Goal: Task Accomplishment & Management: Complete application form

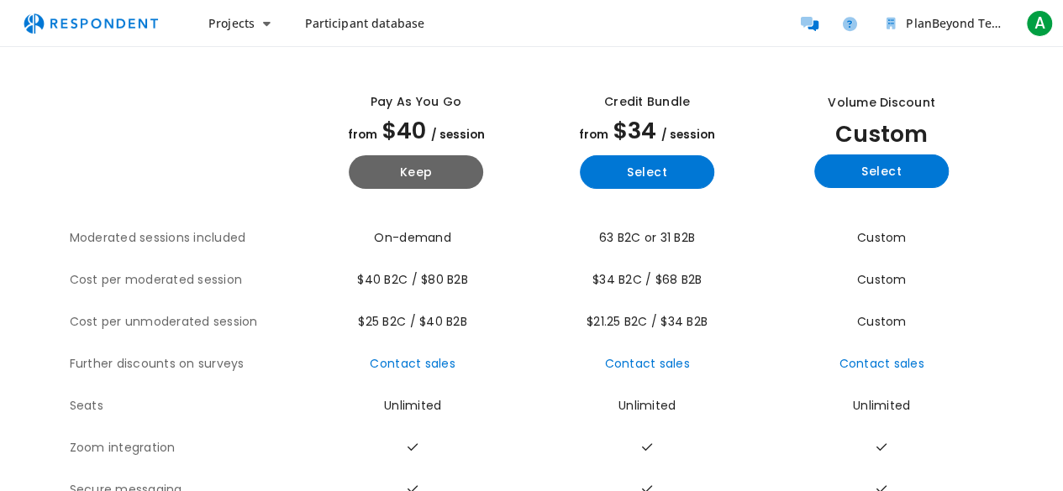
scroll to position [84, 0]
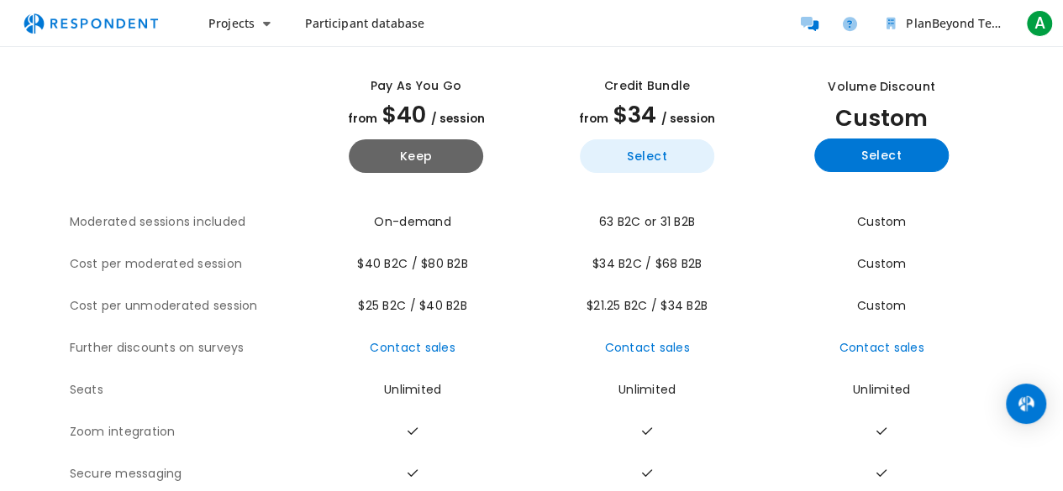
click at [598, 169] on button "Select" at bounding box center [647, 156] width 134 height 34
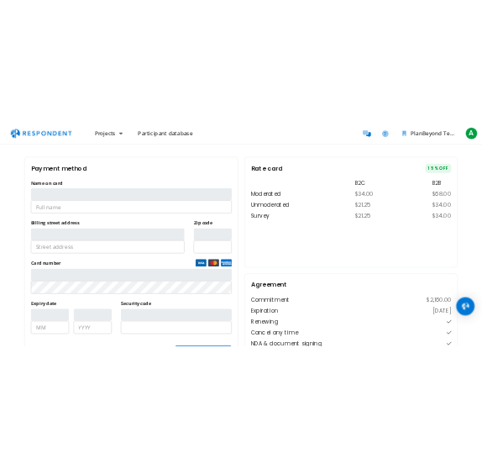
scroll to position [81, 0]
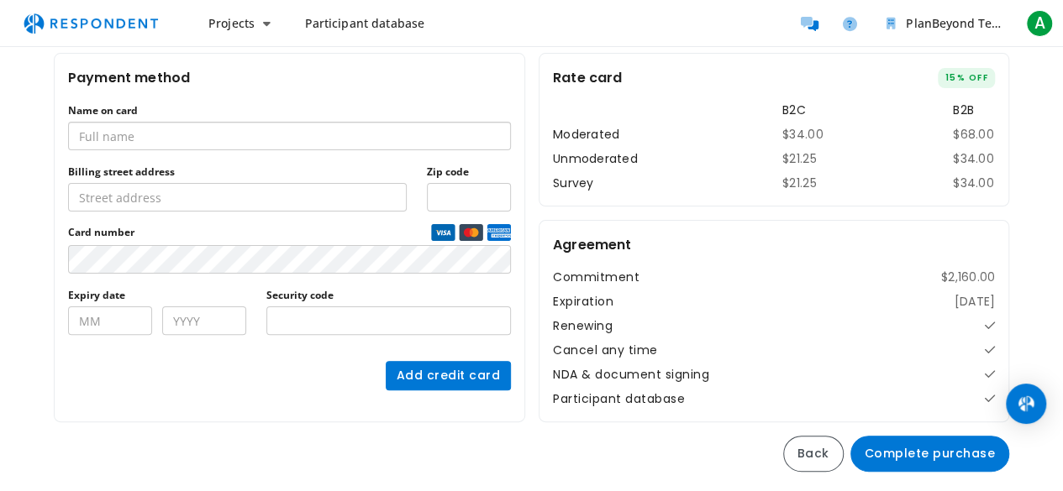
click at [284, 142] on input "Name on card" at bounding box center [289, 136] width 443 height 29
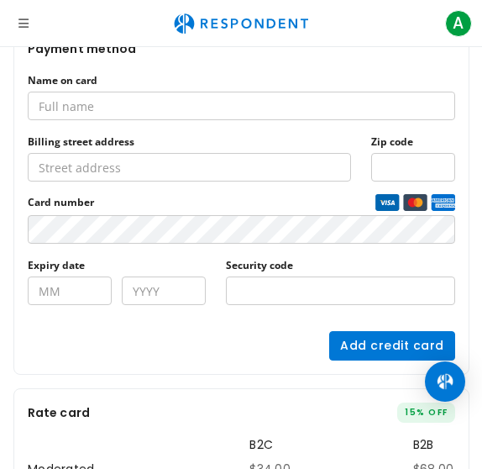
click at [102, 135] on label "Billing street address" at bounding box center [81, 141] width 107 height 13
click at [102, 153] on input "Billing street address" at bounding box center [189, 167] width 323 height 29
click at [105, 108] on input "Name on card" at bounding box center [242, 106] width 428 height 29
click at [106, 107] on input "Divya" at bounding box center [242, 106] width 428 height 29
click at [129, 103] on input "[PERSON_NAME]" at bounding box center [242, 106] width 428 height 29
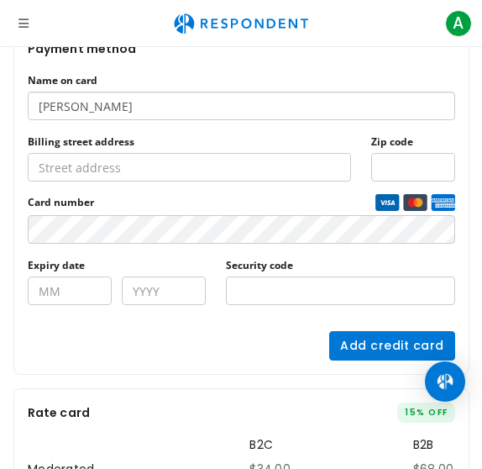
click at [129, 103] on input "[PERSON_NAME]" at bounding box center [242, 106] width 428 height 29
type input "[PERSON_NAME]"
paste input "[STREET_ADDRESS][US_STATE]"
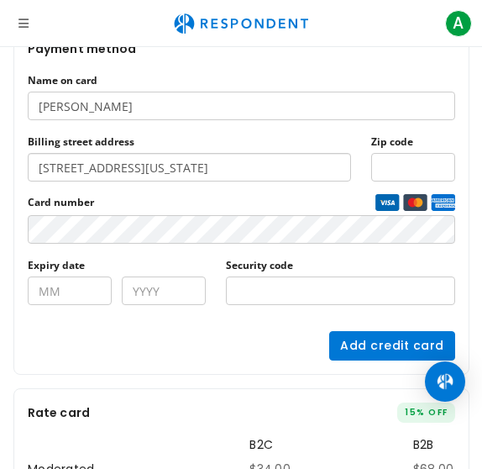
click at [81, 167] on input "[STREET_ADDRESS][US_STATE]" at bounding box center [189, 167] width 323 height 29
type input "[STREET_ADDRESS][US_STATE]"
type input "02"
type input "2026"
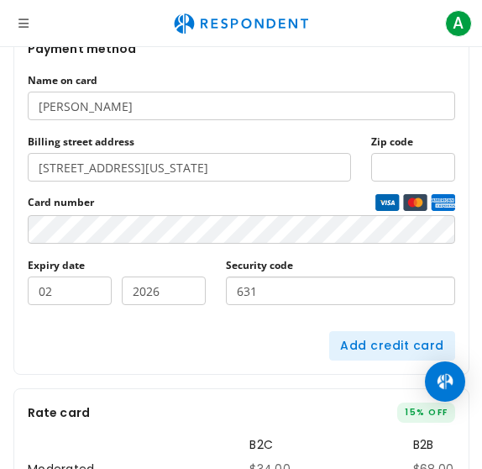
type input "631"
click at [362, 354] on button "Add credit card" at bounding box center [392, 345] width 126 height 29
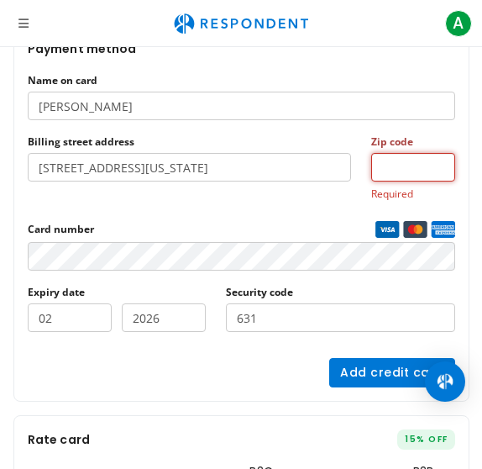
click at [387, 171] on input "Zip code" at bounding box center [413, 167] width 84 height 29
click at [330, 169] on input "[STREET_ADDRESS][US_STATE]" at bounding box center [189, 167] width 323 height 29
click at [391, 165] on input "Zip code" at bounding box center [413, 167] width 84 height 29
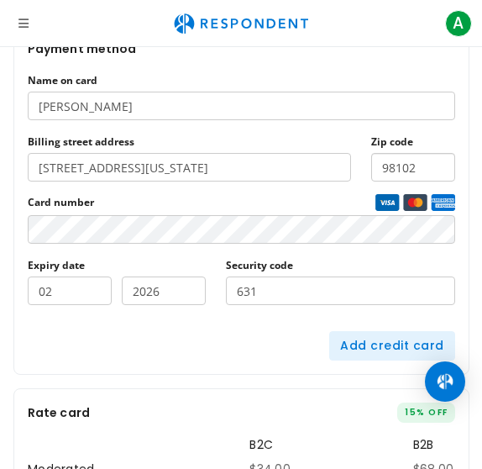
type input "98102"
click at [338, 339] on button "Add credit card" at bounding box center [392, 345] width 126 height 29
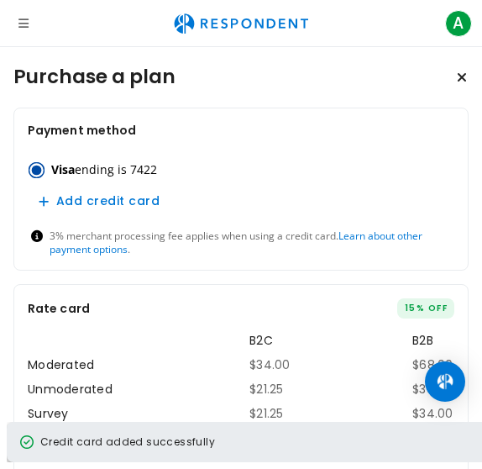
click at [19, 22] on icon "Open navigation" at bounding box center [23, 24] width 10 height 12
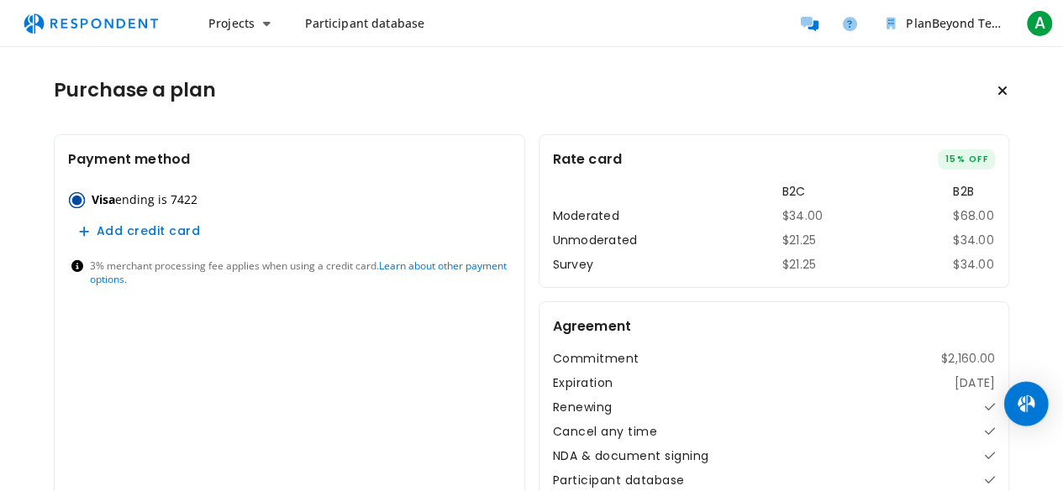
click at [1023, 397] on img "Open Intercom Messenger" at bounding box center [1026, 404] width 22 height 22
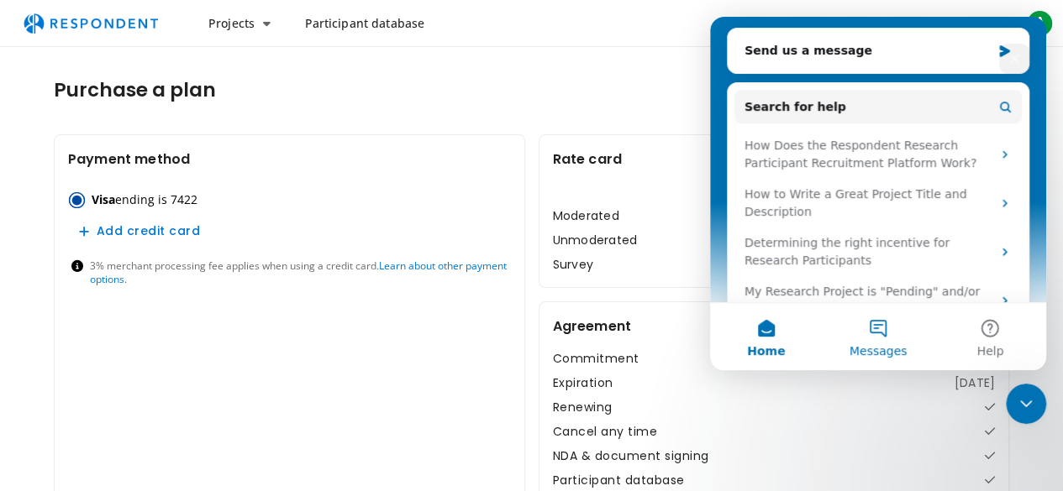
scroll to position [223, 0]
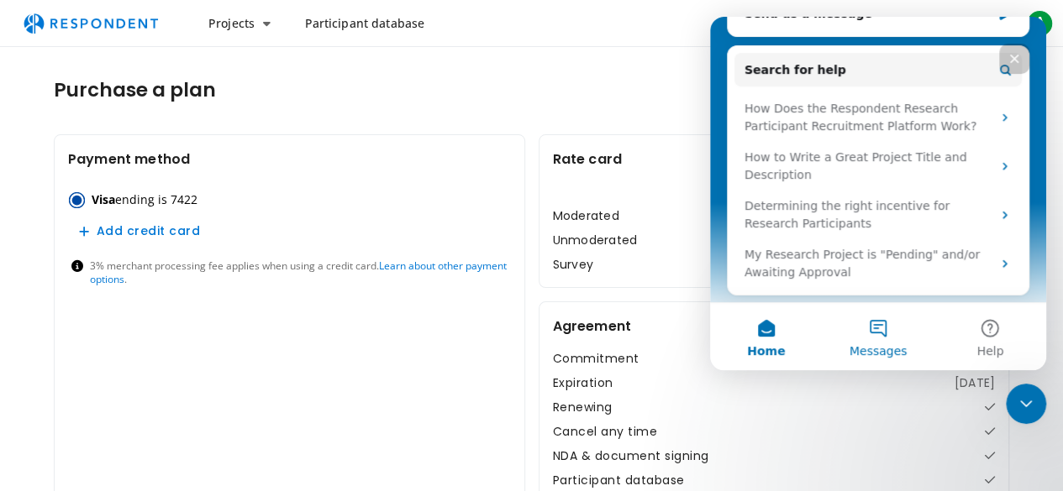
click at [889, 342] on button "Messages" at bounding box center [877, 336] width 112 height 67
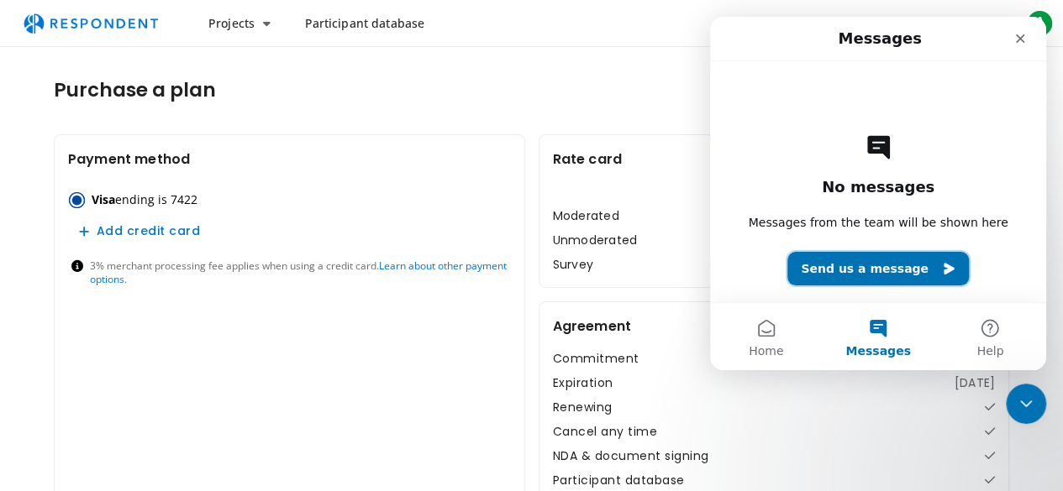
click at [849, 263] on button "Send us a message" at bounding box center [877, 269] width 181 height 34
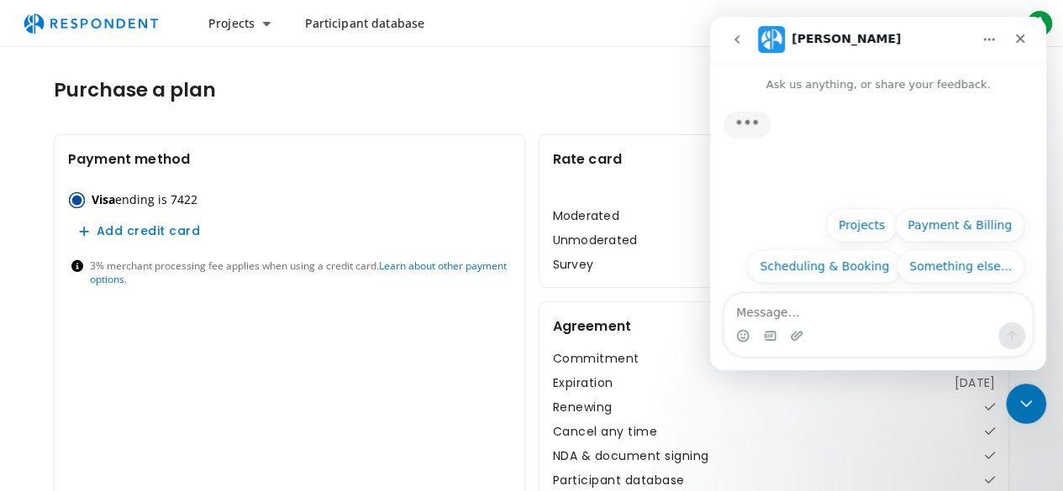
click at [825, 313] on textarea "Message…" at bounding box center [877, 308] width 307 height 29
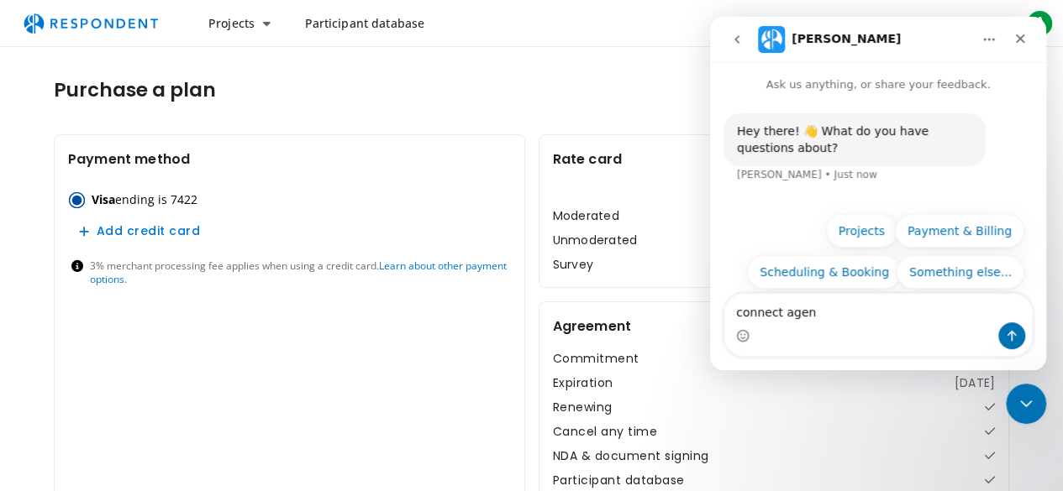
type textarea "connect agent"
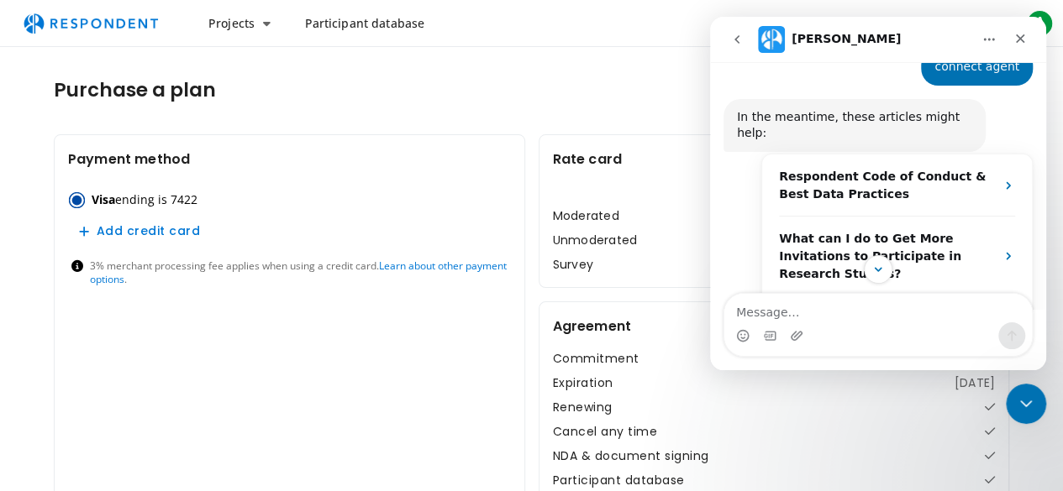
scroll to position [202, 0]
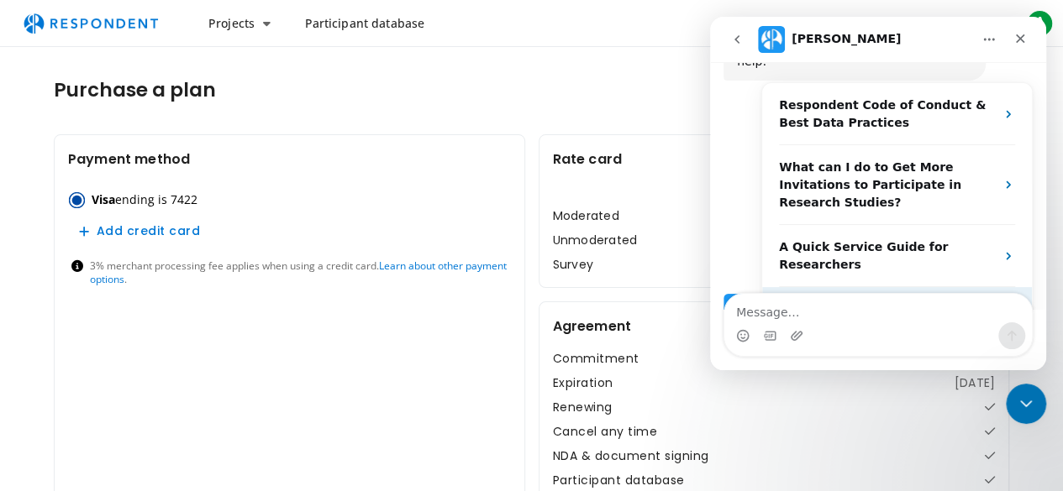
click at [918, 301] on span "More in the Help Center" at bounding box center [905, 308] width 159 height 14
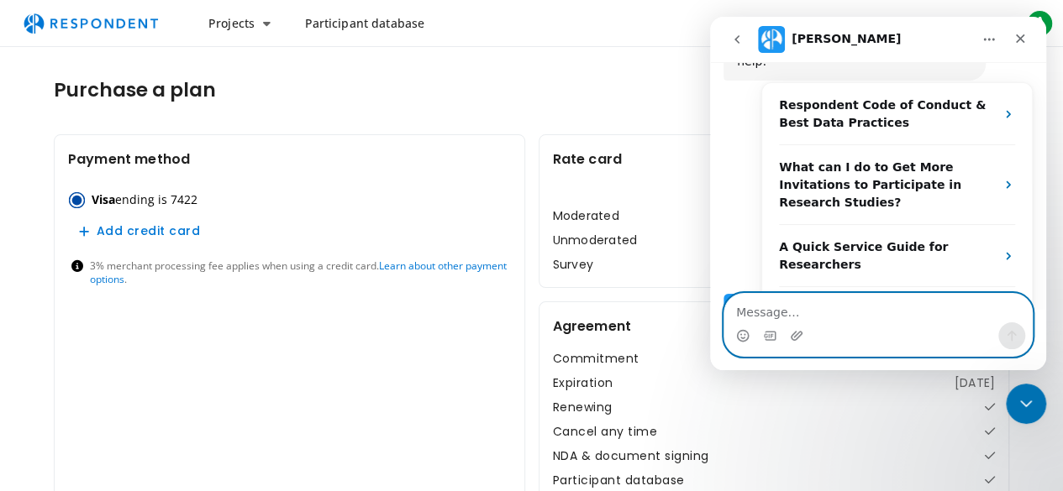
click at [792, 315] on textarea "Message…" at bounding box center [877, 308] width 307 height 29
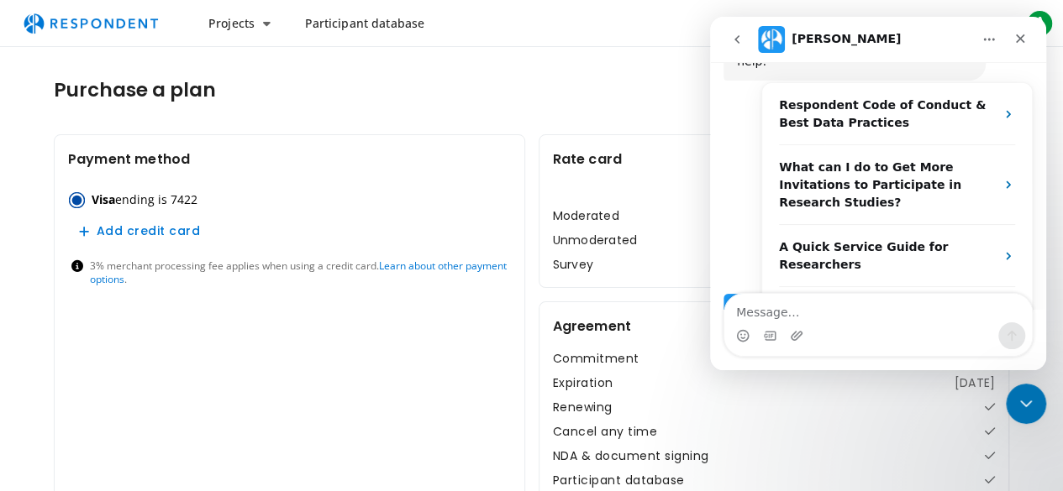
click at [734, 32] on button "go back" at bounding box center [737, 40] width 32 height 32
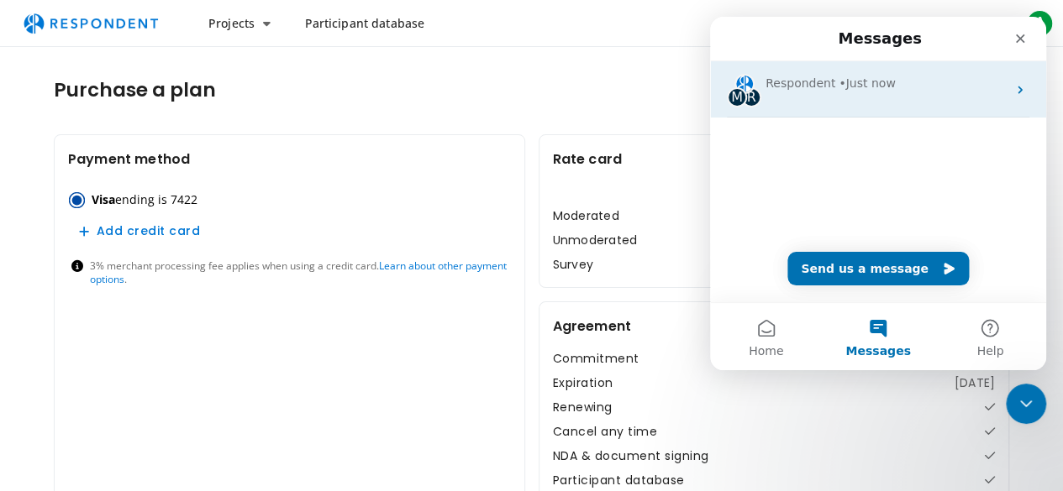
click at [858, 97] on div "M R Respondent • Just now" at bounding box center [878, 89] width 336 height 56
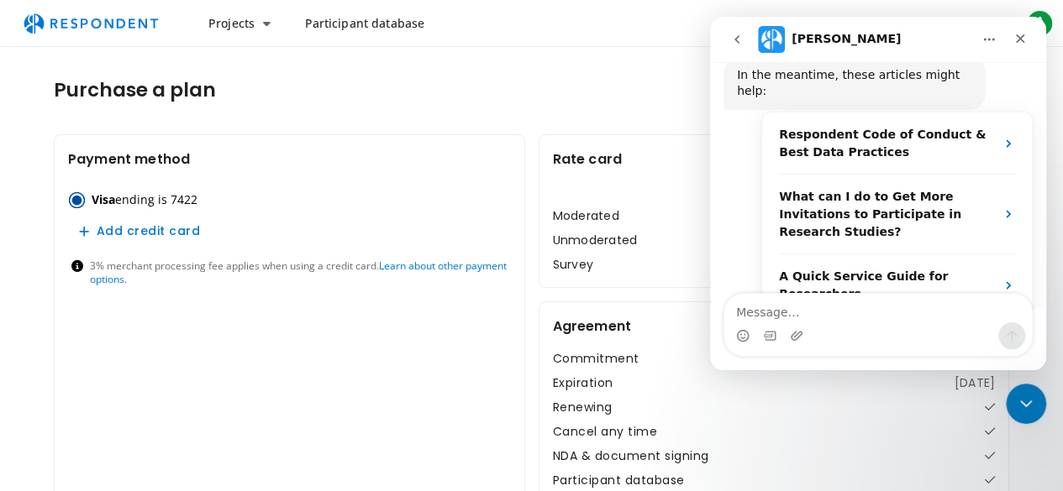
scroll to position [202, 0]
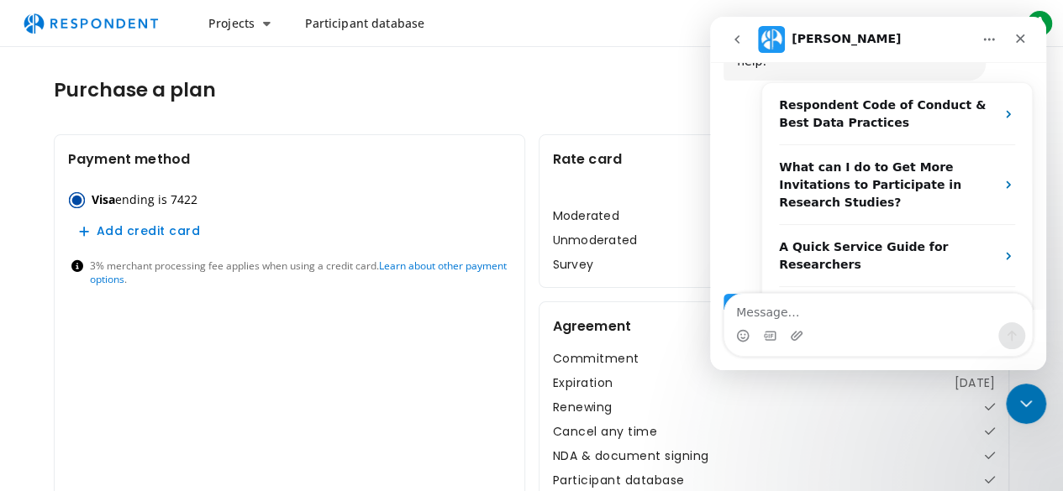
click at [734, 46] on button "go back" at bounding box center [737, 40] width 32 height 32
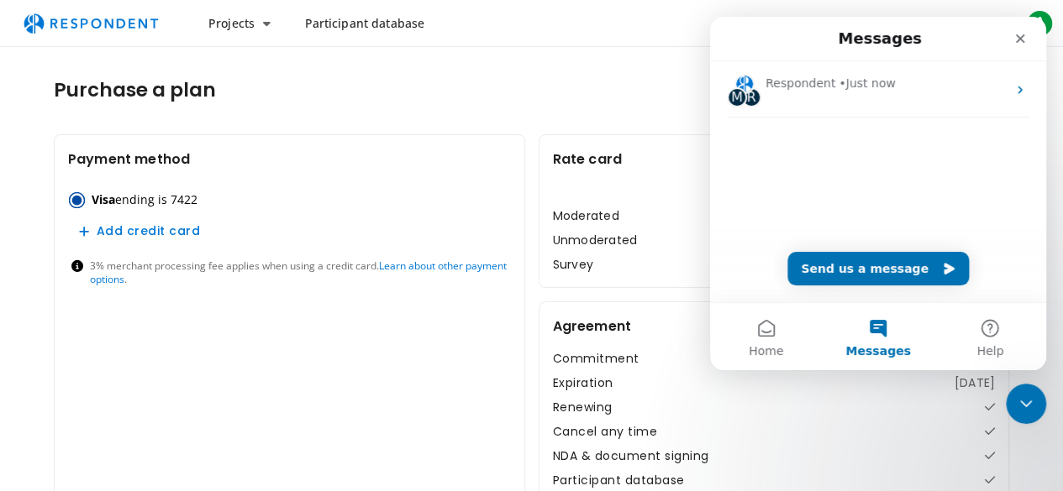
scroll to position [0, 0]
click at [881, 276] on button "Send us a message" at bounding box center [877, 269] width 181 height 34
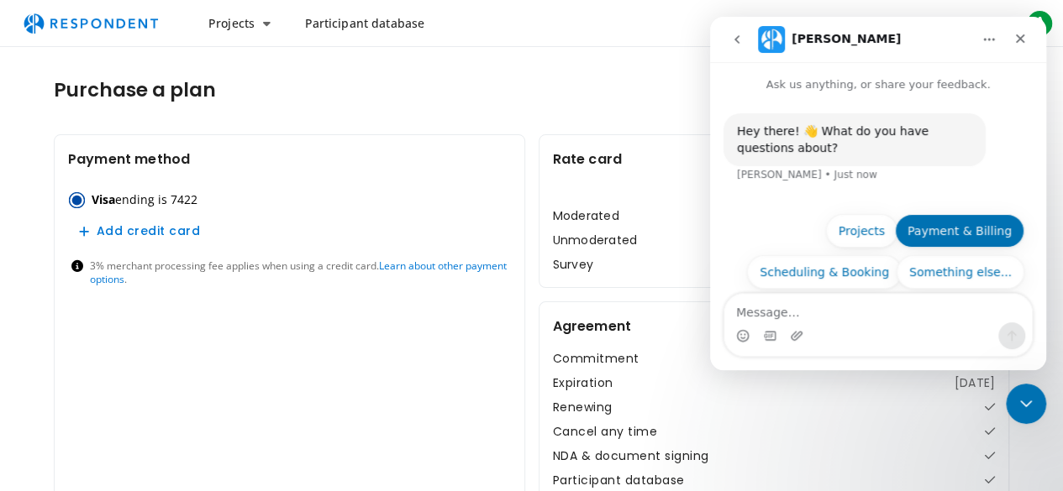
click at [960, 233] on button "Payment & Billing" at bounding box center [959, 231] width 129 height 34
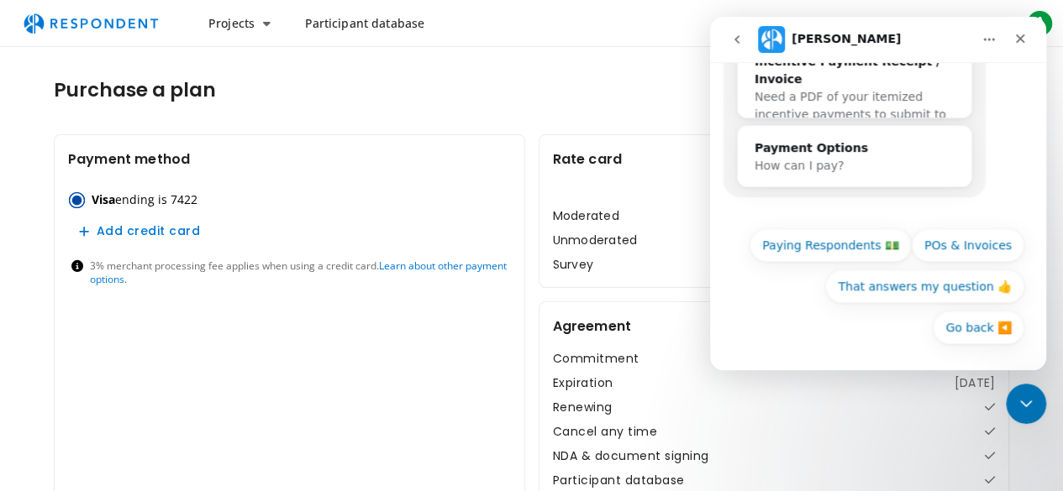
scroll to position [329, 0]
click at [854, 253] on button "Paying Respondents 💵" at bounding box center [830, 245] width 162 height 34
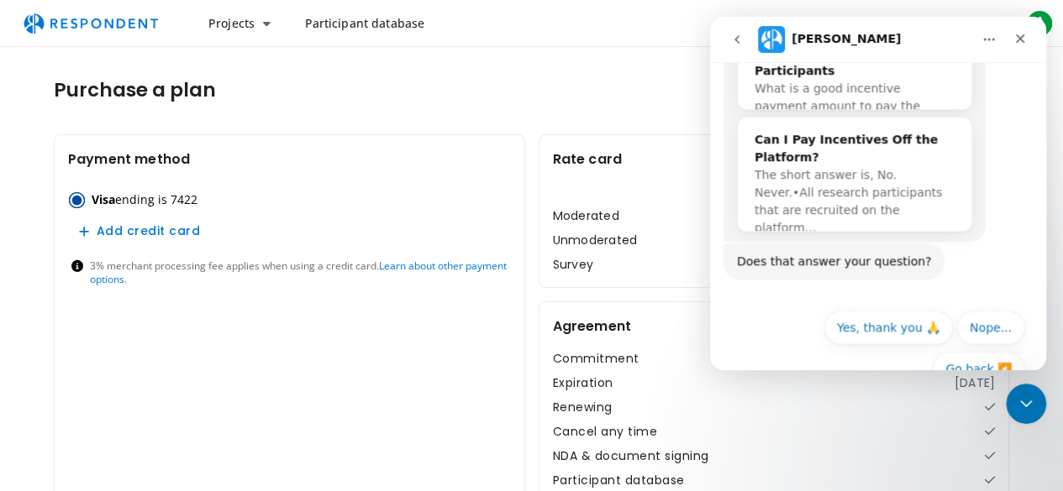
scroll to position [734, 0]
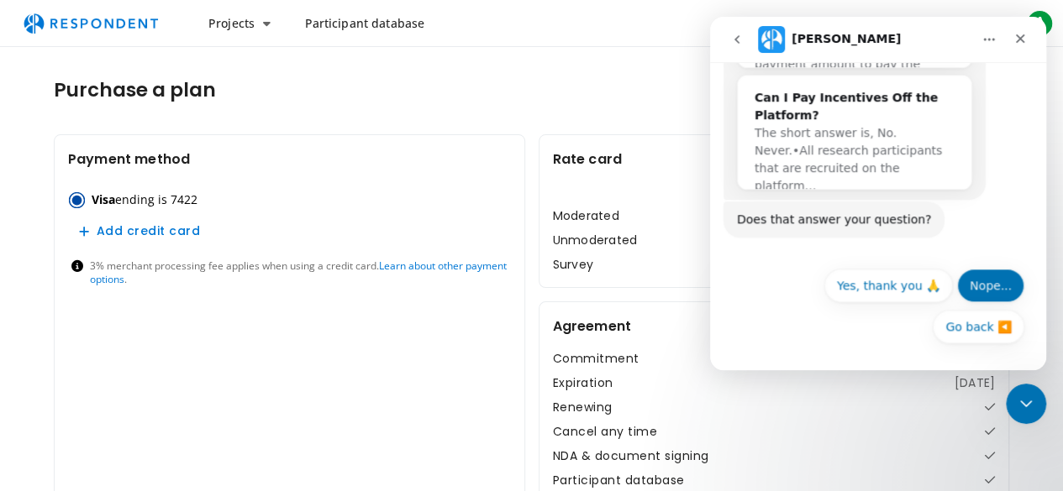
click at [968, 290] on button "Nope..." at bounding box center [990, 286] width 67 height 34
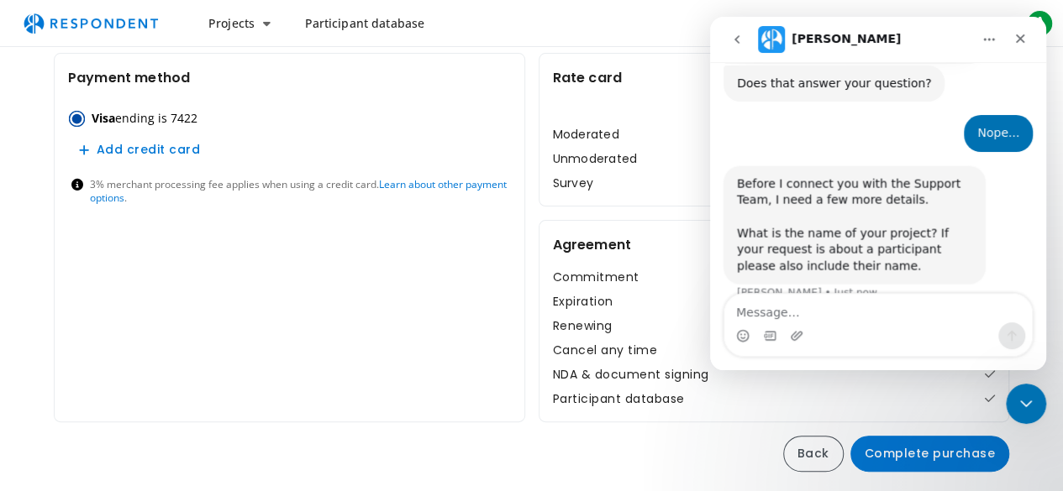
scroll to position [895, 0]
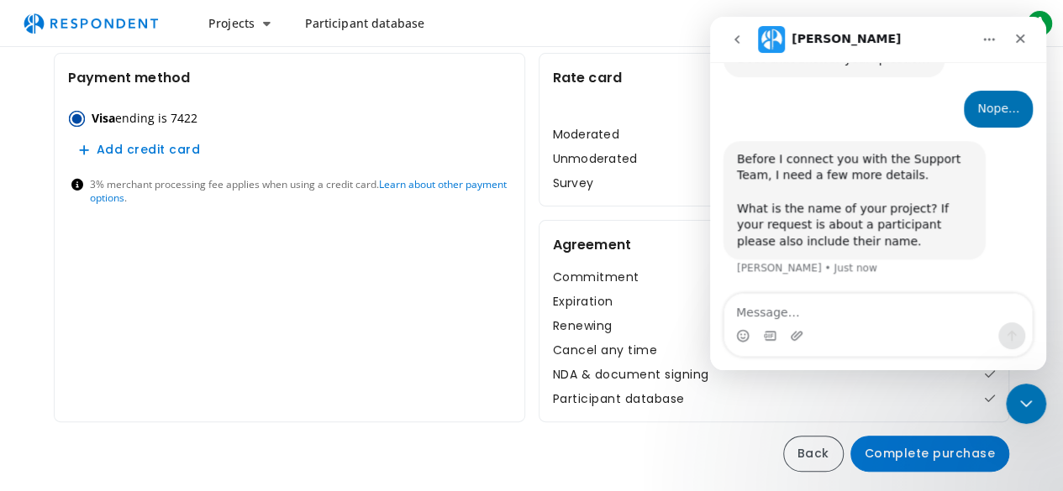
click at [821, 317] on textarea "Message…" at bounding box center [877, 308] width 307 height 29
type textarea "i have not published a project"
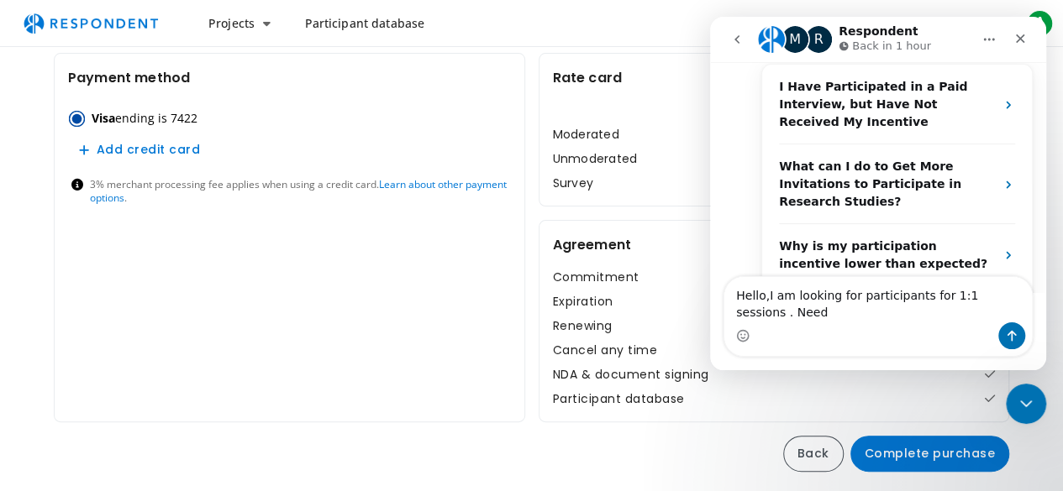
scroll to position [1389, 0]
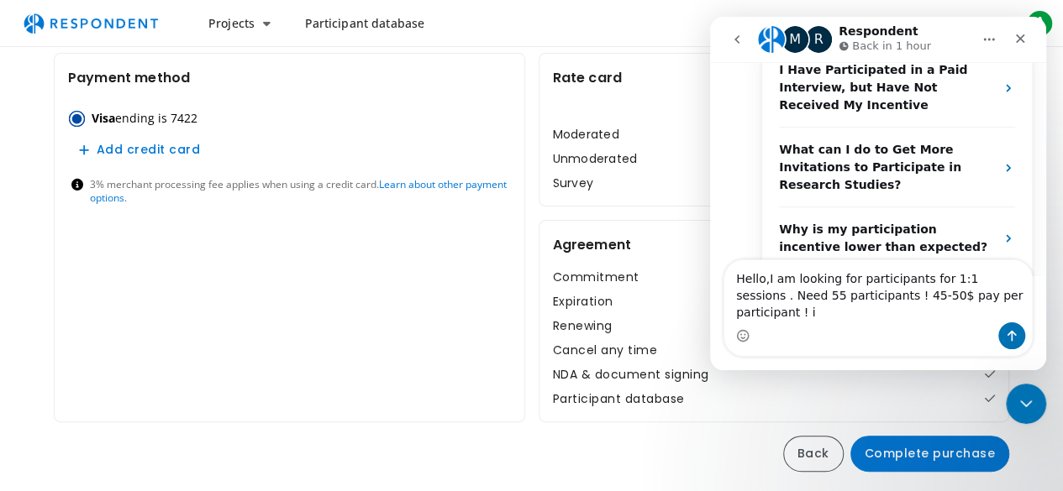
type textarea "Hello,I am looking for participants for 1:1 sessions . Need 55 participants ! 4…"
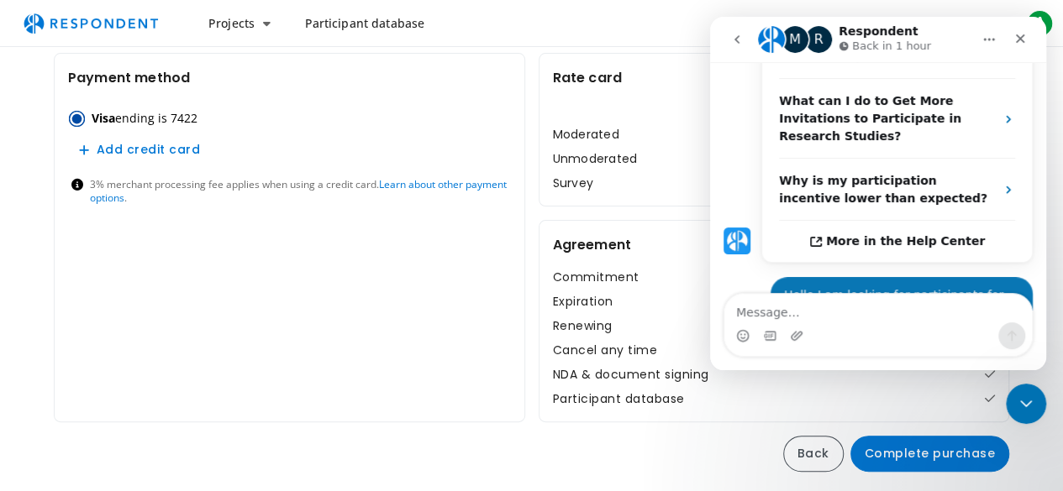
scroll to position [1455, 0]
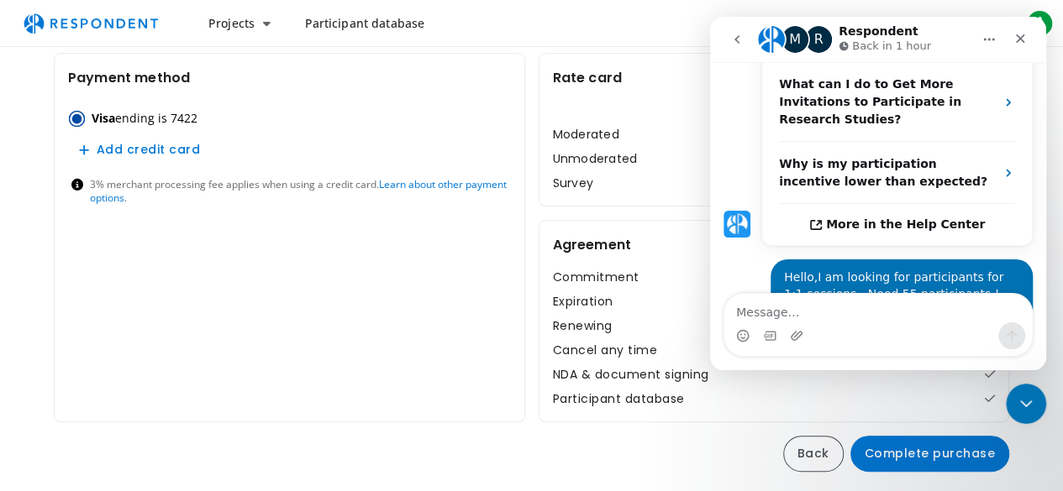
click at [275, 399] on section "Payment method Visa ending is 7422 Add credit card 3% merchant processing fee a…" at bounding box center [289, 238] width 471 height 370
click at [1021, 403] on icon "Close Intercom Messenger" at bounding box center [1023, 401] width 20 height 20
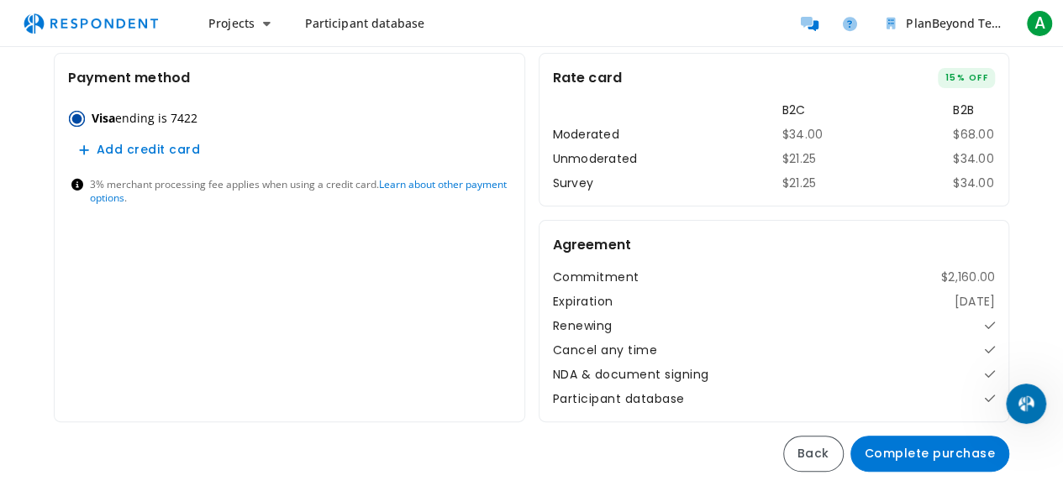
scroll to position [0, 0]
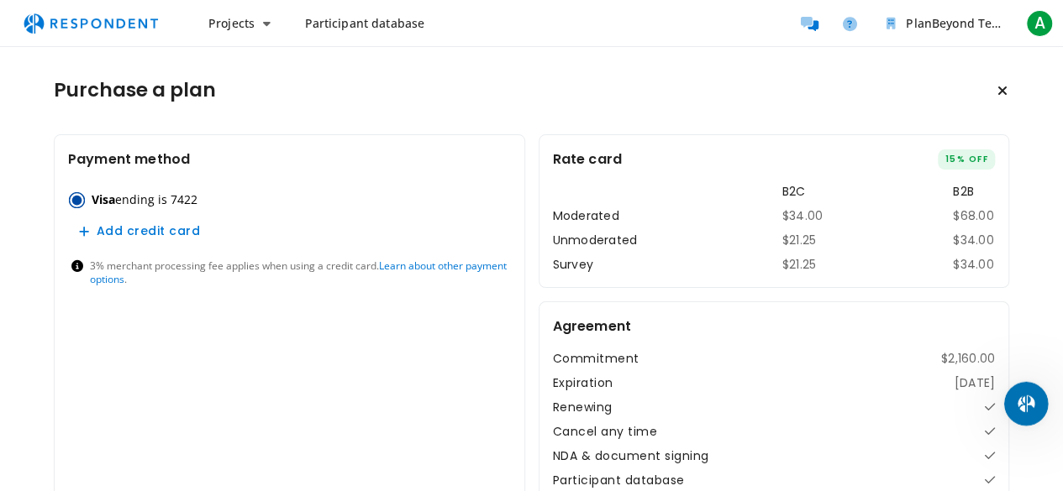
click at [1009, 397] on div "Open Intercom Messenger" at bounding box center [1022, 401] width 55 height 55
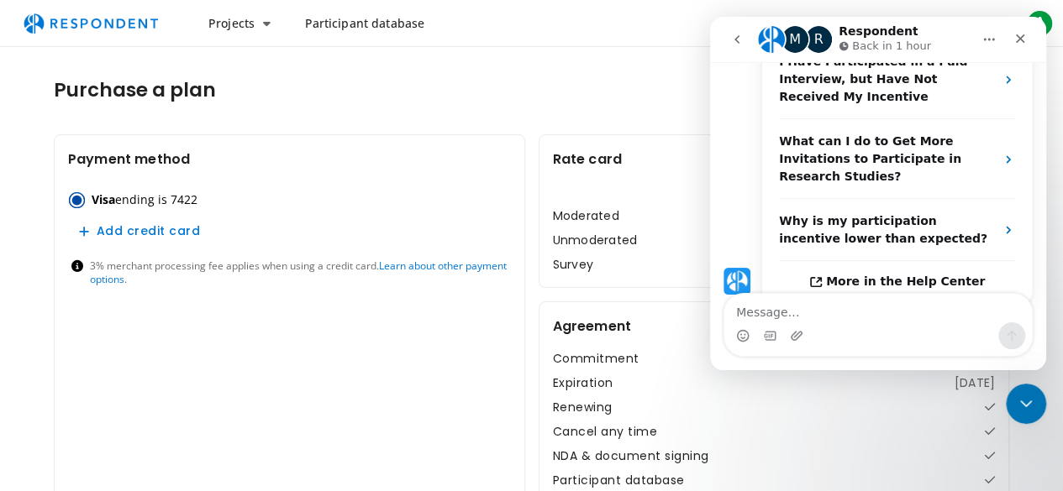
scroll to position [1455, 0]
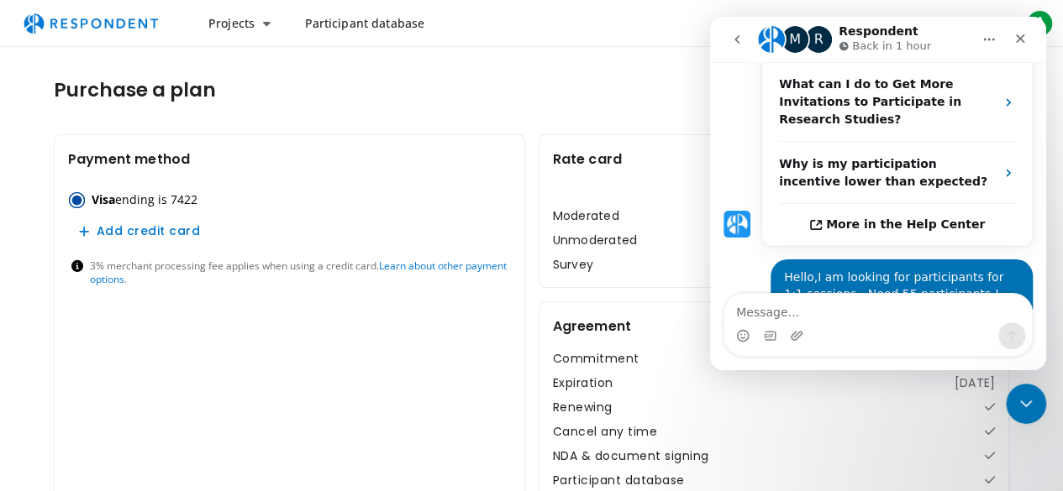
click at [801, 308] on textarea "Message…" at bounding box center [877, 308] width 307 height 29
type textarea "What will be total ? including taxes!"
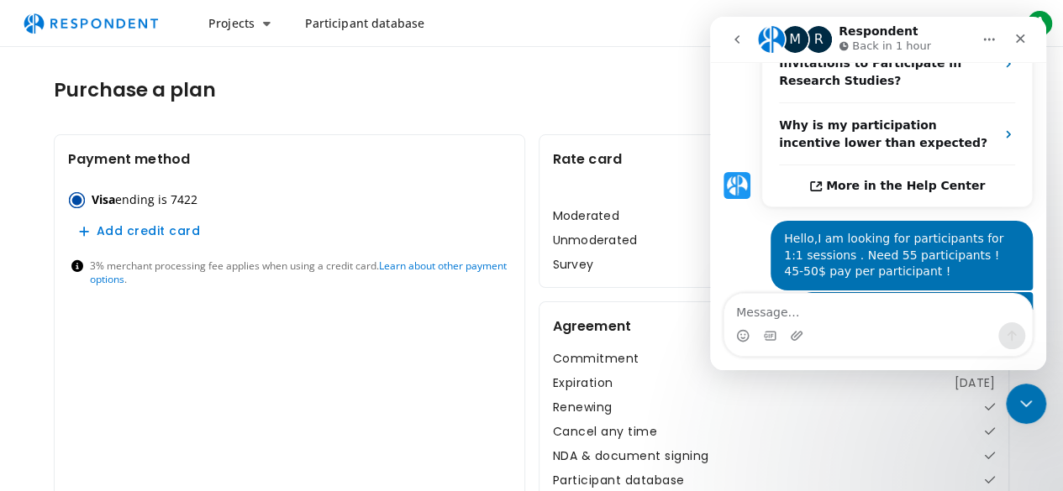
click at [312, 399] on section "Payment method Visa ending is 7422 Add credit card 3% merchant processing fee a…" at bounding box center [289, 319] width 471 height 370
click at [1042, 408] on div "Close Intercom Messenger" at bounding box center [1023, 401] width 40 height 40
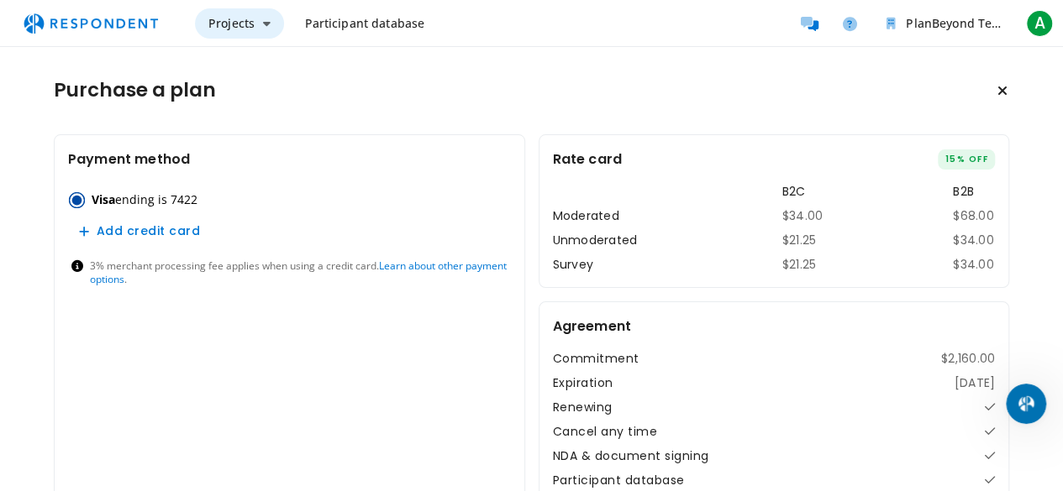
click at [232, 22] on span "Projects" at bounding box center [231, 23] width 46 height 16
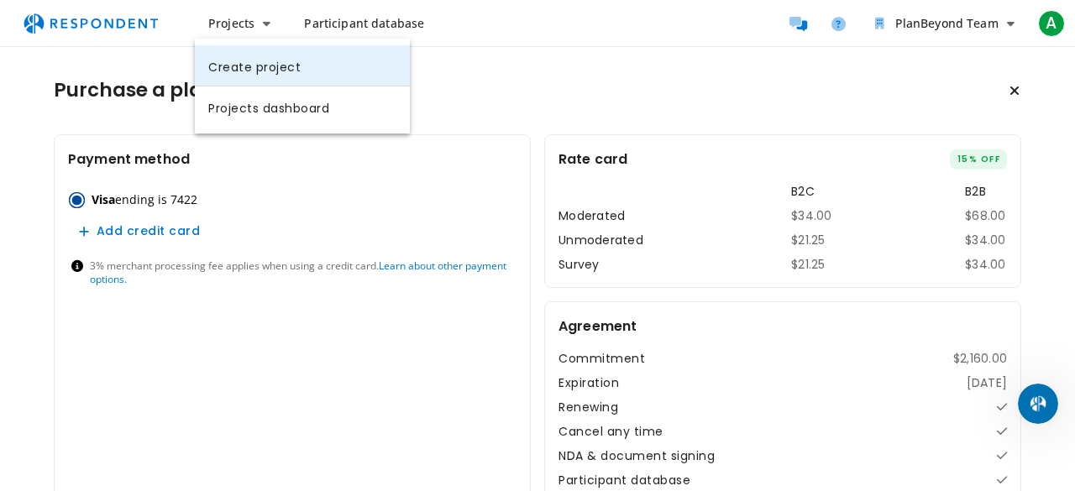
click at [264, 78] on link "Create project" at bounding box center [302, 65] width 215 height 40
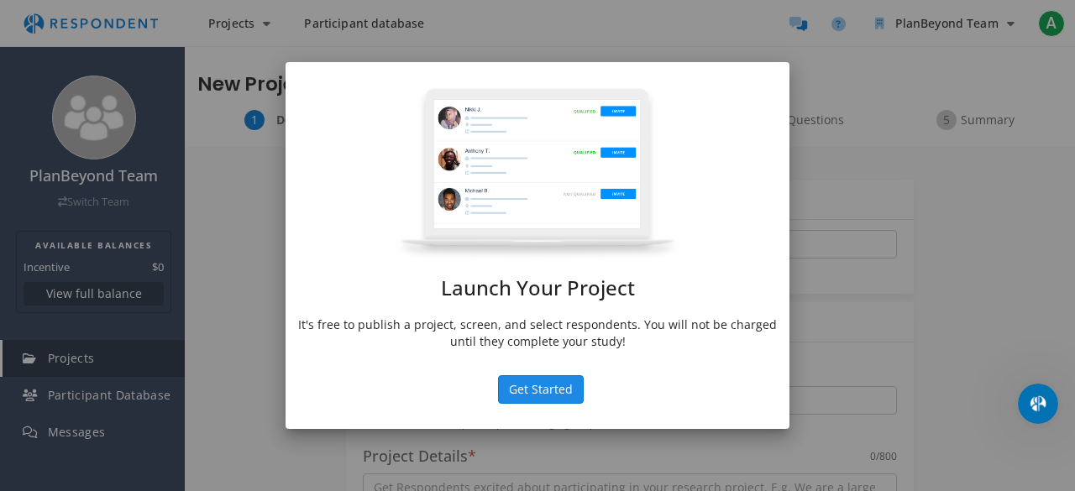
click at [544, 387] on button "Get Started" at bounding box center [541, 389] width 86 height 29
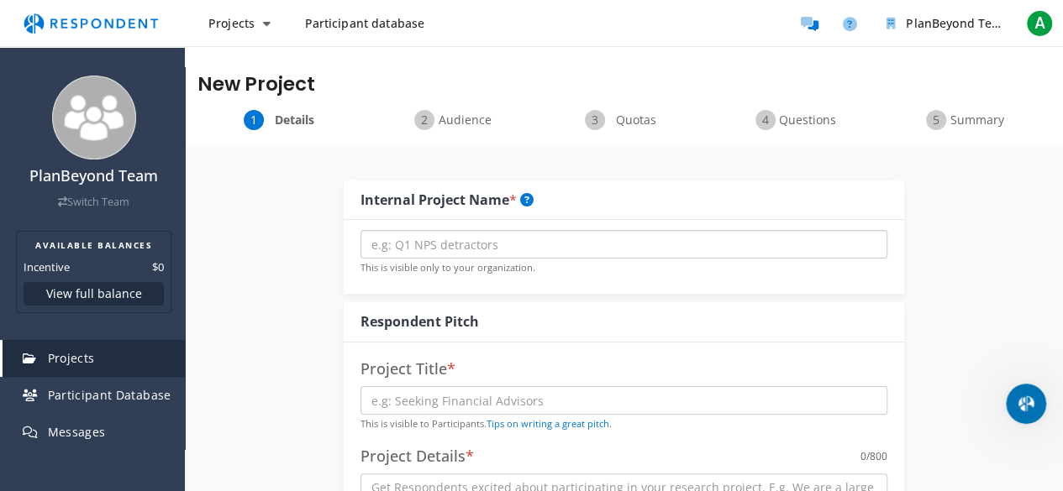
click at [443, 248] on input "text" at bounding box center [623, 244] width 527 height 29
paste input "Exploring Mobile Gaming Habits: 1:1 Interviews wit"
type input "Exploring Mobile Gaming Habits: 1:1 Interviews wit"
click at [459, 397] on input "text" at bounding box center [623, 400] width 527 height 29
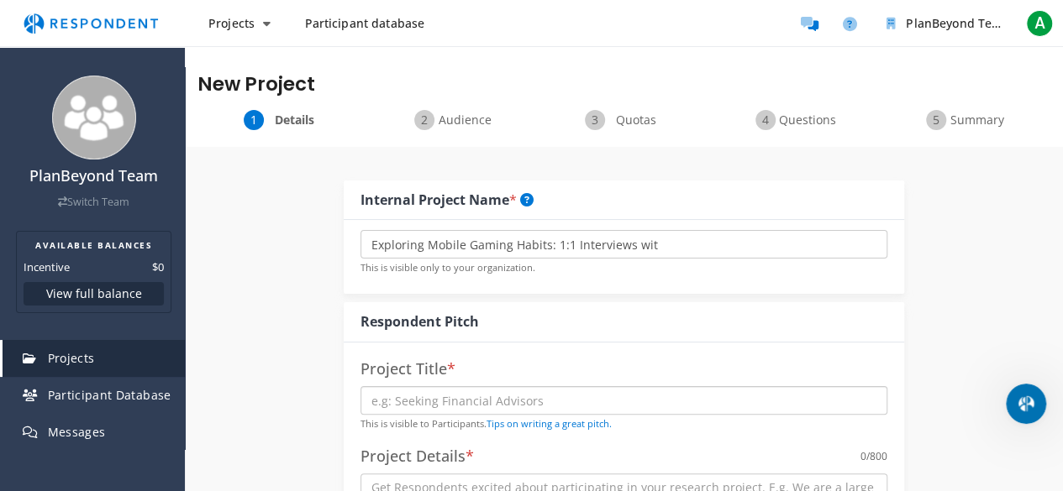
paste input "Exploring Mobile Gaming Habits: 1:1 Interviews with iGamers"
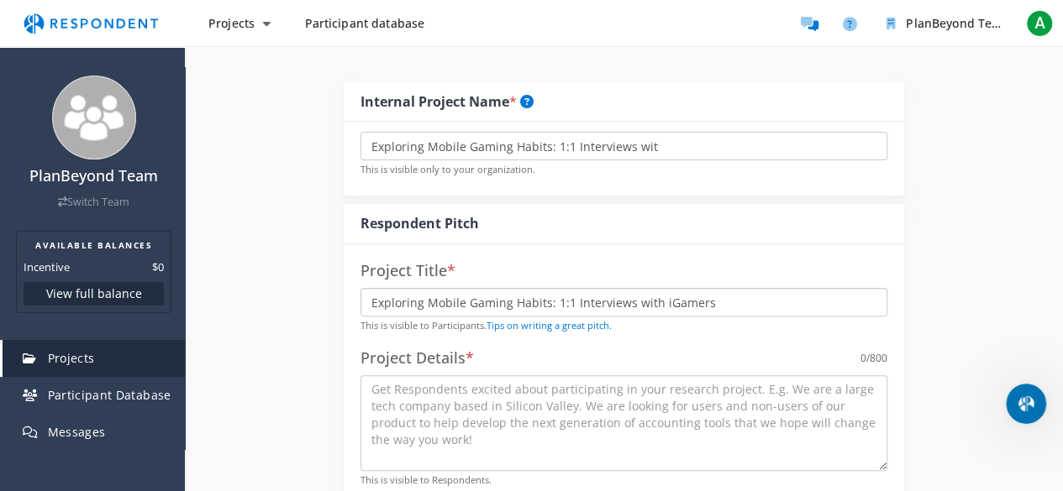
scroll to position [168, 0]
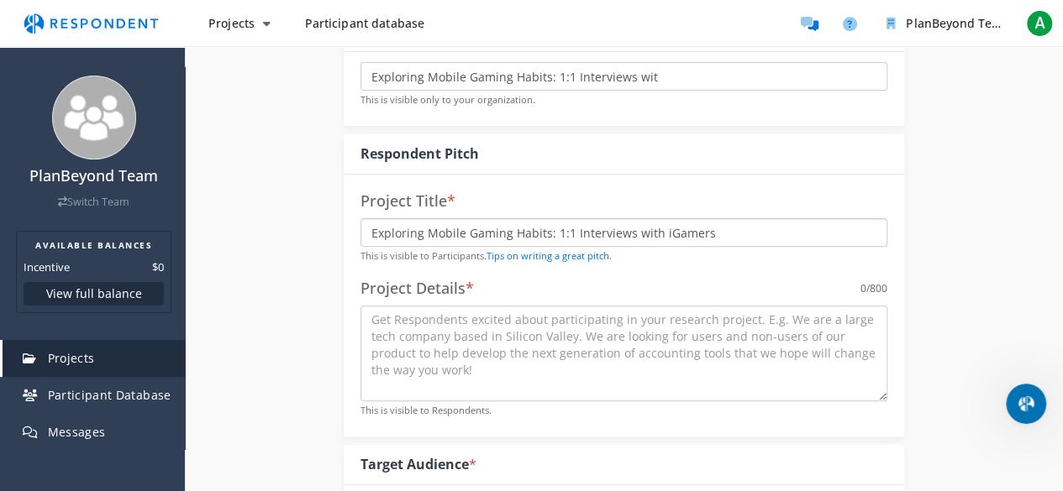
type input "Exploring Mobile Gaming Habits: 1:1 Interviews with iGamers"
click at [407, 78] on input "Exploring Mobile Gaming Habits: 1:1 Interviews wit" at bounding box center [623, 76] width 527 height 29
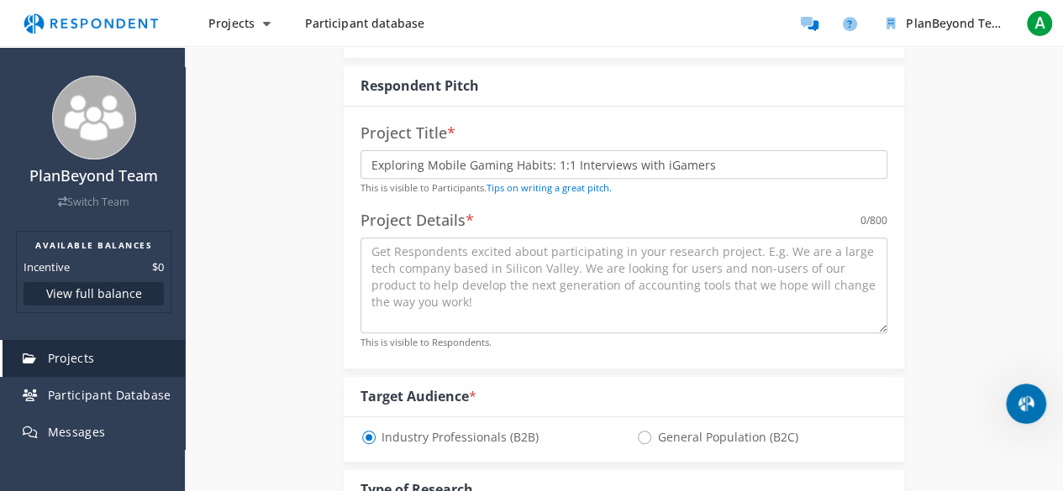
scroll to position [252, 0]
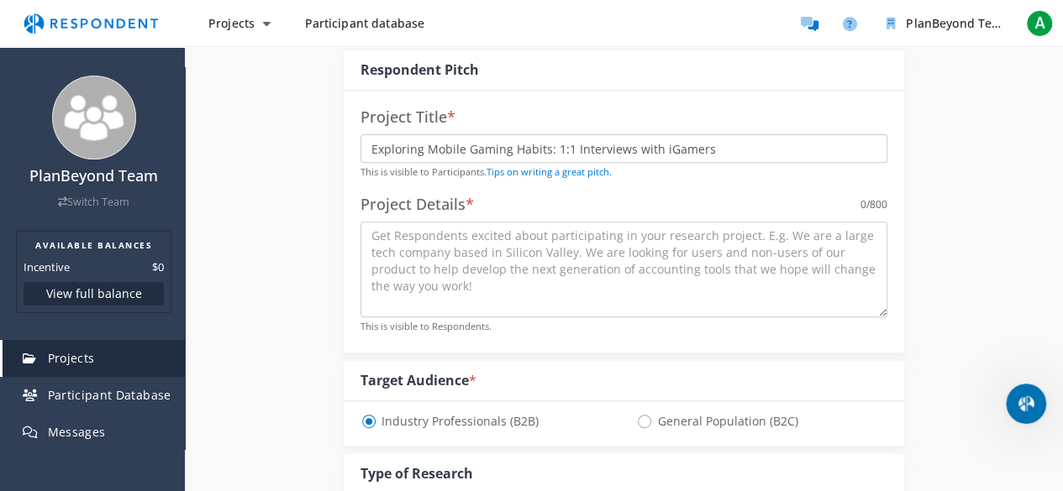
type input "Mobile Gamers!"
drag, startPoint x: 545, startPoint y: 153, endPoint x: 719, endPoint y: 151, distance: 173.9
click at [719, 151] on input "Exploring Mobile Gaming Habits: 1:1 Interviews with iGamers" at bounding box center [623, 148] width 527 height 29
type input "Exploring Mobile Gaming Habits"
click at [494, 248] on textarea at bounding box center [623, 270] width 527 height 96
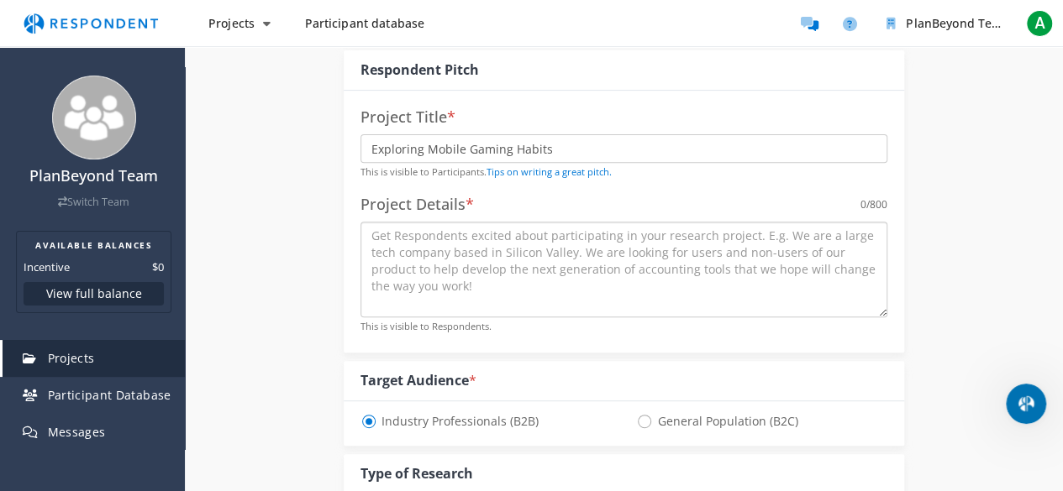
paste textarea "Are you passionate about mobile gaming? We’re looking for dedicated iGamers to …"
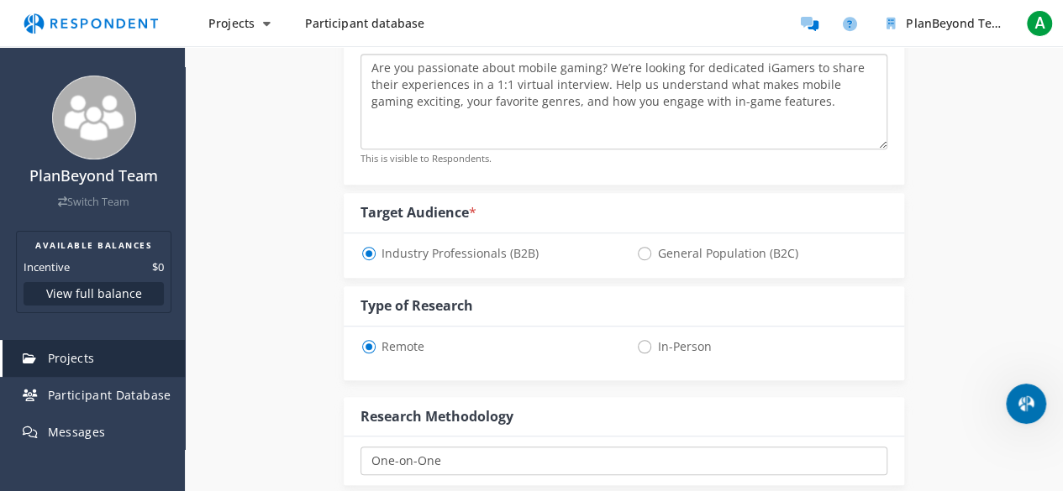
scroll to position [504, 0]
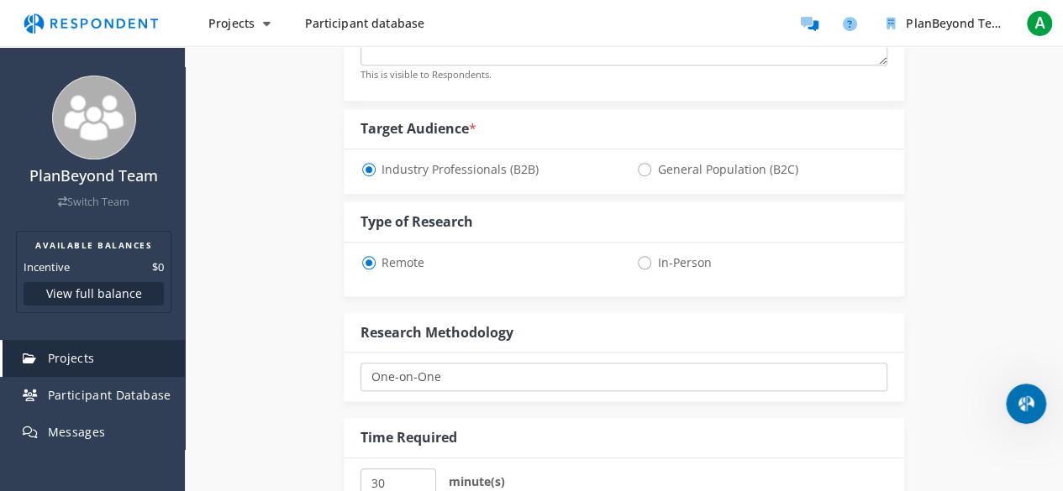
type textarea "Are you passionate about mobile gaming? We’re looking for dedicated iGamers to …"
click at [655, 165] on span "General Population (B2C)" at bounding box center [716, 170] width 161 height 20
click at [647, 165] on input "General Population (B2C)" at bounding box center [641, 168] width 11 height 11
radio input "true"
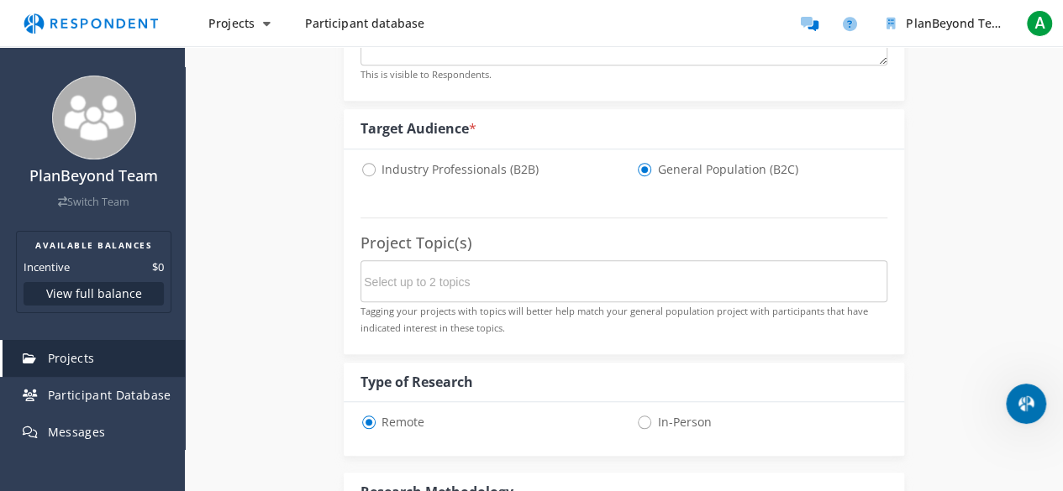
select select "number:125"
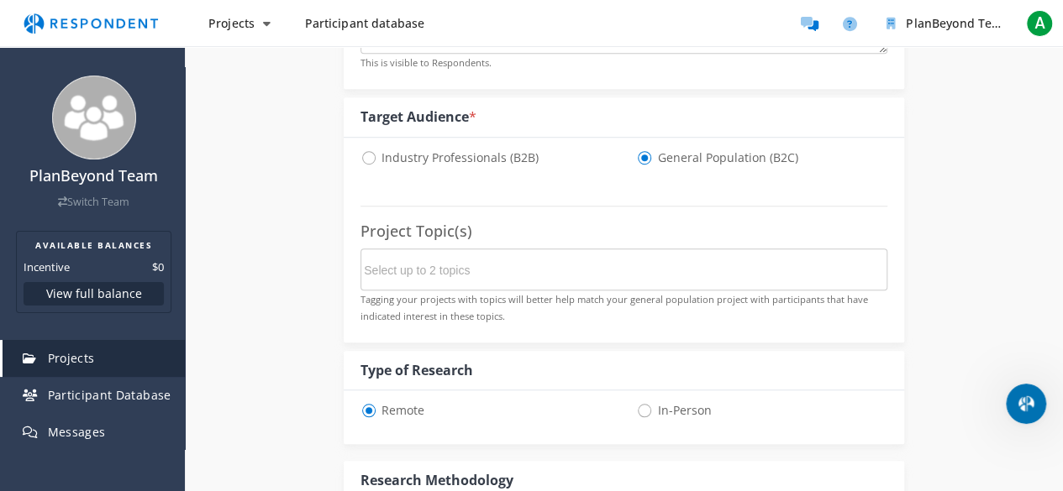
scroll to position [588, 0]
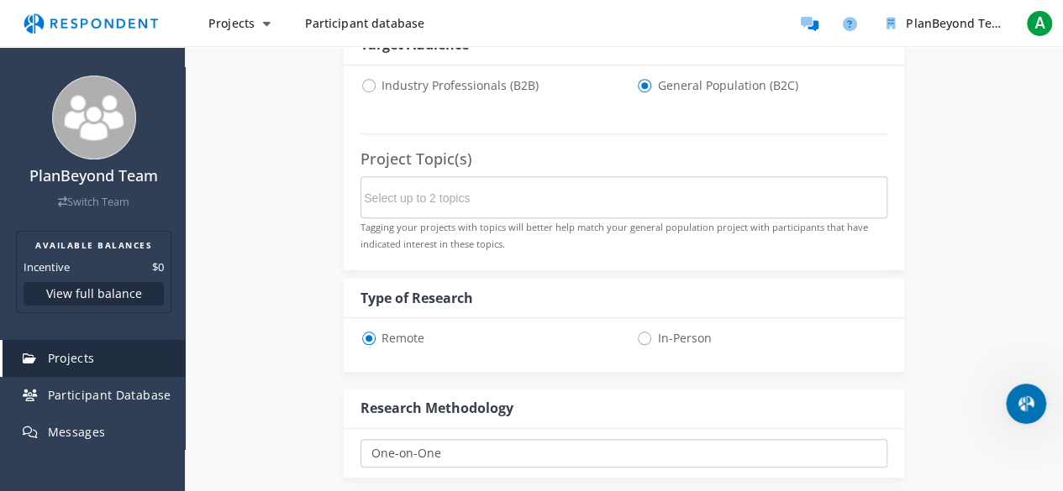
click at [516, 206] on input "Select up to 2 topics" at bounding box center [490, 198] width 252 height 29
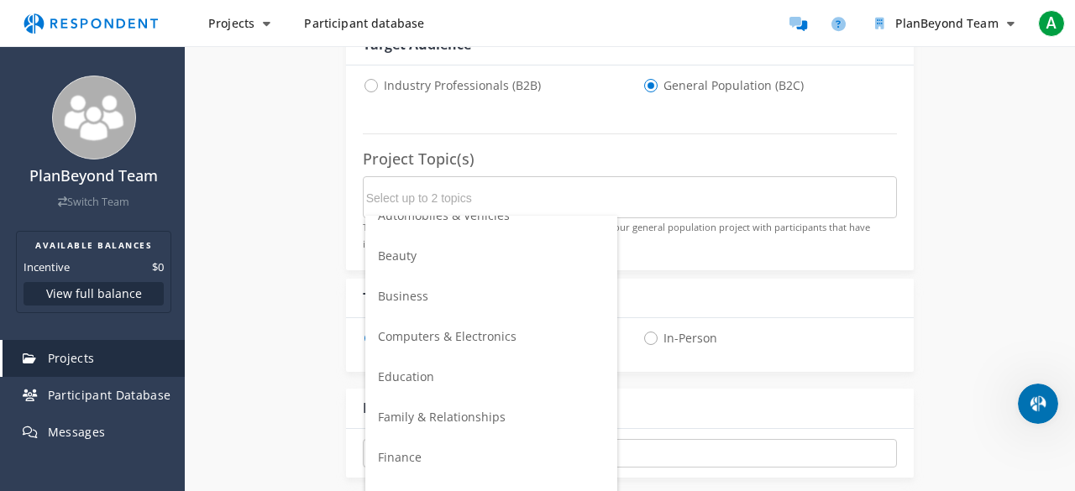
scroll to position [84, 0]
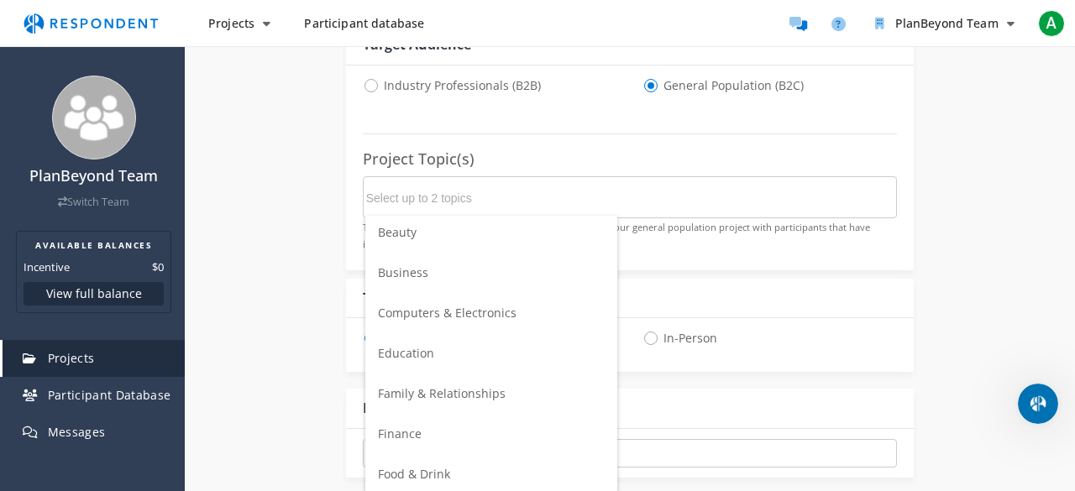
click at [468, 307] on span "Computers & Electronics" at bounding box center [447, 313] width 139 height 16
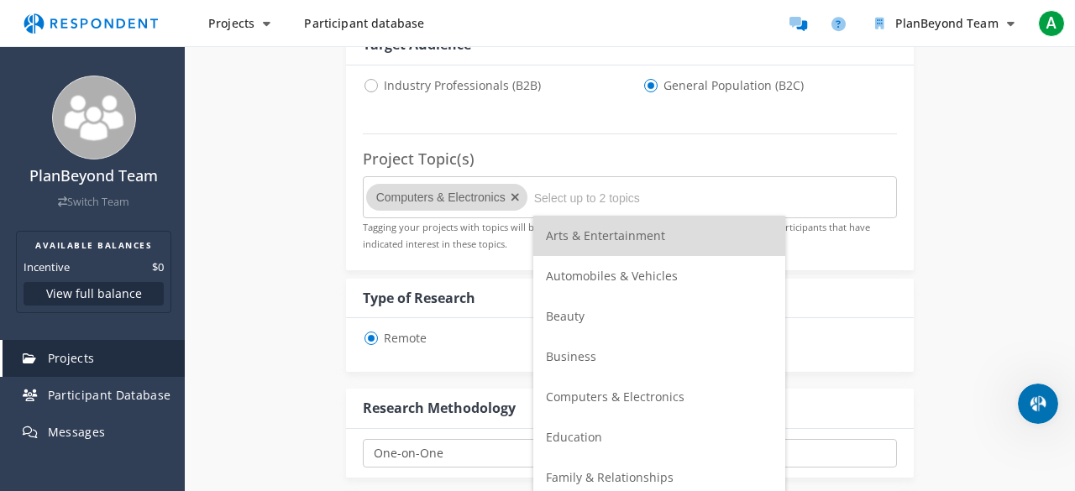
scroll to position [0, 0]
click at [598, 236] on span "Arts & Entertainment" at bounding box center [605, 236] width 119 height 16
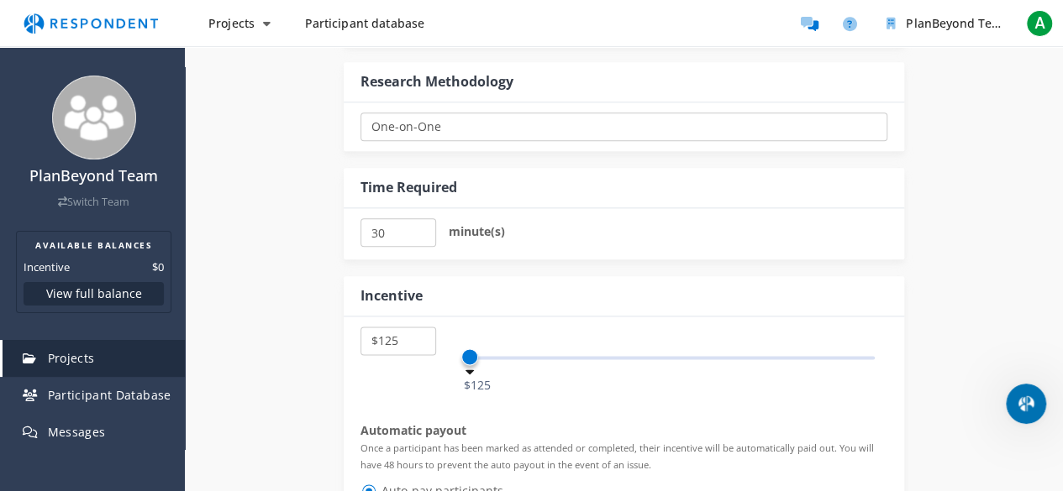
scroll to position [1008, 0]
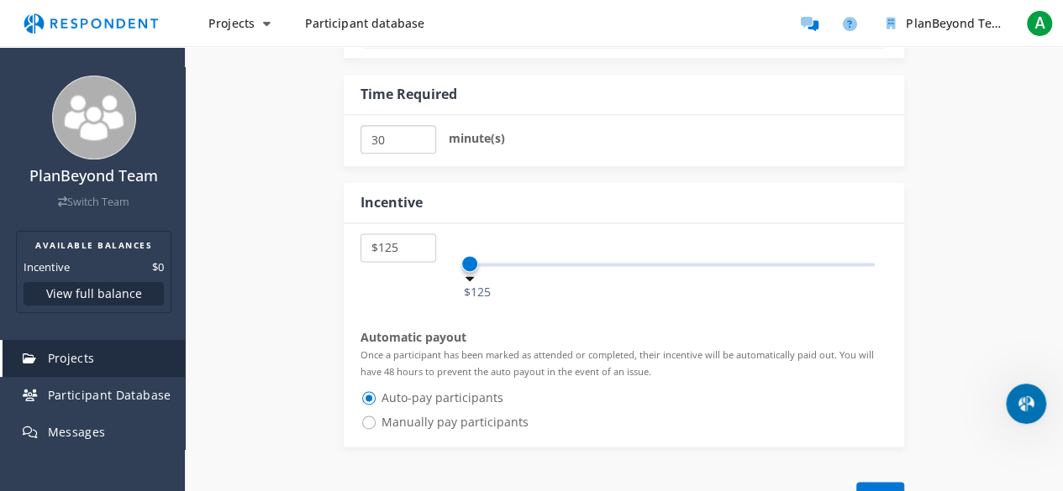
click at [404, 146] on input "30" at bounding box center [397, 139] width 75 height 29
click at [401, 244] on select "$5 $10 $15 $20 $25 $30 $35 $40 $45 $50 $55 $60 $65 $70 $75 $80 $85 $90 $95 $100…" at bounding box center [397, 248] width 75 height 29
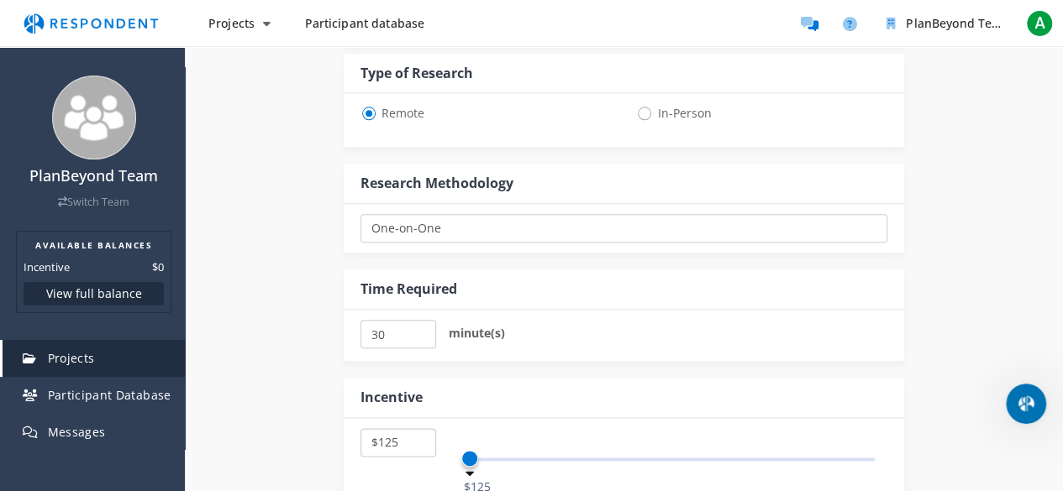
scroll to position [840, 0]
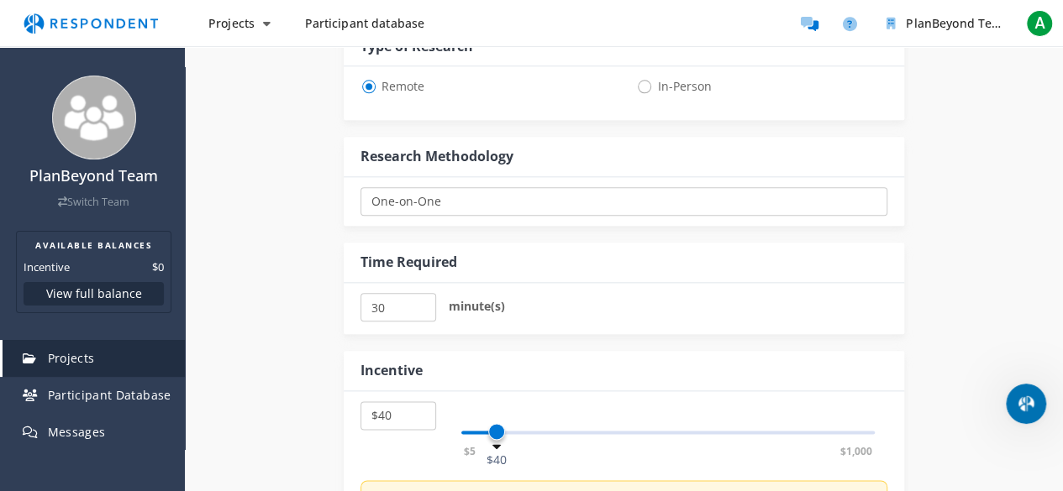
select select "number:45"
drag, startPoint x: 467, startPoint y: 426, endPoint x: 501, endPoint y: 426, distance: 34.4
click at [501, 426] on span at bounding box center [499, 431] width 17 height 17
click at [506, 364] on div "Incentive" at bounding box center [624, 371] width 560 height 40
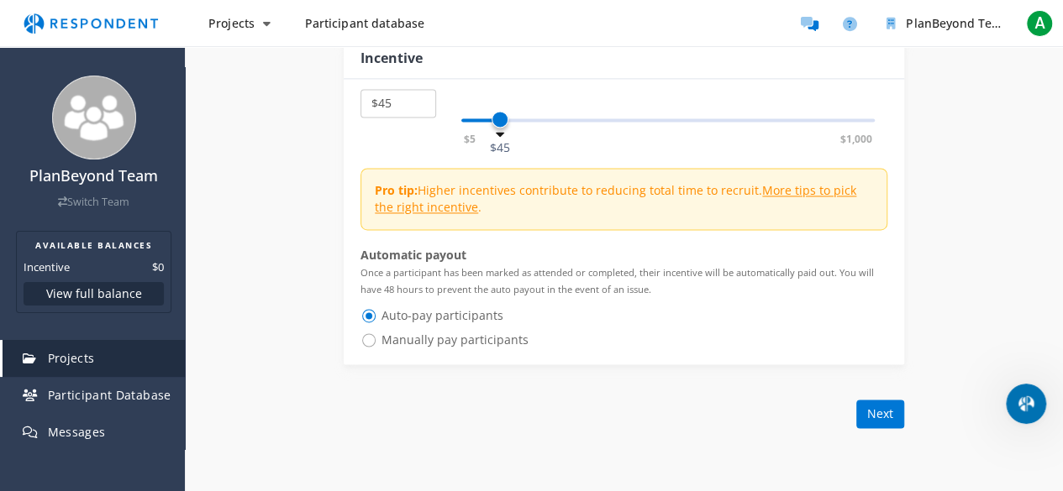
scroll to position [1176, 0]
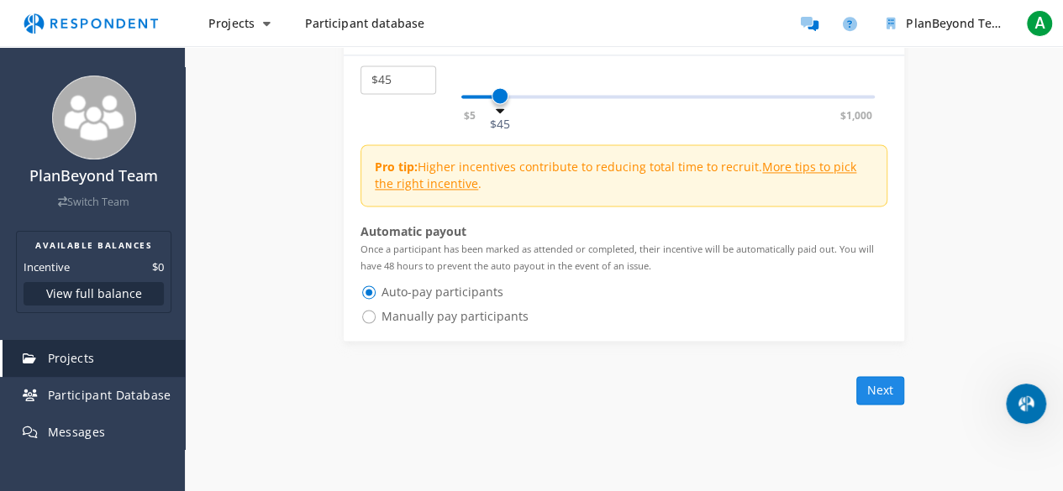
click at [875, 385] on button "Next" at bounding box center [880, 390] width 48 height 29
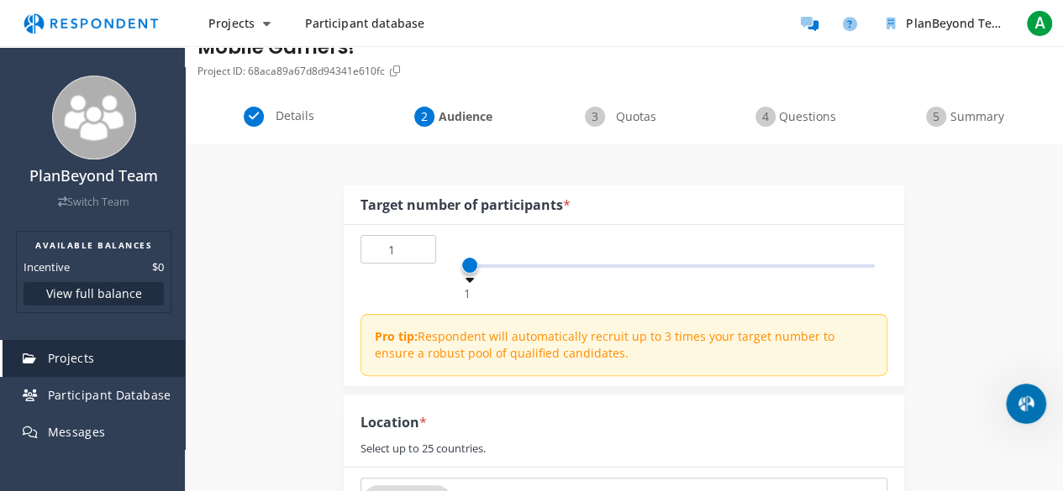
scroll to position [168, 0]
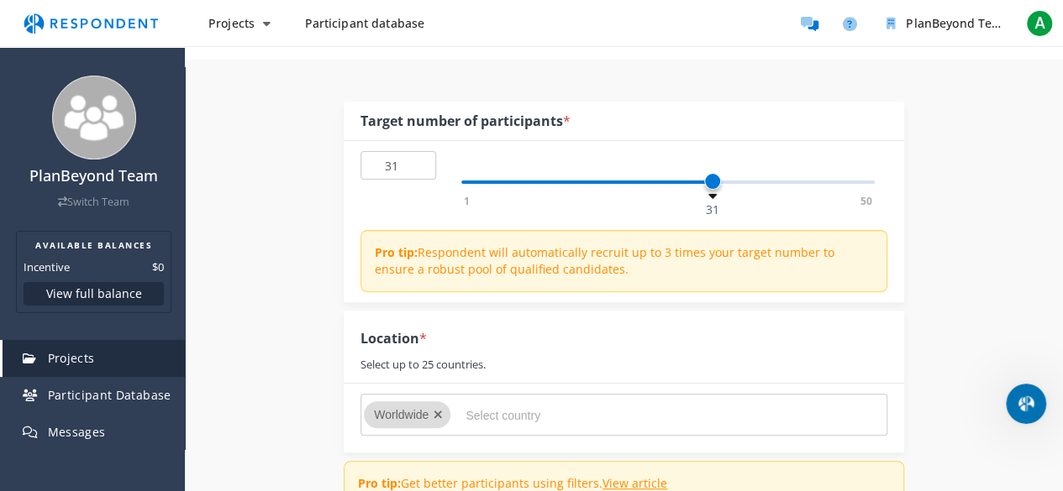
type input "30"
drag, startPoint x: 499, startPoint y: 186, endPoint x: 707, endPoint y: 182, distance: 208.3
click at [707, 182] on div "1 50 30" at bounding box center [667, 182] width 413 height 3
click at [686, 110] on div "Target number of participants *" at bounding box center [624, 122] width 560 height 40
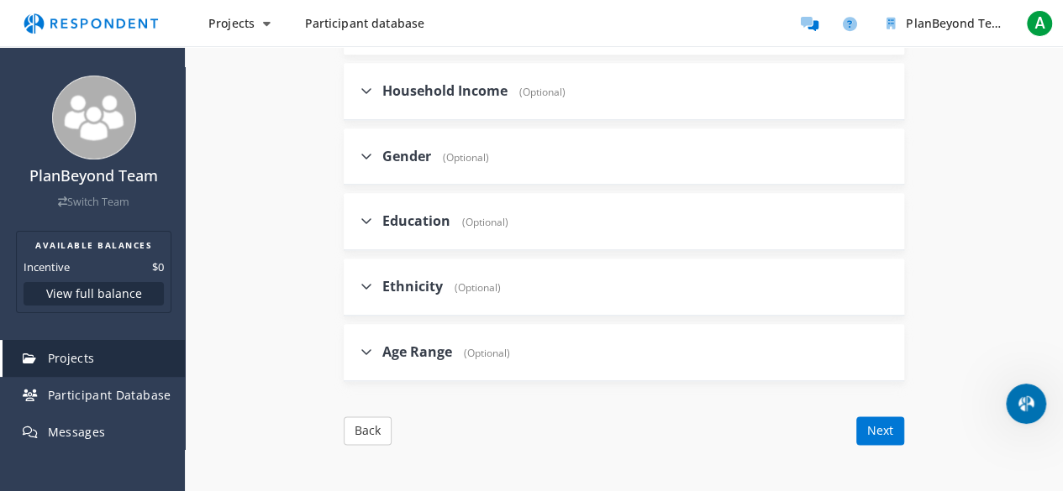
scroll to position [840, 0]
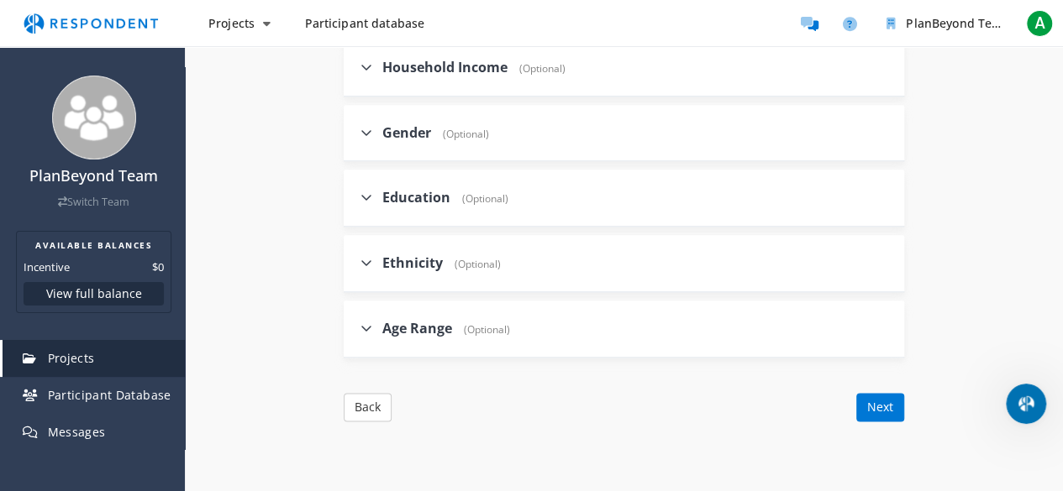
click at [421, 196] on span "Education" at bounding box center [416, 197] width 68 height 18
click at [354, 196] on input "Education (Optional)" at bounding box center [349, 197] width 11 height 11
checkbox input "true"
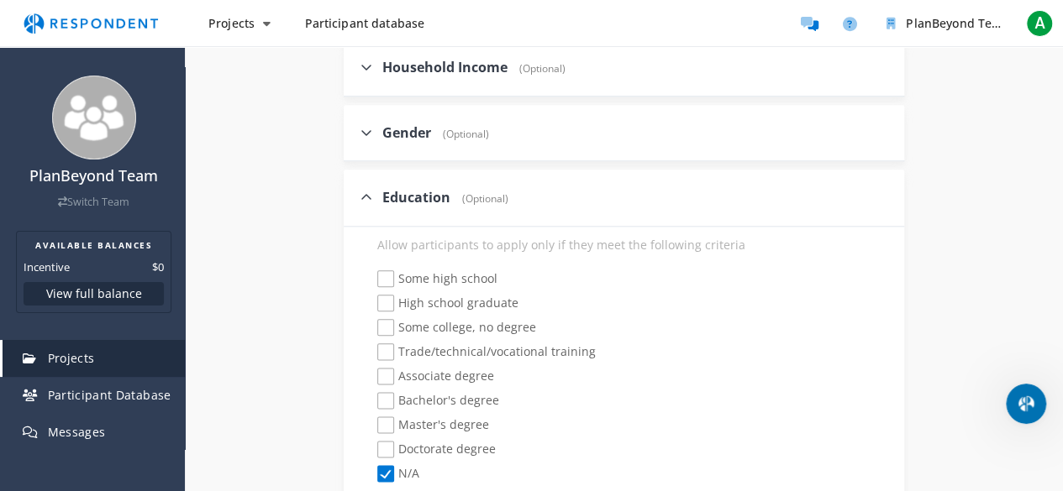
scroll to position [924, 0]
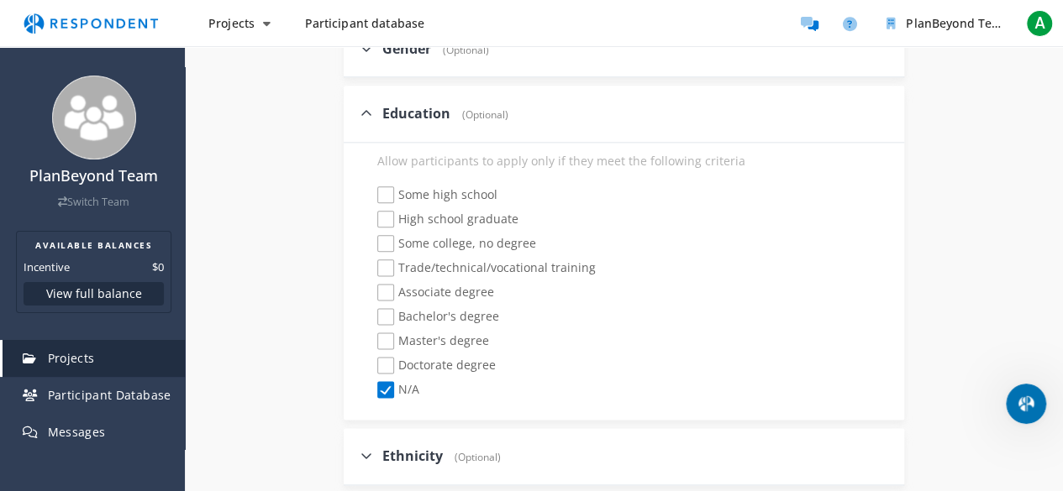
drag, startPoint x: 419, startPoint y: 357, endPoint x: 421, endPoint y: 338, distance: 19.4
click at [419, 351] on div "Some high school High school graduate Some college, no degree Trade/technical/v…" at bounding box center [623, 293] width 527 height 215
click at [422, 333] on span "Master's degree" at bounding box center [433, 343] width 112 height 20
click at [371, 336] on input "Master's degree" at bounding box center [365, 341] width 11 height 11
checkbox input "true"
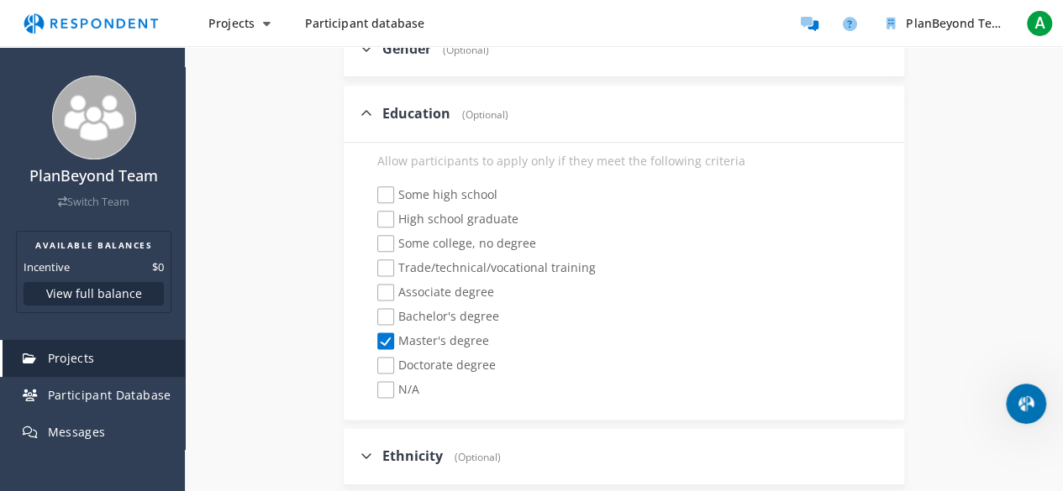
checkbox input "false"
click at [423, 312] on span "Bachelor's degree" at bounding box center [438, 318] width 122 height 20
click at [371, 312] on input "Bachelor's degree" at bounding box center [365, 317] width 11 height 11
checkbox input "true"
drag, startPoint x: 431, startPoint y: 291, endPoint x: 433, endPoint y: 281, distance: 9.4
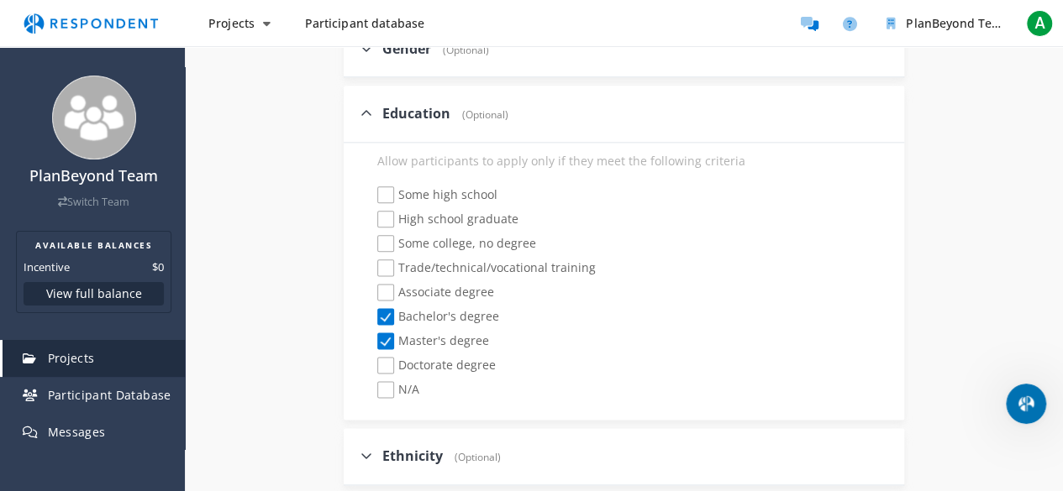
click at [431, 290] on span "Associate degree" at bounding box center [435, 294] width 117 height 20
click at [371, 290] on input "Associate degree" at bounding box center [365, 292] width 11 height 11
checkbox input "true"
click at [438, 261] on span "Trade/technical/vocational training" at bounding box center [486, 270] width 218 height 20
click at [371, 263] on input "Trade/technical/vocational training" at bounding box center [365, 268] width 11 height 11
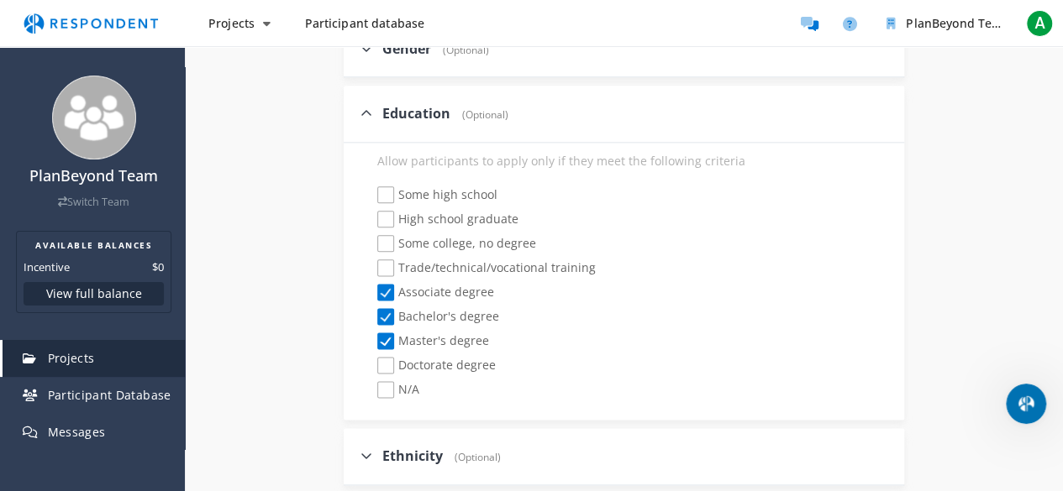
checkbox input "true"
click at [442, 243] on span "Some college, no degree" at bounding box center [456, 245] width 159 height 20
click at [371, 243] on input "Some college, no degree" at bounding box center [365, 244] width 11 height 11
checkbox input "true"
click at [449, 215] on span "High school graduate" at bounding box center [447, 221] width 141 height 20
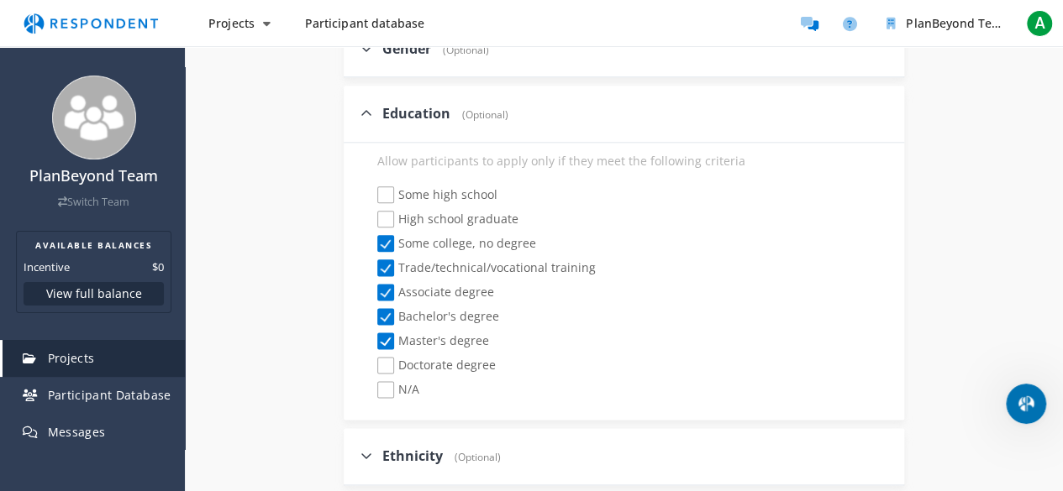
click at [371, 215] on input "High school graduate" at bounding box center [365, 219] width 11 height 11
checkbox input "true"
click at [443, 359] on span "Doctorate degree" at bounding box center [436, 367] width 118 height 20
click at [371, 360] on input "Doctorate degree" at bounding box center [365, 365] width 11 height 11
checkbox input "true"
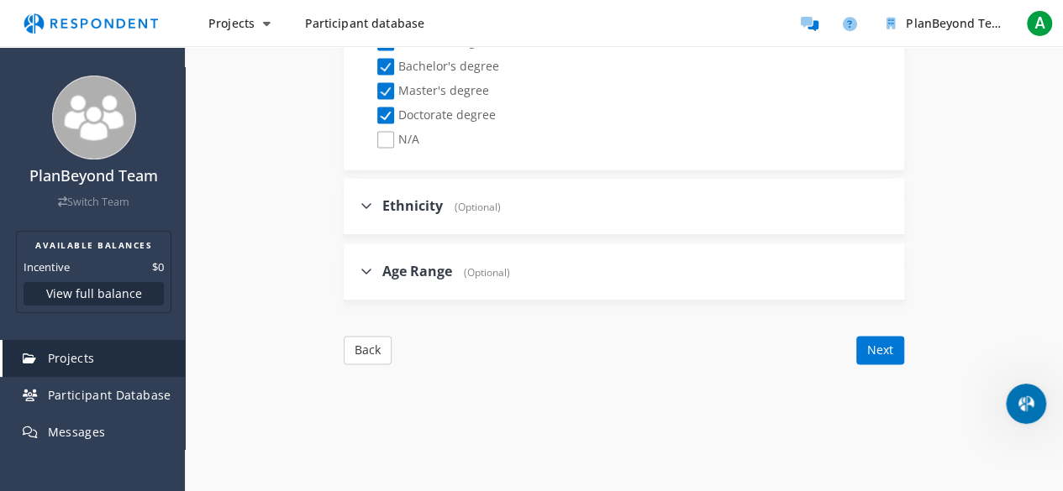
scroll to position [1176, 0]
click at [429, 270] on span "Age Range" at bounding box center [417, 269] width 70 height 18
click at [354, 270] on input "Age Range (Optional)" at bounding box center [349, 269] width 11 height 11
checkbox input "true"
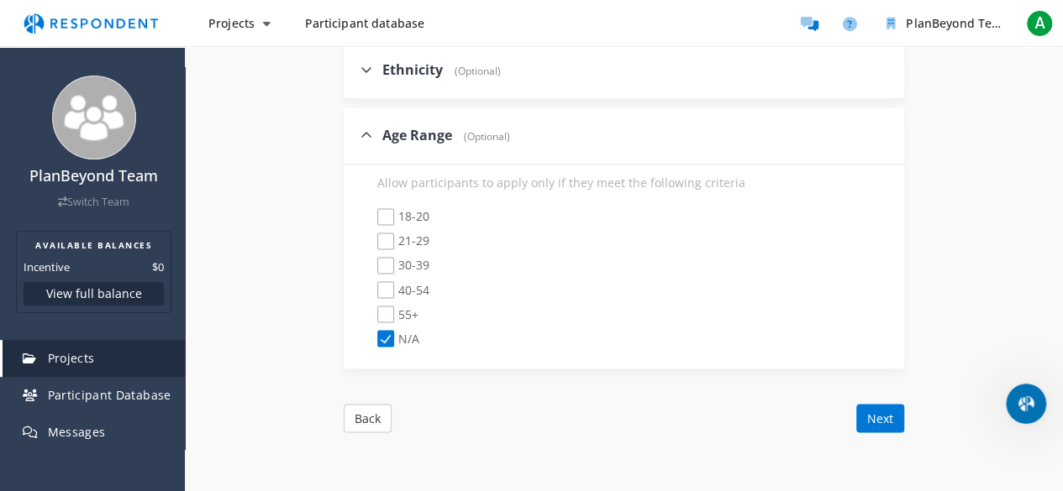
scroll to position [1344, 0]
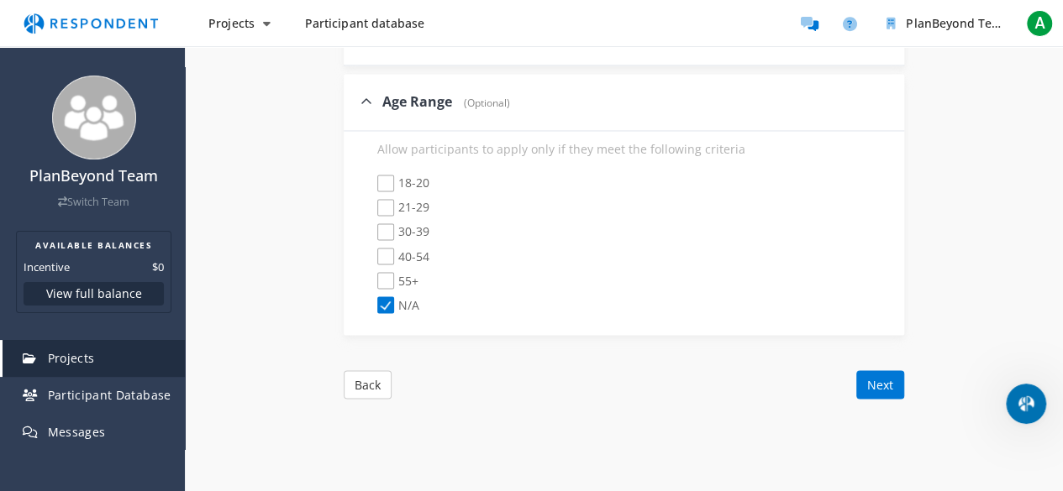
click at [410, 227] on span "30-39" at bounding box center [403, 233] width 52 height 20
click at [371, 227] on input "30-39" at bounding box center [365, 232] width 11 height 11
checkbox input "true"
checkbox input "false"
click at [416, 211] on span "21-29" at bounding box center [403, 209] width 52 height 20
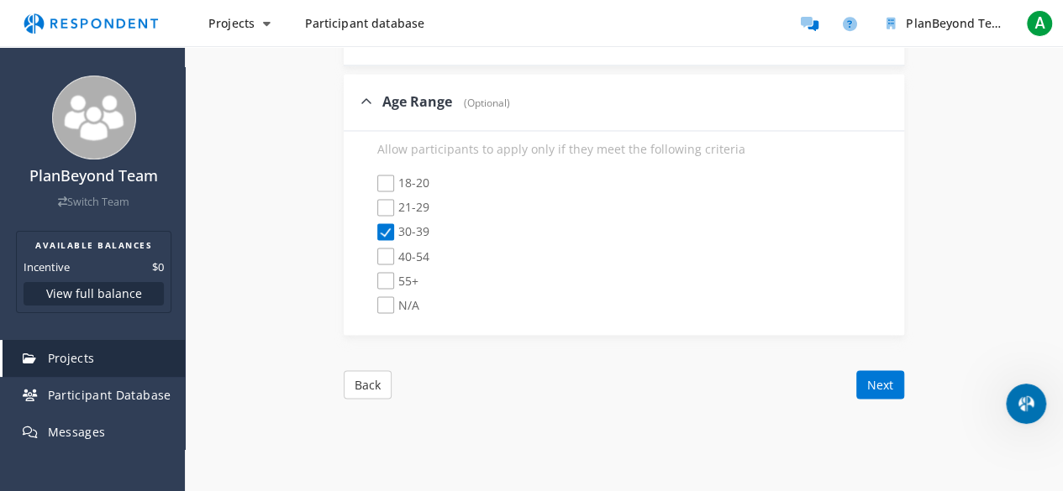
click at [371, 211] on input "21-29" at bounding box center [365, 207] width 11 height 11
checkbox input "true"
click at [421, 184] on span "18-20" at bounding box center [403, 185] width 52 height 20
click at [371, 184] on input "18-20" at bounding box center [365, 183] width 11 height 11
checkbox input "true"
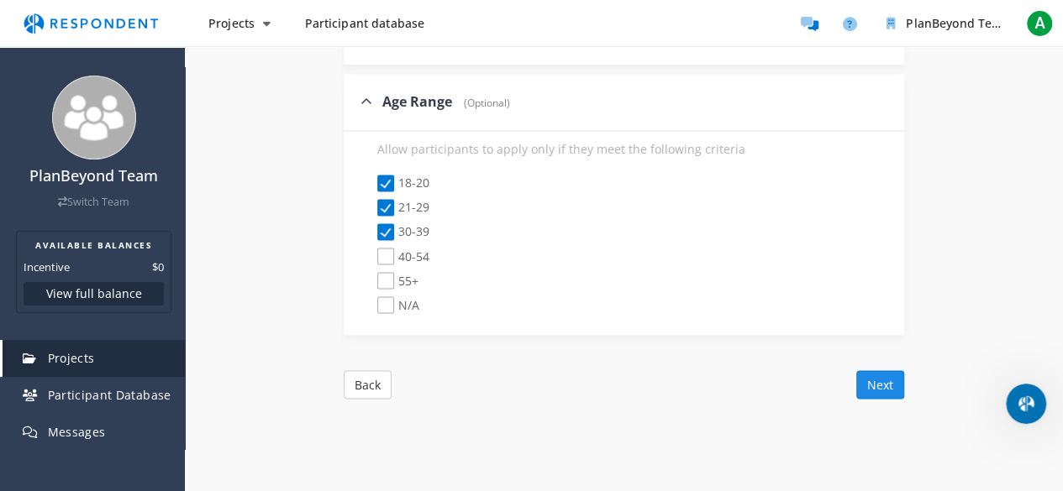
click at [897, 370] on button "Next" at bounding box center [880, 384] width 48 height 29
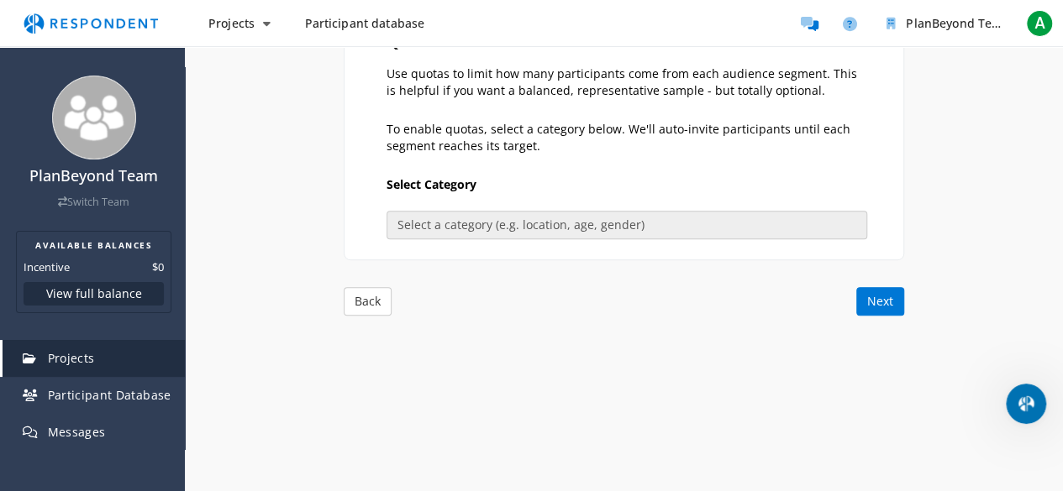
scroll to position [443, 0]
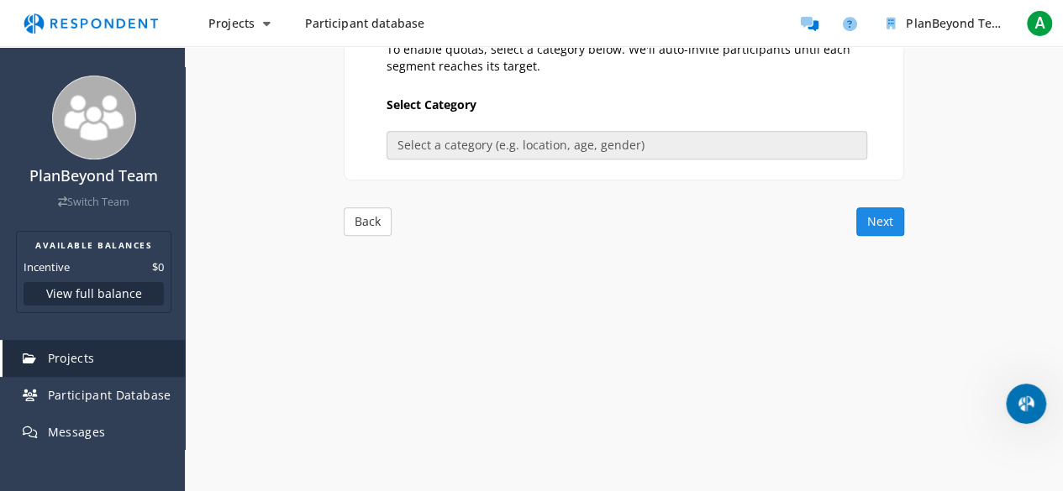
click at [865, 228] on button "Next" at bounding box center [880, 221] width 48 height 29
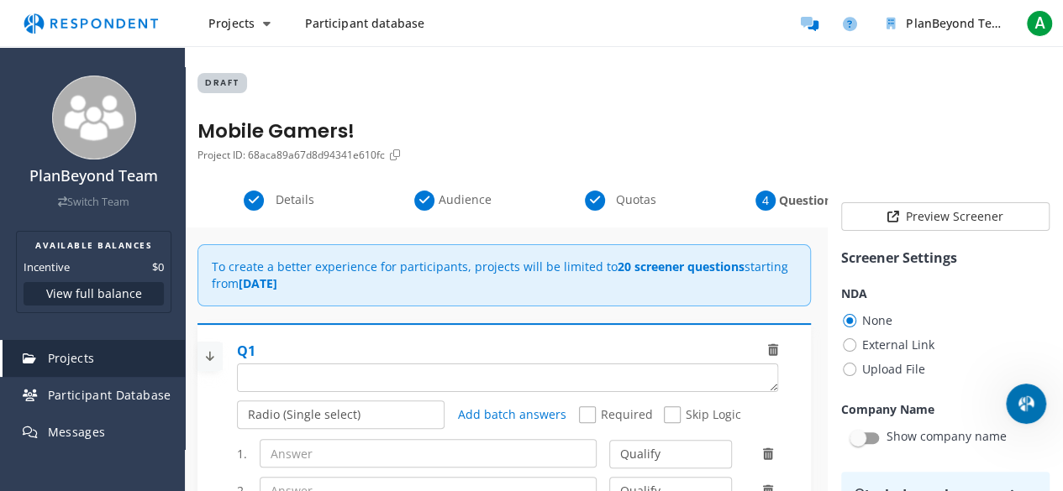
scroll to position [1532, 0]
click at [373, 365] on textarea "Which of the following categories best describes your firm's total assets under…" at bounding box center [507, 378] width 539 height 27
paste textarea "What is your age group?"
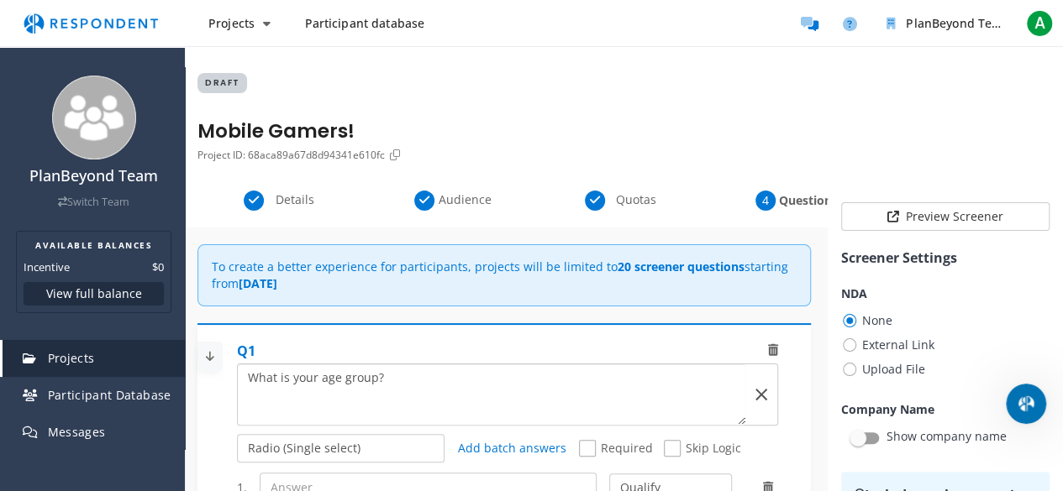
scroll to position [84, 0]
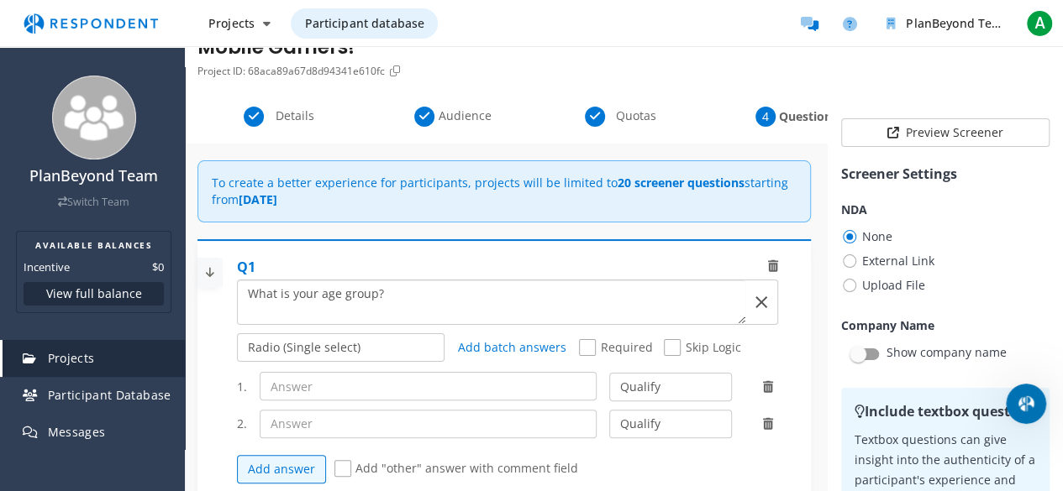
type textarea "What is your age group?"
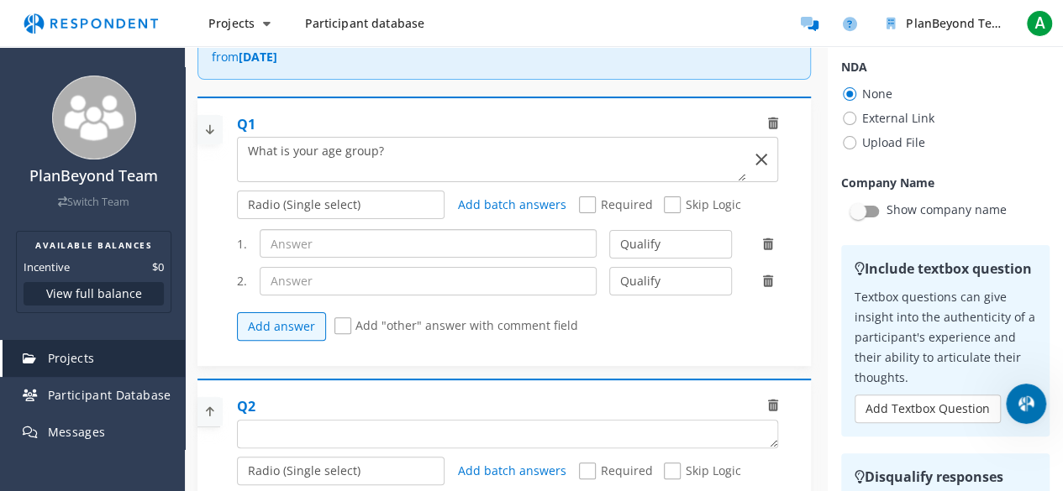
click at [341, 234] on input "text" at bounding box center [428, 243] width 337 height 29
paste input "a) Under 18 (Disqualify) b) 18–24 c) 25–34 d) 35–44 e) 45+"
type input "a) Under 18 (Disqualify) b) 18–24 c) 25–34 d) 35–44 e) 45+"
paste input "18–24 c) 25–34 d) 35–44 e) 45+"
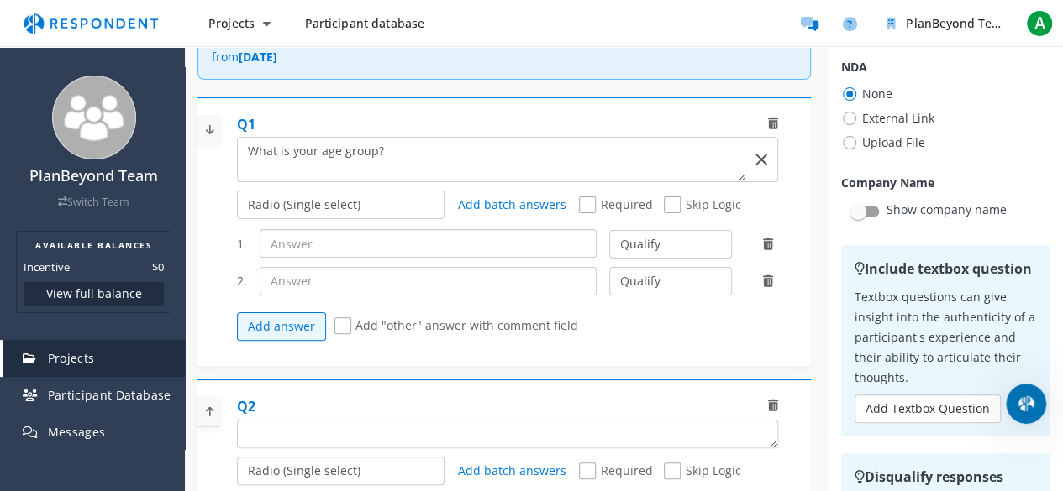
type input "18–24 c) 25–34 d) 35–44 e) 45+"
paste input "18–24 c) 25–34 d) 35–44 e) 45+"
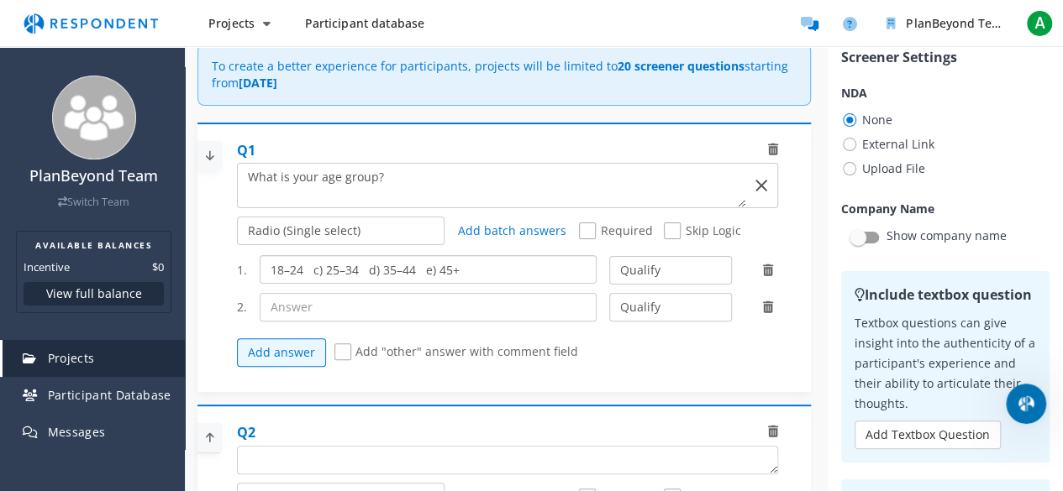
scroll to position [143, 0]
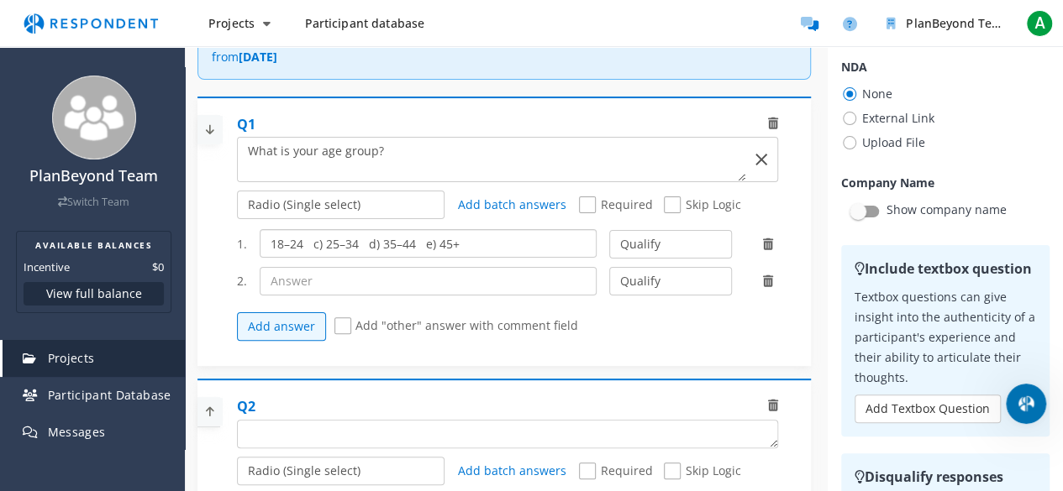
type input "18–24 c) 25–34 d) 35–44 e) 45+"
click at [304, 281] on input "text" at bounding box center [428, 281] width 337 height 29
paste input "18–24 c) 25–34 d) 35–44 e) 45+"
type input "18–24 c) 25–34 d) 35–44 e) 45+"
click at [292, 244] on input "18–24 c) 25–34 d) 35–44 e) 45+" at bounding box center [428, 243] width 337 height 29
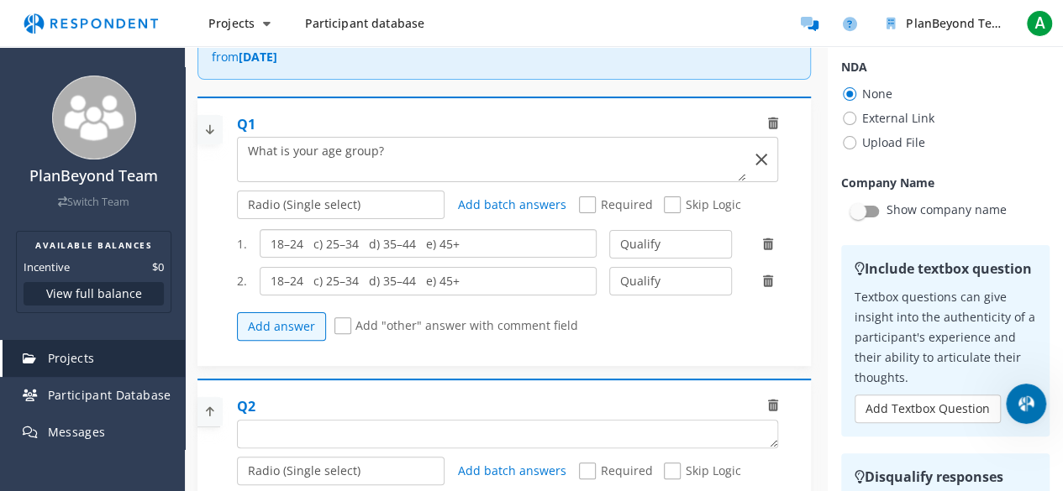
click at [292, 244] on input "18–24 c) 25–34 d) 35–44 e) 45+" at bounding box center [428, 243] width 337 height 29
type input "Under 18"
drag, startPoint x: 306, startPoint y: 279, endPoint x: 459, endPoint y: 285, distance: 153.0
click at [459, 285] on input "18–24 c) 25–34 d) 35–44 e) 45+" at bounding box center [428, 281] width 337 height 29
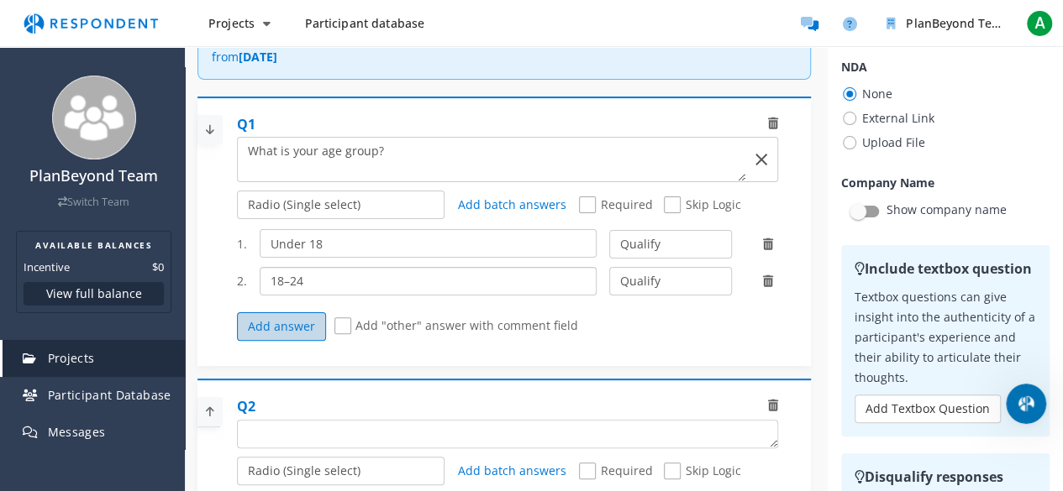
type input "18–24"
click at [290, 327] on button "Add answer" at bounding box center [281, 326] width 89 height 29
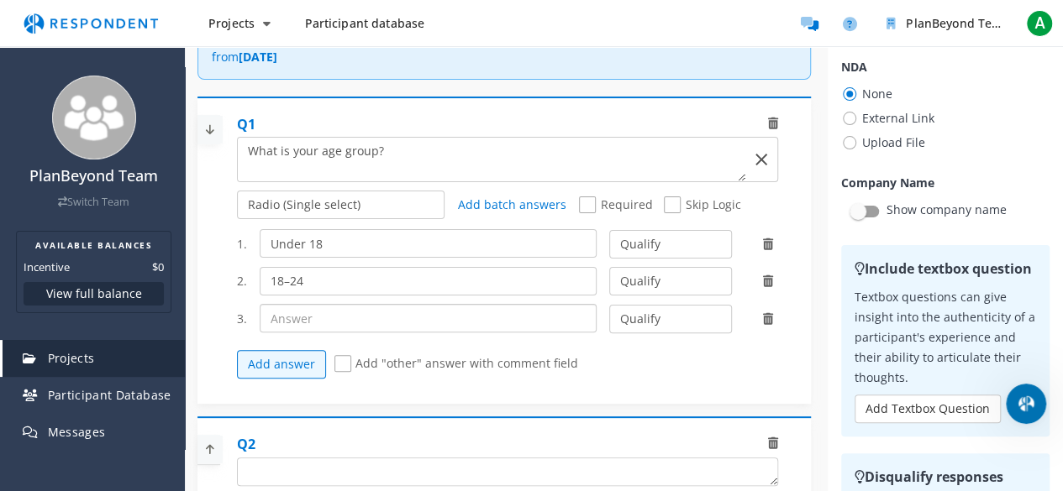
click at [296, 322] on input "text" at bounding box center [428, 318] width 337 height 29
paste input "18–24 c) 25–34 d) 35–44 e) 45+"
drag, startPoint x: 323, startPoint y: 317, endPoint x: 250, endPoint y: 323, distance: 72.5
click at [255, 324] on div "18–24 c) 25–34 d) 35–44 e) 45+" at bounding box center [428, 318] width 362 height 29
drag, startPoint x: 324, startPoint y: 320, endPoint x: 438, endPoint y: 323, distance: 114.3
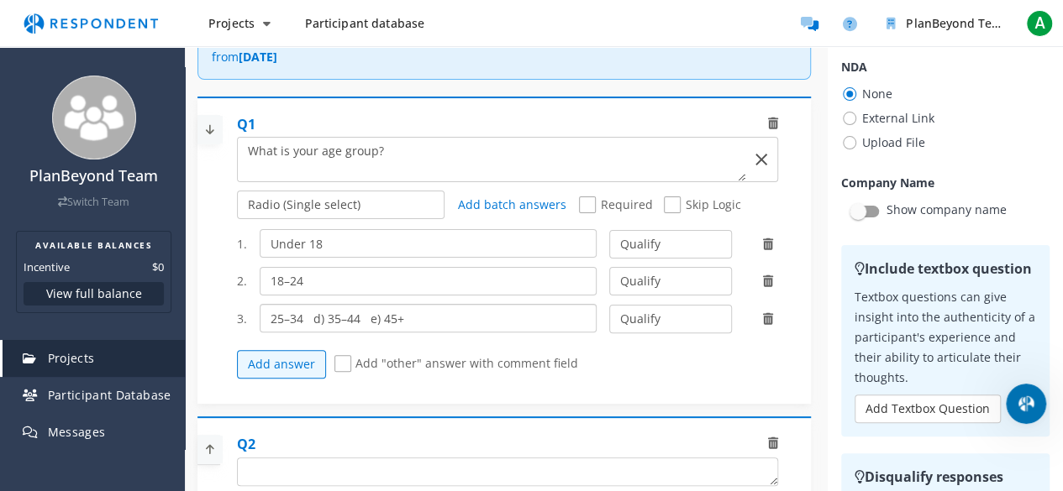
click at [438, 323] on input "25–34 d) 35–44 e) 45+" at bounding box center [428, 318] width 337 height 29
type input "25–34"
click at [306, 359] on button "Add answer" at bounding box center [281, 364] width 89 height 29
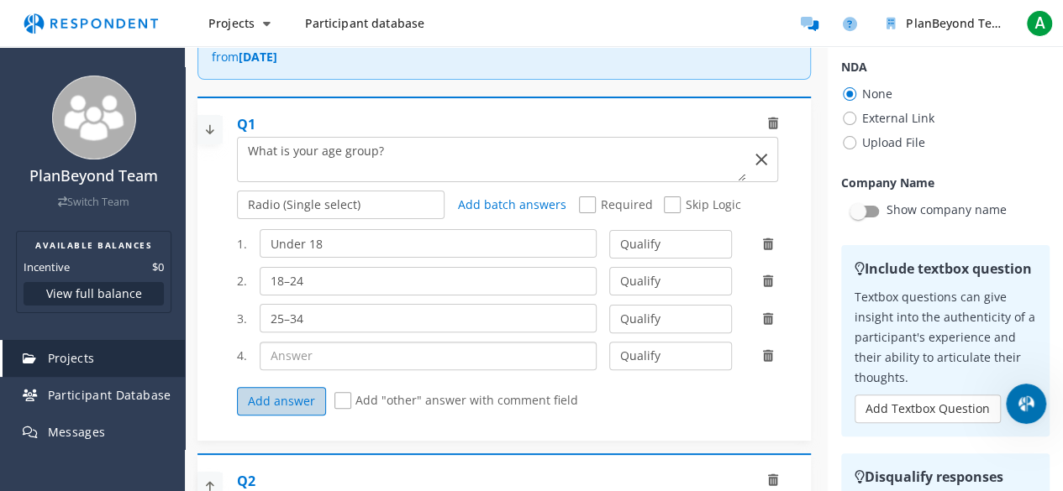
click at [306, 359] on input "text" at bounding box center [428, 356] width 337 height 29
paste input "18–24 c) 25–34 d) 35–44 e) 45+"
drag, startPoint x: 375, startPoint y: 355, endPoint x: 220, endPoint y: 357, distance: 154.6
click at [227, 358] on div "Q1 Radio (Single select) Checkbox (Multi select) Multi-line text box Single-lin…" at bounding box center [503, 269] width 613 height 345
drag, startPoint x: 309, startPoint y: 354, endPoint x: 437, endPoint y: 351, distance: 127.7
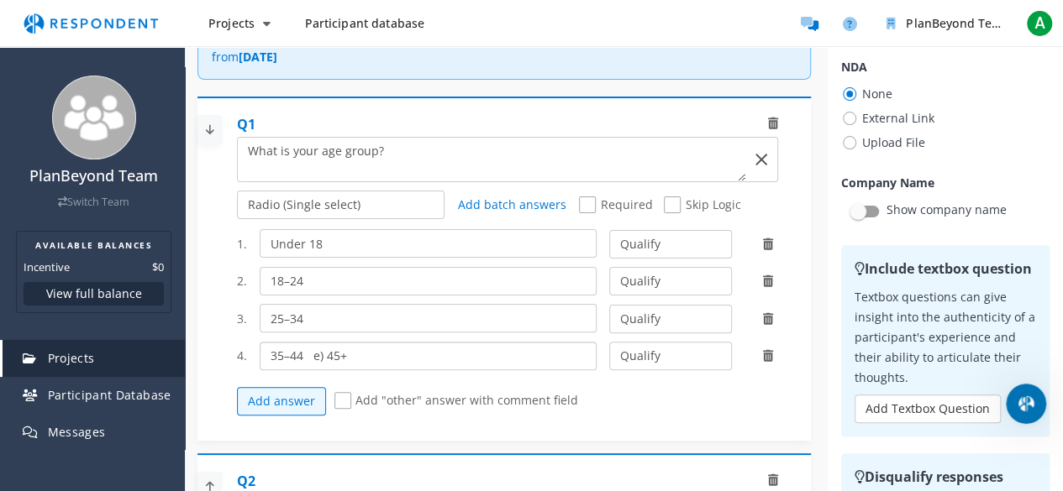
click at [437, 351] on input "35–44 e) 45+" at bounding box center [428, 356] width 337 height 29
type input "35–44"
click at [329, 202] on select "Radio (Single select) Checkbox (Multi select) Multi-line text box Single-line t…" at bounding box center [341, 205] width 208 height 29
click at [298, 396] on button "Add answer" at bounding box center [281, 401] width 89 height 29
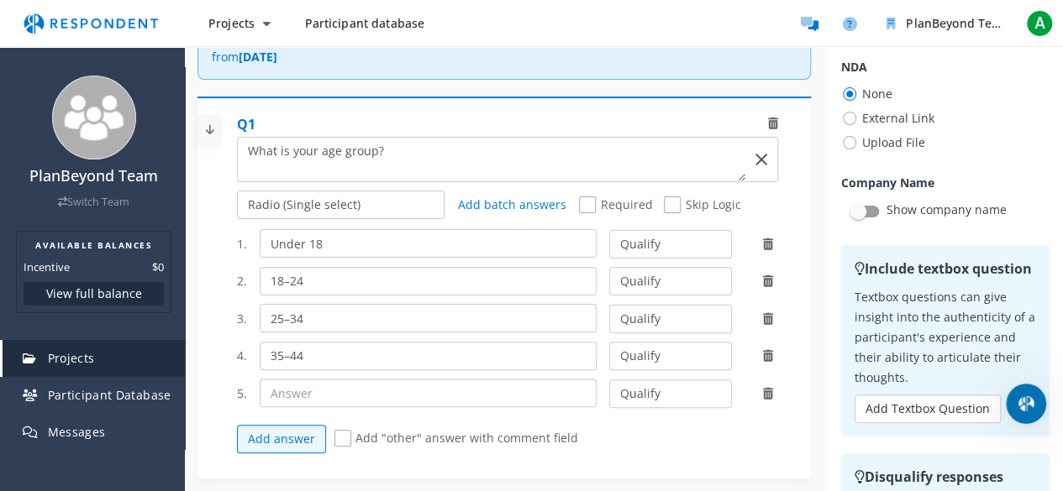
click at [297, 395] on input "text" at bounding box center [428, 393] width 337 height 29
paste input "18–24 c) 25–34 d) 35–44 e) 45+"
drag, startPoint x: 432, startPoint y: 394, endPoint x: 176, endPoint y: 390, distance: 255.4
click at [185, 394] on div "Internal Project Name * Mobile Gamers! This is visible only to your organizatio…" at bounding box center [504, 420] width 638 height 839
type input "45+"
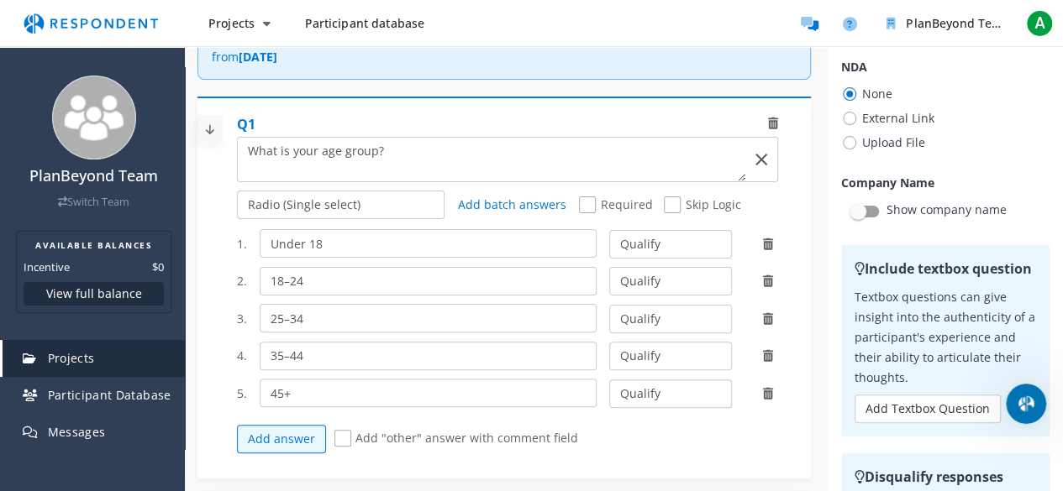
click at [642, 389] on select "Qualify Disqualify" at bounding box center [670, 394] width 123 height 29
select select "number:2"
click at [609, 380] on select "Qualify Disqualify" at bounding box center [670, 394] width 123 height 29
click at [671, 241] on select "Qualify Disqualify" at bounding box center [670, 244] width 123 height 29
select select "number:2"
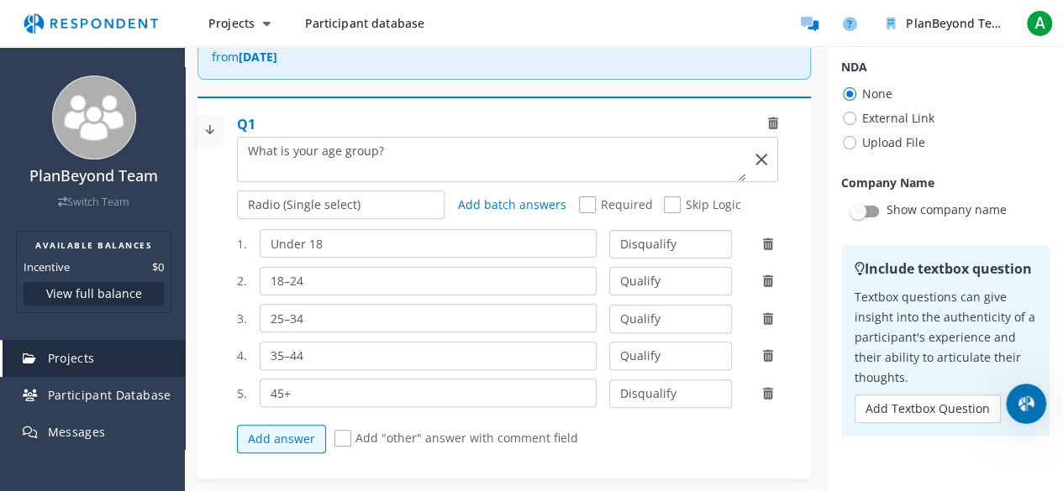
click at [609, 230] on select "Qualify Disqualify" at bounding box center [670, 244] width 123 height 29
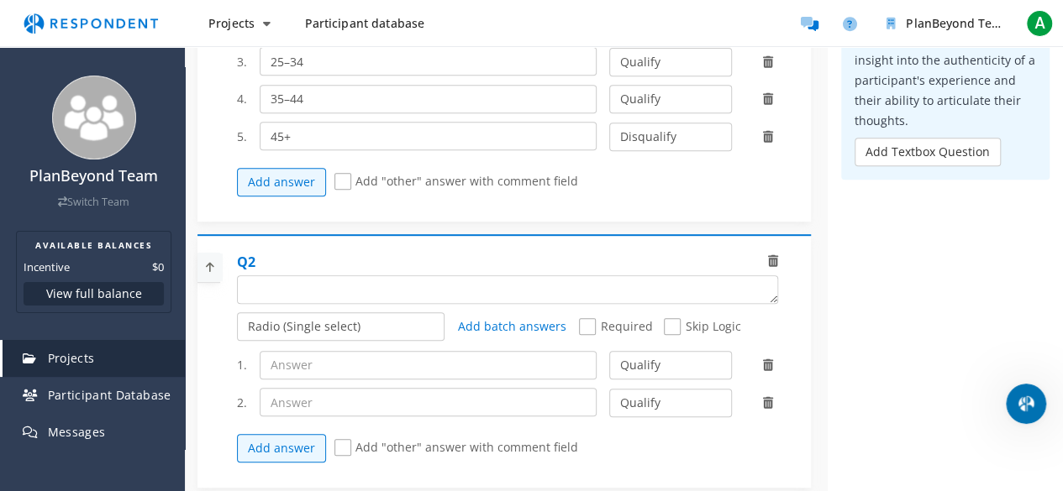
scroll to position [420, 0]
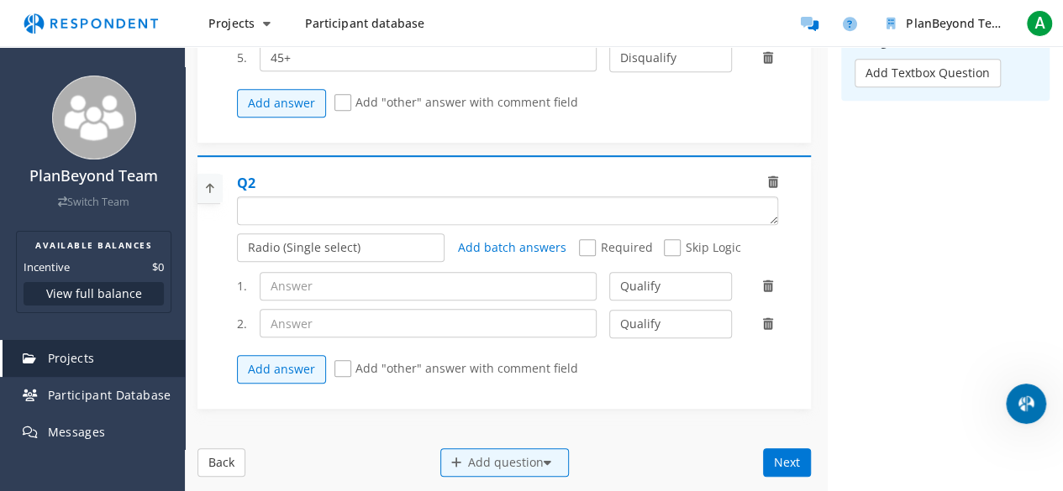
click at [338, 202] on textarea "Which of the following categories best describes your firm's total assets under…" at bounding box center [507, 210] width 539 height 27
paste textarea "What is your gender?"
type textarea "What is your gender?"
click at [327, 253] on select "Radio (Single select) Checkbox (Multi select) Multi-line text box Single-line t…" at bounding box center [341, 248] width 208 height 29
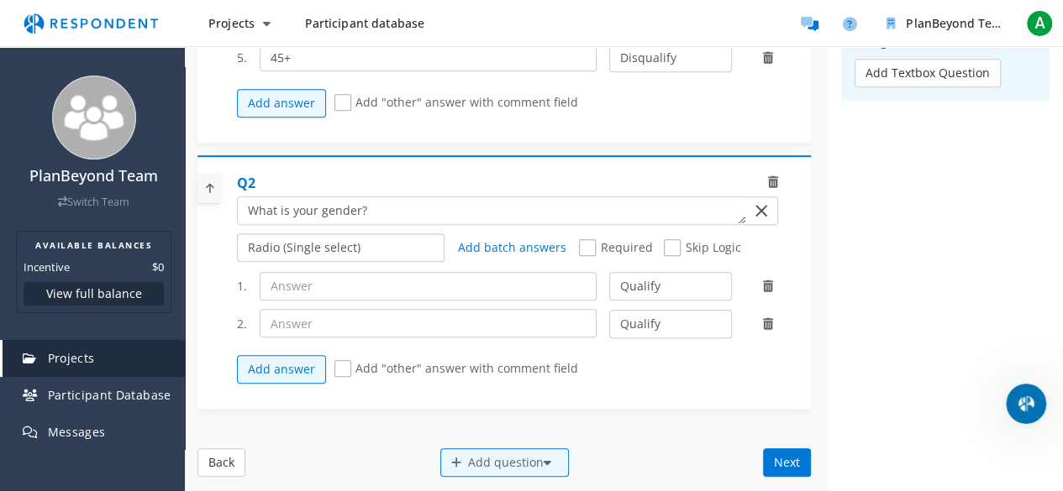
click at [237, 234] on select "Radio (Single select) Checkbox (Multi select) Multi-line text box Single-line t…" at bounding box center [341, 248] width 208 height 29
click at [354, 295] on input "text" at bounding box center [428, 286] width 337 height 29
paste input "a) [DEMOGRAPHIC_DATA] b) [DEMOGRAPHIC_DATA] c) [DEMOGRAPHIC_DATA]/Other"
drag, startPoint x: 281, startPoint y: 281, endPoint x: 235, endPoint y: 282, distance: 45.4
click at [237, 282] on div "1. a) [DEMOGRAPHIC_DATA] b) [DEMOGRAPHIC_DATA] c) [DEMOGRAPHIC_DATA]/Other Qual…" at bounding box center [514, 286] width 554 height 29
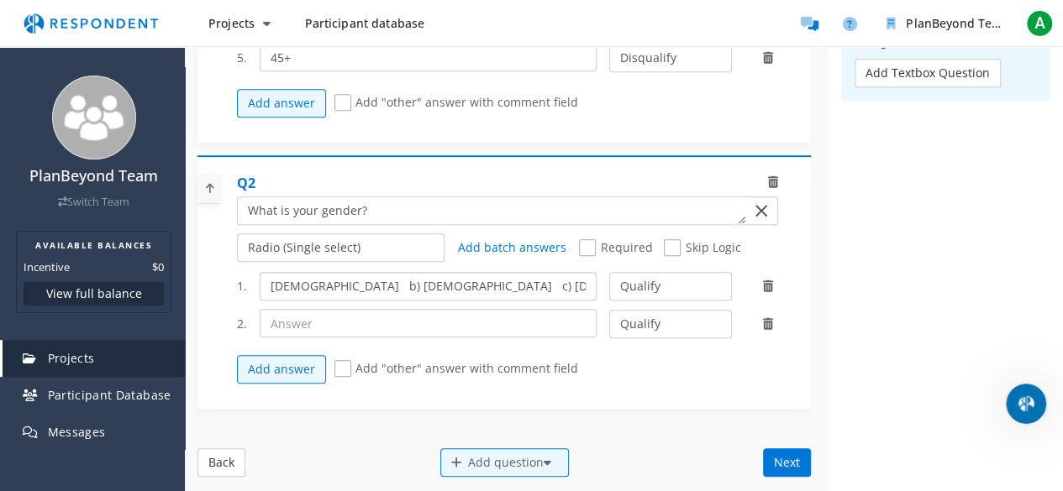
click at [297, 283] on input "[DEMOGRAPHIC_DATA] b) [DEMOGRAPHIC_DATA] c) [DEMOGRAPHIC_DATA]/Other" at bounding box center [428, 286] width 337 height 29
drag, startPoint x: 296, startPoint y: 283, endPoint x: 527, endPoint y: 277, distance: 231.1
click at [527, 277] on input "[DEMOGRAPHIC_DATA] b) [DEMOGRAPHIC_DATA] c) [DEMOGRAPHIC_DATA]/Other" at bounding box center [428, 286] width 337 height 29
type input "[DEMOGRAPHIC_DATA]"
click at [365, 322] on input "text" at bounding box center [428, 323] width 337 height 29
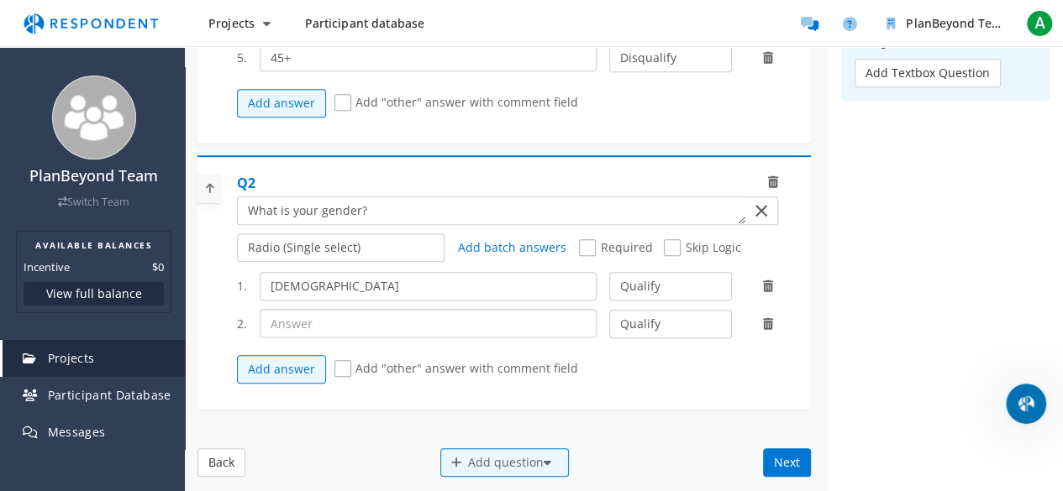
paste input "a) [DEMOGRAPHIC_DATA] b) [DEMOGRAPHIC_DATA] c) [DEMOGRAPHIC_DATA]/Other"
drag, startPoint x: 331, startPoint y: 317, endPoint x: 220, endPoint y: 323, distance: 111.1
click at [225, 325] on div "Q2 Radio (Single select) Checkbox (Multi select) Multi-line text box Single-lin…" at bounding box center [503, 282] width 613 height 254
drag, startPoint x: 308, startPoint y: 323, endPoint x: 467, endPoint y: 317, distance: 158.9
click at [467, 317] on input "[DEMOGRAPHIC_DATA] c) [DEMOGRAPHIC_DATA]/Other" at bounding box center [428, 323] width 337 height 29
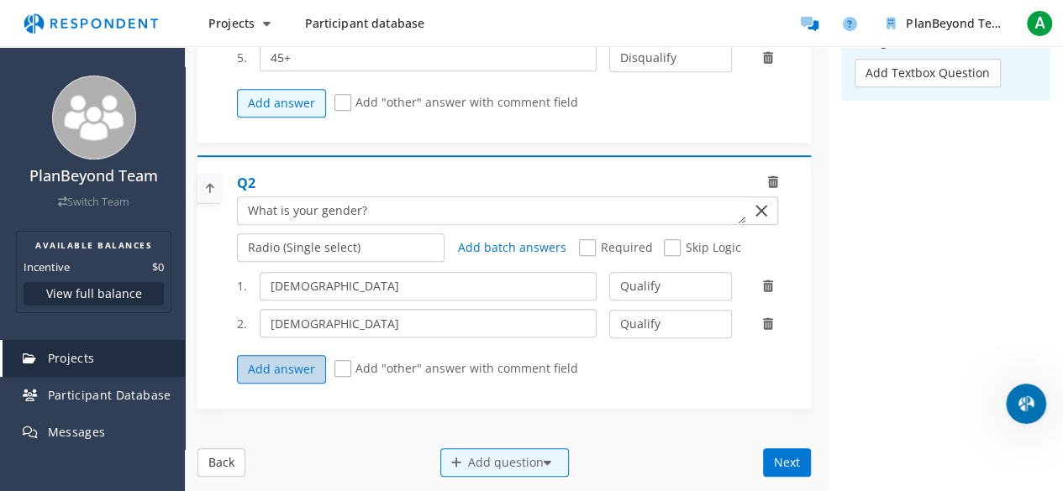
type input "[DEMOGRAPHIC_DATA]"
click at [312, 359] on button "Add answer" at bounding box center [281, 369] width 89 height 29
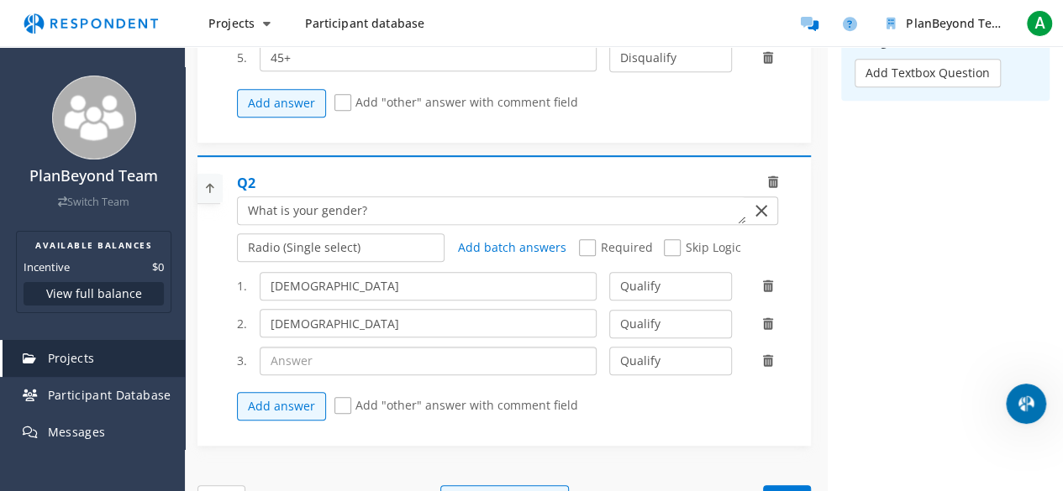
click at [309, 357] on input "text" at bounding box center [428, 361] width 337 height 29
paste input "a) [DEMOGRAPHIC_DATA] b) [DEMOGRAPHIC_DATA] c) [DEMOGRAPHIC_DATA]/Other"
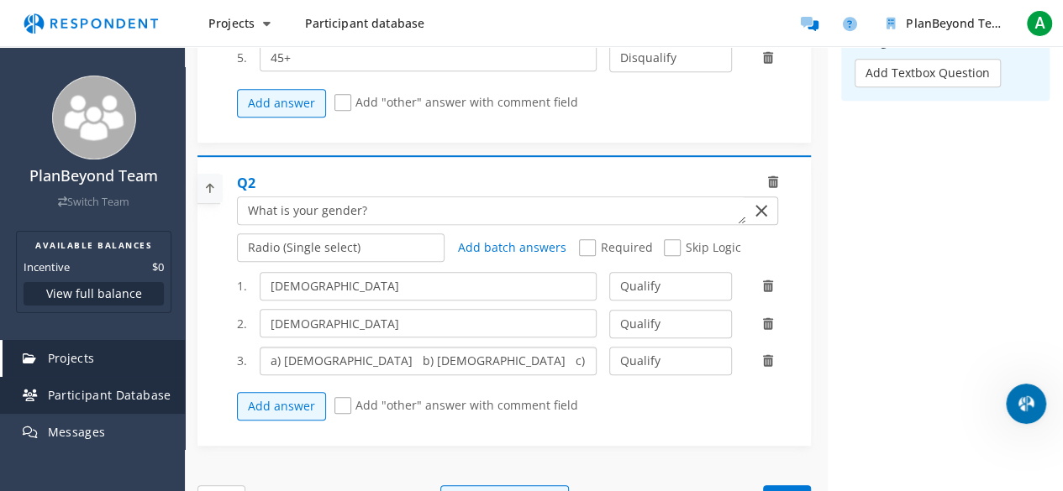
drag, startPoint x: 393, startPoint y: 357, endPoint x: 143, endPoint y: 388, distance: 252.2
click at [148, 391] on div "PlanBeyond Team Switch Team AVAILABLE BALANCES Incentive $0 View full balance P…" at bounding box center [531, 247] width 1063 height 1335
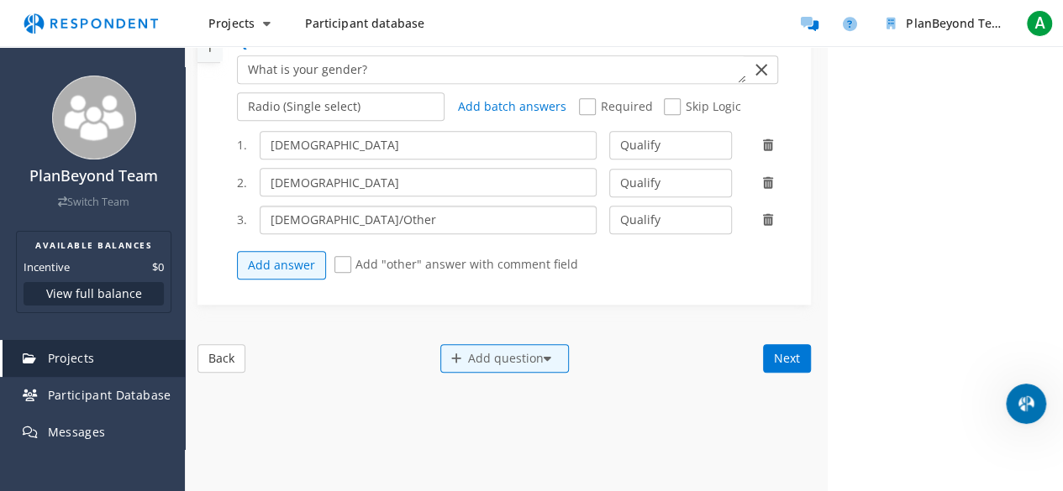
scroll to position [588, 0]
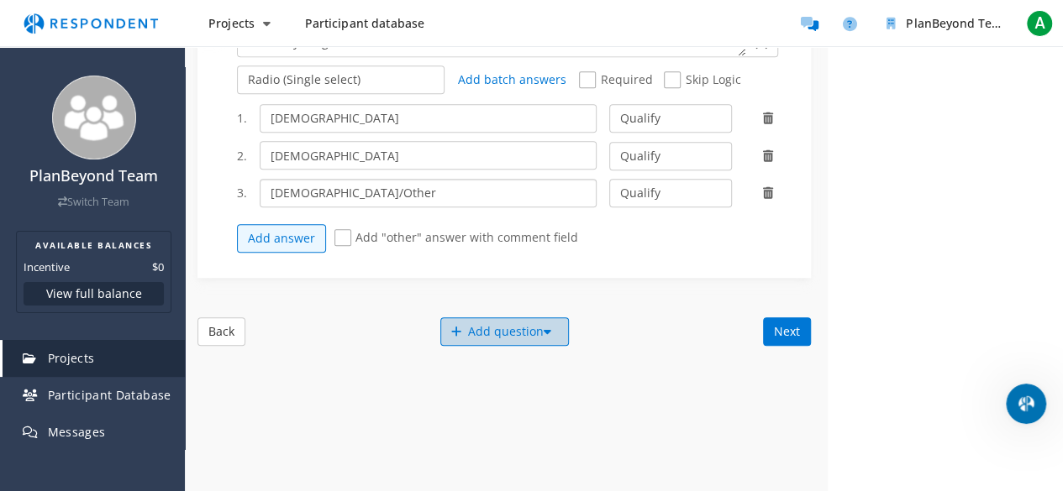
type input "[DEMOGRAPHIC_DATA]/Other"
click at [500, 323] on div "Add question" at bounding box center [504, 331] width 129 height 29
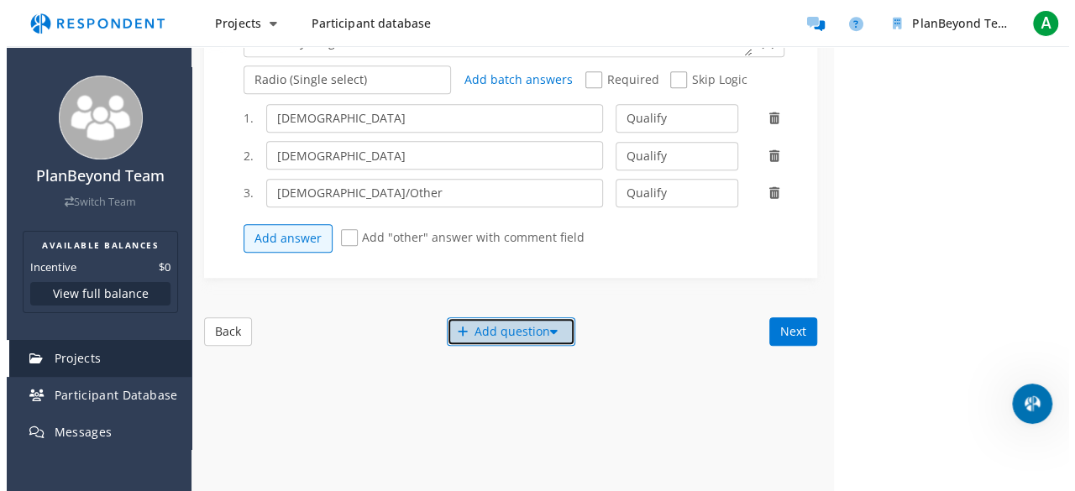
scroll to position [0, 0]
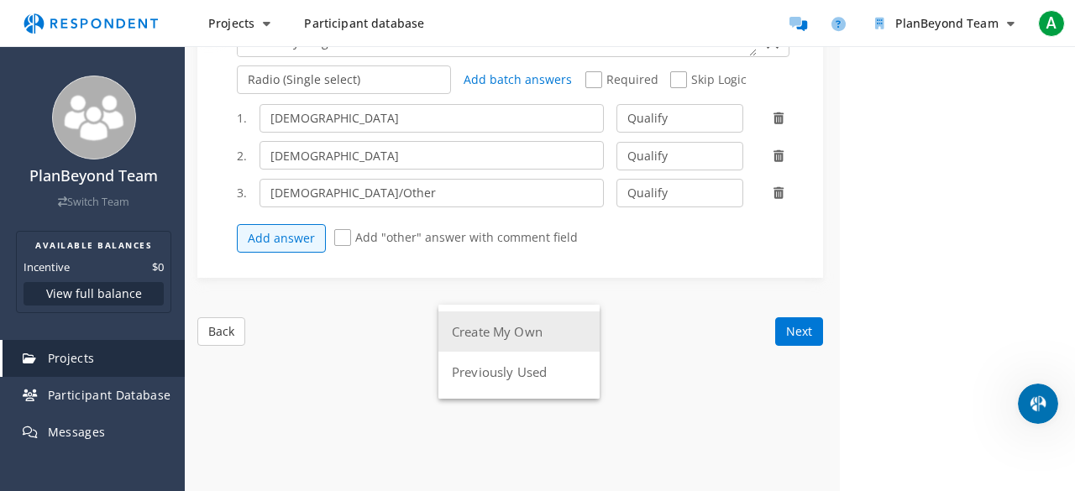
click at [507, 338] on button "Create My Own" at bounding box center [518, 332] width 161 height 40
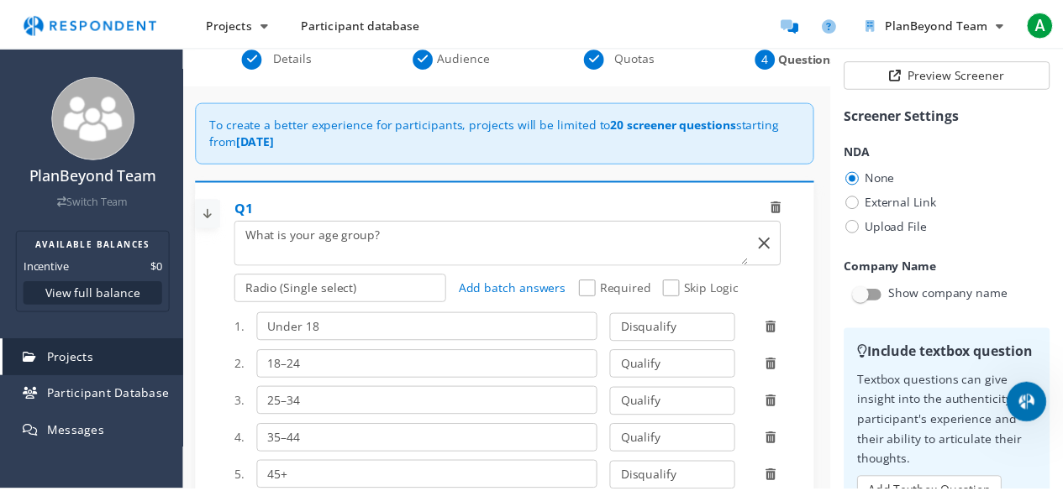
scroll to position [588, 0]
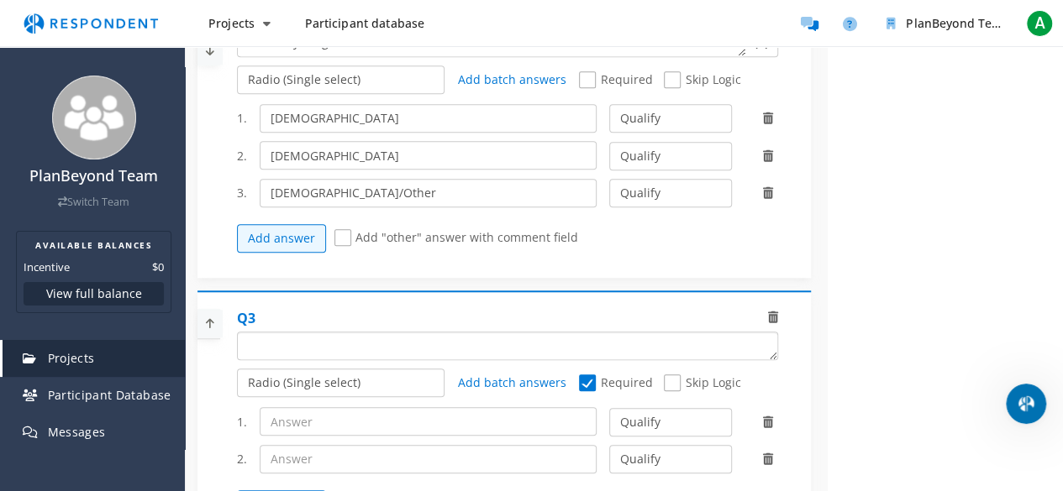
click at [328, 344] on textarea "Which of the following categories best describes your firm's total assets under…" at bounding box center [507, 346] width 539 height 27
paste textarea "How often do you play mobile games"
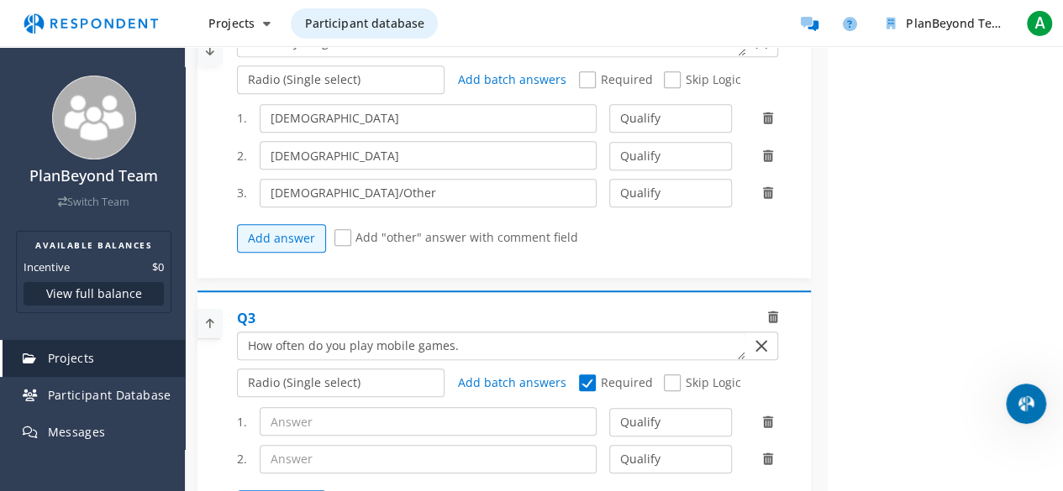
type textarea "How often do you play mobile games."
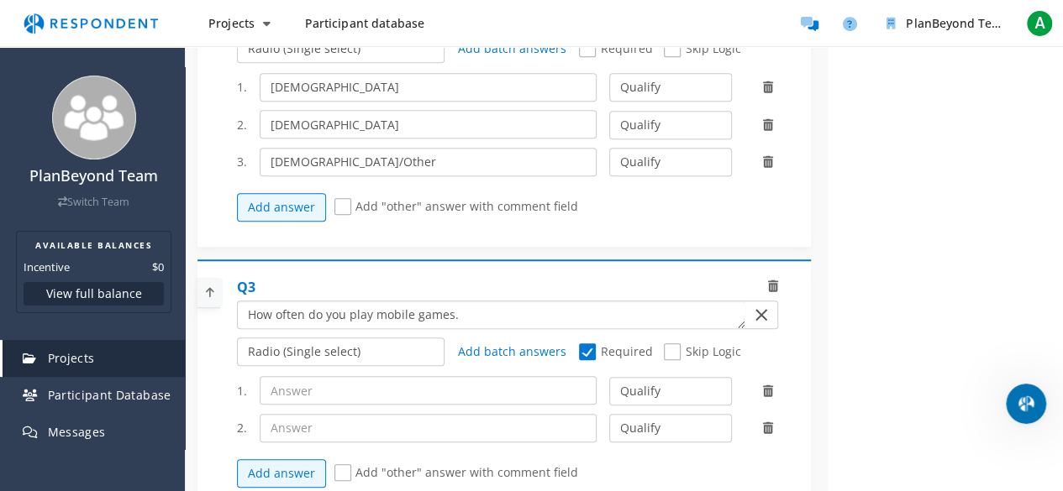
scroll to position [756, 0]
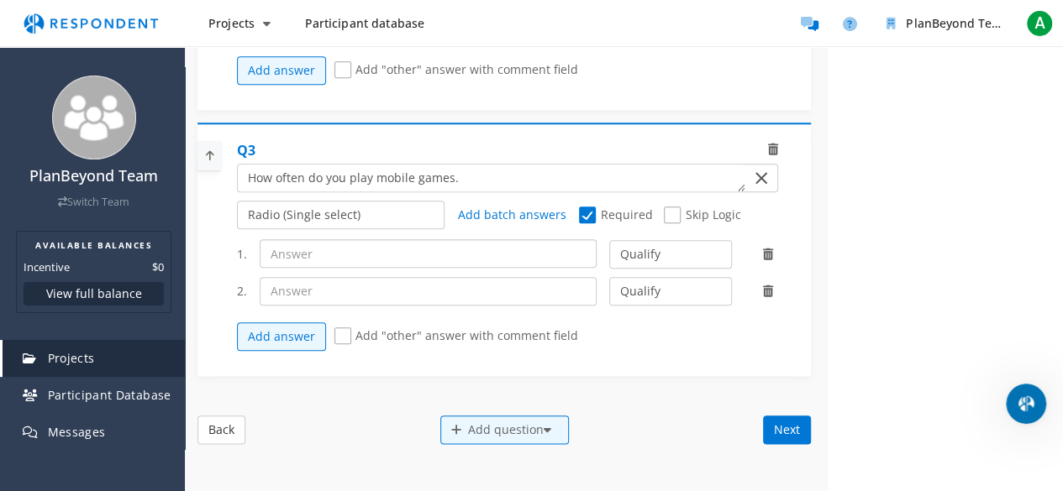
click at [332, 251] on input "text" at bounding box center [428, 253] width 337 height 29
paste input "a) Daily b) A few times per week c) Once per week d) Less than once per week (D…"
drag, startPoint x: 480, startPoint y: 250, endPoint x: 177, endPoint y: 278, distance: 303.6
click at [178, 278] on div "PlanBeyond Team Switch Team AVAILABLE BALANCES Incentive $0 View full balance P…" at bounding box center [531, 44] width 1063 height 1601
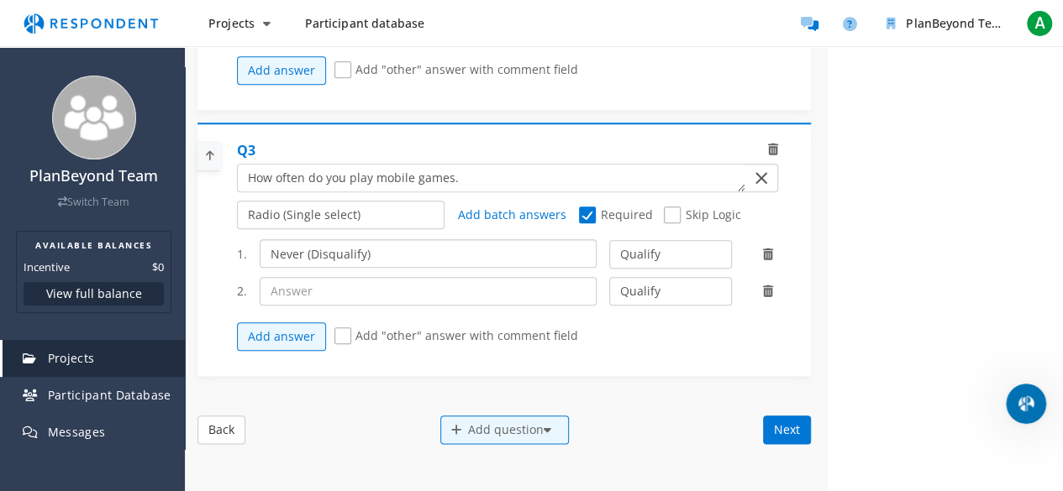
drag, startPoint x: 301, startPoint y: 249, endPoint x: 394, endPoint y: 252, distance: 93.3
click at [394, 252] on input "Never (Disqualify)" at bounding box center [428, 253] width 337 height 29
type input "Never"
click at [317, 281] on input "text" at bounding box center [428, 291] width 337 height 29
paste input "a) Daily b) A few times per week c) Once per week d) Less than once per week (D…"
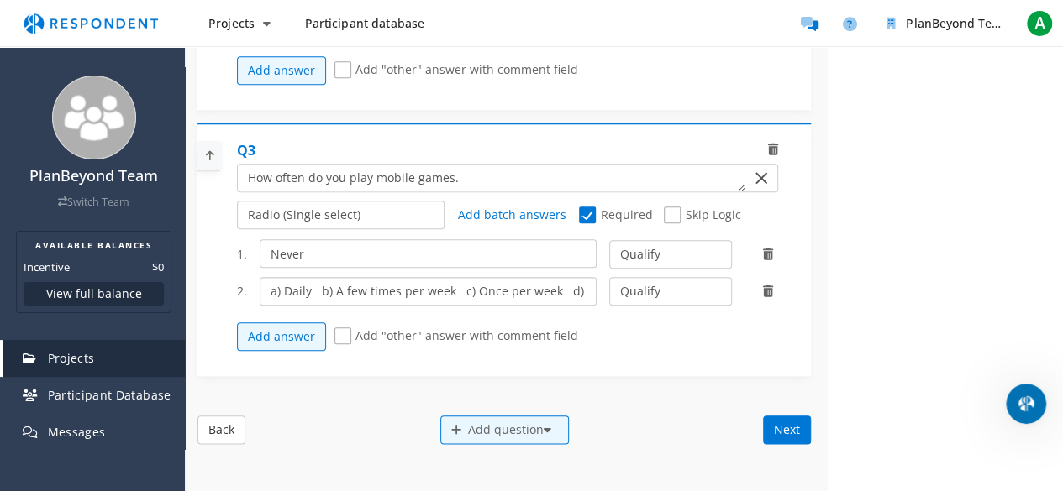
scroll to position [0, 315]
drag, startPoint x: 454, startPoint y: 287, endPoint x: 598, endPoint y: 287, distance: 143.6
click at [598, 287] on div "a) Daily b) A few times per week c) Once per week d) Less than once per week (D…" at bounding box center [428, 291] width 362 height 29
drag, startPoint x: 440, startPoint y: 286, endPoint x: 0, endPoint y: 359, distance: 446.1
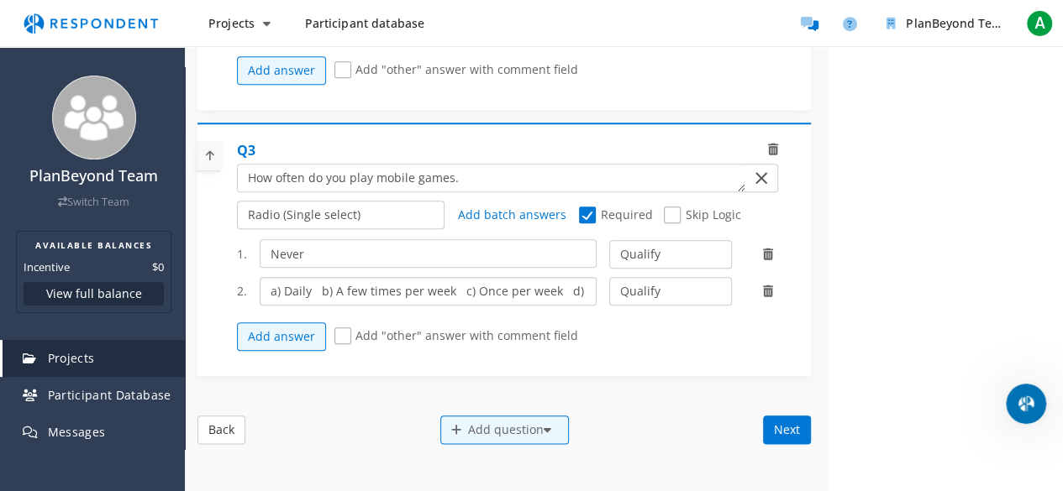
click at [0, 359] on div "PlanBeyond Team Switch Team AVAILABLE BALANCES Incentive $0 View full balance P…" at bounding box center [531, 44] width 1063 height 1601
type input "Less than once per week"
click at [292, 323] on button "Add answer" at bounding box center [281, 337] width 89 height 29
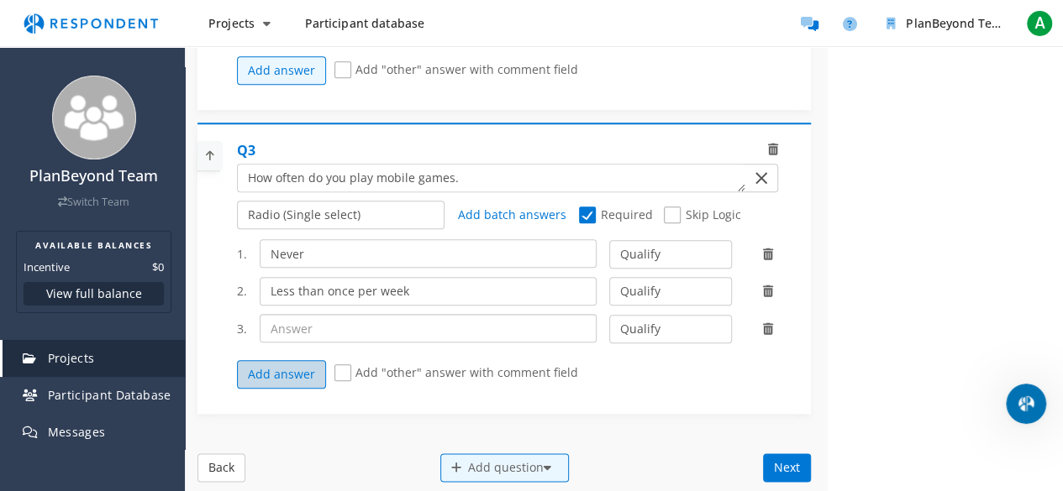
click at [292, 320] on input "text" at bounding box center [428, 328] width 337 height 29
paste input "a) Daily b) A few times per week c) Once per week d) Less than once per week (D…"
drag, startPoint x: 283, startPoint y: 324, endPoint x: 616, endPoint y: 337, distance: 332.9
click at [616, 337] on div "1. Never Qualify Disqualify 2. Less than once per week Qualify Disqualify 3. a)…" at bounding box center [514, 314] width 554 height 166
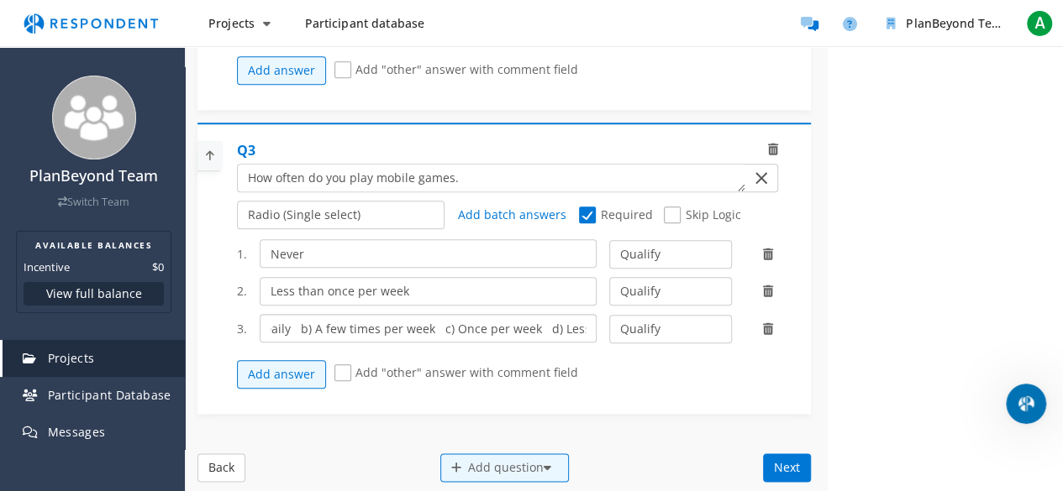
scroll to position [0, 0]
drag, startPoint x: 449, startPoint y: 319, endPoint x: 76, endPoint y: 333, distance: 373.2
click at [76, 333] on div "PlanBeyond Team Switch Team AVAILABLE BALANCES Incentive $0 View full balance P…" at bounding box center [531, 63] width 1063 height 1639
click at [76, 333] on ul "PlanBeyond Team Switch Team AVAILABLE BALANCES Incentive $0 View full balance P…" at bounding box center [92, 296] width 185 height 459
drag, startPoint x: 351, startPoint y: 323, endPoint x: 452, endPoint y: 326, distance: 100.8
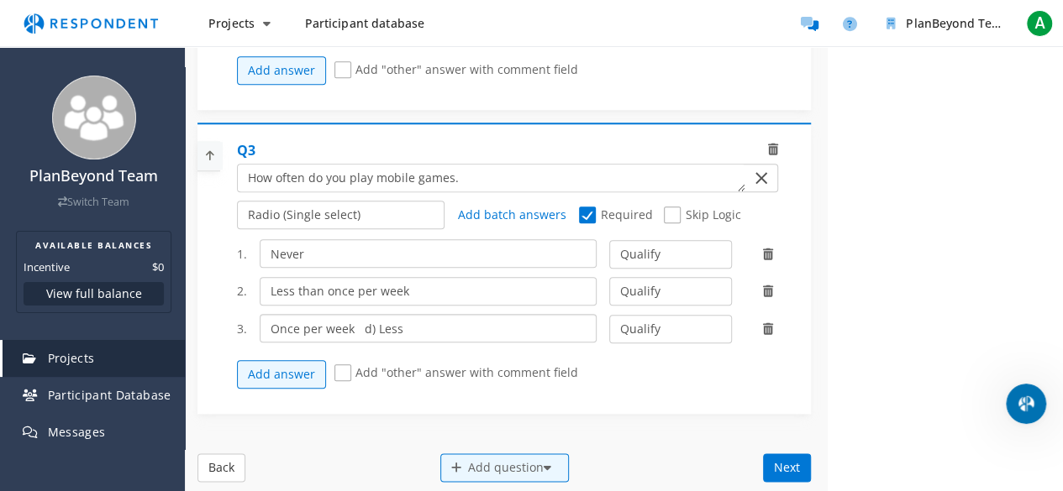
click at [452, 326] on input "Once per week d) Less" at bounding box center [428, 328] width 337 height 29
type input "Once per week"
click at [316, 360] on button "Add answer" at bounding box center [281, 374] width 89 height 29
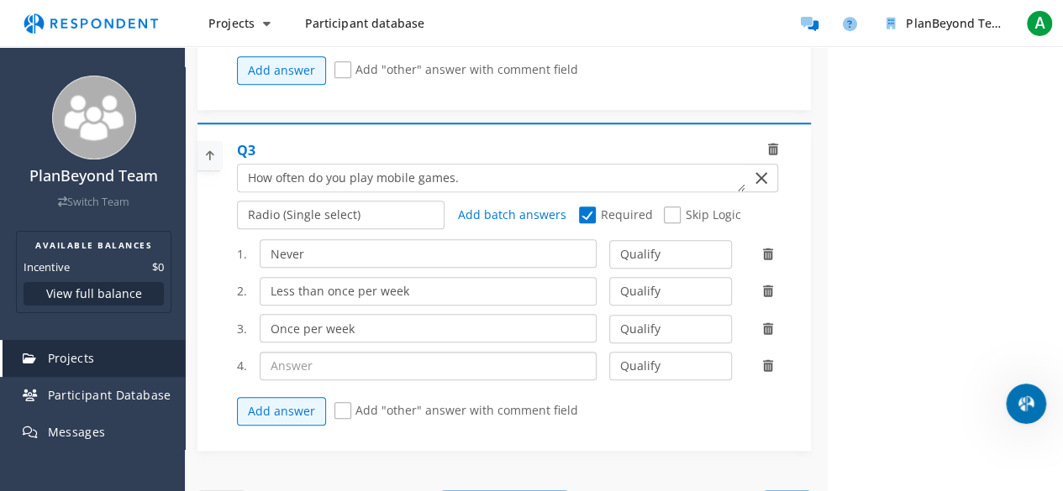
click at [311, 362] on input "text" at bounding box center [428, 366] width 337 height 29
paste input "a) Daily b) A few times per week c) Once per week d) Less than once per week (D…"
drag, startPoint x: 283, startPoint y: 359, endPoint x: 621, endPoint y: 358, distance: 337.7
click at [621, 358] on div "4. a) Daily b) A few times per week c) Once per week d) Less than once per week…" at bounding box center [514, 366] width 554 height 29
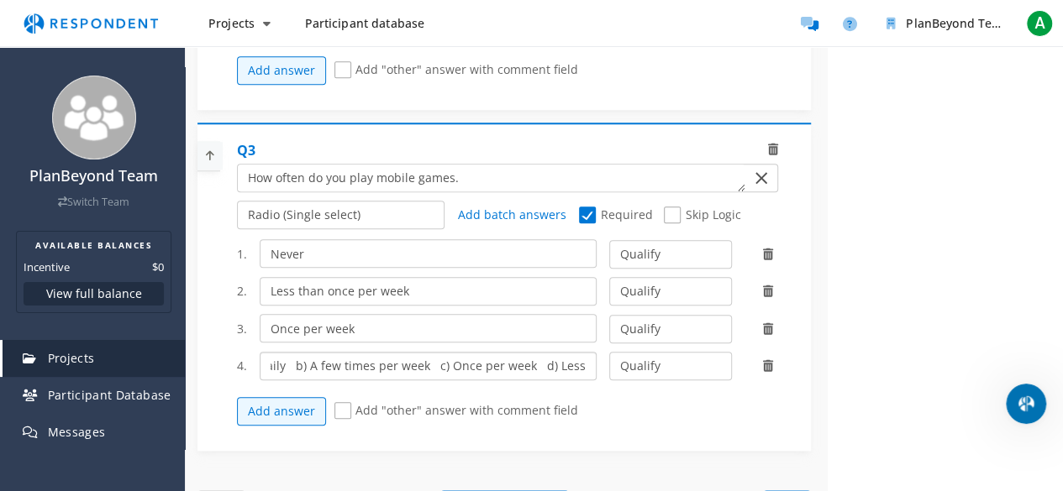
scroll to position [0, 21]
drag, startPoint x: 428, startPoint y: 359, endPoint x: 589, endPoint y: 359, distance: 160.4
click at [589, 359] on div "a) Daily b) A few times per week c) Once per week d) Less" at bounding box center [428, 366] width 362 height 29
drag, startPoint x: 329, startPoint y: 360, endPoint x: 222, endPoint y: 361, distance: 107.5
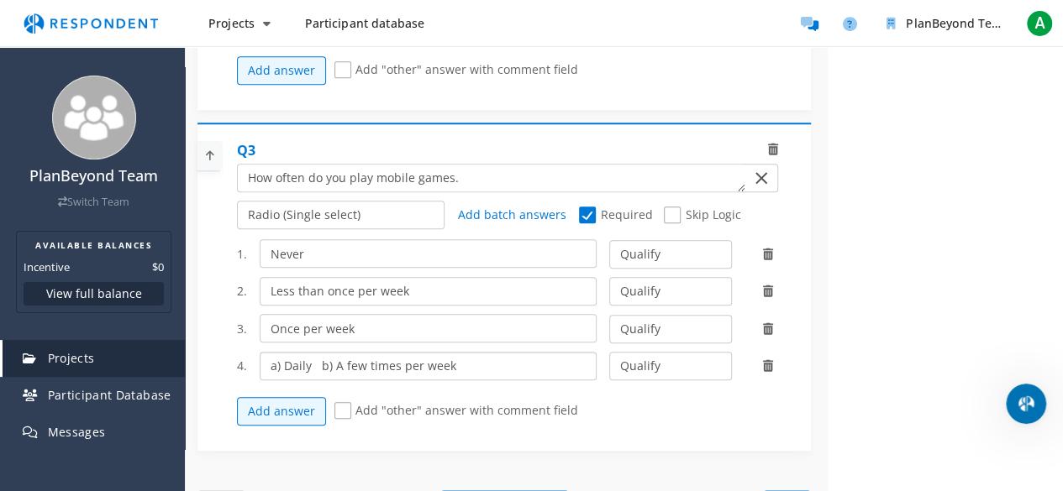
click at [224, 365] on div "Q3 Radio (Single select) Checkbox (Multi select) Multi-line text box Single-lin…" at bounding box center [503, 287] width 613 height 328
type input "A few times per week"
click at [281, 397] on button "Add answer" at bounding box center [281, 411] width 89 height 29
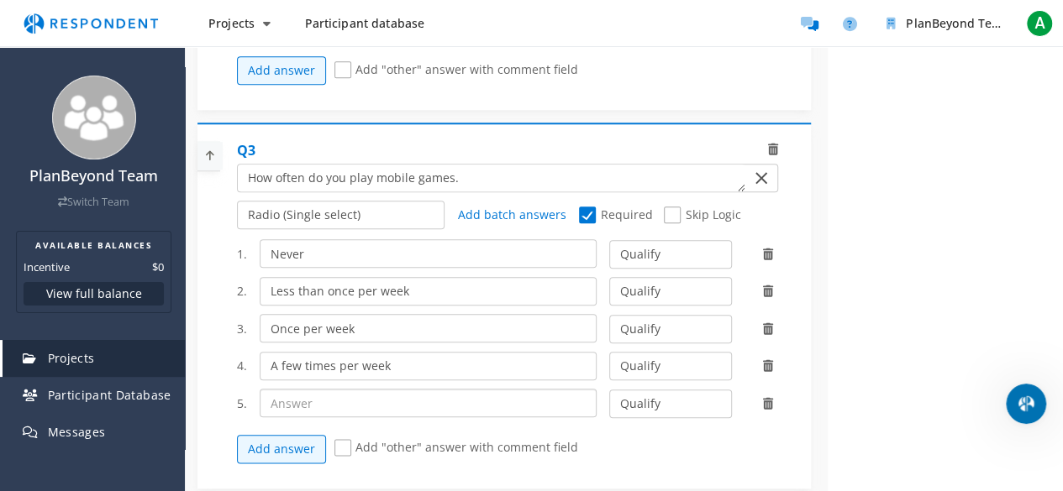
click at [286, 401] on input "text" at bounding box center [428, 403] width 337 height 29
paste input "a) Daily b) A few times per week c) Once per week d) Less than once per week (D…"
drag, startPoint x: 324, startPoint y: 397, endPoint x: 601, endPoint y: 399, distance: 277.2
click at [601, 399] on div "5. a) Daily b) A few times per week c) Once per week d) Les Qualify Disqualify" at bounding box center [514, 403] width 554 height 29
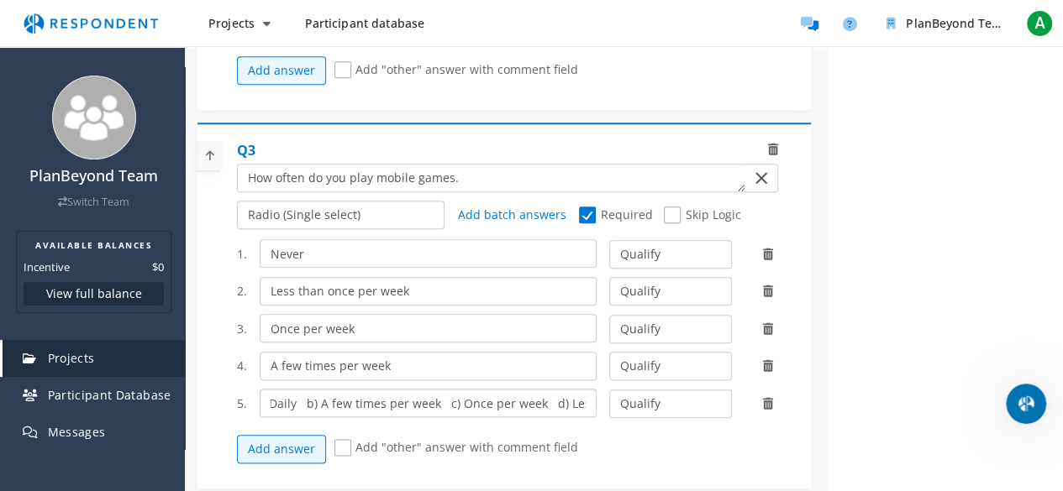
drag, startPoint x: 300, startPoint y: 396, endPoint x: 618, endPoint y: 399, distance: 318.4
click at [618, 399] on div "5. a) Daily b) A few times per week c) Once per week d) Les Qualify Disqualify" at bounding box center [514, 403] width 554 height 29
click at [284, 396] on input "a) Daily" at bounding box center [428, 403] width 337 height 29
type input "Daily"
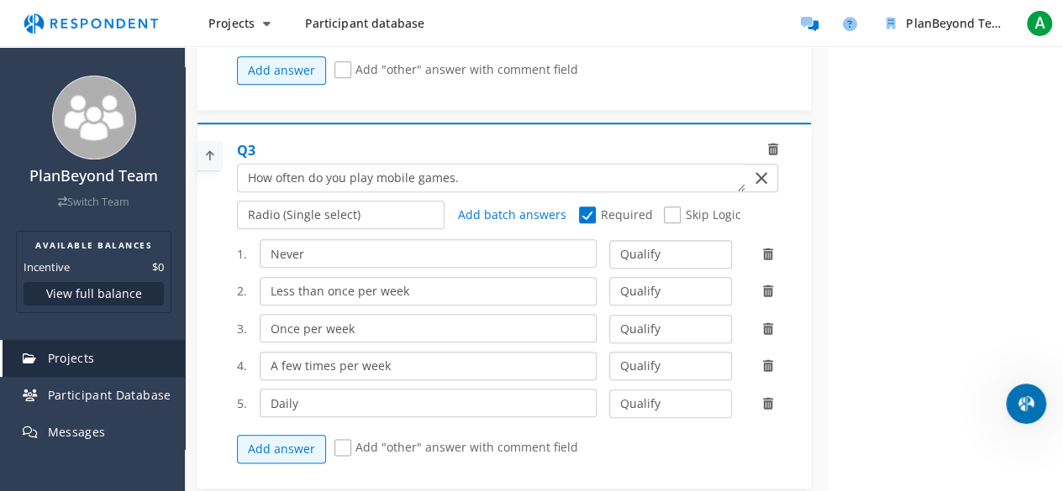
click at [659, 260] on select "Qualify Disqualify" at bounding box center [670, 254] width 123 height 29
select select "number:2"
click at [609, 240] on select "Qualify Disqualify" at bounding box center [670, 254] width 123 height 29
click at [658, 279] on select "Qualify Disqualify" at bounding box center [670, 291] width 123 height 29
select select "number:2"
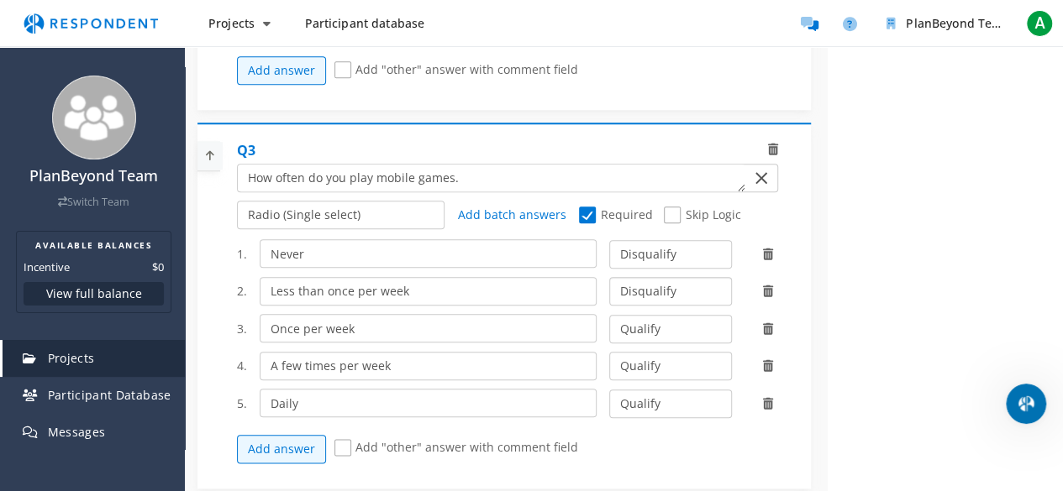
click at [609, 277] on select "Qualify Disqualify" at bounding box center [670, 291] width 123 height 29
click at [300, 435] on button "Add answer" at bounding box center [281, 449] width 89 height 29
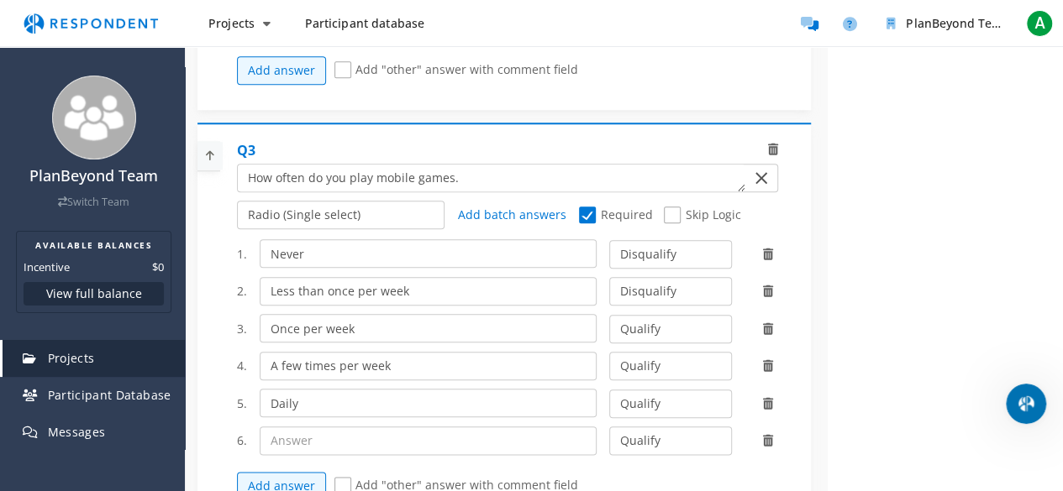
click at [762, 435] on icon at bounding box center [767, 441] width 10 height 12
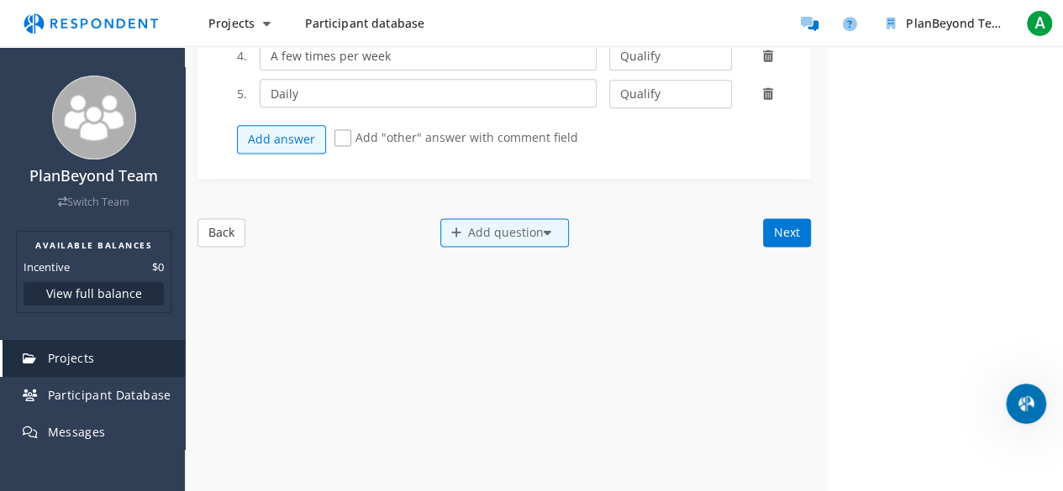
scroll to position [1092, 0]
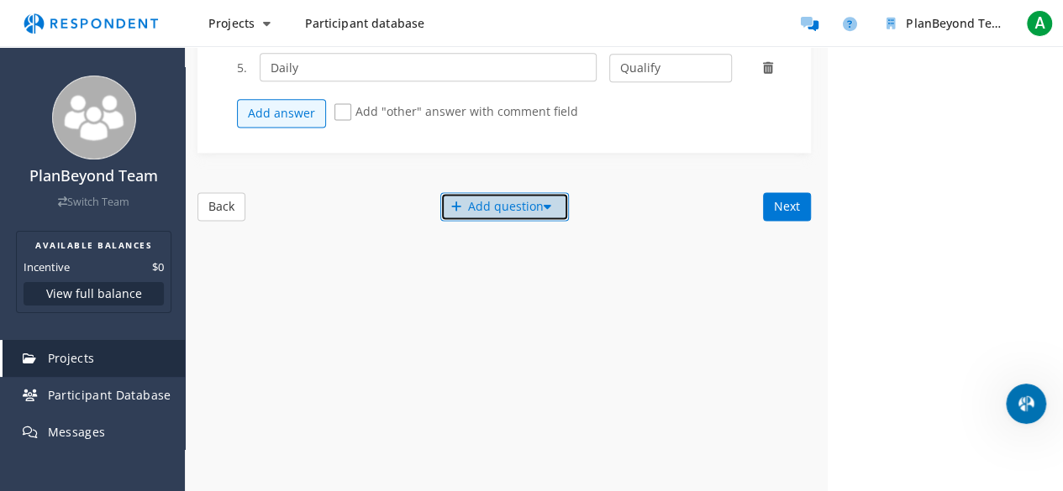
click at [463, 198] on div "Add question" at bounding box center [504, 206] width 129 height 29
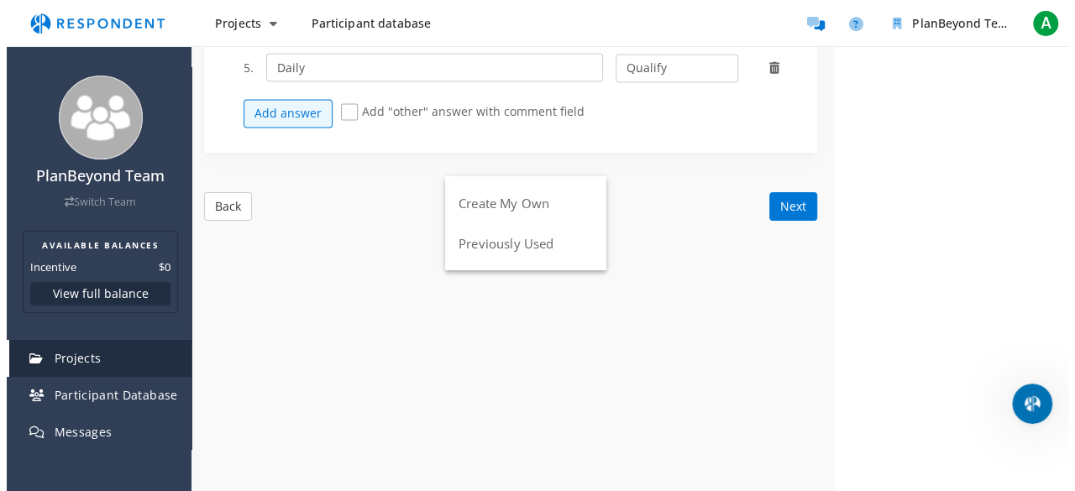
scroll to position [0, 0]
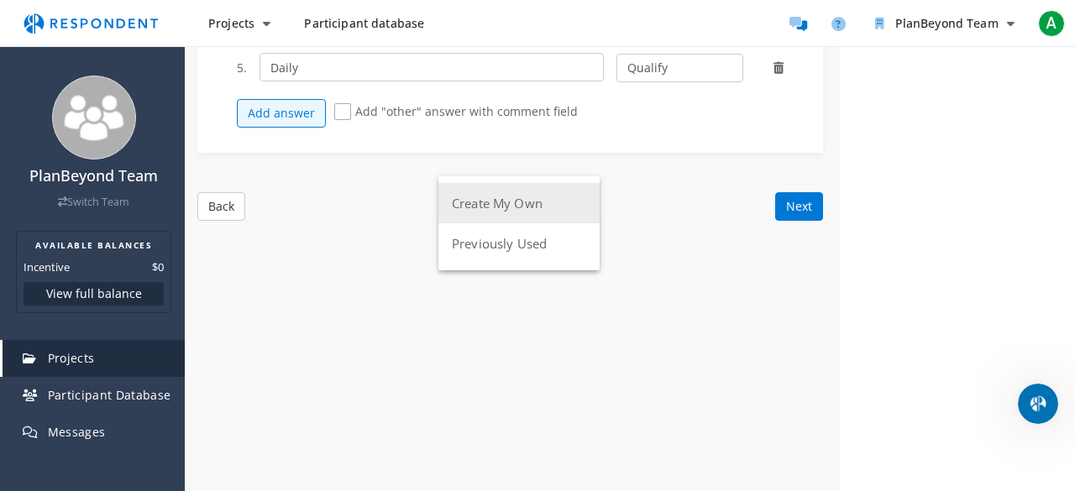
click at [491, 209] on button "Create My Own" at bounding box center [518, 203] width 161 height 40
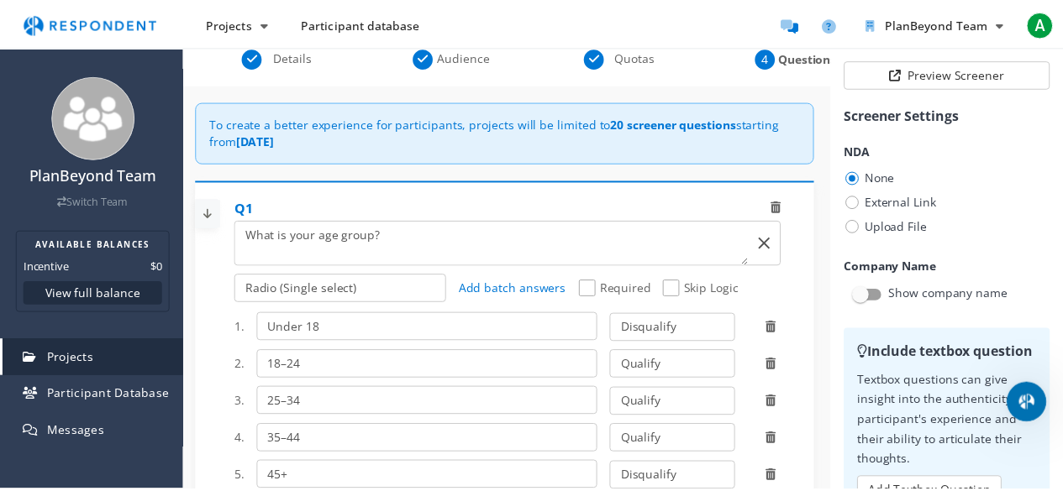
scroll to position [1092, 0]
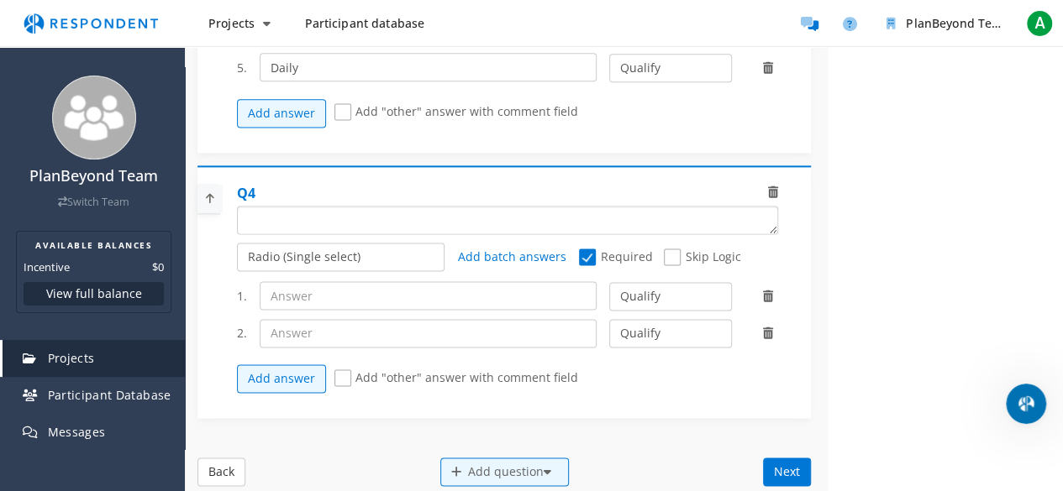
click at [364, 207] on textarea "Which of the following categories best describes your firm's total assets under…" at bounding box center [507, 220] width 539 height 27
paste textarea "How many hours do you typically spend playing mobile games per week?"
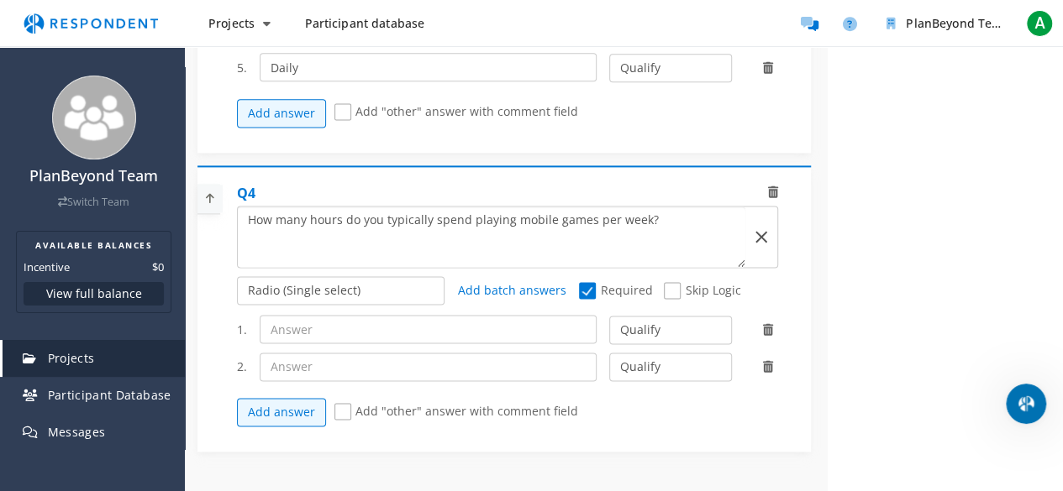
scroll to position [0, 0]
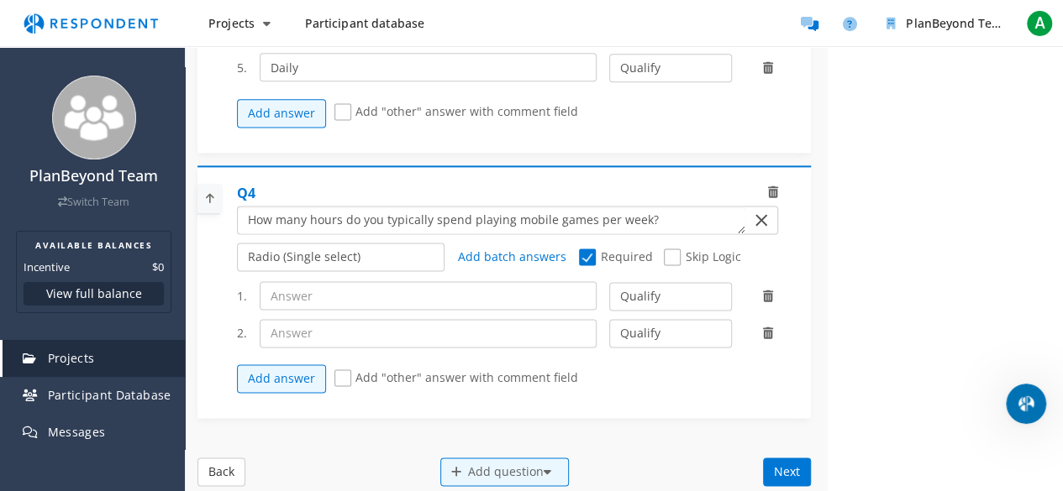
type textarea "How many hours do you typically spend playing mobile games per week?"
click at [322, 252] on select "Radio (Single select) Checkbox (Multi select) Multi-line text box Single-line t…" at bounding box center [341, 257] width 208 height 29
click at [322, 249] on select "Radio (Single select) Checkbox (Multi select) Multi-line text box Single-line t…" at bounding box center [341, 257] width 208 height 29
click at [349, 288] on input "text" at bounding box center [428, 295] width 337 height 29
paste input "How many hours do you typically spend playing mobile games per week?"
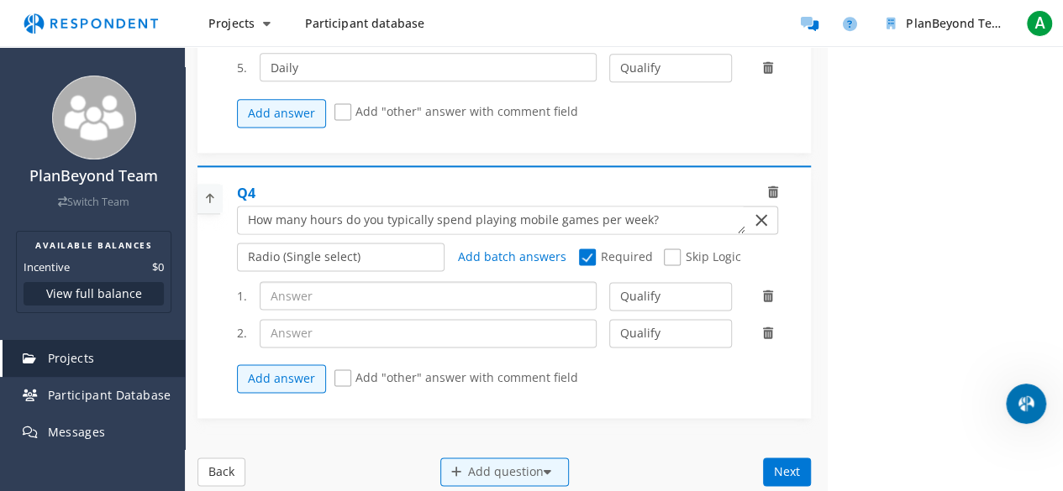
type input "How many hours do you typically spend playing mobile games per week?"
paste input "a) Less than 1 hour (Disqualify) b) 1–5 hours c) 6–10 hours d) 11–20 hours e) M…"
drag, startPoint x: 468, startPoint y: 286, endPoint x: 182, endPoint y: 295, distance: 285.7
type input "More than 20 hours"
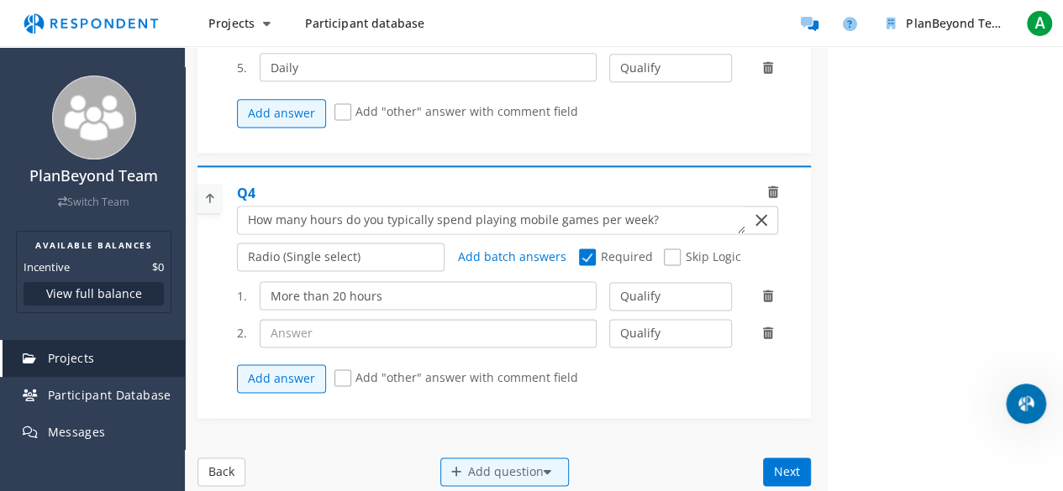
click at [336, 333] on input "text" at bounding box center [428, 333] width 337 height 29
paste input "a) Less than 1 hour (Disqualify) b) 1–5 hours c) 6–10 hours d) 11–20 hours e) M…"
drag, startPoint x: 454, startPoint y: 325, endPoint x: 601, endPoint y: 325, distance: 146.1
click at [604, 329] on div "2. a) Less than 1 hour (Disqualify) b) 1–5 hours c) 6–10 hours d) 11–20 hours e…" at bounding box center [514, 333] width 554 height 29
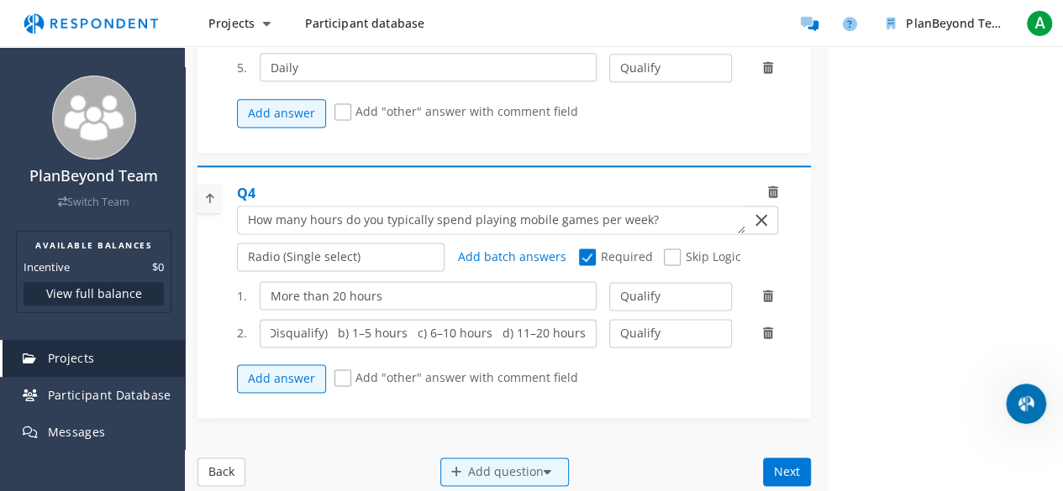
scroll to position [0, 119]
click at [421, 321] on input "a) Less than 1 hour (Disqualify) b) 1–5 hours c) 6–10 hours d) 11–20 hours" at bounding box center [428, 333] width 337 height 29
drag, startPoint x: 502, startPoint y: 323, endPoint x: 223, endPoint y: 317, distance: 278.9
click at [223, 317] on div "Q4 Radio (Single select) Checkbox (Multi select) Multi-line text box Single-lin…" at bounding box center [503, 292] width 613 height 254
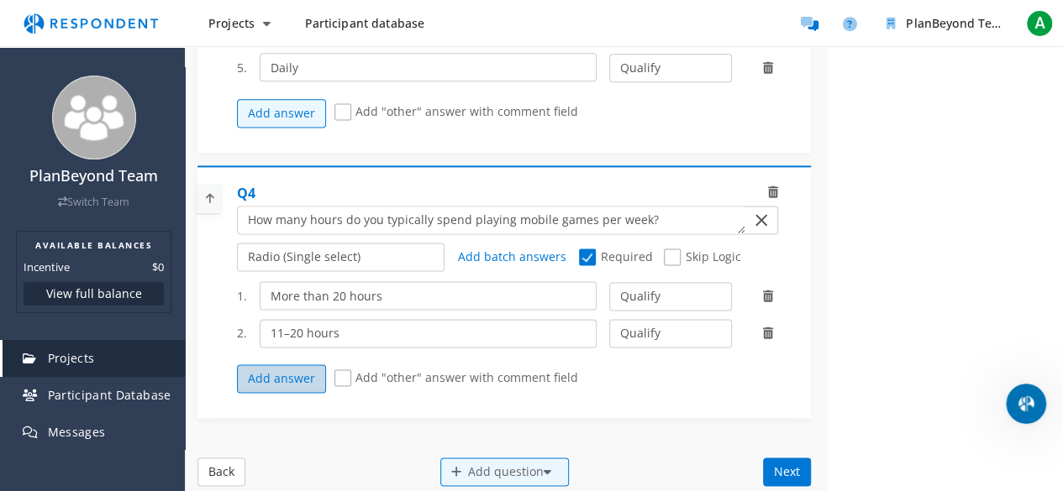
type input "11–20 hours"
click at [291, 376] on button "Add answer" at bounding box center [281, 379] width 89 height 29
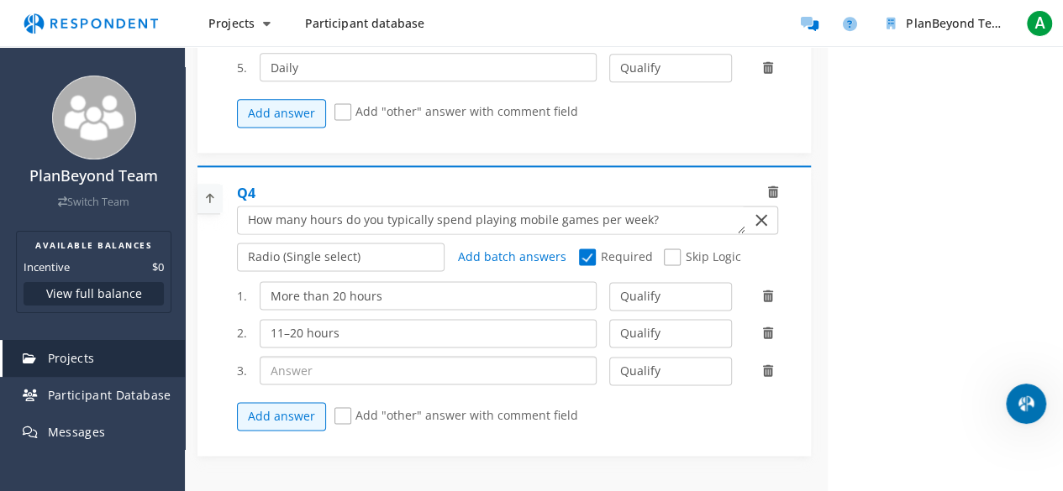
click at [294, 364] on input "text" at bounding box center [428, 370] width 337 height 29
paste input "a) Less than 1 hour (Disqualify) b) 1–5 hours c) 6–10 hours d) 11–20 hours e) M…"
drag, startPoint x: 277, startPoint y: 357, endPoint x: 226, endPoint y: 364, distance: 51.7
click at [226, 364] on div "Q4 Radio (Single select) Checkbox (Multi select) Multi-line text box Single-lin…" at bounding box center [503, 310] width 613 height 291
click at [344, 359] on input "c) 6–10 hours d) 11–20 hours e) More than 20 hours" at bounding box center [428, 370] width 337 height 29
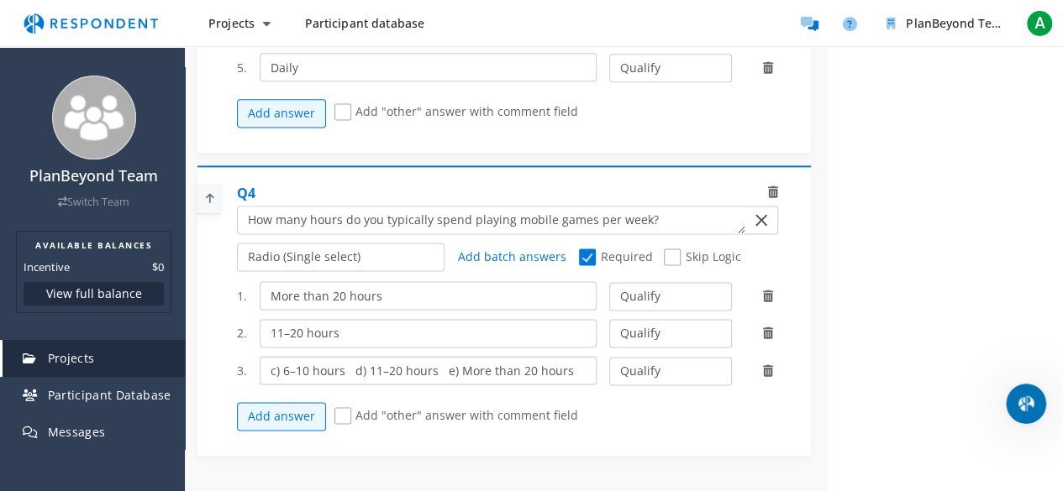
click at [344, 359] on input "c) 6–10 hours d) 11–20 hours e) More than 20 hours" at bounding box center [428, 370] width 337 height 29
click at [347, 359] on input "c) 6–10 hours d) 11–20 hours e) More than 20 hours" at bounding box center [428, 370] width 337 height 29
drag, startPoint x: 344, startPoint y: 361, endPoint x: 611, endPoint y: 369, distance: 267.2
click at [611, 369] on div "3. c) 6–10 hours d) 11–20 hours e) More than 20 hours Qualify Disqualify" at bounding box center [514, 370] width 554 height 29
click at [281, 363] on input "c) 6–10 hours" at bounding box center [428, 370] width 337 height 29
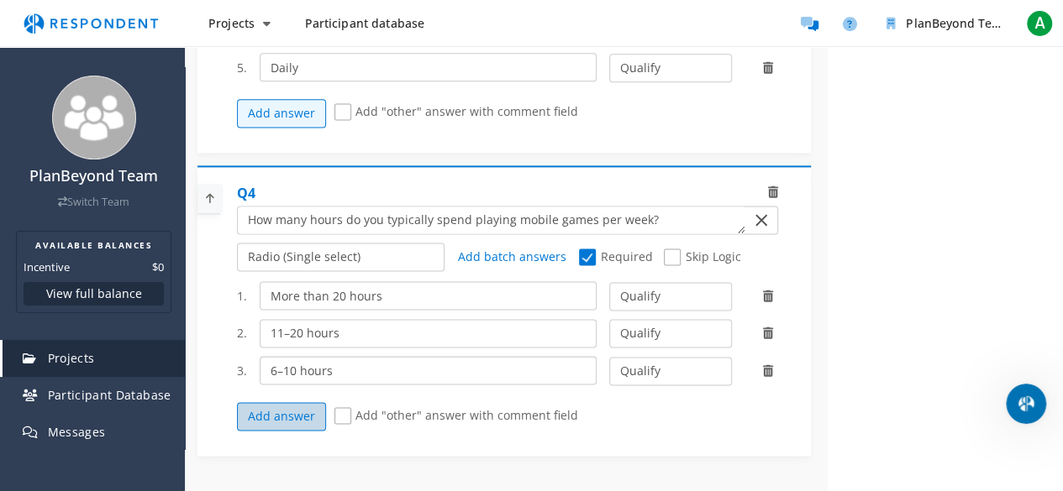
type input "6–10 hours"
click at [290, 404] on button "Add answer" at bounding box center [281, 416] width 89 height 29
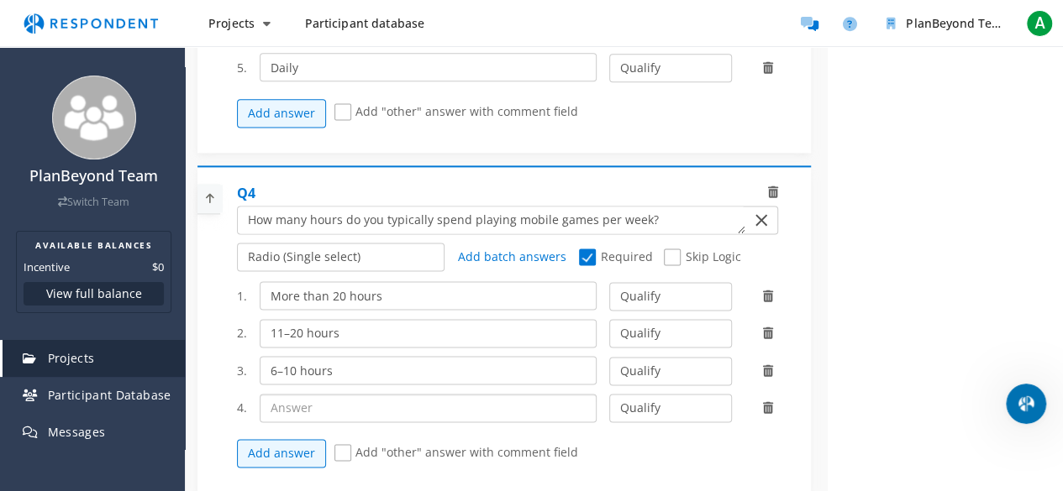
click at [288, 403] on input "text" at bounding box center [428, 408] width 337 height 29
paste input "a) Less than 1 hour (Disqualify) b) 1–5 hours c) 6–10 hours d) 11–20 hours e) M…"
drag, startPoint x: 275, startPoint y: 402, endPoint x: 601, endPoint y: 402, distance: 325.9
click at [601, 402] on div "4. a) Less than 1 hour (Disqualify) b) 1–5 hours c) 6–10 hours d) 11–20 hours e…" at bounding box center [514, 408] width 554 height 29
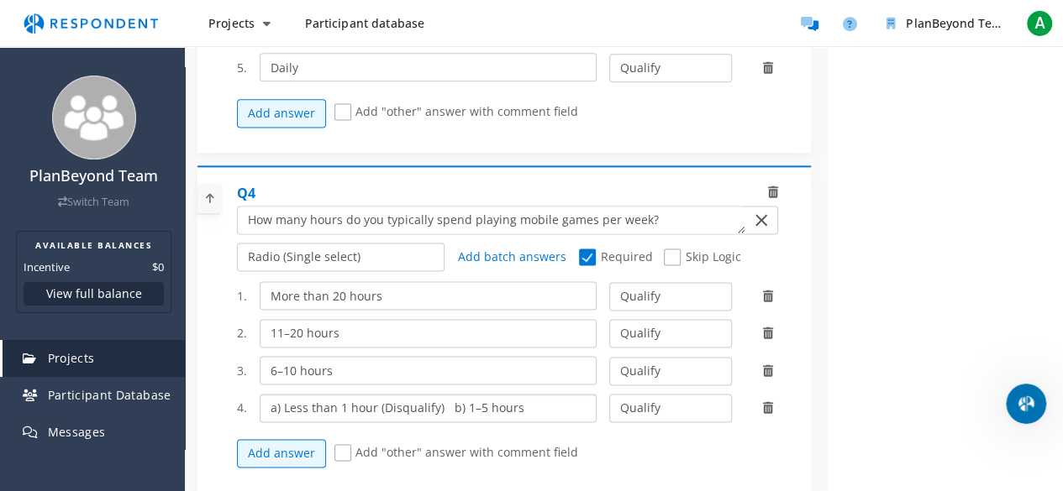
scroll to position [0, 0]
drag, startPoint x: 464, startPoint y: 400, endPoint x: 422, endPoint y: 399, distance: 42.0
click at [422, 399] on input "a) Less than 1 hour (Disqualify) b) 1–5 hours" at bounding box center [428, 408] width 337 height 29
click at [455, 395] on input "a) Less than 1 hour (Disqualify) b) 1–5 hours" at bounding box center [428, 408] width 337 height 29
click at [466, 401] on input "a) Less than 1 hour (Disqualify) b) 1–5 hours" at bounding box center [428, 408] width 337 height 29
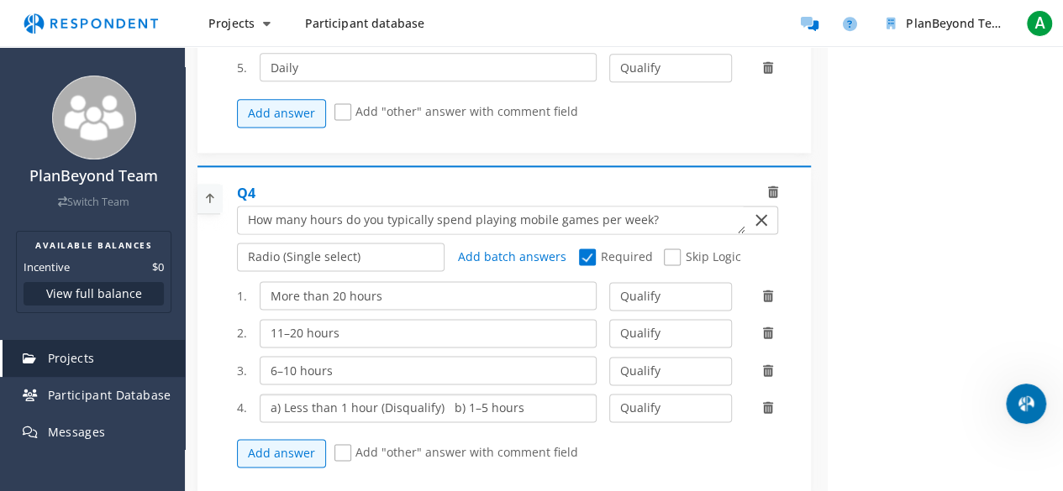
drag, startPoint x: 462, startPoint y: 397, endPoint x: 223, endPoint y: 405, distance: 238.7
click at [226, 406] on div "Q4 Radio (Single select) Checkbox (Multi select) Multi-line text box Single-lin…" at bounding box center [503, 329] width 613 height 328
type input "1–5 hours"
click at [297, 439] on button "Add answer" at bounding box center [281, 453] width 89 height 29
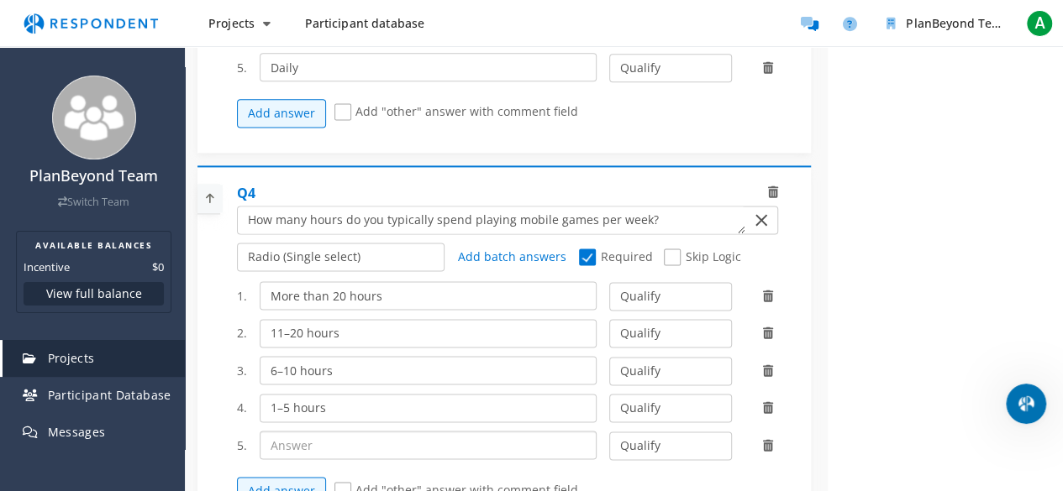
click at [290, 431] on input "text" at bounding box center [428, 445] width 337 height 29
paste input "a) Less than 1 hour (Disqualify) b) 1–5 hours c) 6–10 hours d) 11–20 hours e) M…"
drag, startPoint x: 279, startPoint y: 437, endPoint x: 575, endPoint y: 436, distance: 295.7
click at [575, 436] on input "a) Less than 1 hour (Disqualify) b) 1–5 hours" at bounding box center [428, 445] width 337 height 29
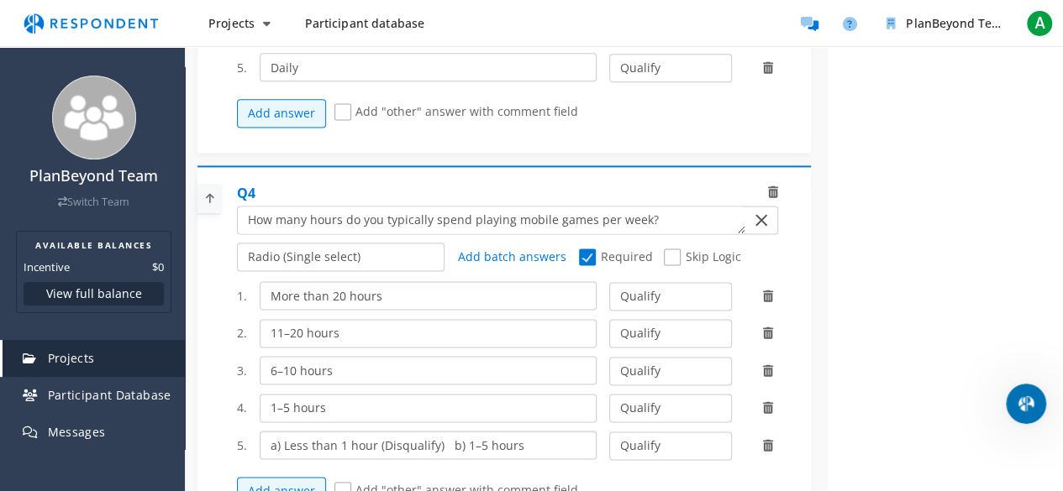
scroll to position [0, 0]
drag, startPoint x: 371, startPoint y: 434, endPoint x: 536, endPoint y: 433, distance: 164.6
click at [536, 433] on input "a) Less than 1 hour (Disqualify) b) 1–5 hours" at bounding box center [428, 445] width 337 height 29
click at [282, 436] on input "a) Less than 1 hour" at bounding box center [428, 445] width 337 height 29
type input "Less than 1 hour"
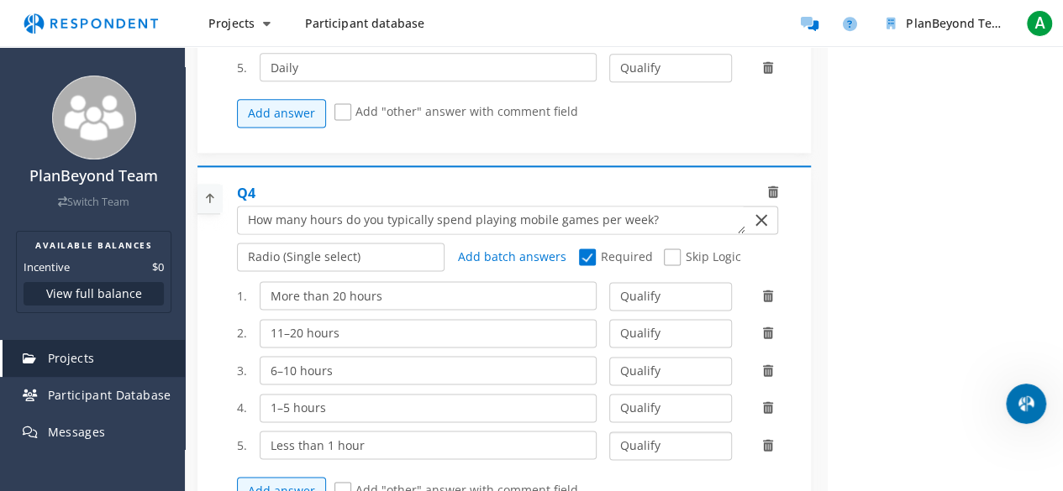
click at [677, 432] on select "Qualify Disqualify" at bounding box center [670, 446] width 123 height 29
select select "number:2"
click at [609, 432] on select "Qualify Disqualify" at bounding box center [670, 446] width 123 height 29
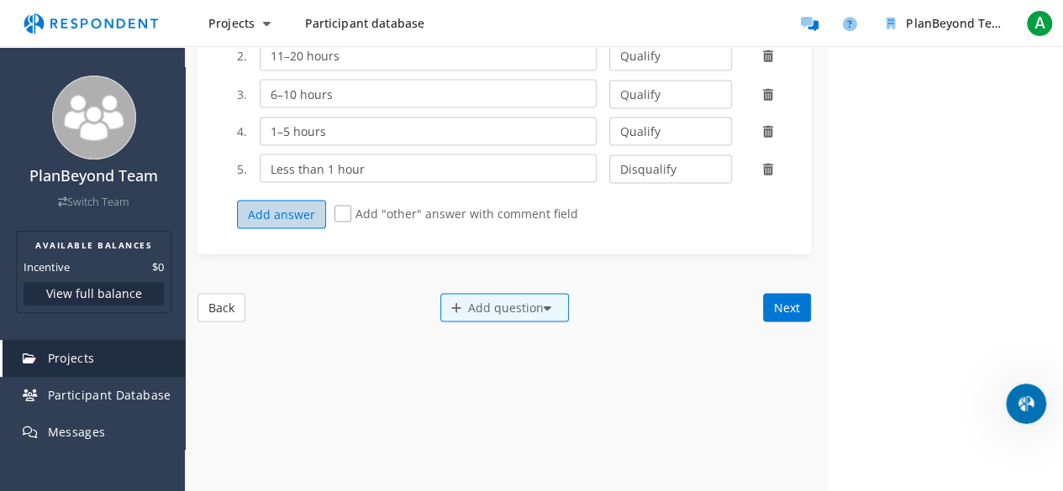
click at [276, 206] on button "Add answer" at bounding box center [281, 214] width 89 height 29
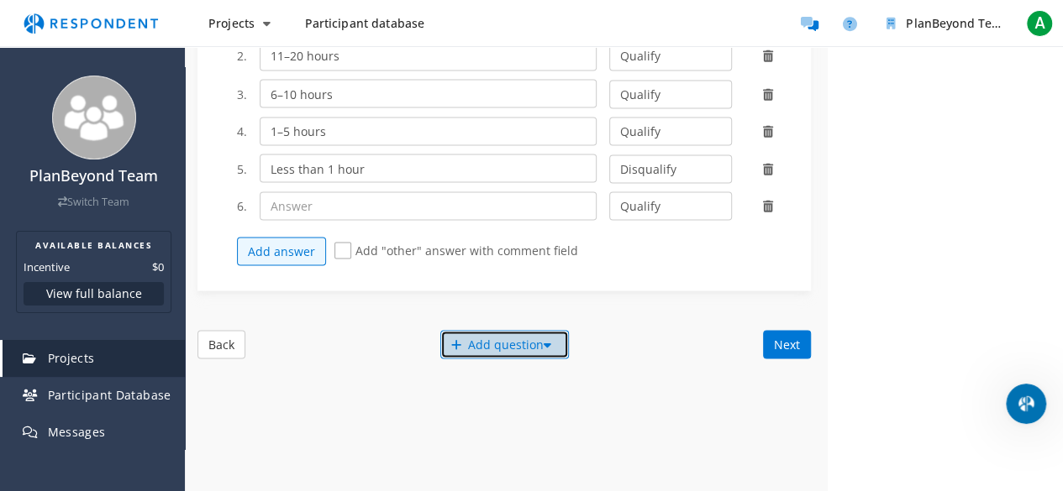
click at [465, 333] on div "Add question" at bounding box center [504, 344] width 129 height 29
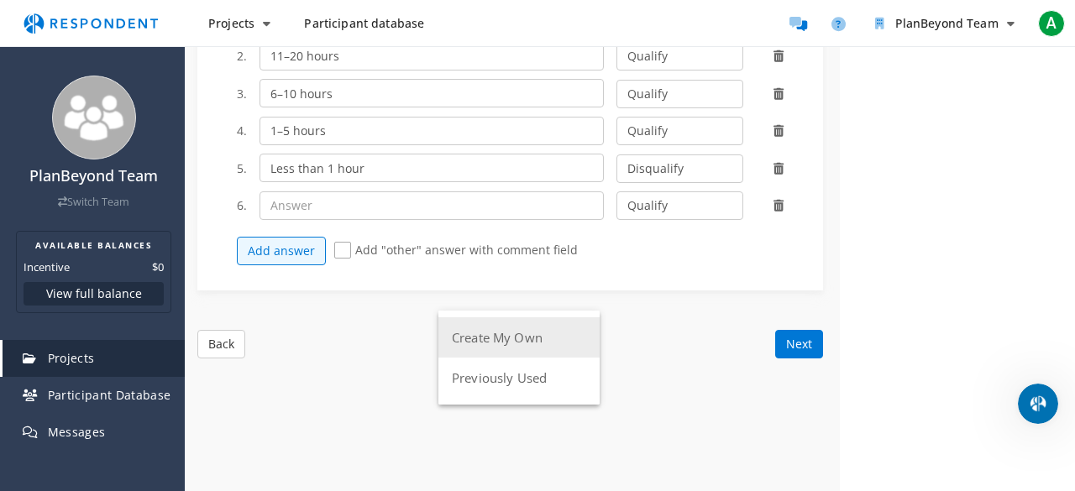
click at [465, 337] on button "Create My Own" at bounding box center [518, 337] width 161 height 40
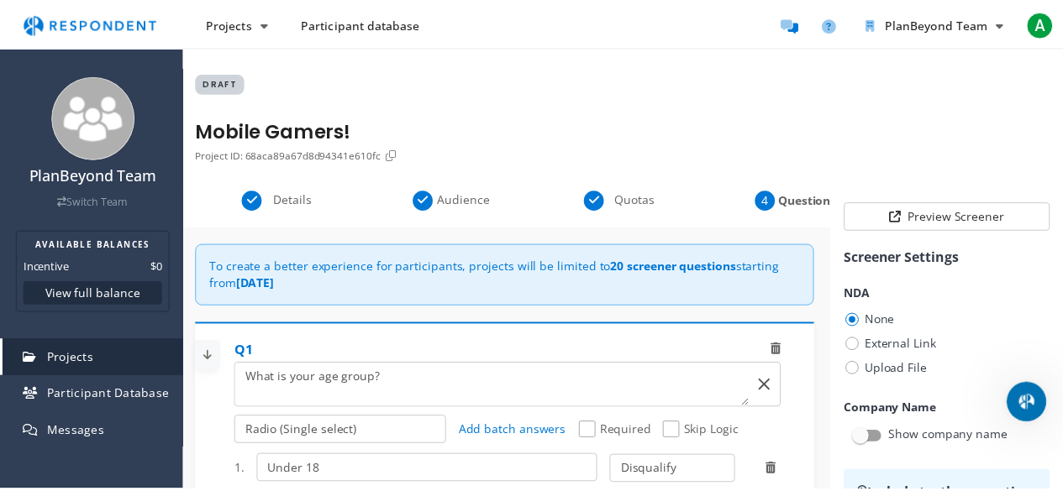
scroll to position [1512, 0]
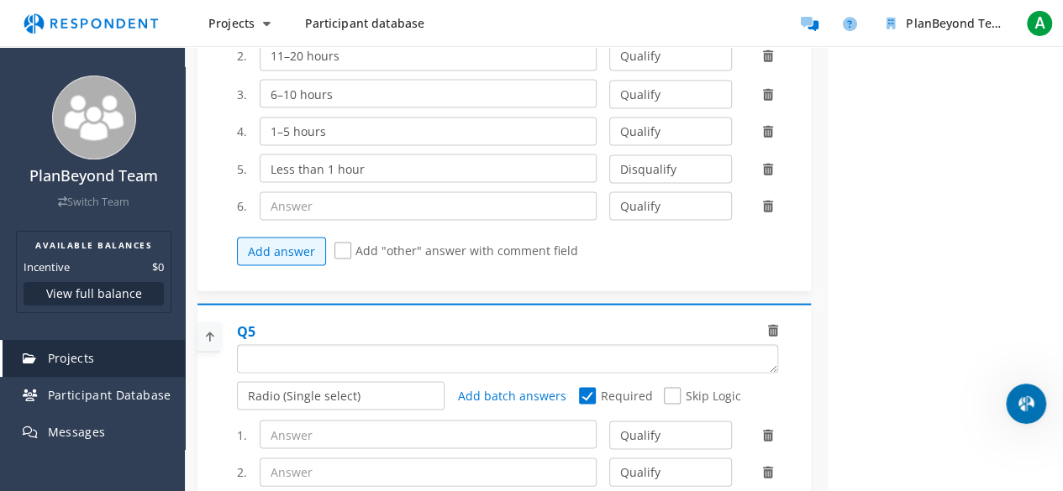
click at [305, 352] on textarea "Which of the following categories best describes your firm's total assets under…" at bounding box center [507, 358] width 539 height 27
paste textarea "Which types of mobile games do you play most often? (Select all that apply)"
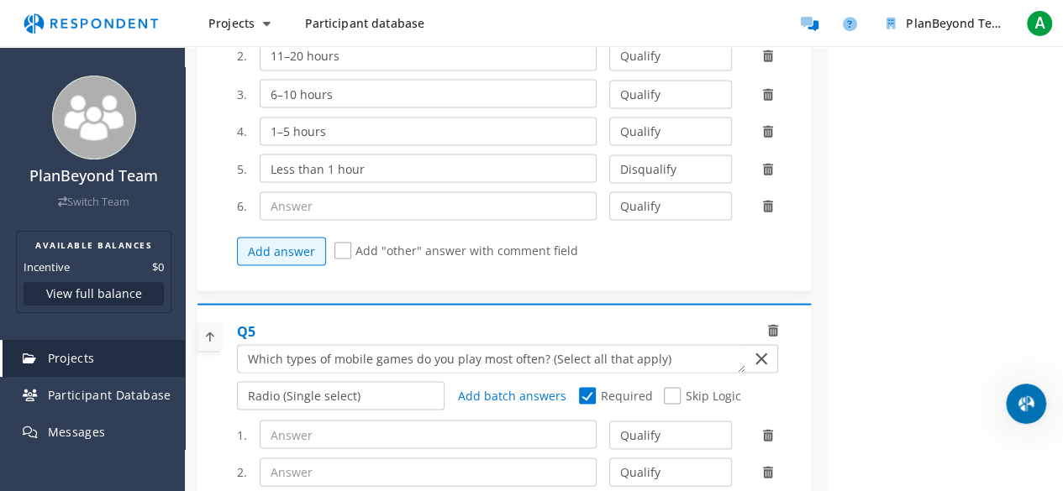
scroll to position [84, 0]
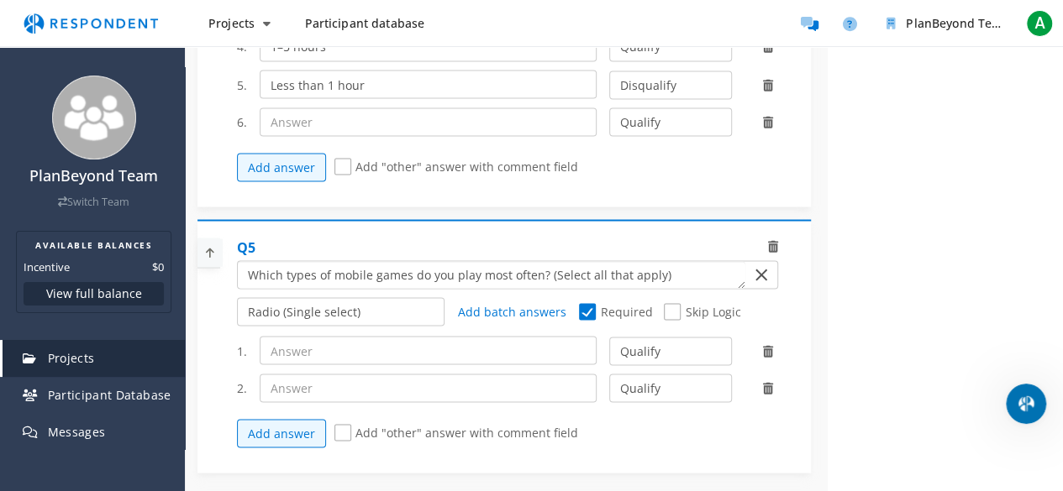
type textarea "Which types of mobile games do you play most often? (Select all that apply)"
click at [333, 303] on select "Radio (Single select) Checkbox (Multi select) Multi-line text box Single-line t…" at bounding box center [341, 311] width 208 height 29
click at [348, 338] on input "text" at bounding box center [428, 350] width 337 height 29
paste input "Puzzle (e.g., Candy Crush)"
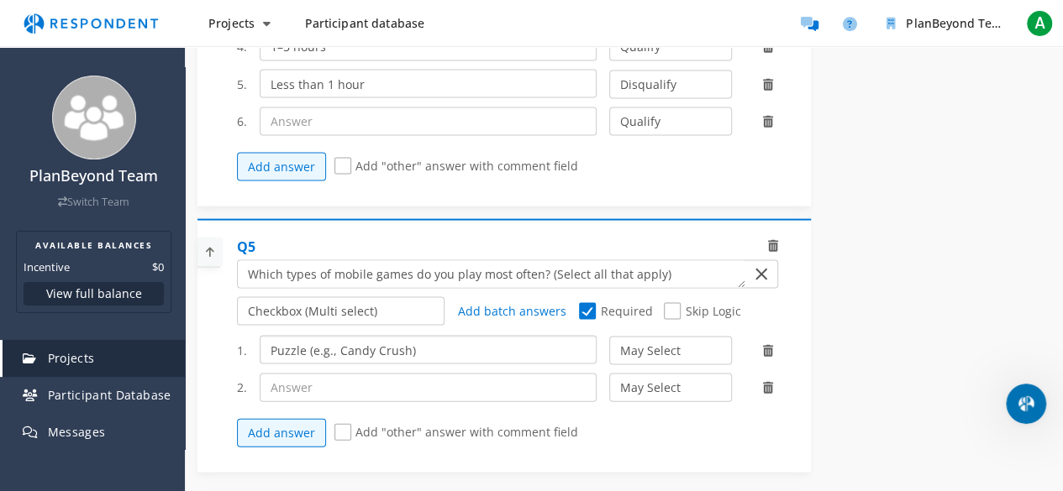
type input "Puzzle (e.g., Candy Crush)"
click at [347, 374] on input "text" at bounding box center [428, 388] width 337 height 29
paste input "Strategy (e.g., Clash of Clans)"
type input "Strategy (e.g., Clash of Clans)"
click at [290, 433] on div "Add answer Add "other" answer with comment field" at bounding box center [514, 433] width 554 height 45
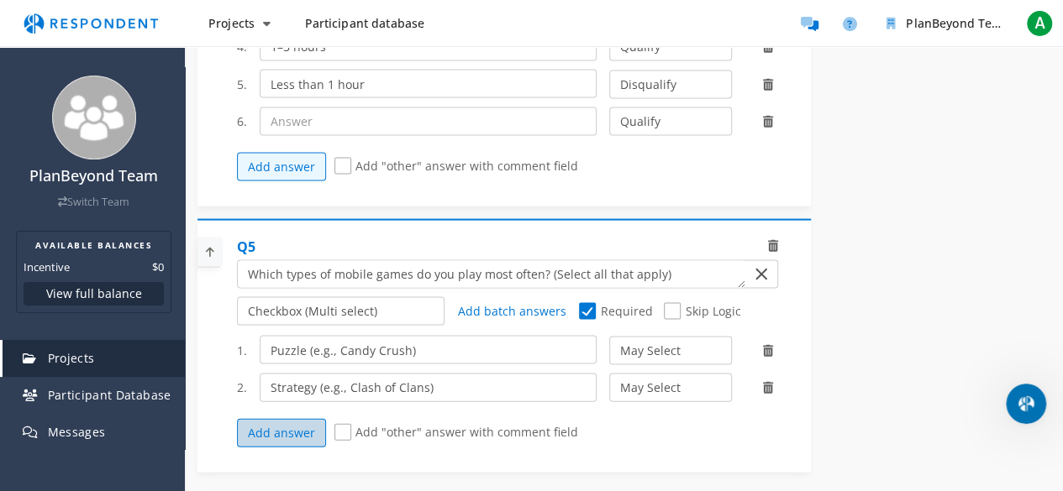
click at [291, 424] on button "Add answer" at bounding box center [281, 433] width 89 height 29
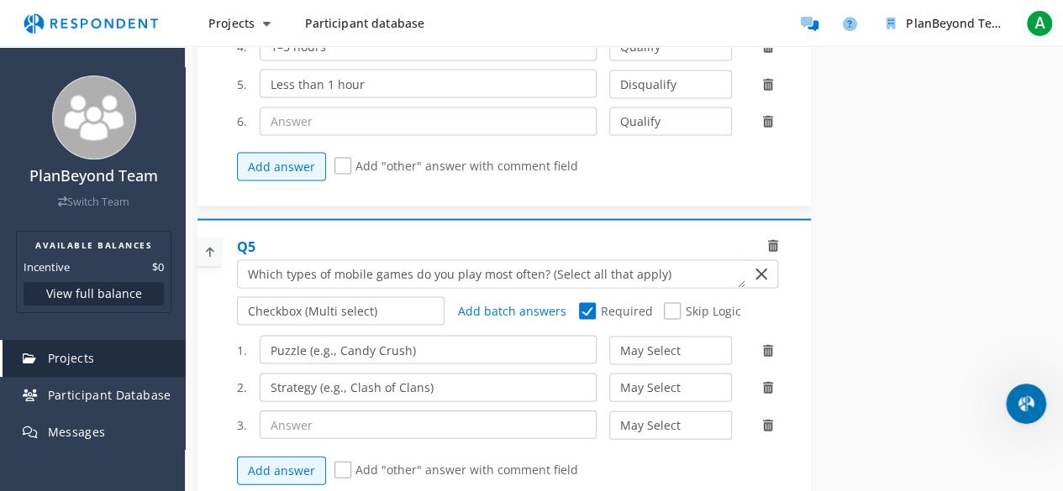
click at [328, 414] on input "text" at bounding box center [428, 425] width 337 height 29
paste input "Action/Adventure (e.g., Genshin Impact)"
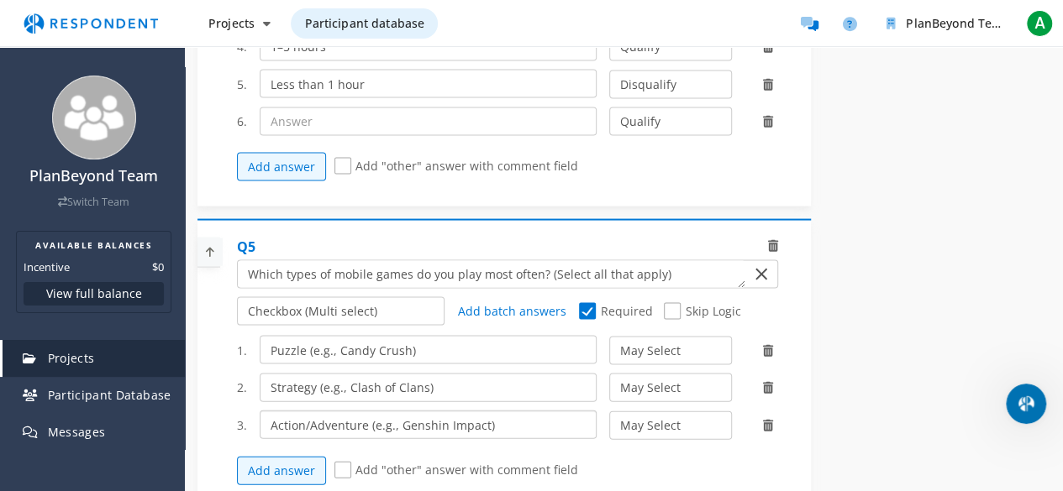
type input "Action/Adventure (e.g., Genshin Impact)"
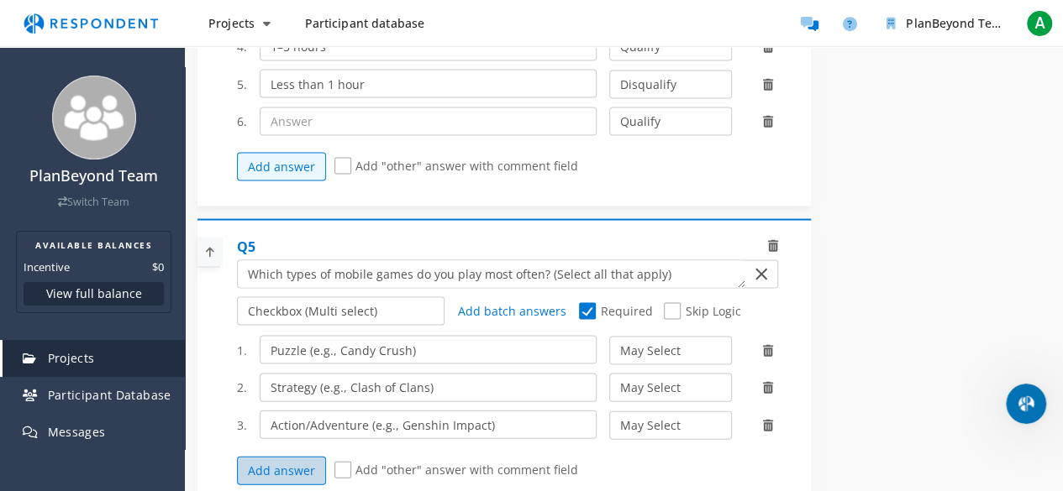
click at [271, 467] on button "Add answer" at bounding box center [281, 471] width 89 height 29
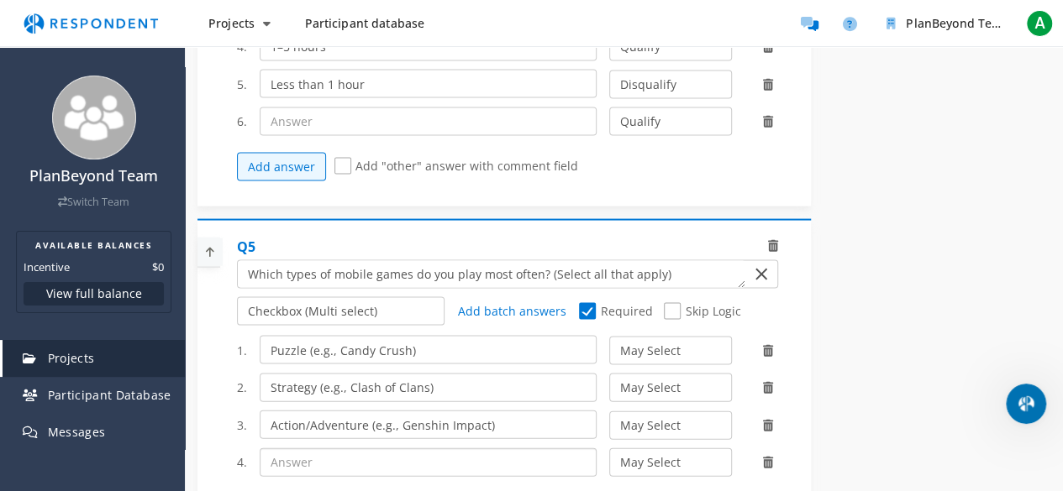
click at [296, 449] on input "text" at bounding box center [428, 463] width 337 height 29
paste input "Casual (e.g., Among Us)"
type input "Casual (e.g., Among Us)"
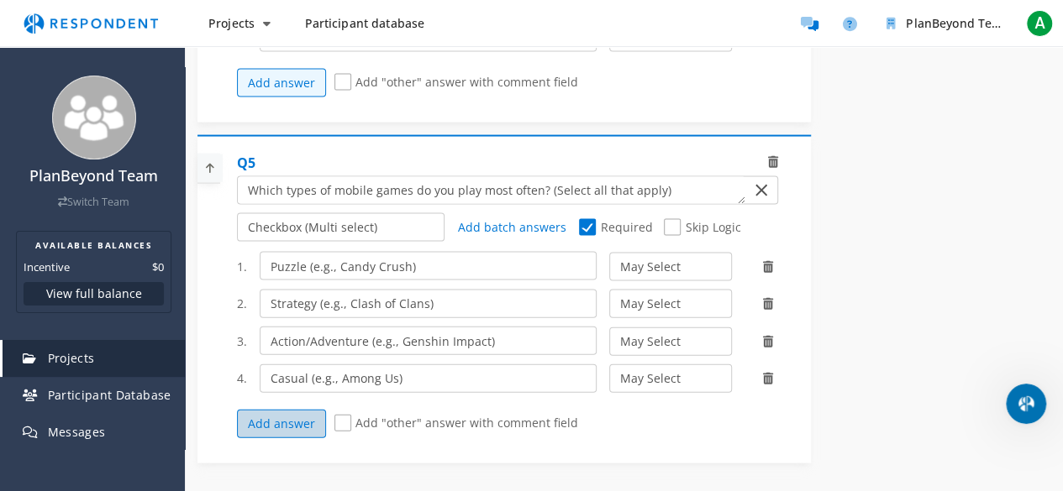
click at [302, 410] on button "Add answer" at bounding box center [281, 424] width 89 height 29
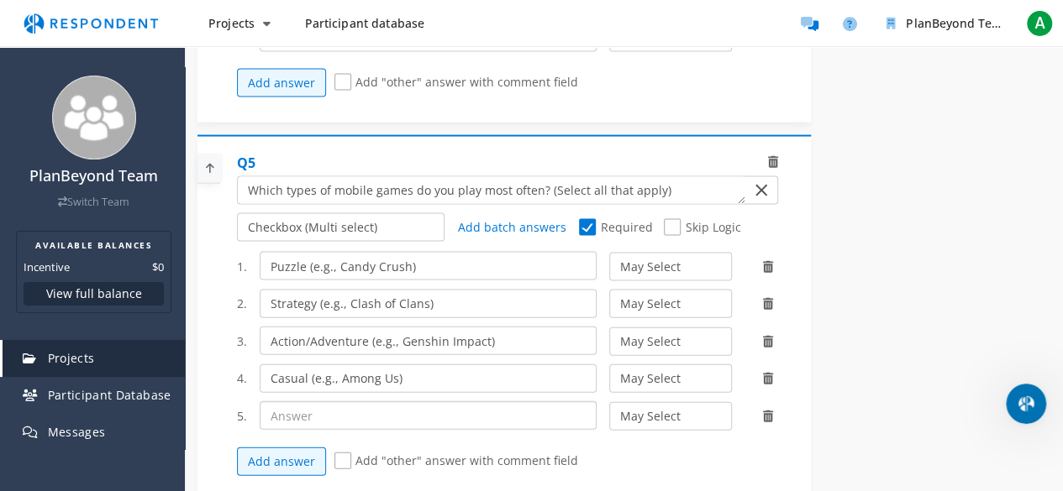
click at [302, 404] on input "text" at bounding box center [428, 415] width 337 height 29
paste input "Simulation (e.g., The [PERSON_NAME] Mobile)"
type input "Simulation (e.g., The [PERSON_NAME] Mobile)"
click at [263, 448] on button "Add answer" at bounding box center [281, 462] width 89 height 29
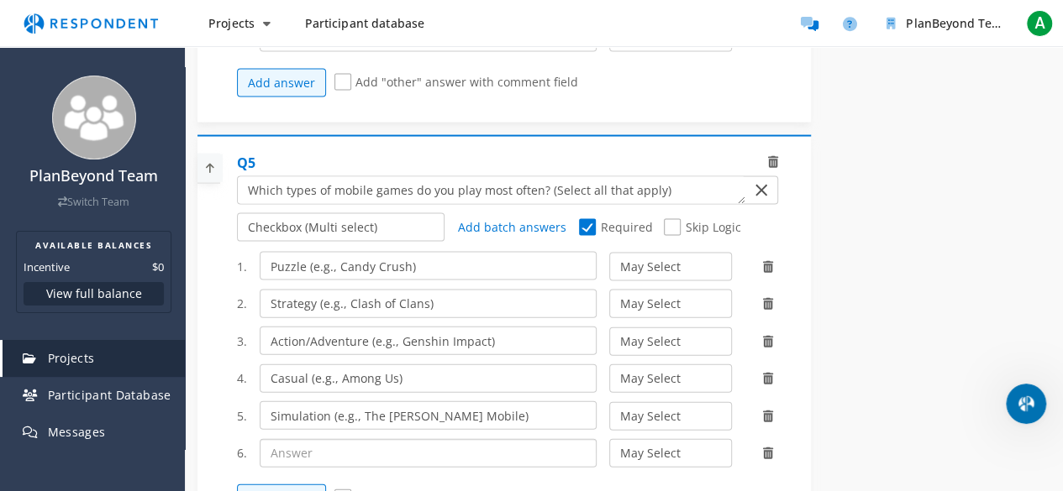
click at [281, 439] on input "text" at bounding box center [428, 453] width 337 height 29
paste input "Other (please specify)"
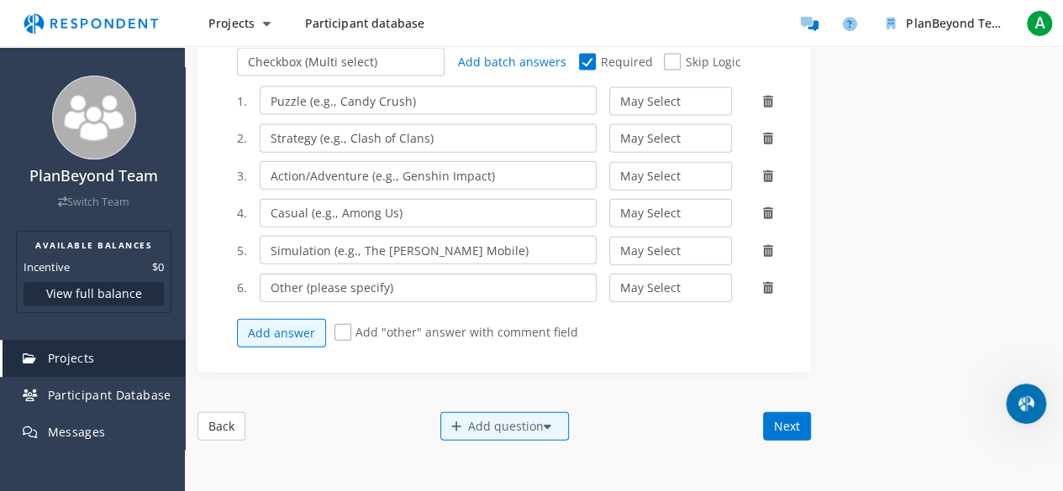
scroll to position [1848, 0]
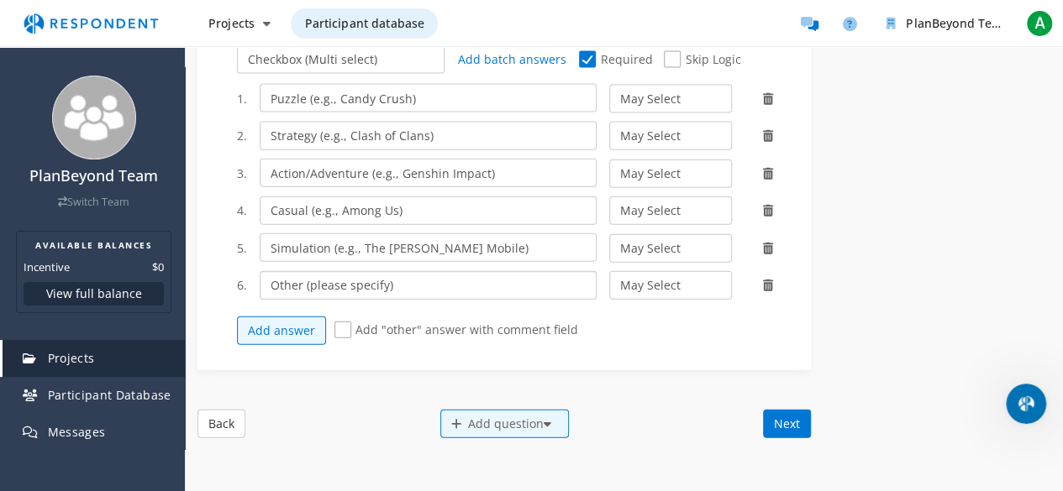
type input "Other (please specify)"
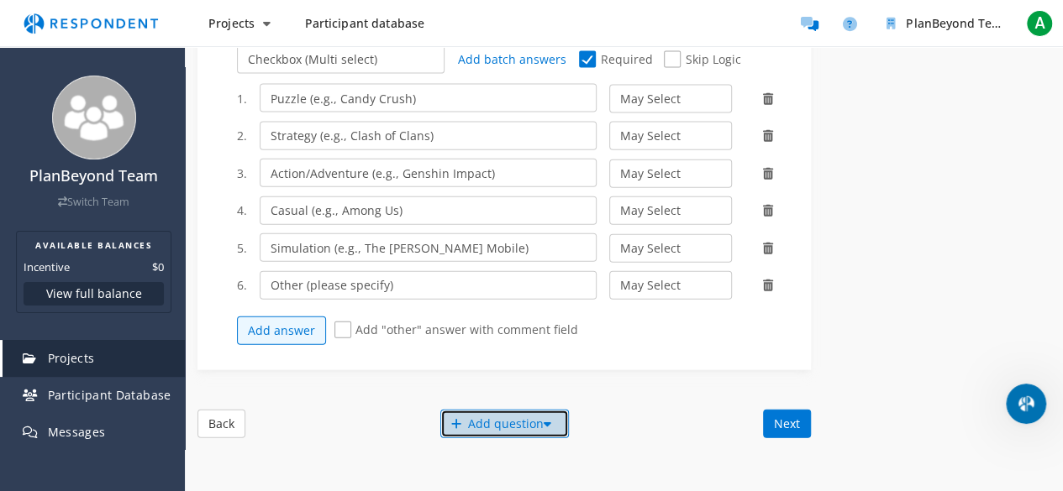
click at [480, 410] on div "Add question" at bounding box center [504, 424] width 129 height 29
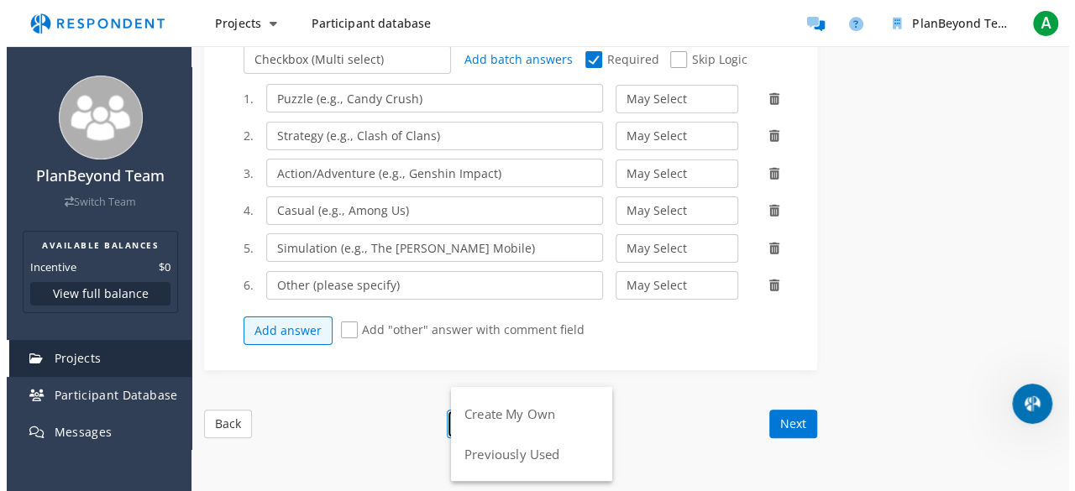
scroll to position [0, 0]
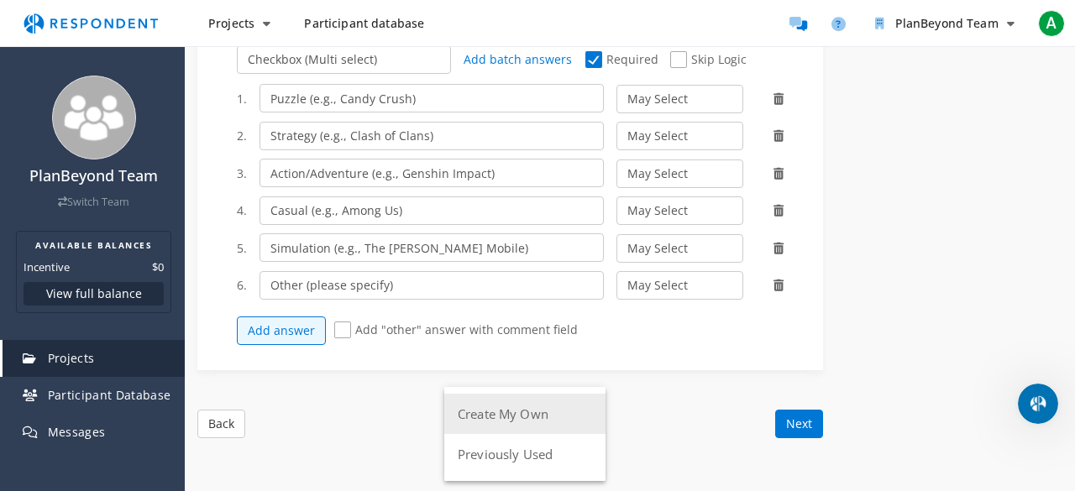
click at [492, 411] on button "Create My Own" at bounding box center [524, 414] width 161 height 40
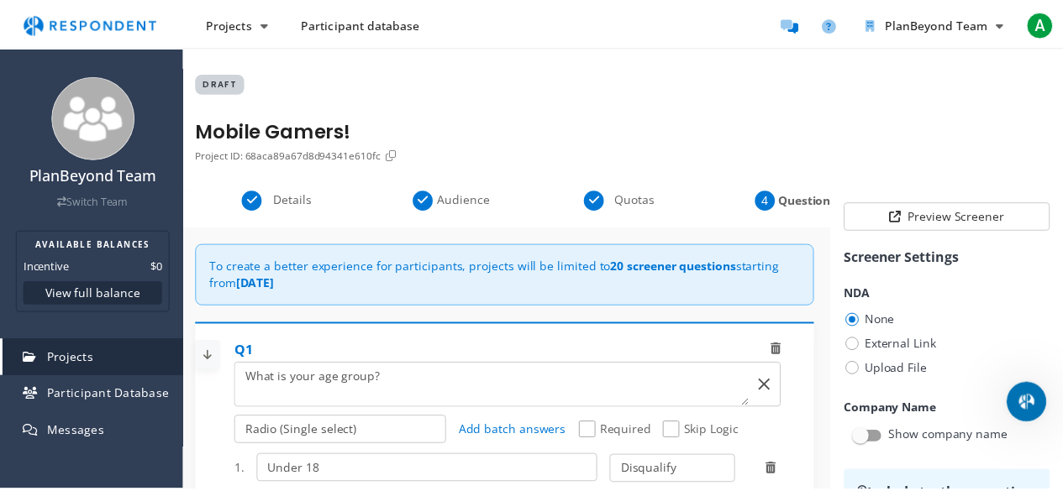
scroll to position [1848, 0]
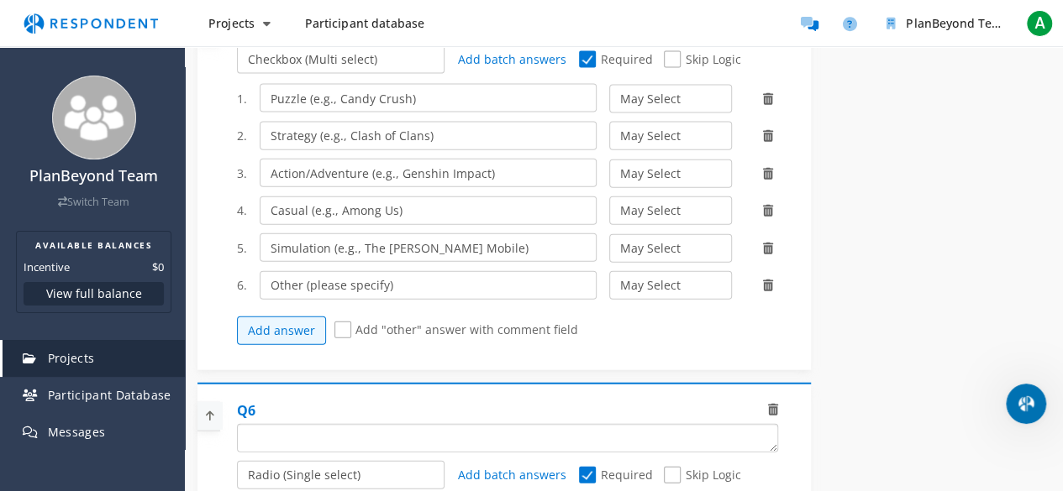
click at [334, 434] on textarea "Which of the following categories best describes your firm's total assets under…" at bounding box center [507, 438] width 539 height 27
paste textarea "Have you made an in-app purchase in a mobile game in the past 6 months?"
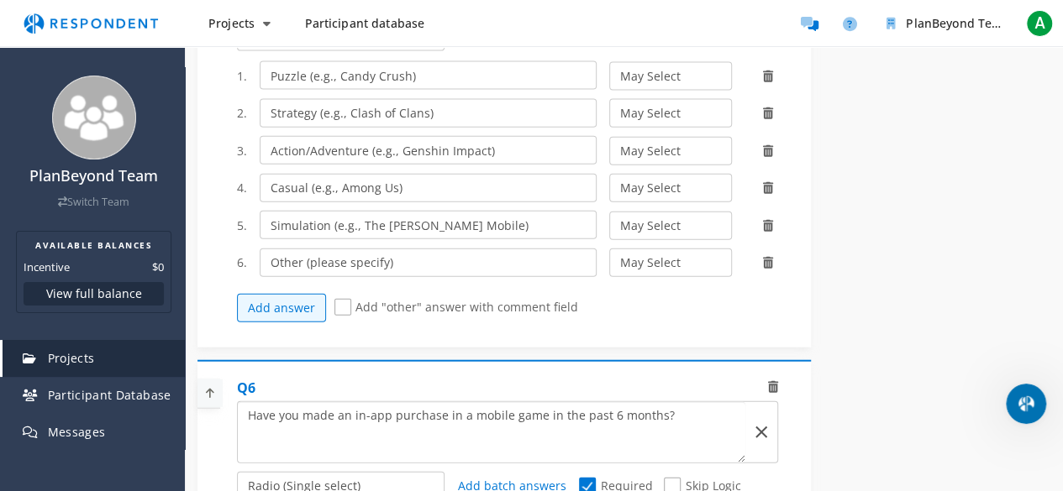
scroll to position [2016, 0]
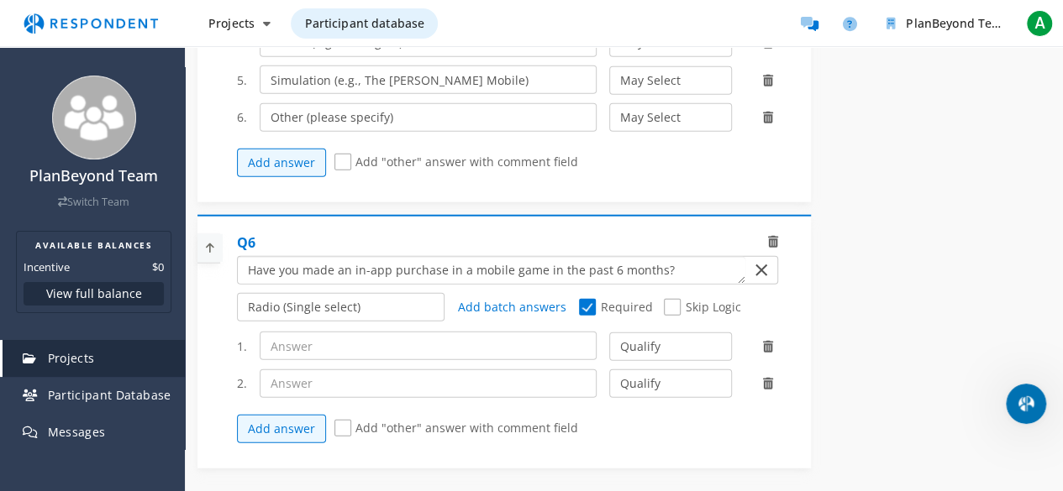
type textarea "Have you made an in-app purchase in a mobile game in the past 6 months?"
click at [296, 332] on input "text" at bounding box center [428, 346] width 337 height 29
type input "Yes"
click at [301, 370] on input "text" at bounding box center [428, 384] width 337 height 29
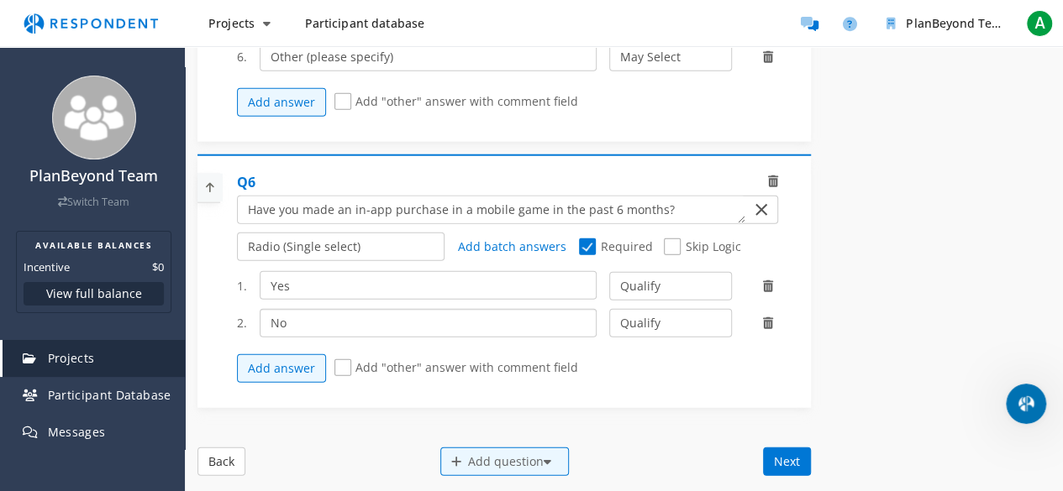
scroll to position [2100, 0]
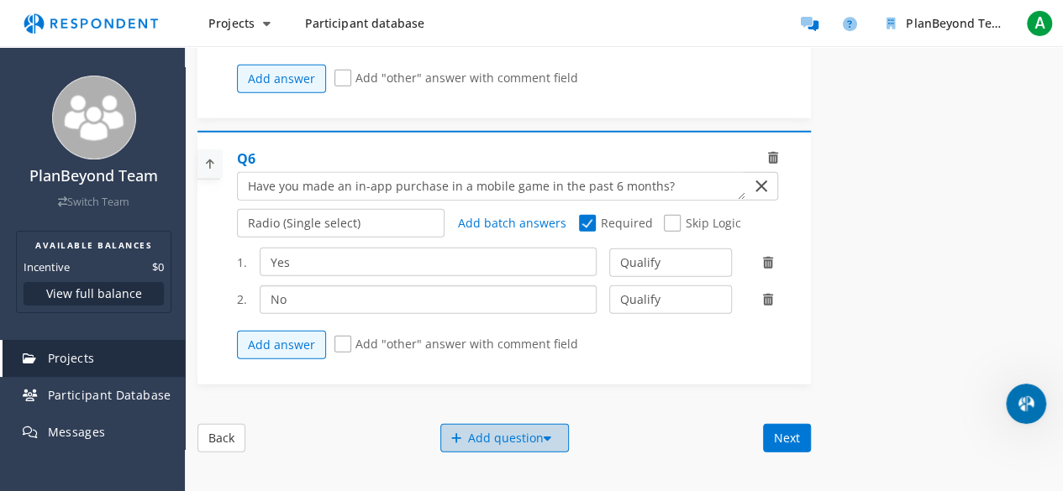
type input "No"
click at [457, 433] on div "Add question" at bounding box center [504, 438] width 129 height 29
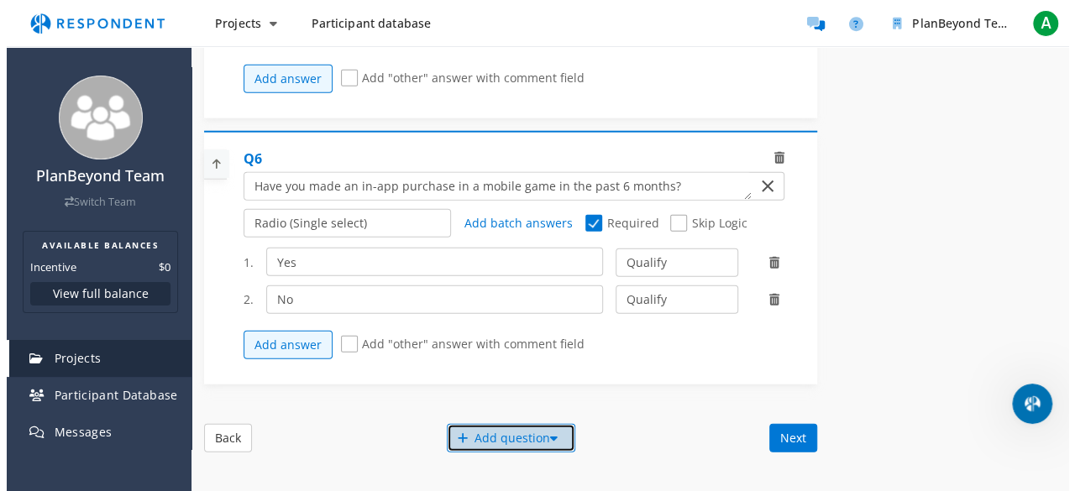
scroll to position [0, 0]
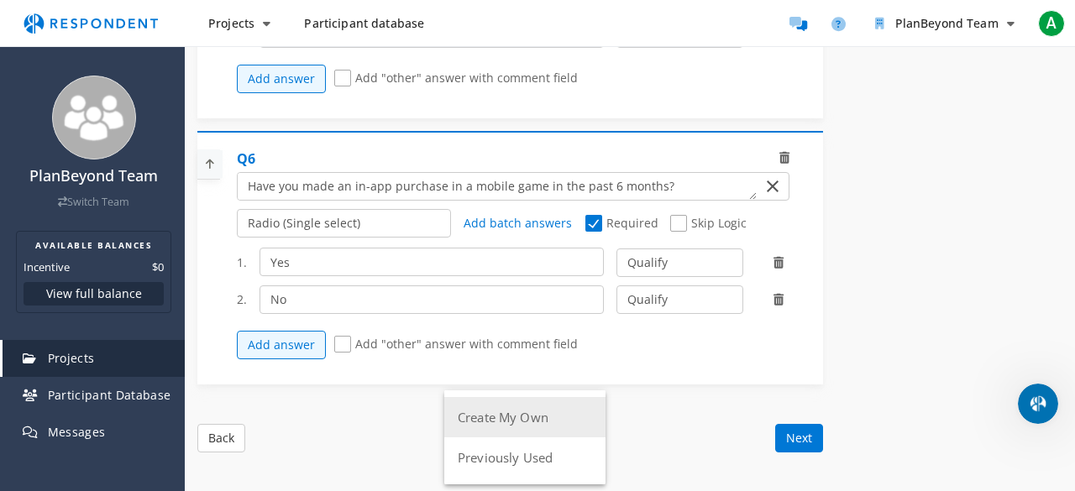
click at [464, 422] on button "Create My Own" at bounding box center [524, 417] width 161 height 40
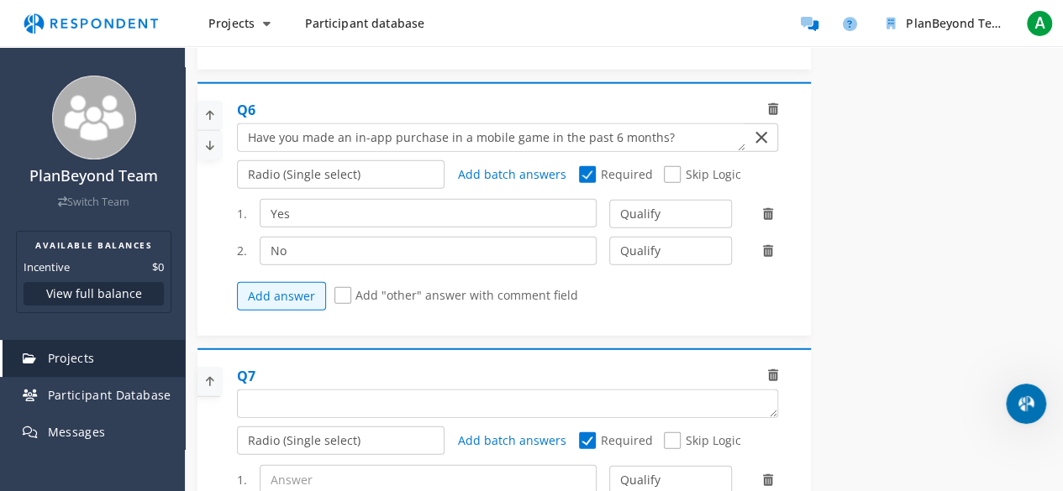
scroll to position [2184, 0]
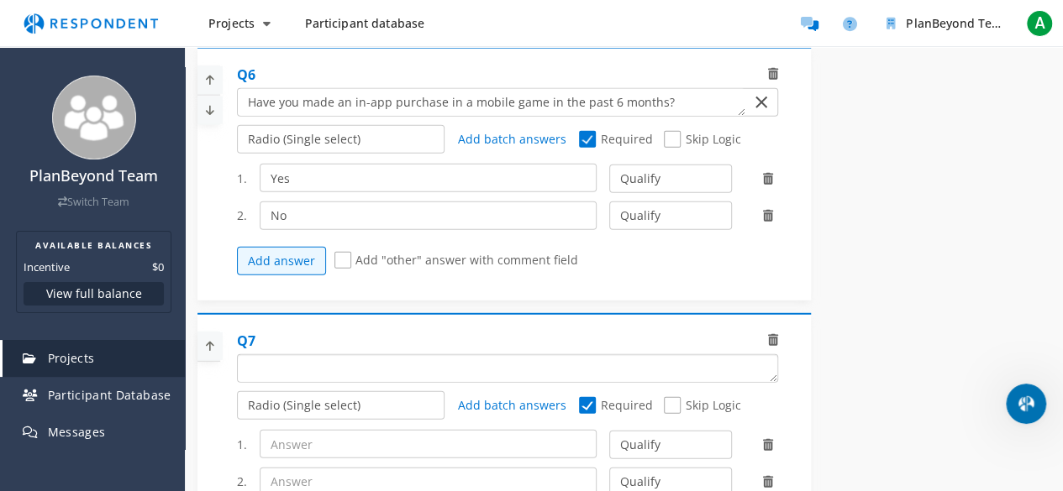
click at [331, 355] on textarea "Which of the following categories best describes your firm's total assets under…" at bounding box center [507, 368] width 539 height 27
paste textarea "Do you have access to a stable internet connection and a device with Zoom insta…"
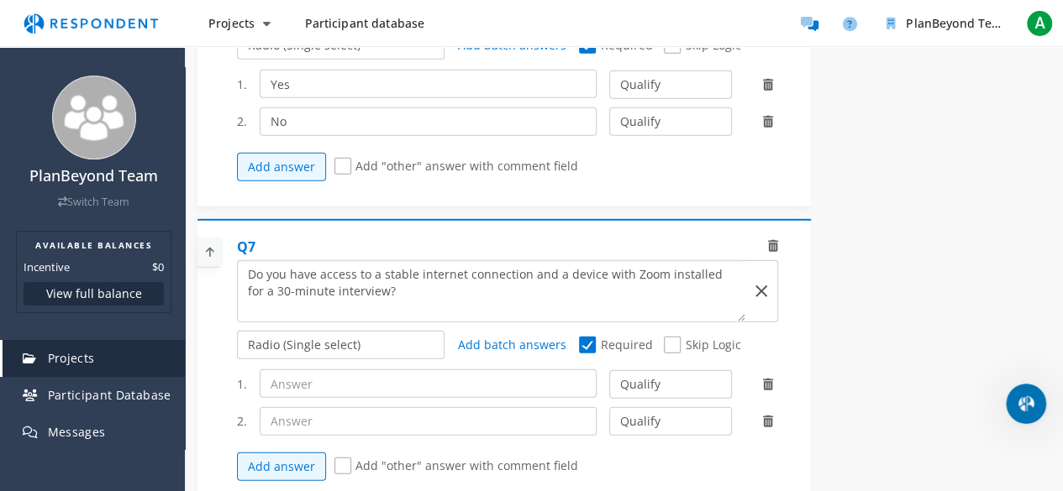
scroll to position [2352, 0]
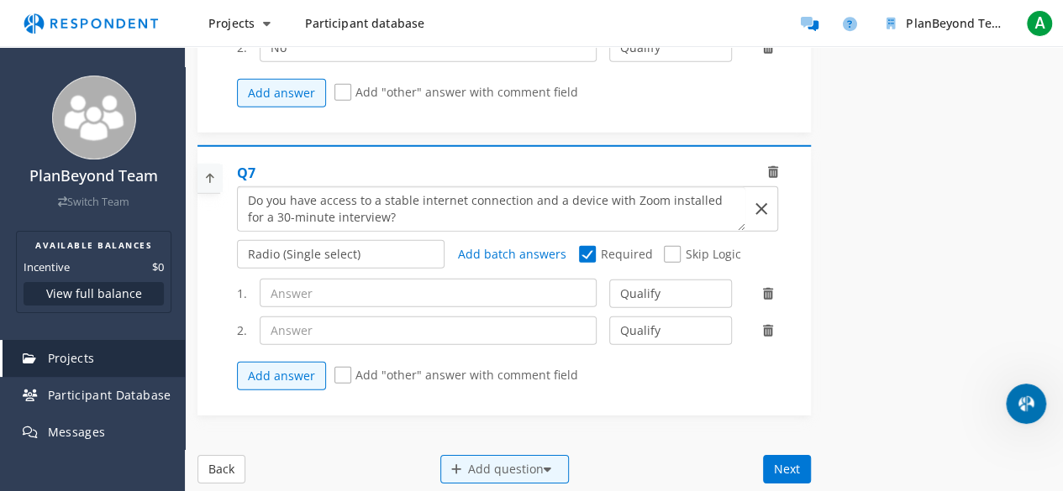
type textarea "Do you have access to a stable internet connection and a device with Zoom insta…"
click at [360, 282] on input "text" at bounding box center [428, 293] width 337 height 29
type input "Yes"
type input "No"
drag, startPoint x: 709, startPoint y: 323, endPoint x: 707, endPoint y: 314, distance: 9.4
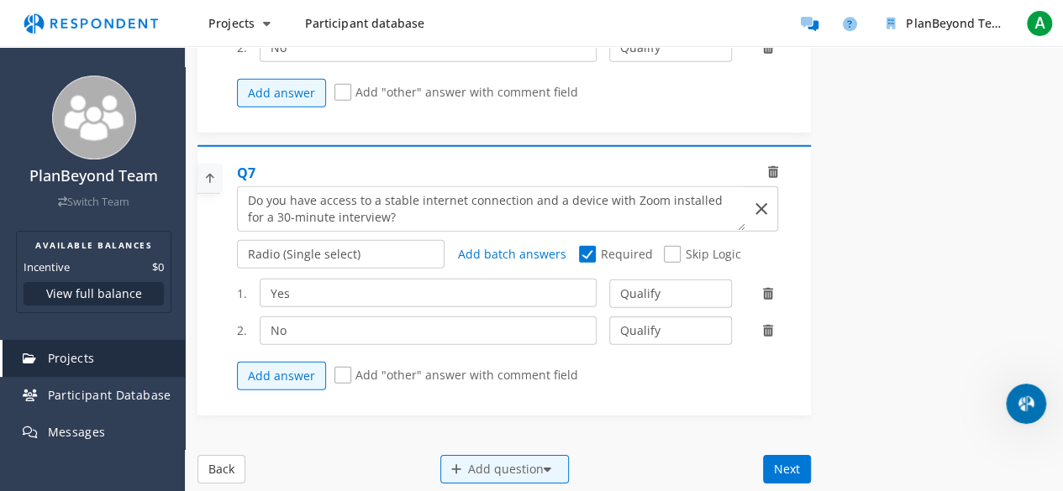
click at [709, 323] on select "Qualify Disqualify" at bounding box center [670, 331] width 123 height 29
select select "number:2"
click at [609, 317] on select "Qualify Disqualify" at bounding box center [670, 331] width 123 height 29
click at [531, 456] on div "Add question" at bounding box center [504, 469] width 129 height 29
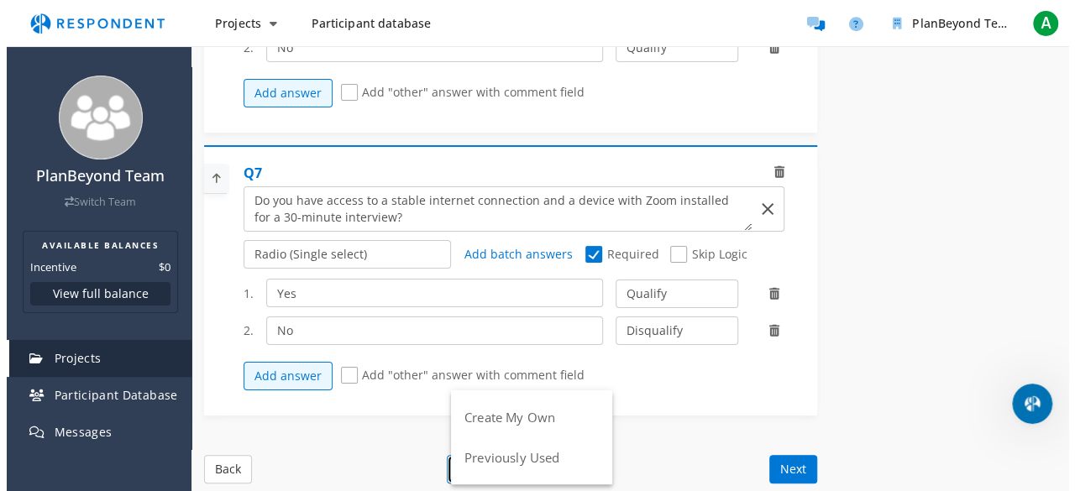
scroll to position [0, 0]
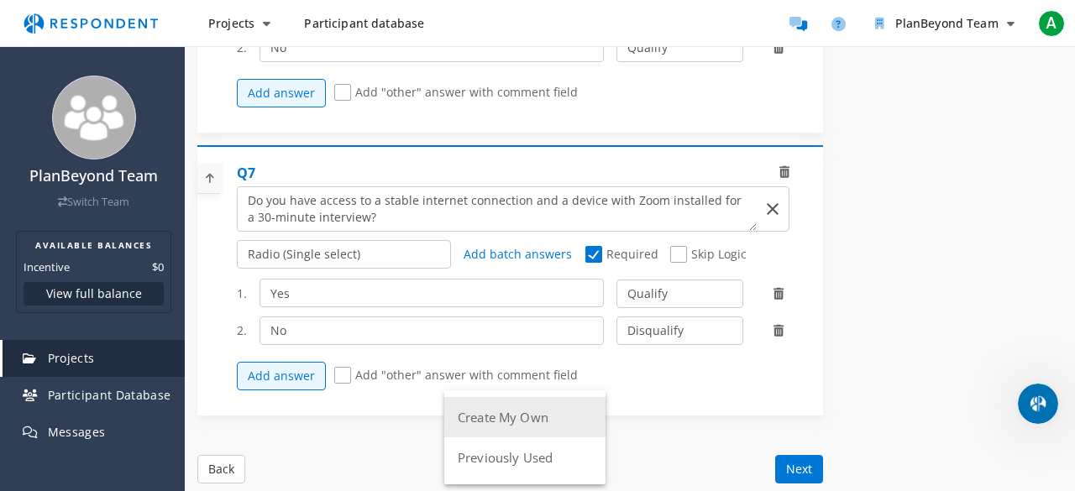
click at [514, 409] on button "Create My Own" at bounding box center [524, 417] width 161 height 40
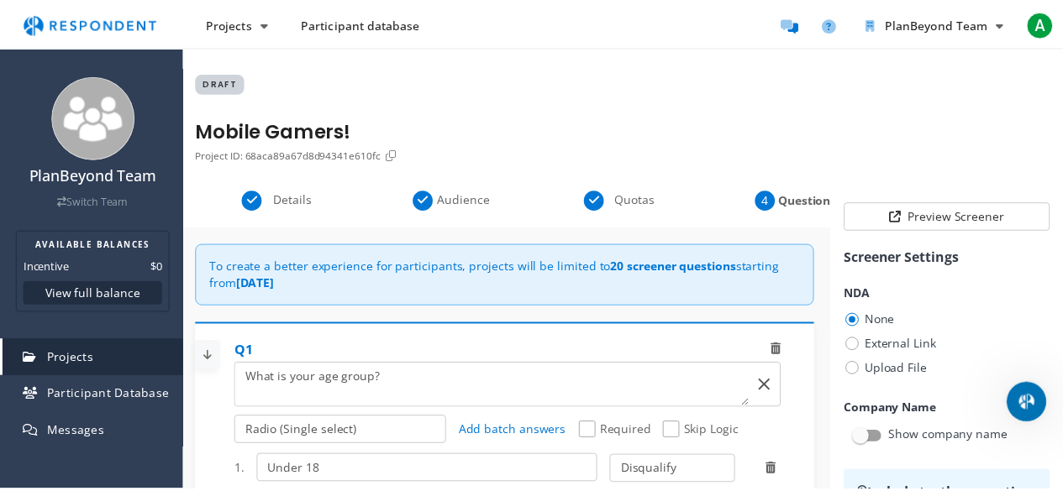
scroll to position [2352, 0]
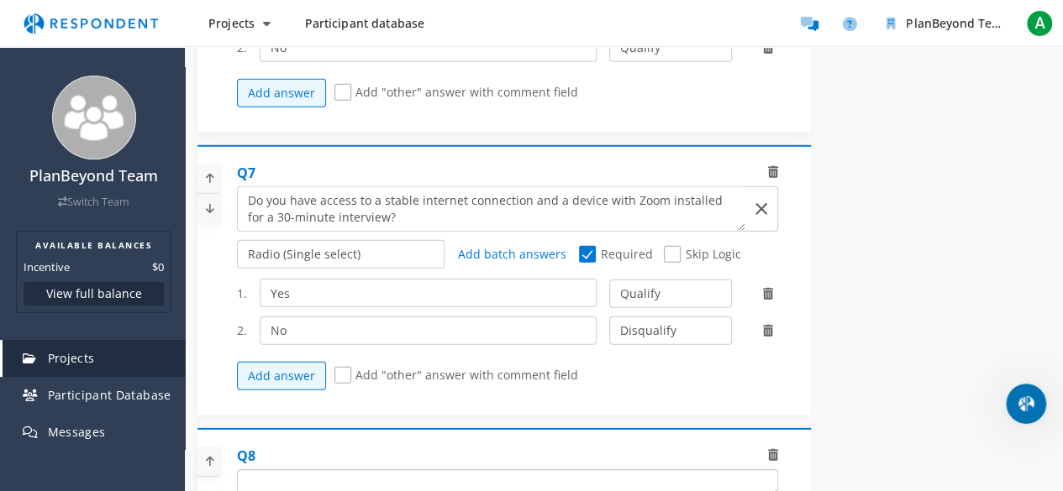
click at [303, 470] on textarea "Which of the following categories best describes your firm's total assets under…" at bounding box center [507, 483] width 539 height 27
paste textarea "Are you available to participate in a 30-minute Zoom interview within the next …"
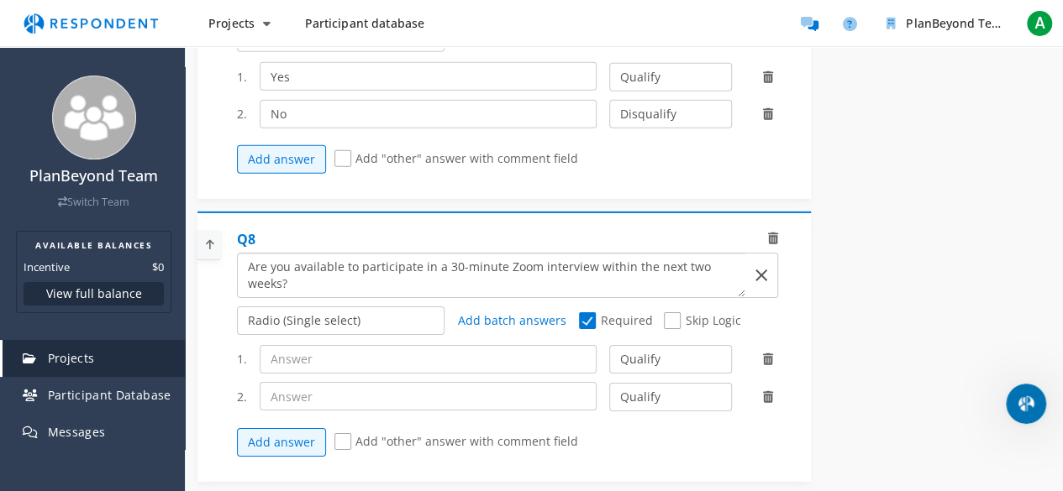
scroll to position [2604, 0]
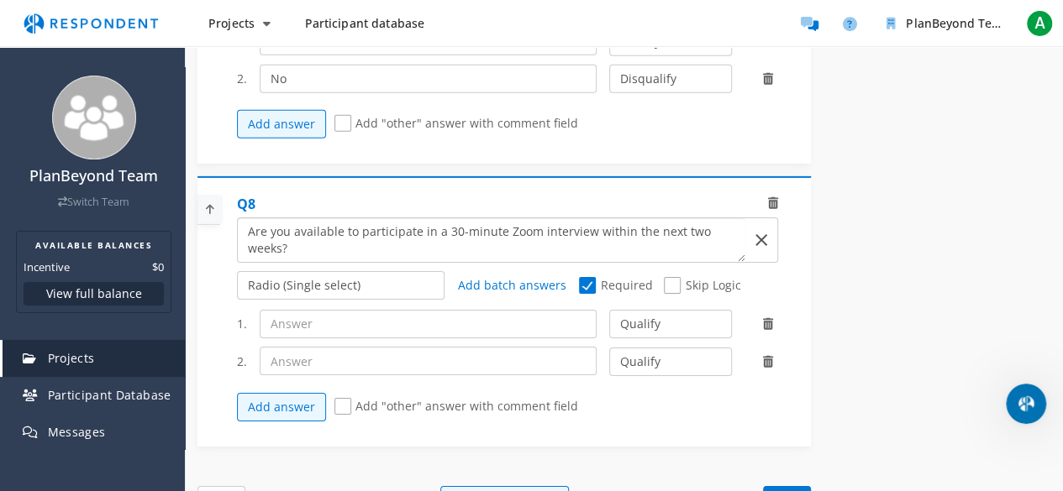
type textarea "Are you available to participate in a 30-minute Zoom interview within the next …"
click at [367, 310] on input "text" at bounding box center [428, 324] width 337 height 29
type input "Yes"
type input "No"
click at [674, 348] on select "Qualify Disqualify" at bounding box center [670, 362] width 123 height 29
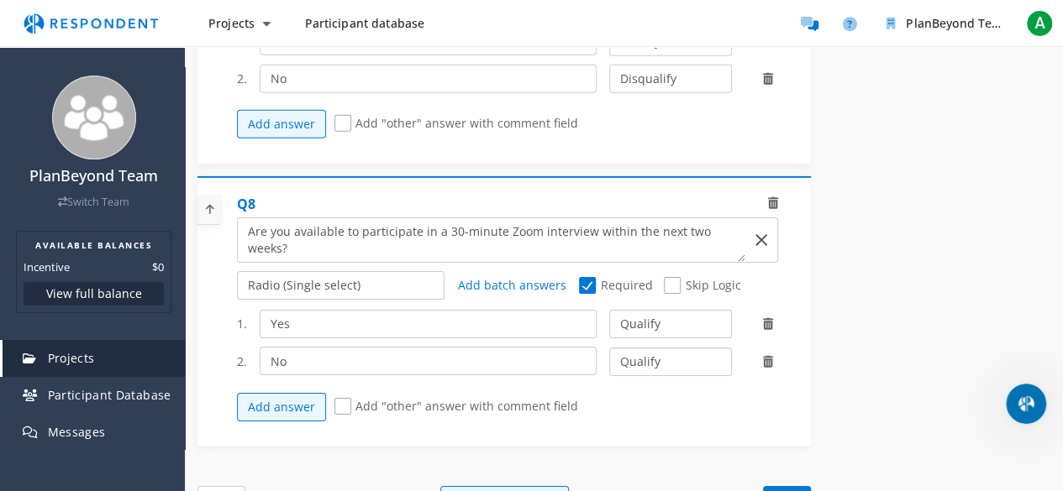
select select "number:2"
click at [609, 348] on select "Qualify Disqualify" at bounding box center [670, 362] width 123 height 29
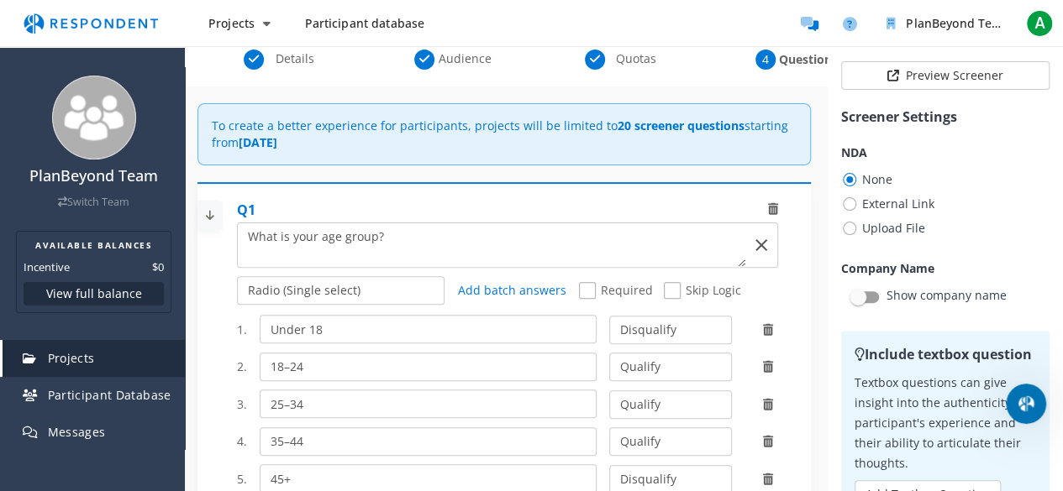
scroll to position [252, 0]
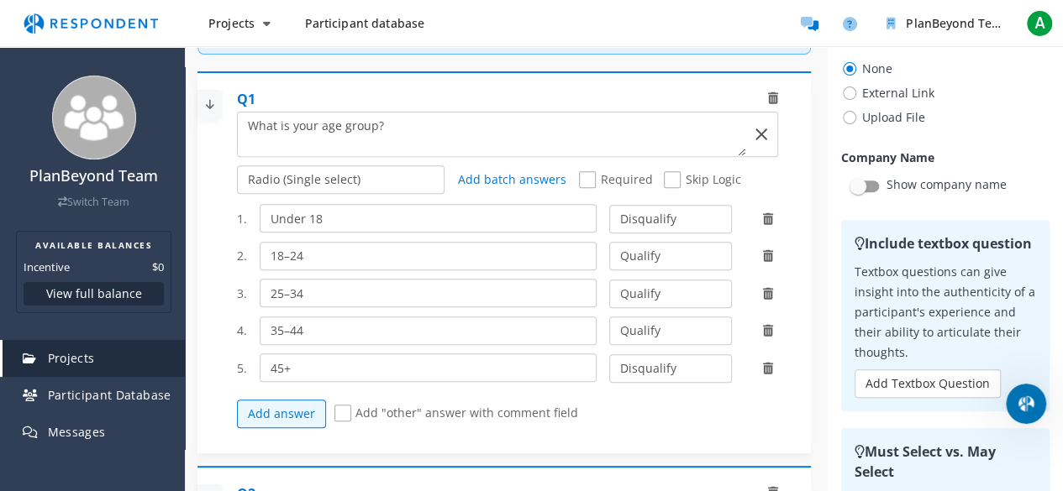
click at [665, 171] on span "Skip Logic" at bounding box center [702, 181] width 76 height 20
click at [665, 175] on input "Skip Logic" at bounding box center [669, 180] width 11 height 11
checkbox input "true"
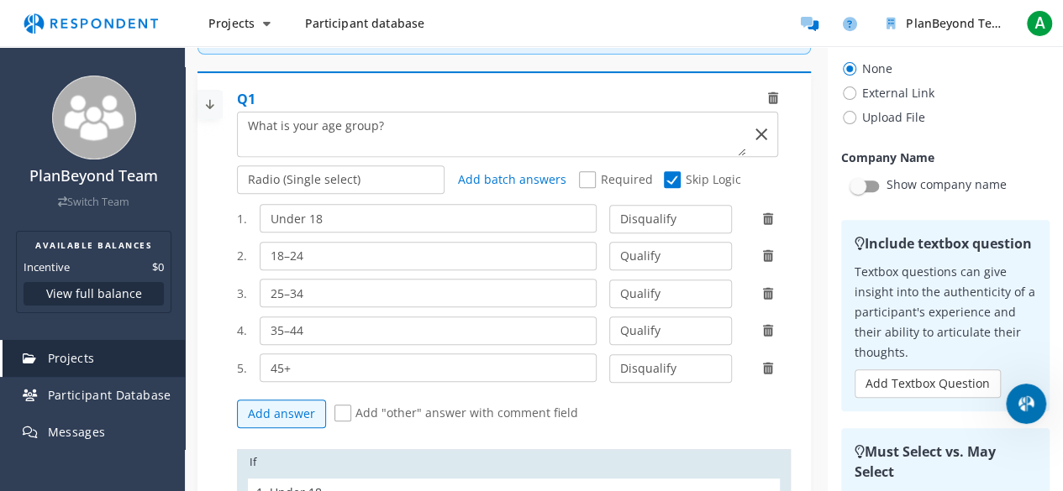
click at [583, 176] on span "Required" at bounding box center [615, 181] width 73 height 20
click at [583, 176] on input "Required" at bounding box center [584, 180] width 11 height 11
checkbox input "true"
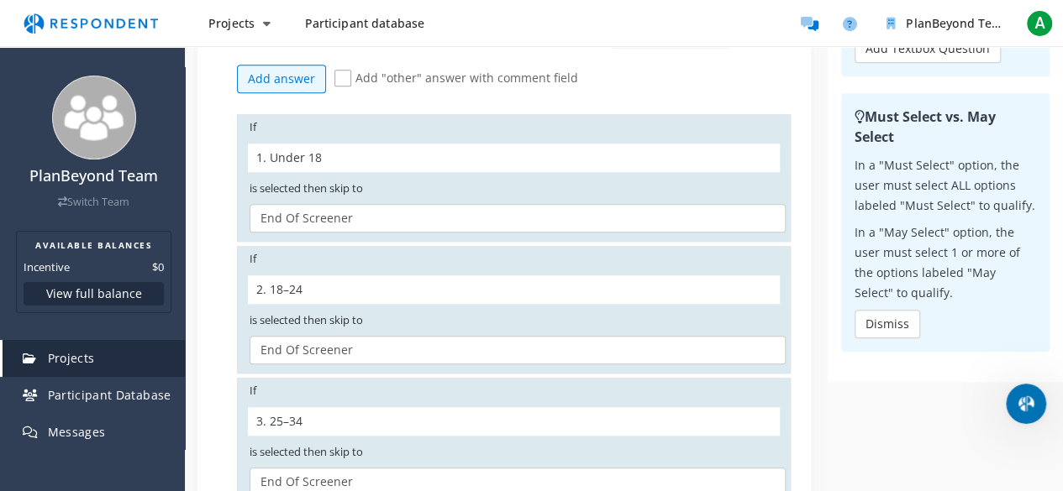
scroll to position [588, 0]
click at [362, 345] on select "Q2. What is your gender? Q3. How often do you play mobile games. Q4. How many h…" at bounding box center [517, 349] width 536 height 29
select select "cb5cceb3-f06e-4479-bc87-1b973cac76df"
click at [249, 335] on select "Q2. What is your gender? Q3. How often do you play mobile games. Q4. How many h…" at bounding box center [517, 349] width 536 height 29
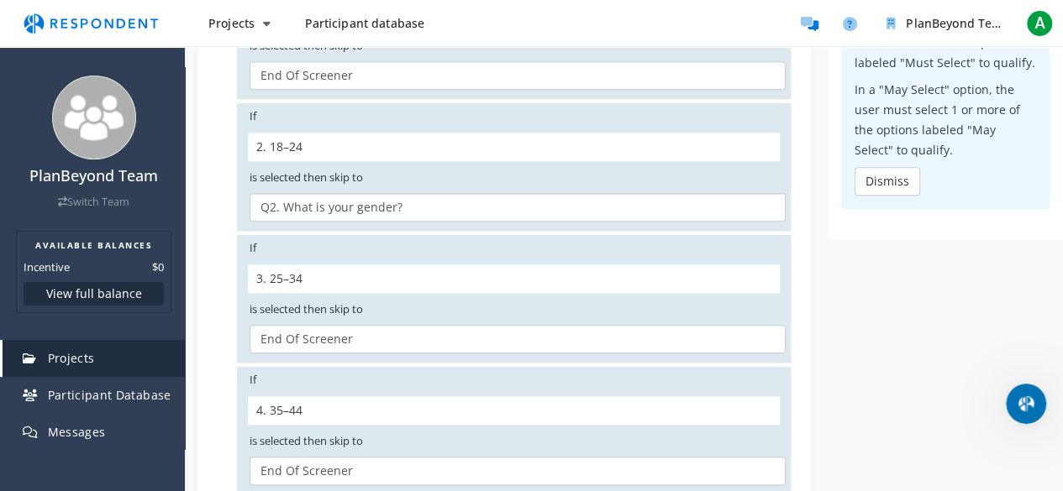
scroll to position [756, 0]
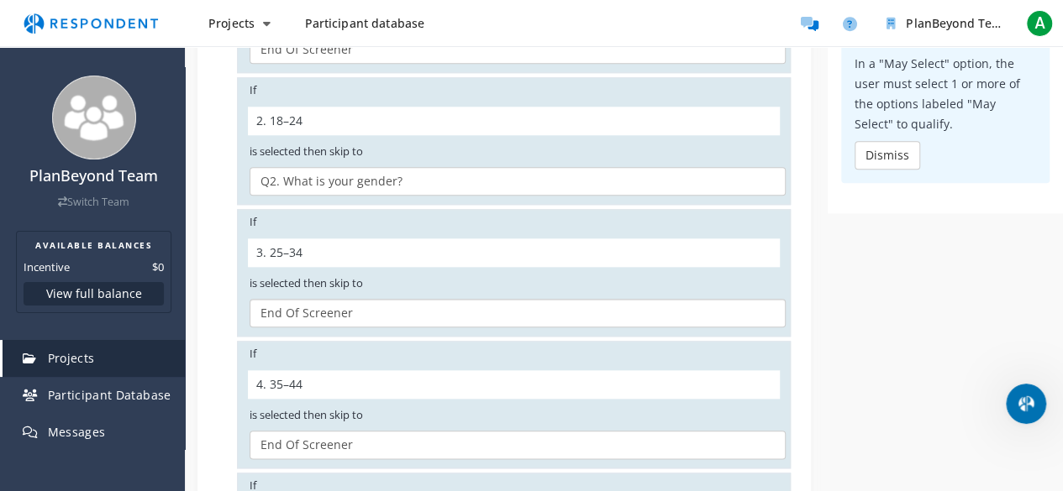
click at [343, 312] on select "Q2. What is your gender? Q3. How often do you play mobile games. Q4. How many h…" at bounding box center [517, 313] width 536 height 29
select select "cb5cceb3-f06e-4479-bc87-1b973cac76df"
click at [249, 299] on select "Q2. What is your gender? Q3. How often do you play mobile games. Q4. How many h…" at bounding box center [517, 313] width 536 height 29
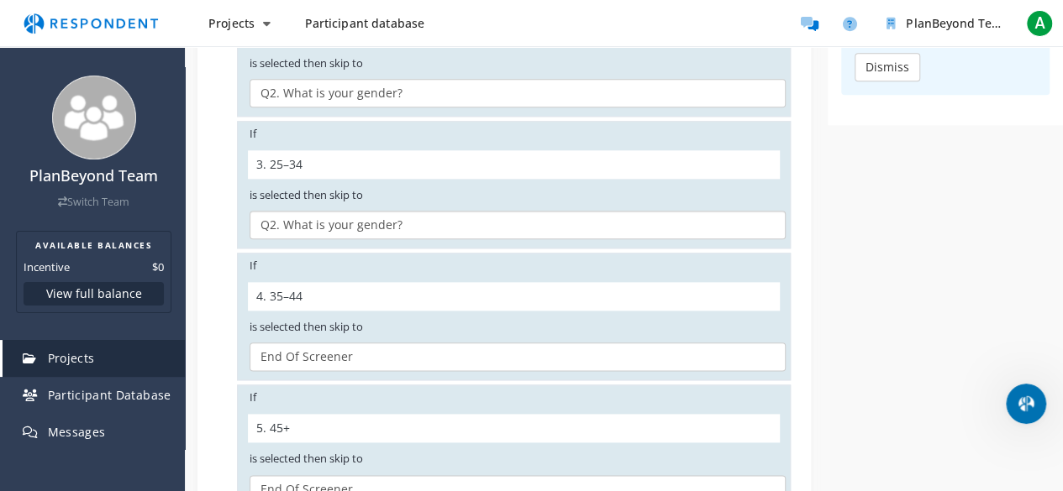
scroll to position [924, 0]
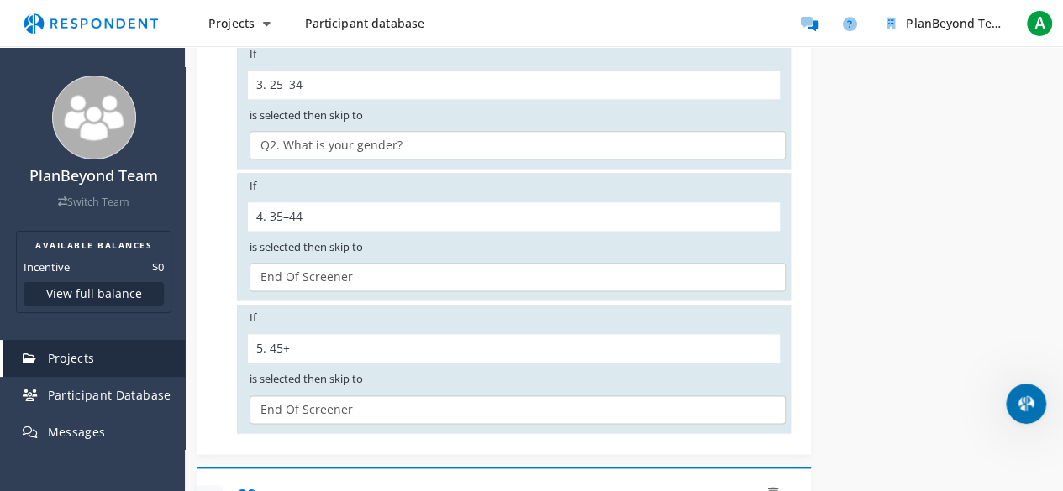
click at [370, 202] on div "4. 35–44" at bounding box center [514, 216] width 532 height 29
click at [359, 219] on div "4. 35–44" at bounding box center [514, 216] width 532 height 29
click at [349, 268] on select "Q2. What is your gender? Q3. How often do you play mobile games. Q4. How many h…" at bounding box center [517, 277] width 536 height 29
select select "cb5cceb3-f06e-4479-bc87-1b973cac76df"
click at [249, 263] on select "Q2. What is your gender? Q3. How often do you play mobile games. Q4. How many h…" at bounding box center [517, 277] width 536 height 29
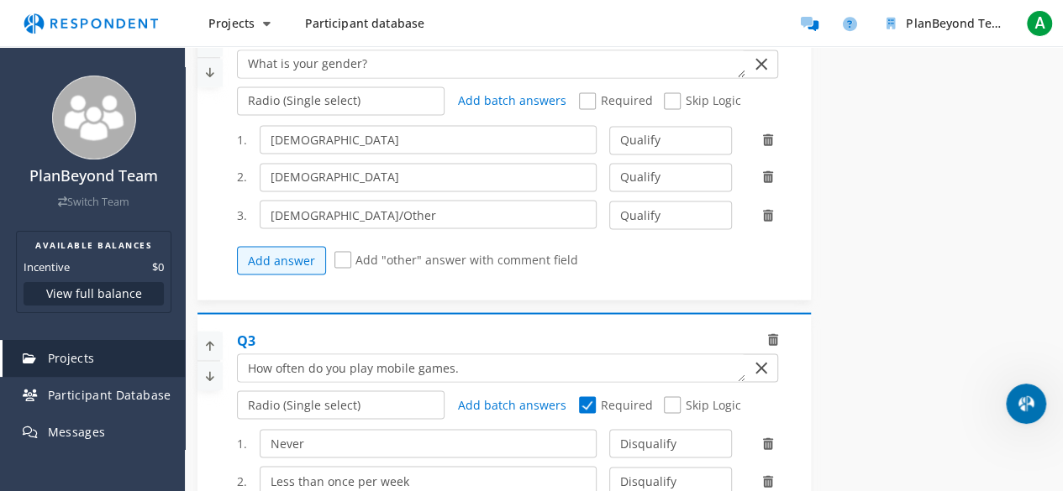
scroll to position [1344, 0]
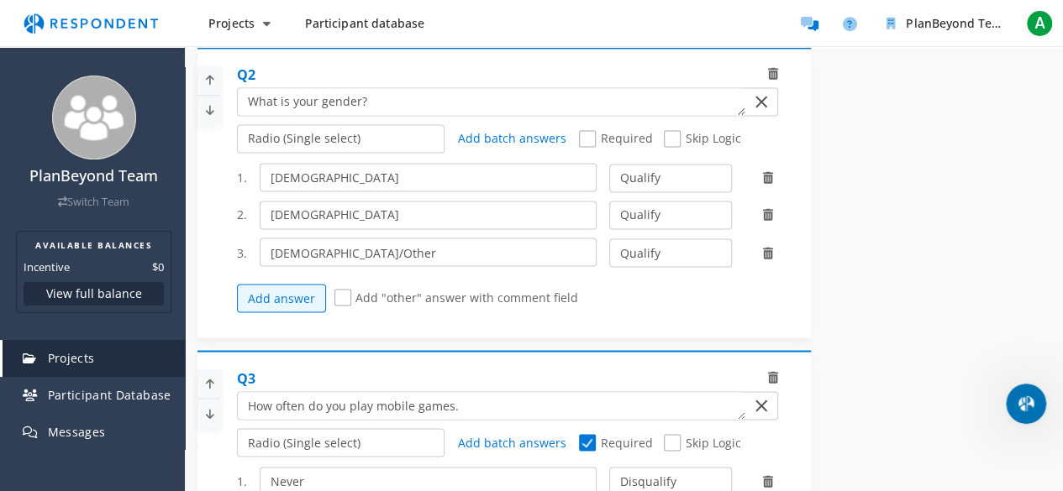
click at [594, 135] on span "Required" at bounding box center [615, 140] width 73 height 20
click at [590, 135] on input "Required" at bounding box center [584, 139] width 11 height 11
checkbox input "true"
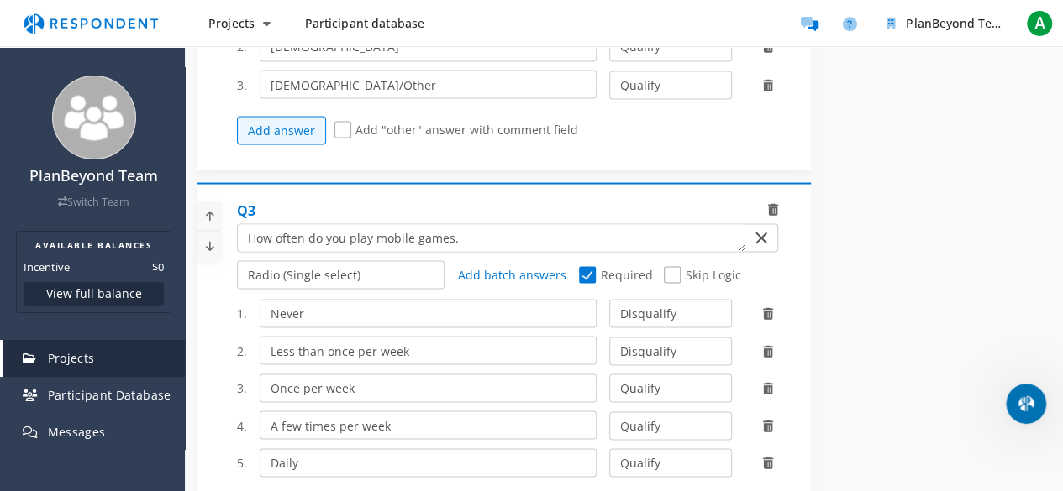
scroll to position [1596, 0]
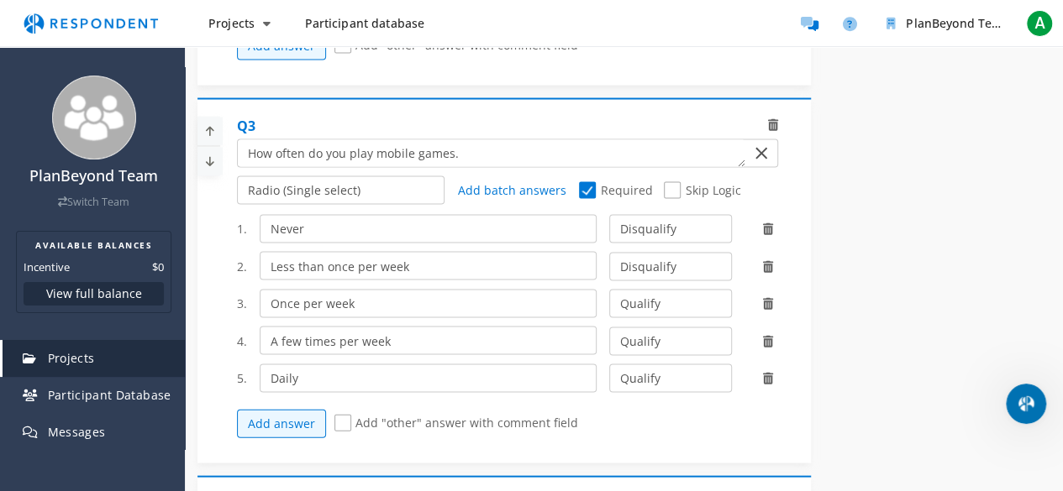
click at [665, 182] on span "Skip Logic" at bounding box center [702, 192] width 76 height 20
click at [665, 186] on input "Skip Logic" at bounding box center [669, 191] width 11 height 11
checkbox input "true"
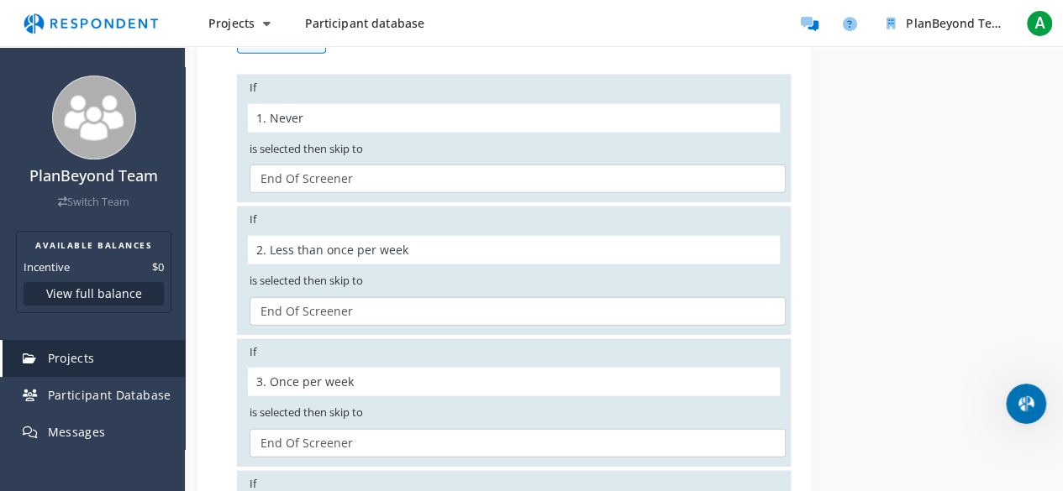
scroll to position [2016, 0]
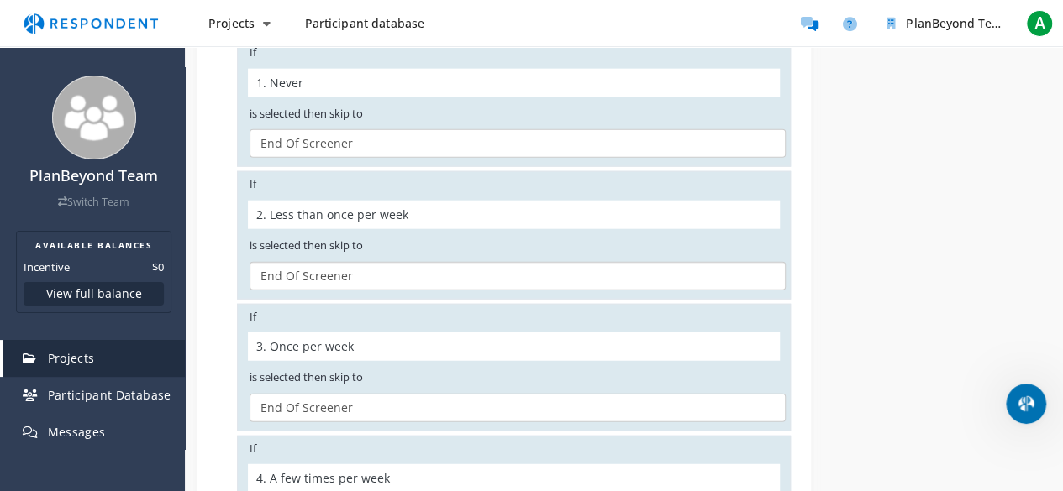
click at [360, 271] on select "Q4. How many hours do you typically spend playing mobile games per week? Q5. Wh…" at bounding box center [517, 276] width 536 height 29
click at [370, 238] on span "is selected then skip to" at bounding box center [509, 246] width 535 height 16
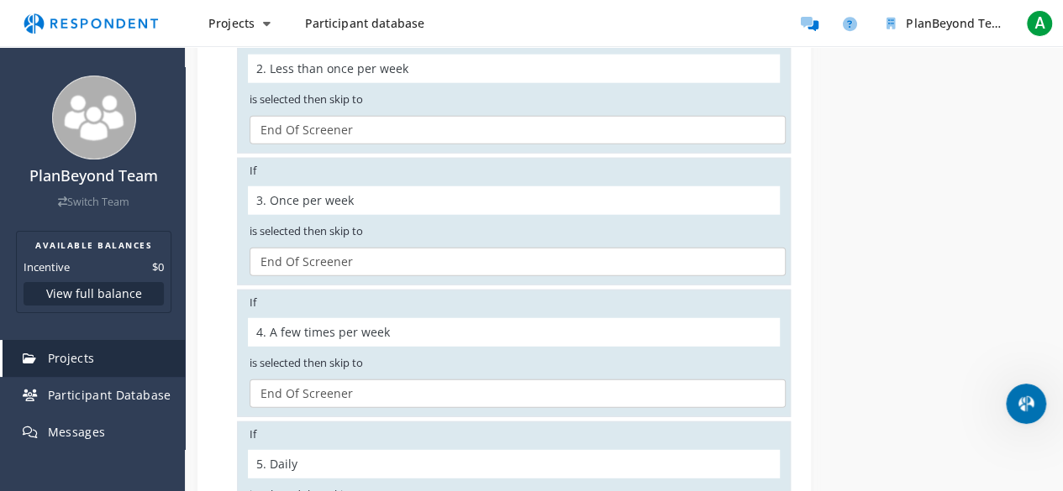
scroll to position [2184, 0]
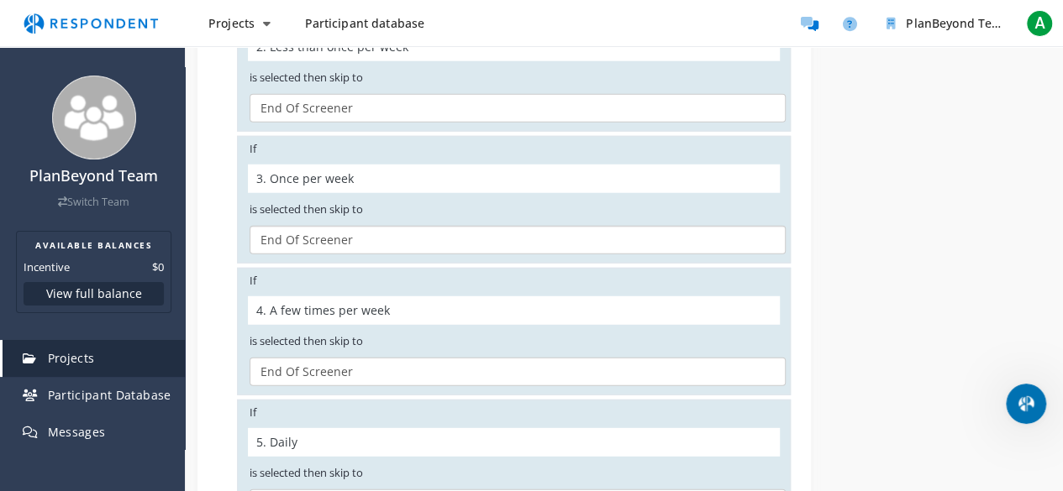
click at [372, 226] on select "Q4. How many hours do you typically spend playing mobile games per week? Q5. Wh…" at bounding box center [517, 240] width 536 height 29
click at [371, 226] on select "Q4. How many hours do you typically spend playing mobile games per week? Q5. Wh…" at bounding box center [517, 240] width 536 height 29
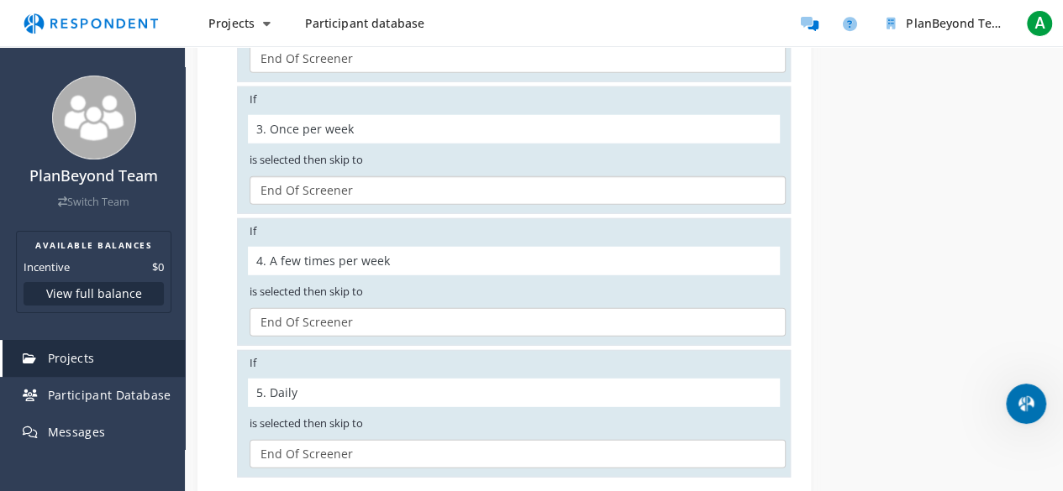
scroll to position [2268, 0]
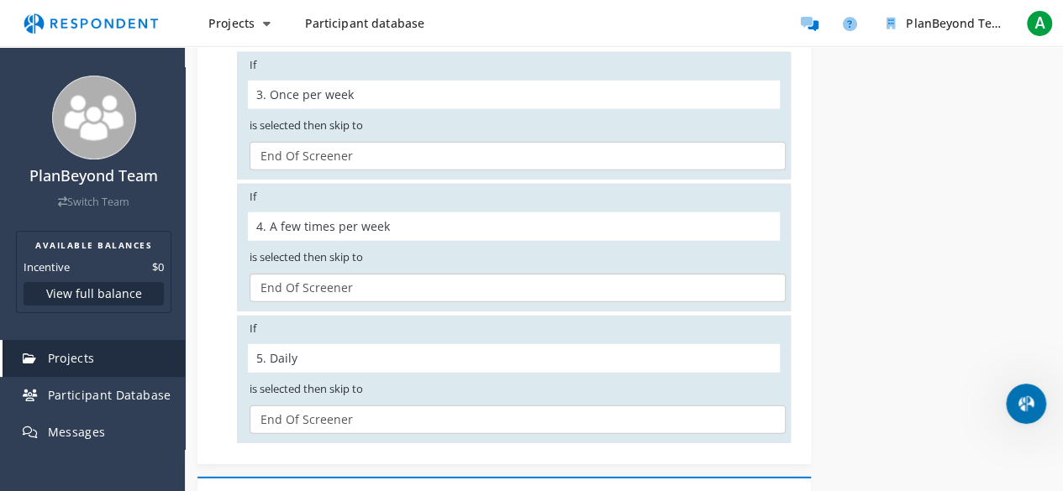
click at [361, 274] on select "Q4. How many hours do you typically spend playing mobile games per week? Q5. Wh…" at bounding box center [517, 288] width 536 height 29
select select "68a377fc-8a74-4358-b81c-73b6cb498144"
click at [249, 274] on select "Q4. How many hours do you typically spend playing mobile games per week? Q5. Wh…" at bounding box center [517, 288] width 536 height 29
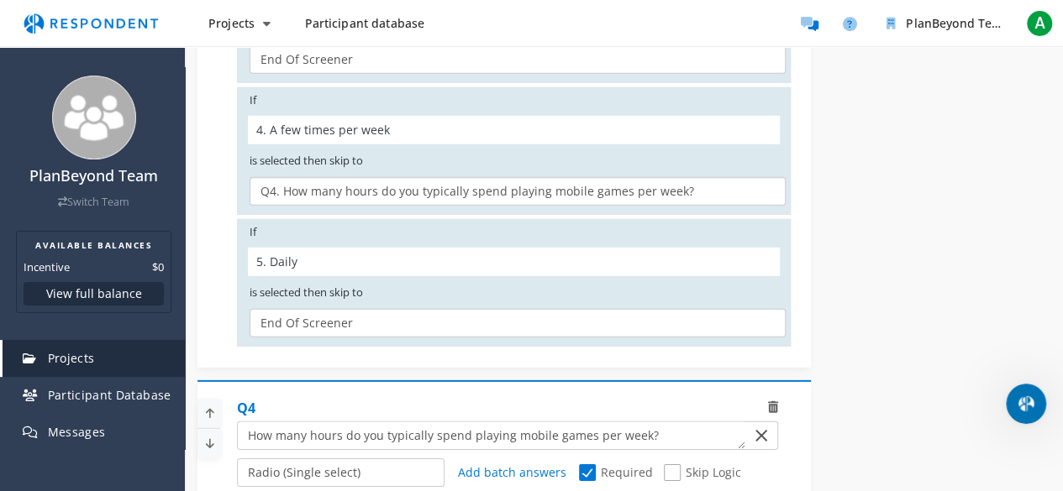
scroll to position [2436, 0]
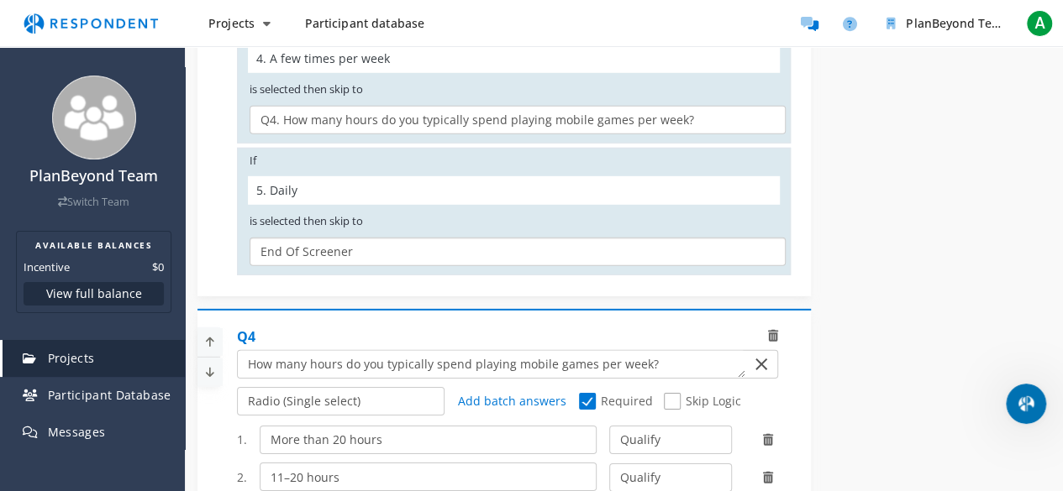
click at [350, 242] on select "Q4. How many hours do you typically spend playing mobile games per week? Q5. Wh…" at bounding box center [517, 252] width 536 height 29
select select "68a377fc-8a74-4358-b81c-73b6cb498144"
click at [249, 238] on select "Q4. How many hours do you typically spend playing mobile games per week? Q5. Wh…" at bounding box center [517, 252] width 536 height 29
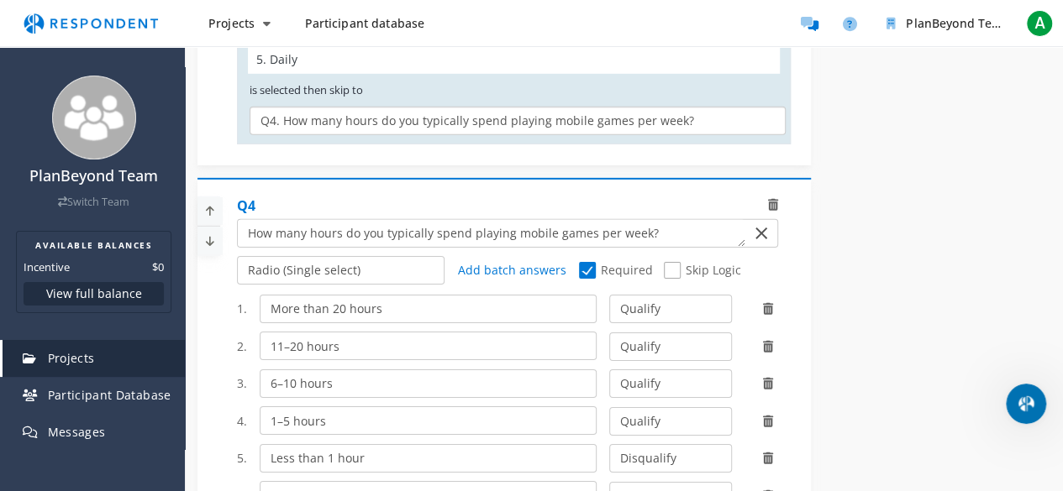
scroll to position [2604, 0]
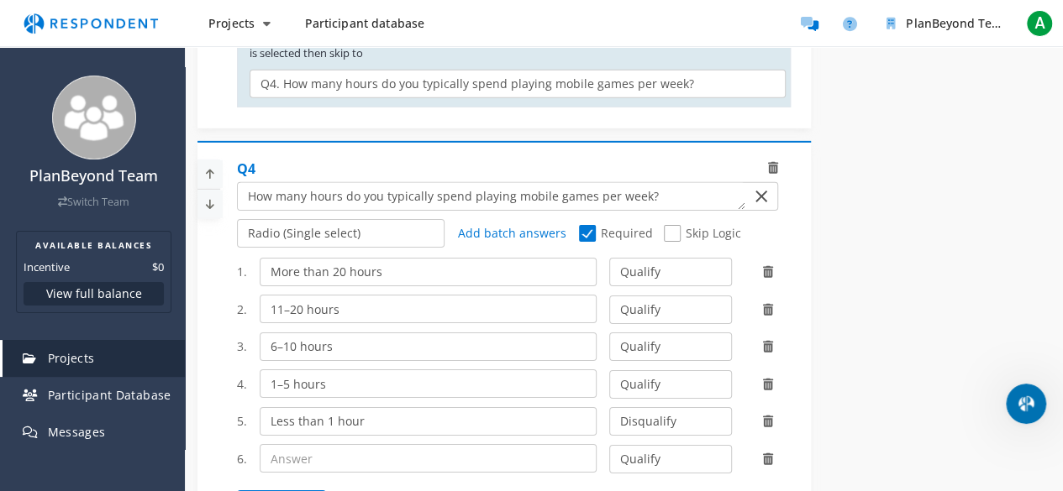
click at [672, 225] on span "Skip Logic" at bounding box center [702, 235] width 76 height 20
click at [672, 228] on input "Skip Logic" at bounding box center [669, 233] width 11 height 11
checkbox input "true"
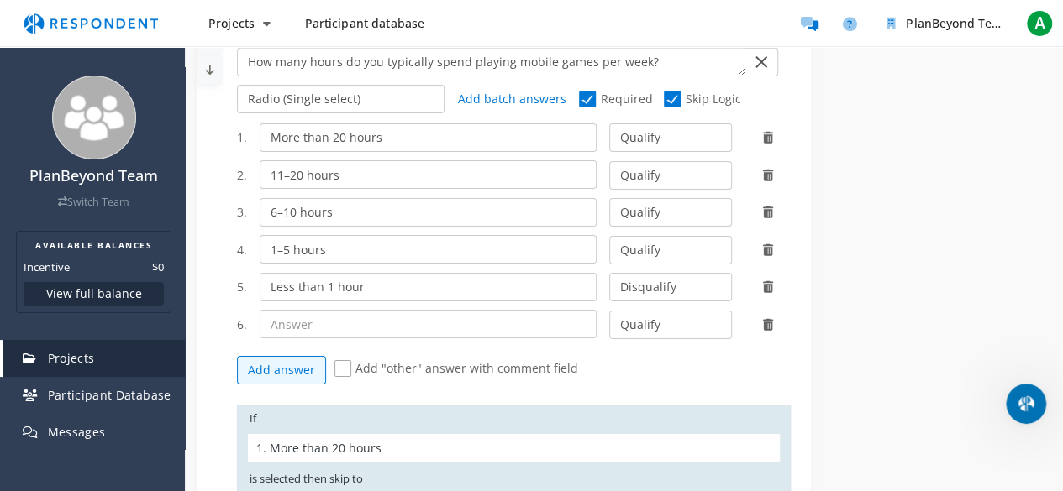
scroll to position [2772, 0]
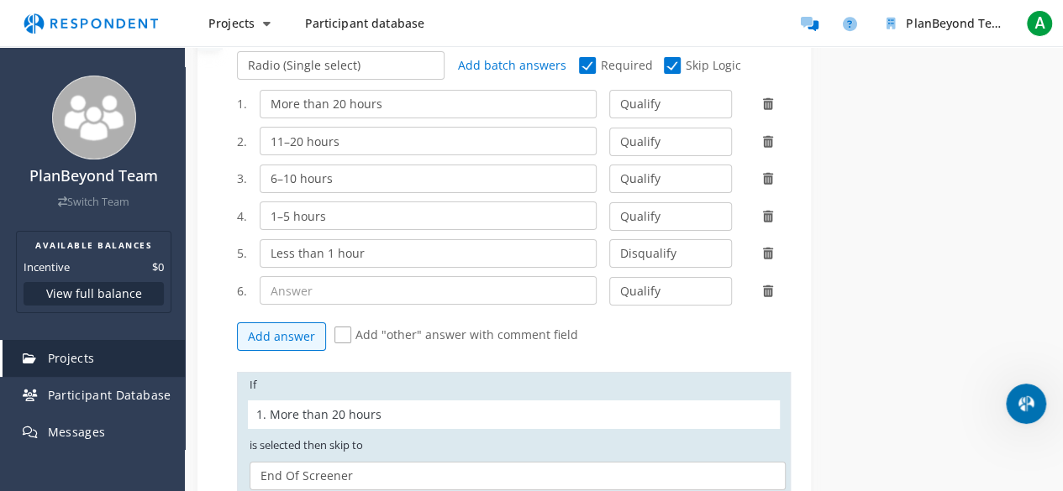
click at [763, 286] on icon at bounding box center [767, 292] width 10 height 12
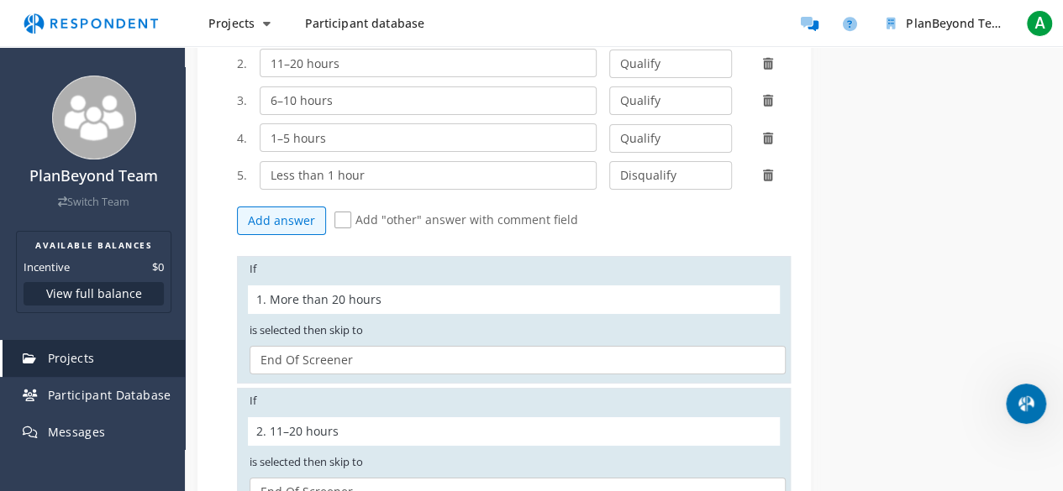
scroll to position [2940, 0]
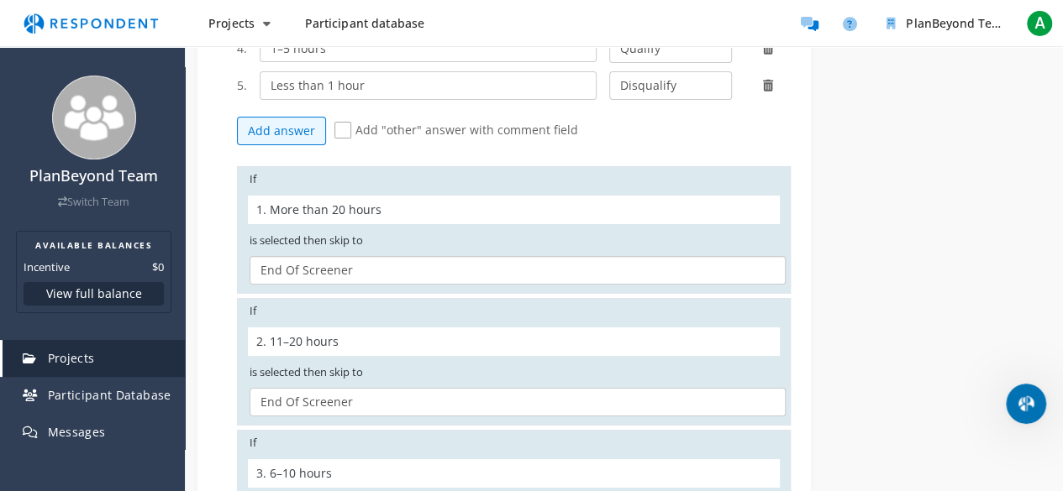
click at [338, 256] on select "Q5. Which types of mobile games do you play most often? (Select all that apply)…" at bounding box center [517, 270] width 536 height 29
click at [249, 256] on select "Q5. Which types of mobile games do you play most often? (Select all that apply)…" at bounding box center [517, 270] width 536 height 29
click at [335, 256] on select "Q5. Which types of mobile games do you play most often? (Select all that apply)…" at bounding box center [517, 270] width 536 height 29
select select "16ed1d91-a79a-4085-a5df-2571a00d947d"
click at [249, 256] on select "Q5. Which types of mobile games do you play most often? (Select all that apply)…" at bounding box center [517, 270] width 536 height 29
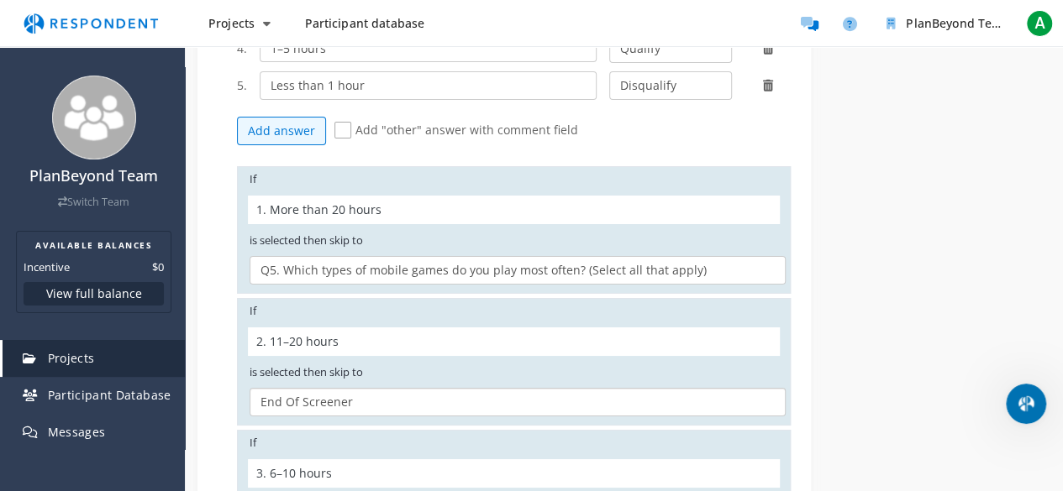
click at [309, 388] on select "Q5. Which types of mobile games do you play most often? (Select all that apply)…" at bounding box center [517, 402] width 536 height 29
select select "16ed1d91-a79a-4085-a5df-2571a00d947d"
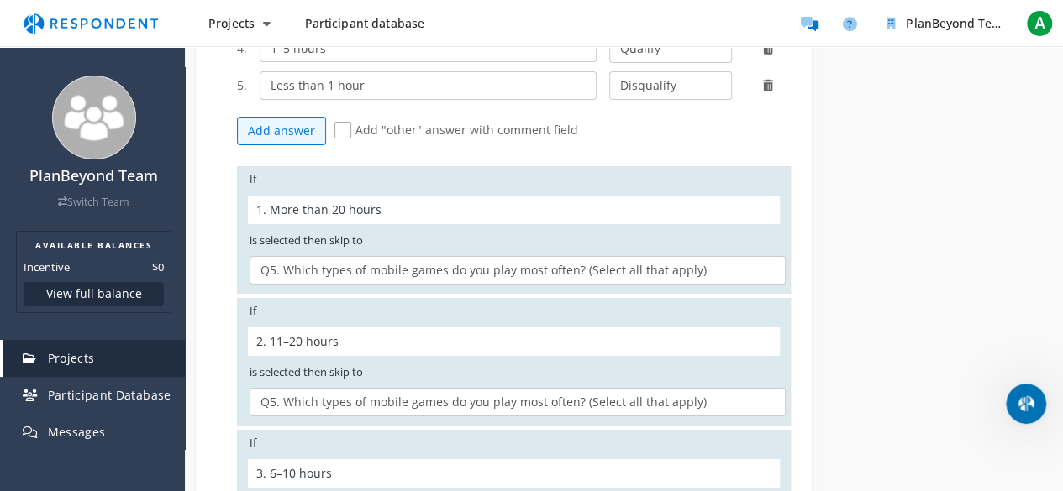
click at [249, 388] on select "Q5. Which types of mobile games do you play most often? (Select all that apply)…" at bounding box center [517, 402] width 536 height 29
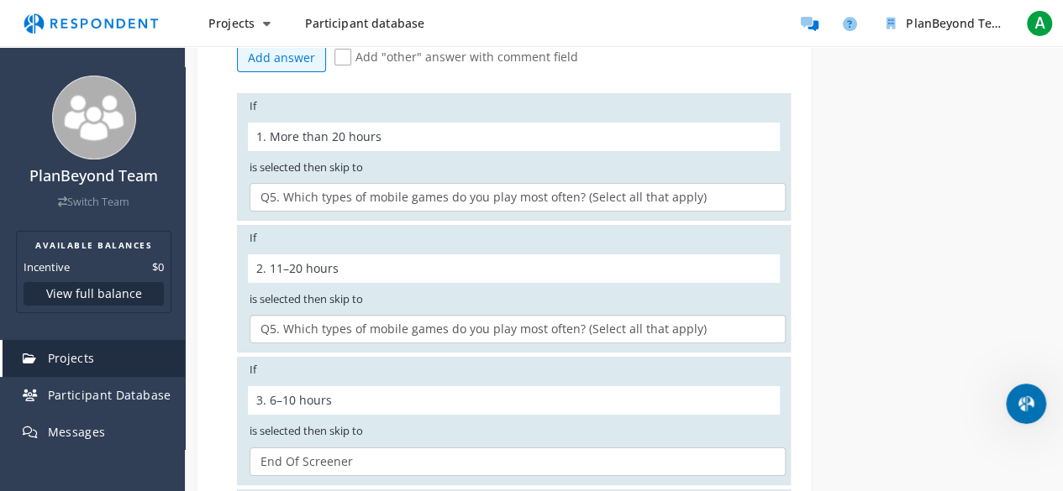
scroll to position [3108, 0]
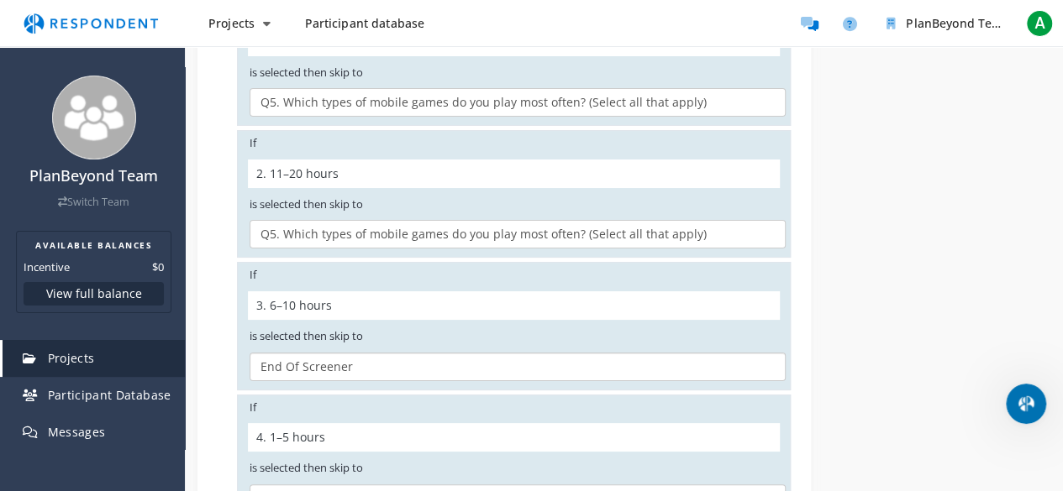
click at [311, 358] on select "Q5. Which types of mobile games do you play most often? (Select all that apply)…" at bounding box center [517, 367] width 536 height 29
select select "16ed1d91-a79a-4085-a5df-2571a00d947d"
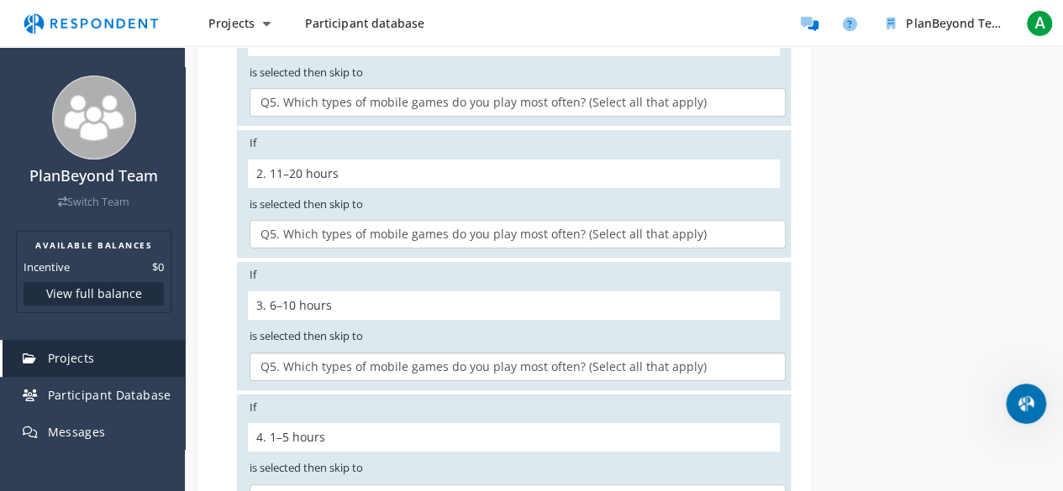
click at [249, 353] on select "Q5. Which types of mobile games do you play most often? (Select all that apply)…" at bounding box center [517, 367] width 536 height 29
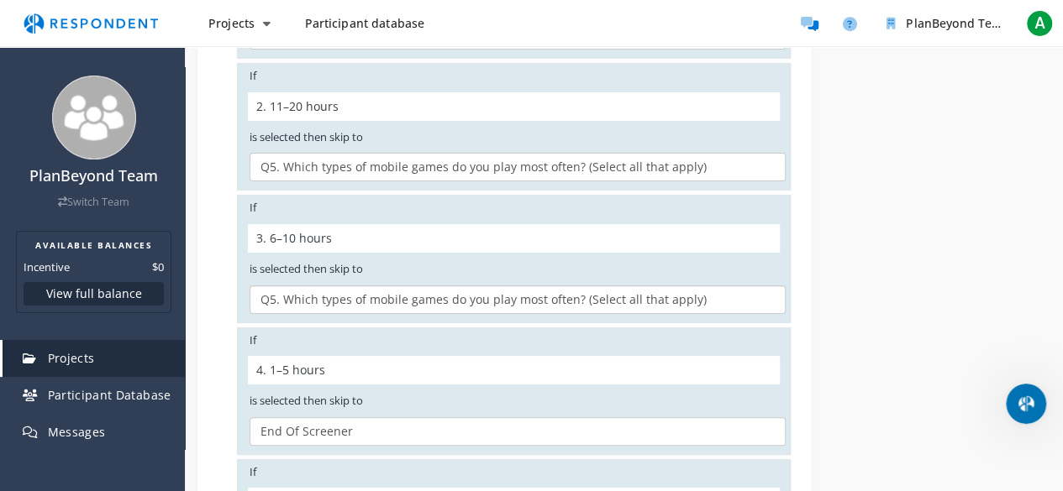
scroll to position [3276, 0]
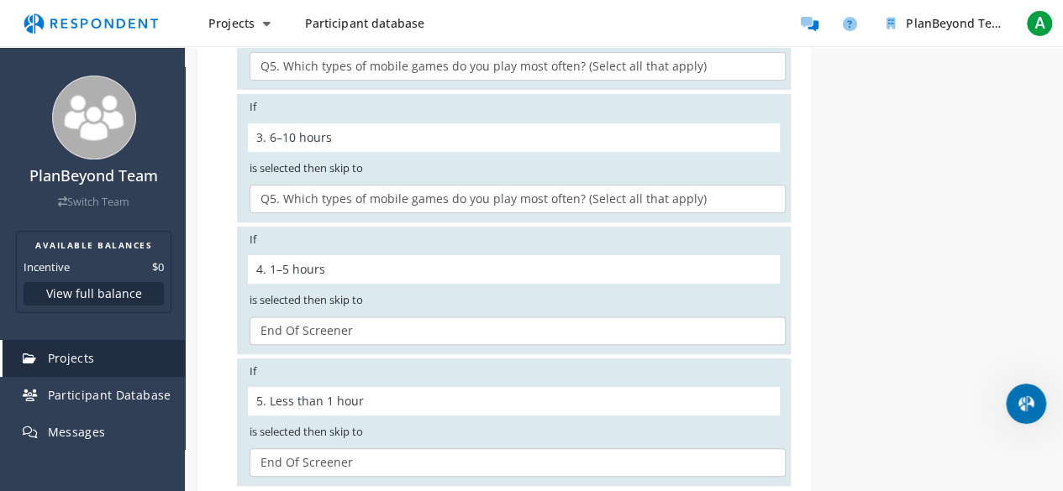
click at [317, 320] on select "Q5. Which types of mobile games do you play most often? (Select all that apply)…" at bounding box center [517, 331] width 536 height 29
select select "16ed1d91-a79a-4085-a5df-2571a00d947d"
click at [249, 317] on select "Q5. Which types of mobile games do you play most often? (Select all that apply)…" at bounding box center [517, 331] width 536 height 29
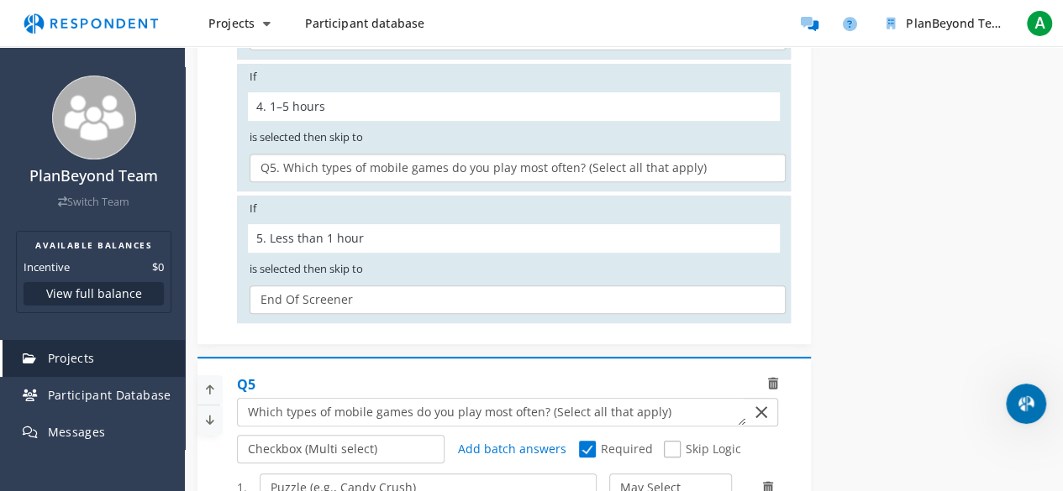
scroll to position [3444, 0]
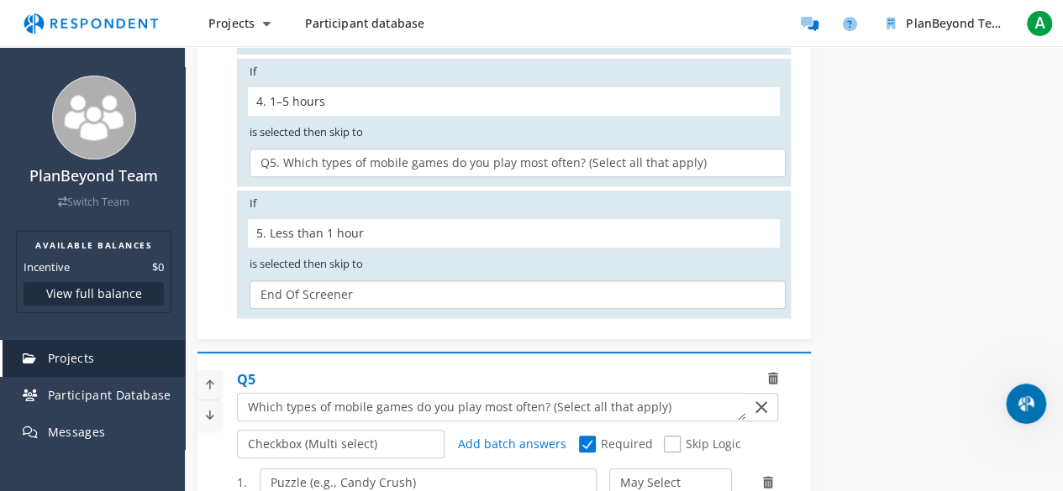
click at [323, 284] on select "Q5. Which types of mobile games do you play most often? (Select all that apply)…" at bounding box center [517, 295] width 536 height 29
click at [249, 281] on select "Q5. Which types of mobile games do you play most often? (Select all that apply)…" at bounding box center [517, 295] width 536 height 29
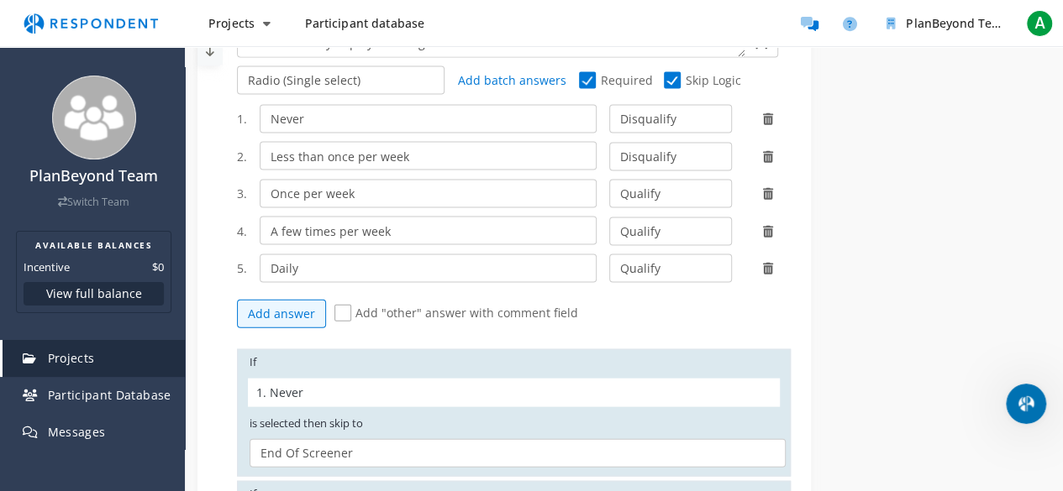
scroll to position [1680, 0]
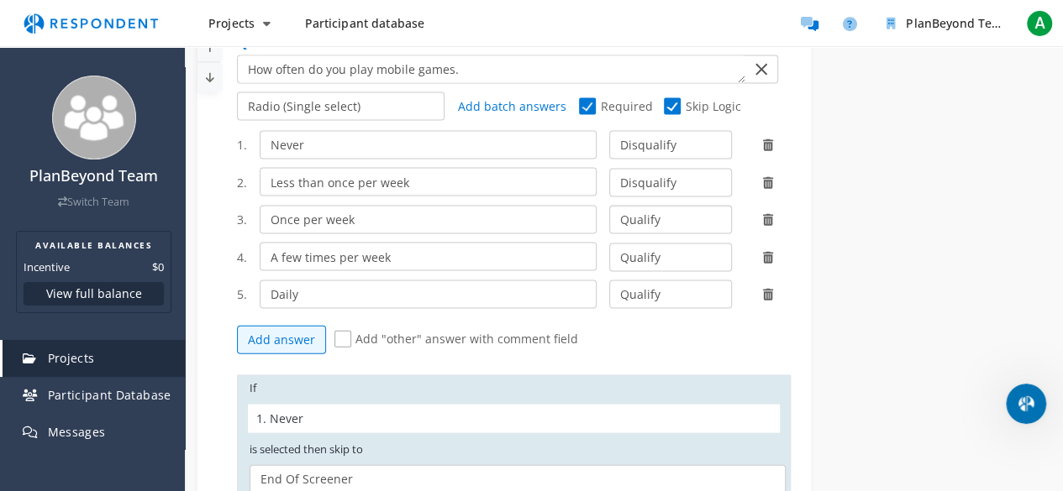
click at [638, 206] on select "Qualify Disqualify" at bounding box center [670, 220] width 123 height 29
select select "number:2"
click at [609, 206] on select "Qualify Disqualify" at bounding box center [670, 220] width 123 height 29
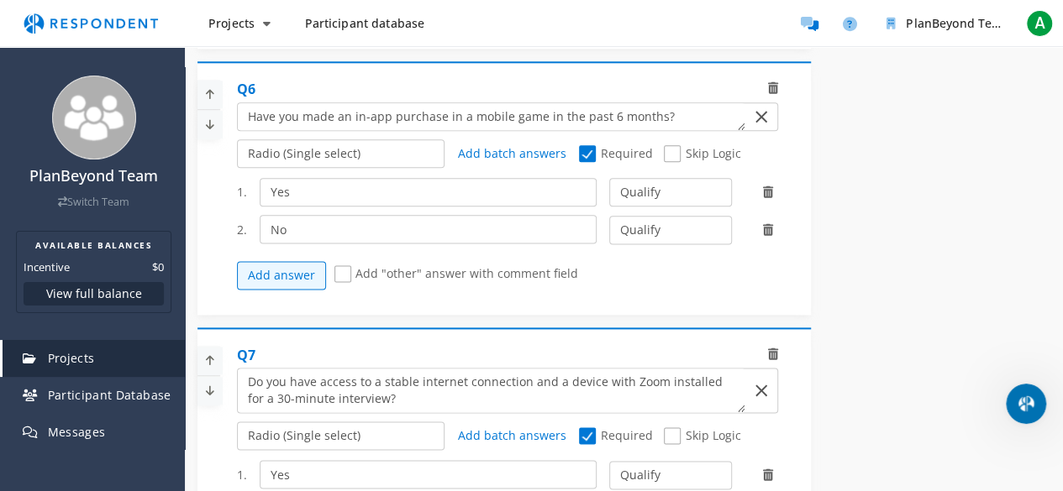
scroll to position [4116, 0]
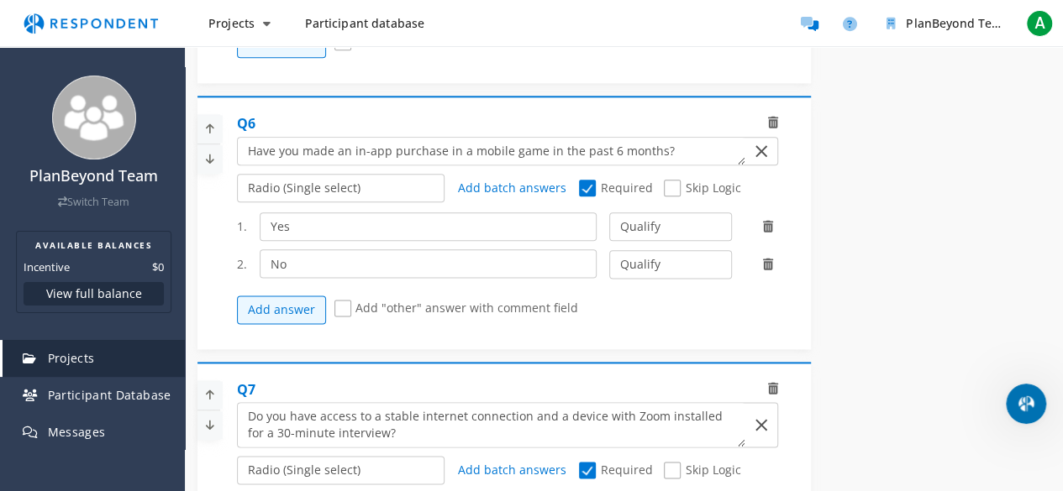
click at [664, 180] on span "Skip Logic" at bounding box center [702, 190] width 76 height 20
click at [664, 183] on input "Skip Logic" at bounding box center [669, 188] width 11 height 11
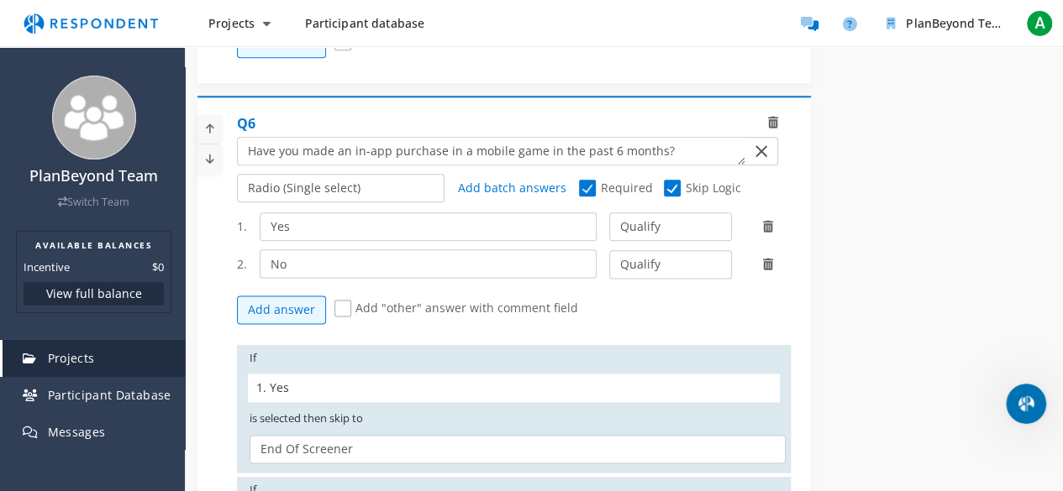
click at [664, 180] on span "Skip Logic" at bounding box center [702, 190] width 76 height 20
click at [664, 183] on input "Skip Logic" at bounding box center [669, 188] width 11 height 11
checkbox input "false"
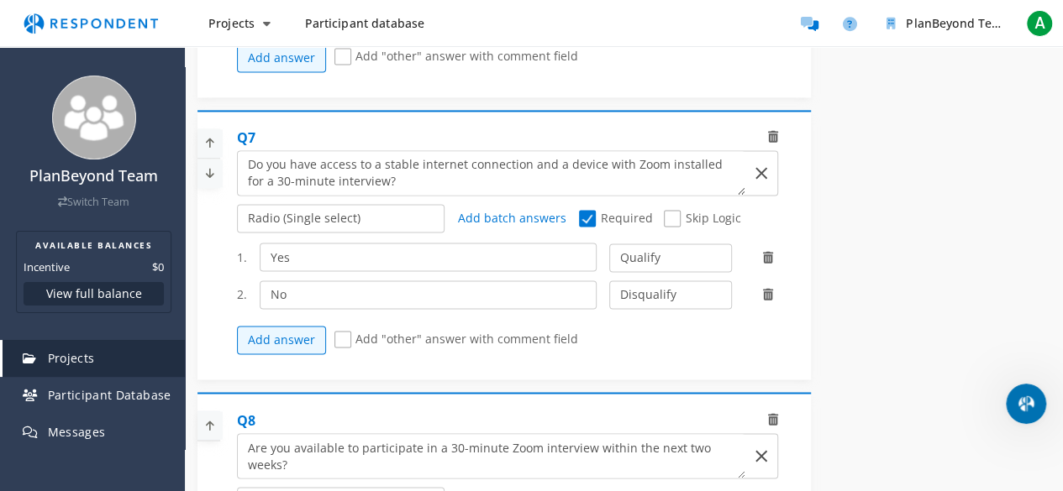
scroll to position [4452, 0]
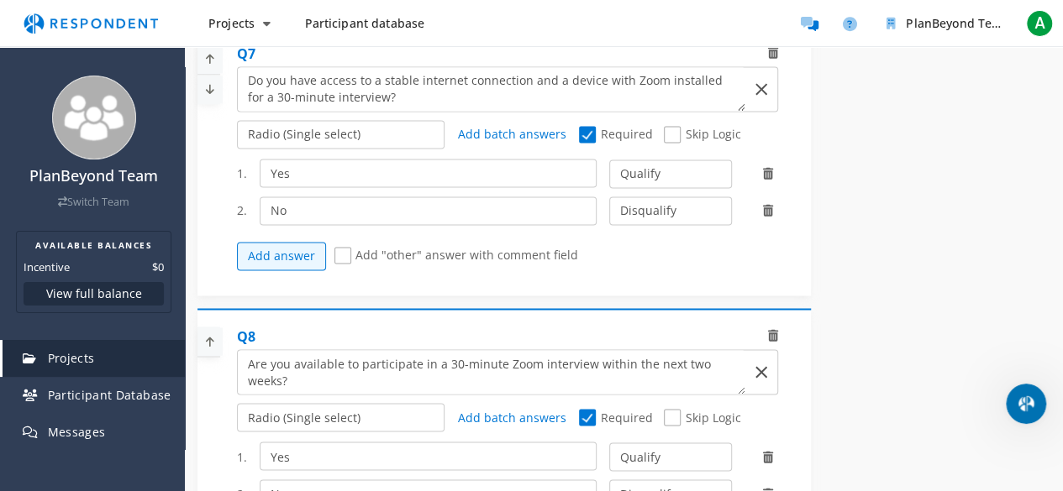
click at [678, 126] on span "Skip Logic" at bounding box center [702, 136] width 76 height 20
click at [674, 129] on input "Skip Logic" at bounding box center [669, 134] width 11 height 11
checkbox input "true"
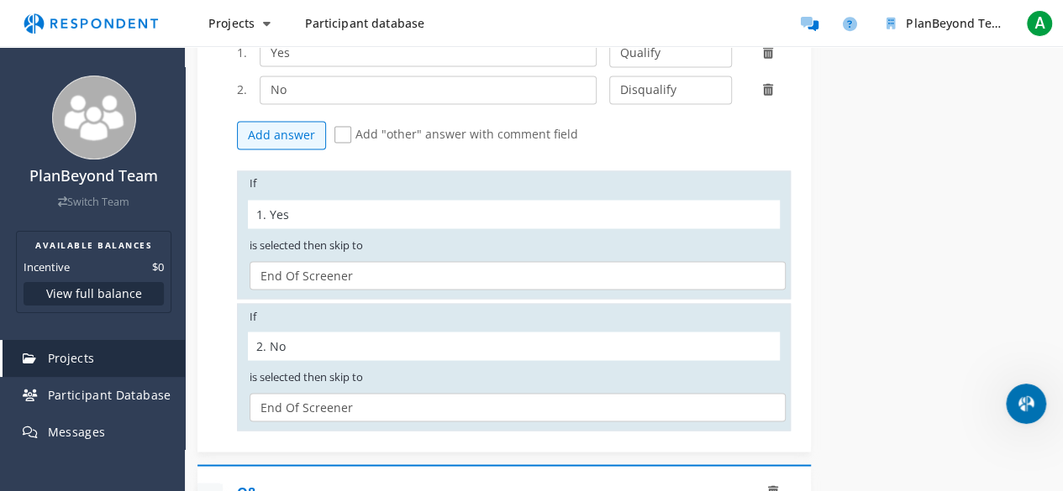
scroll to position [4620, 0]
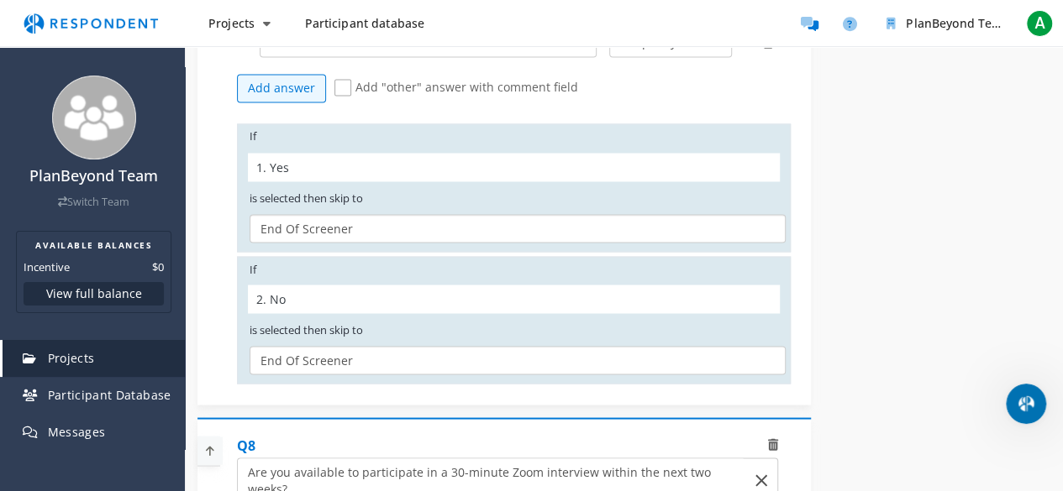
click at [386, 214] on select "Q8. Are you available to participate in a 30-minute Zoom interview within the n…" at bounding box center [517, 228] width 536 height 29
click at [380, 214] on select "Q8. Are you available to participate in a 30-minute Zoom interview within the n…" at bounding box center [517, 228] width 536 height 29
select select "d6eea808-7fba-44eb-832f-af2e9d535fff"
click at [249, 214] on select "Q8. Are you available to participate in a 30-minute Zoom interview within the n…" at bounding box center [517, 228] width 536 height 29
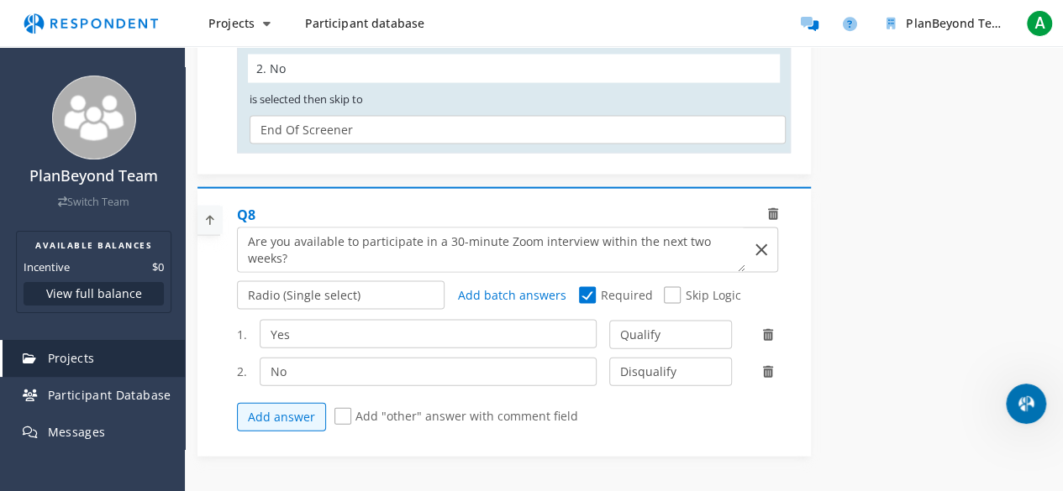
scroll to position [4956, 0]
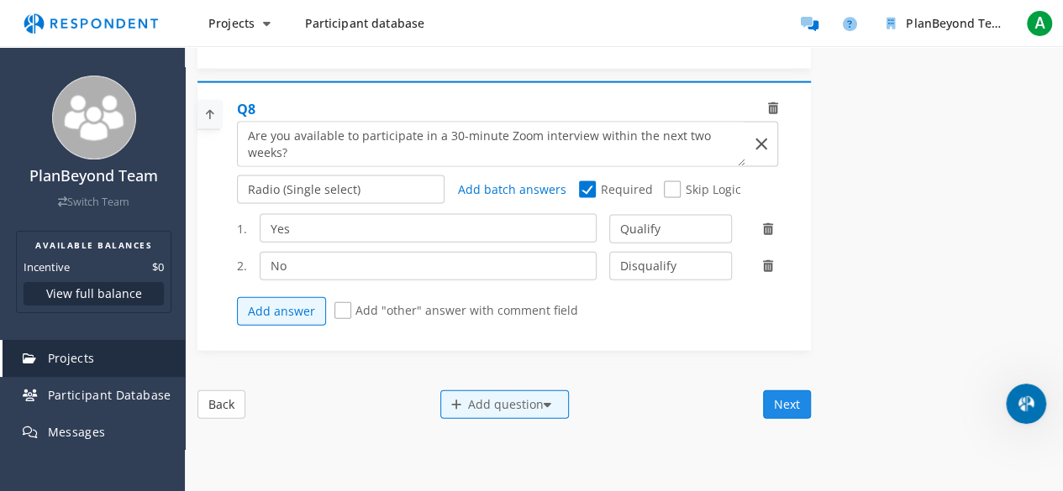
click at [798, 391] on button "Next" at bounding box center [787, 405] width 48 height 29
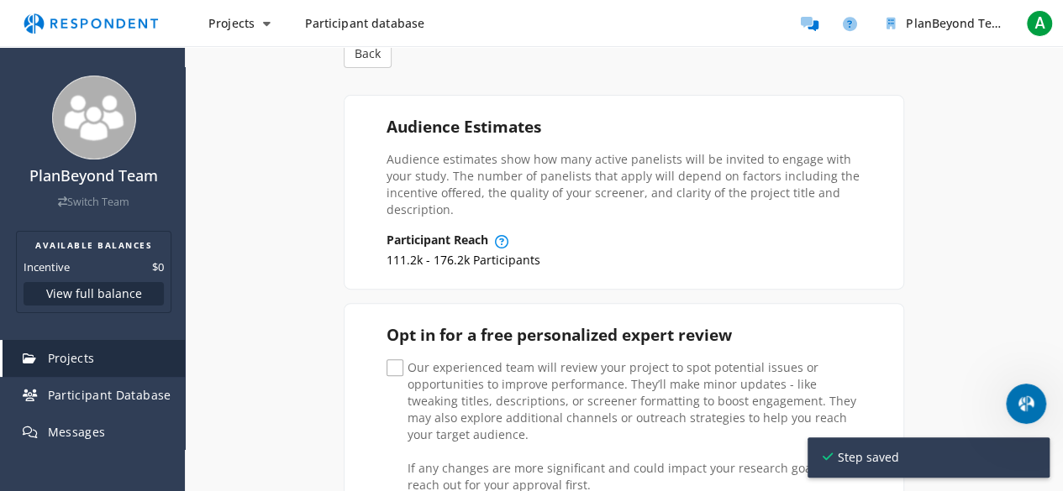
scroll to position [336, 0]
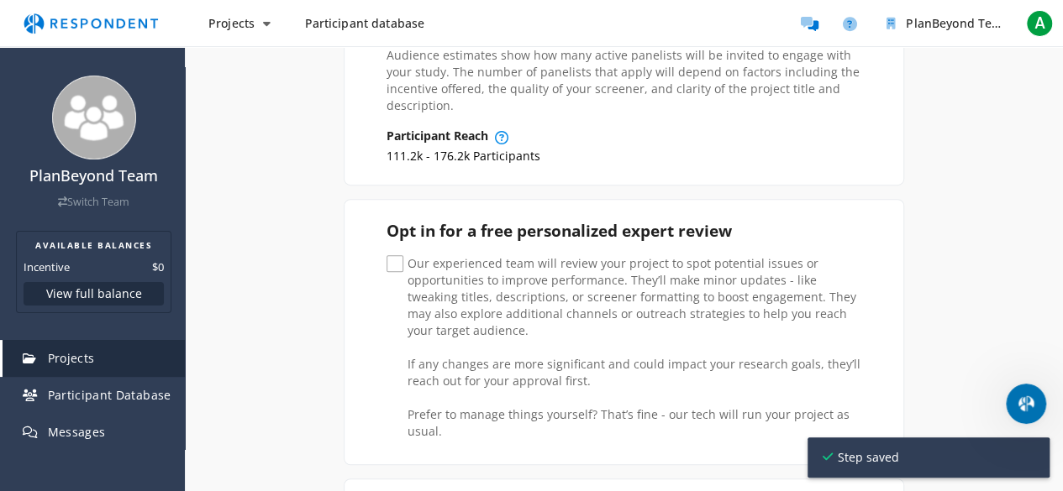
click at [390, 255] on span "Our experienced team will review your project to spot potential issues or oppor…" at bounding box center [626, 265] width 480 height 20
click at [390, 259] on input "Our experienced team will review your project to spot potential issues or oppor…" at bounding box center [391, 264] width 11 height 11
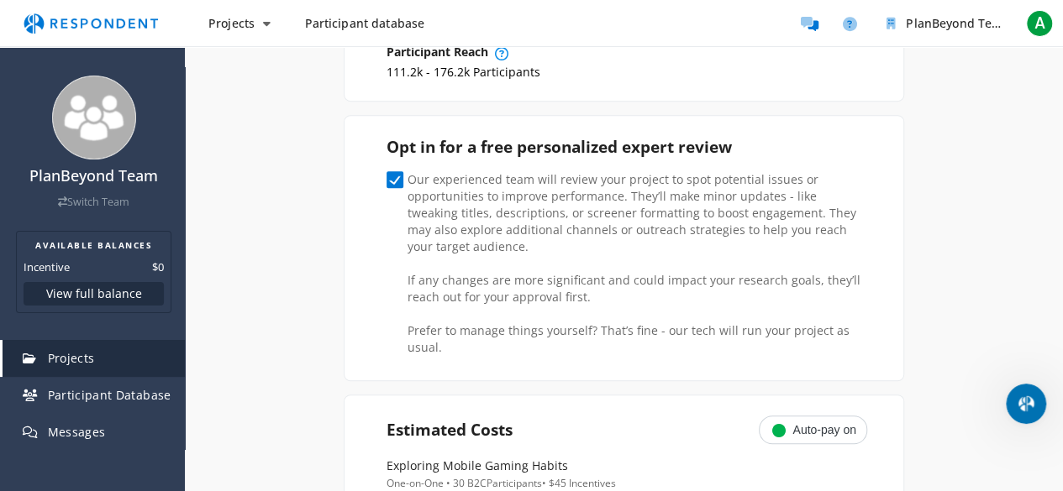
scroll to position [504, 0]
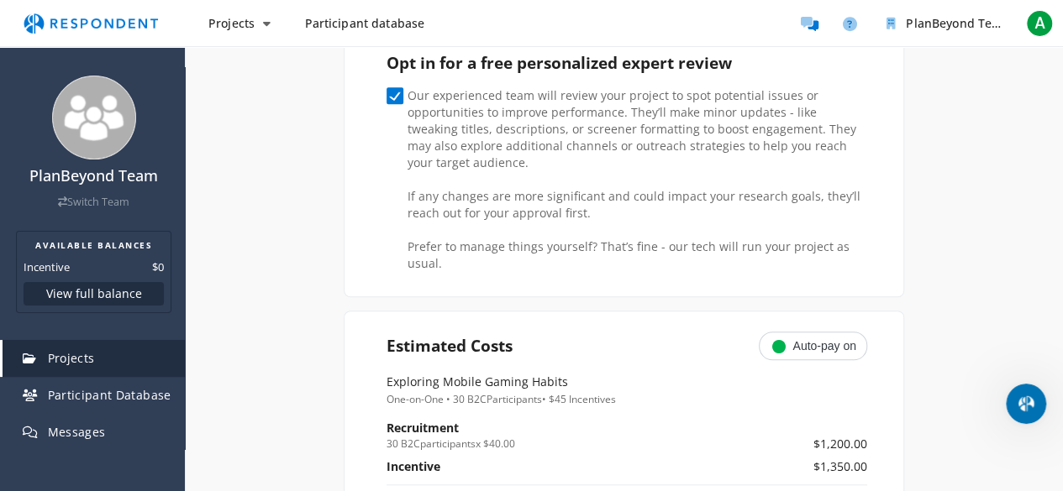
drag, startPoint x: 548, startPoint y: 176, endPoint x: 685, endPoint y: 159, distance: 138.8
click at [672, 161] on label "Our experienced team will review your project to spot potential issues or oppor…" at bounding box center [626, 179] width 480 height 185
click at [397, 102] on input "Our experienced team will review your project to spot potential issues or oppor…" at bounding box center [391, 96] width 11 height 11
click at [432, 87] on span "Our experienced team will review your project to spot potential issues or oppor…" at bounding box center [626, 97] width 480 height 20
click at [397, 91] on input "Our experienced team will review your project to spot potential issues or oppor…" at bounding box center [391, 96] width 11 height 11
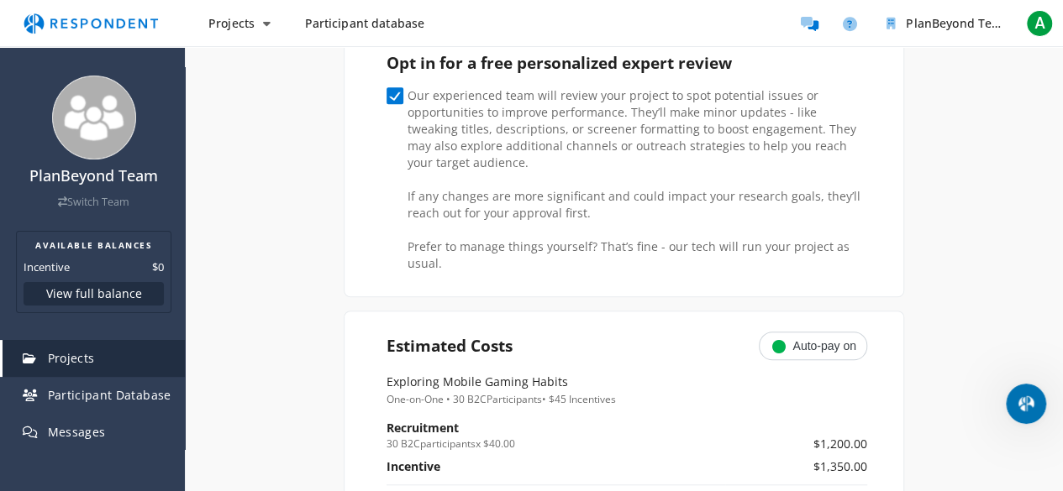
click at [491, 87] on span "Our experienced team will review your project to spot potential issues or oppor…" at bounding box center [626, 97] width 480 height 20
click at [397, 91] on input "Our experienced team will review your project to spot potential issues or oppor…" at bounding box center [391, 96] width 11 height 11
checkbox input "false"
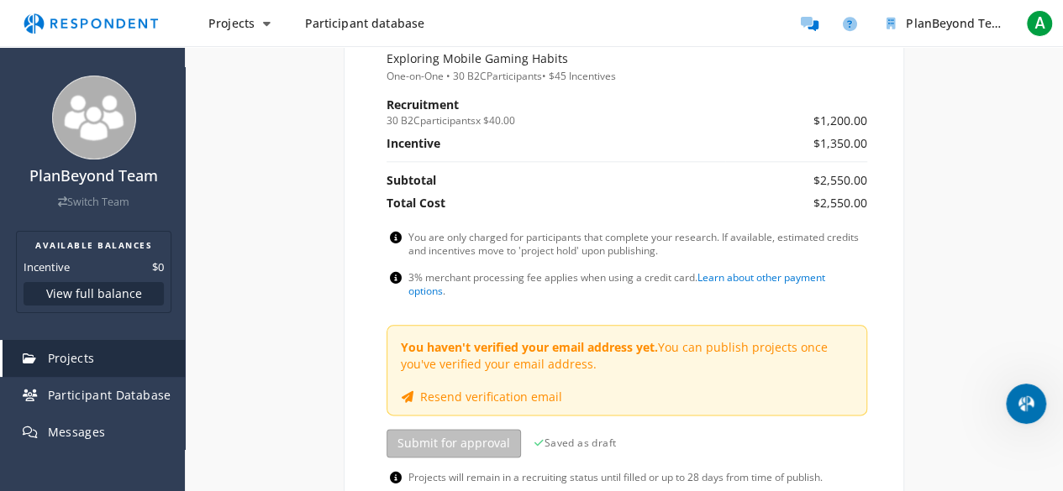
scroll to position [924, 0]
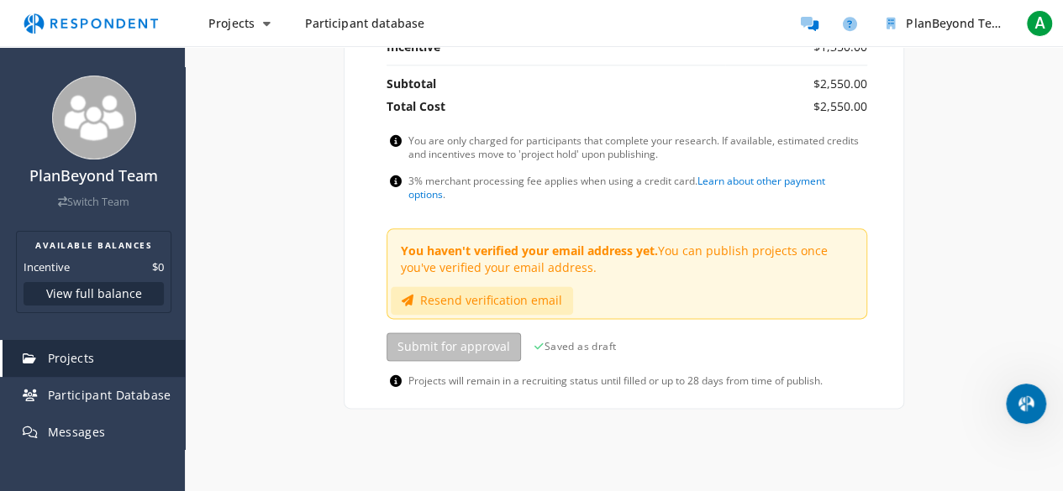
click at [573, 286] on button "Resend verification email" at bounding box center [482, 300] width 182 height 29
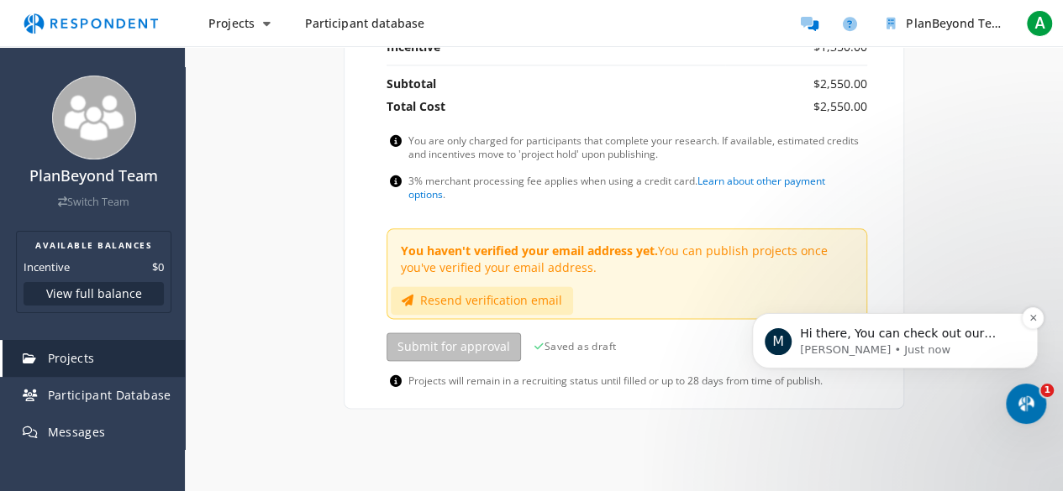
scroll to position [1678, 0]
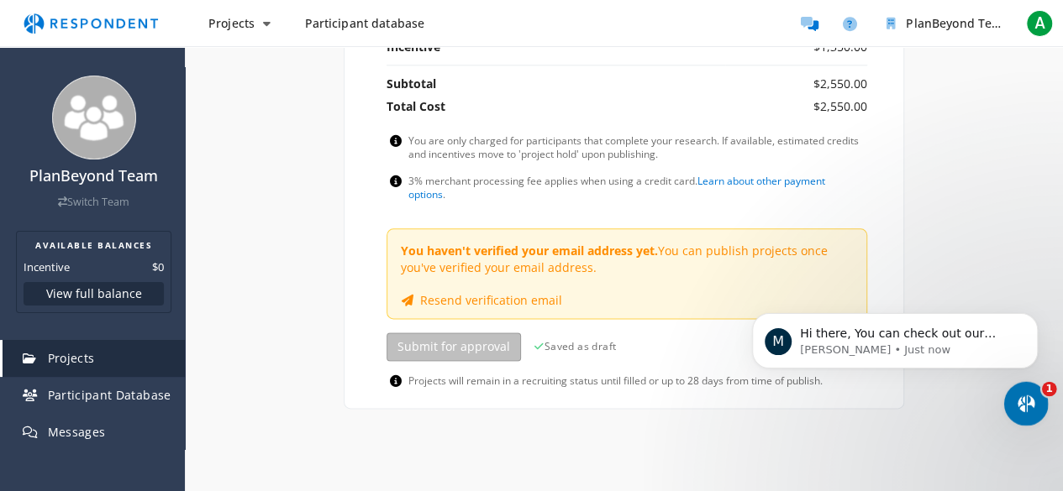
click at [1034, 396] on icon "Open Intercom Messenger" at bounding box center [1024, 402] width 28 height 28
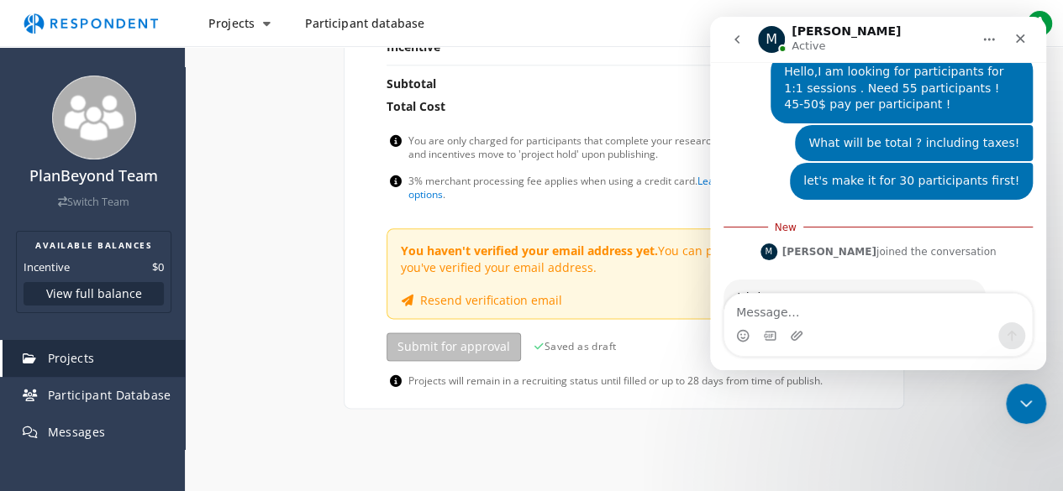
scroll to position [1706, 0]
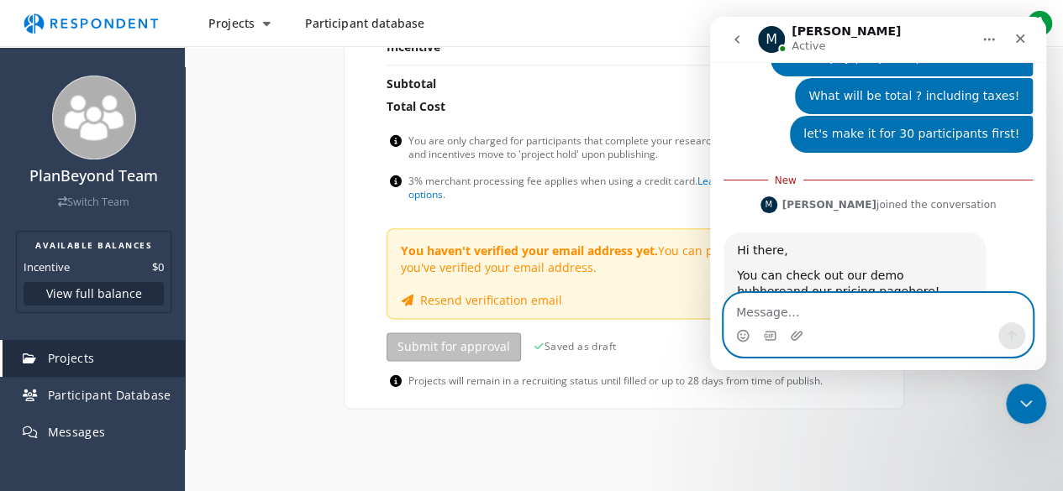
click at [854, 308] on textarea "Message…" at bounding box center [877, 308] width 307 height 29
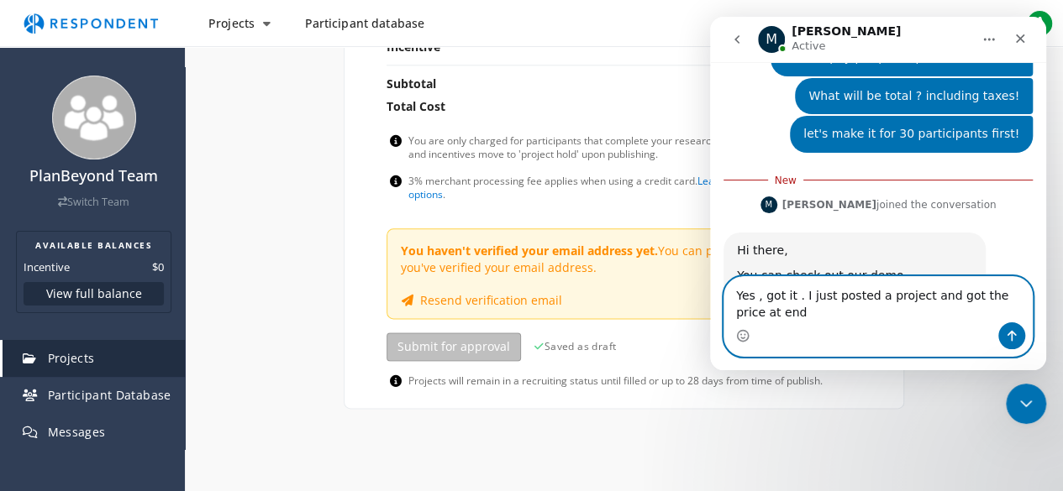
scroll to position [1723, 0]
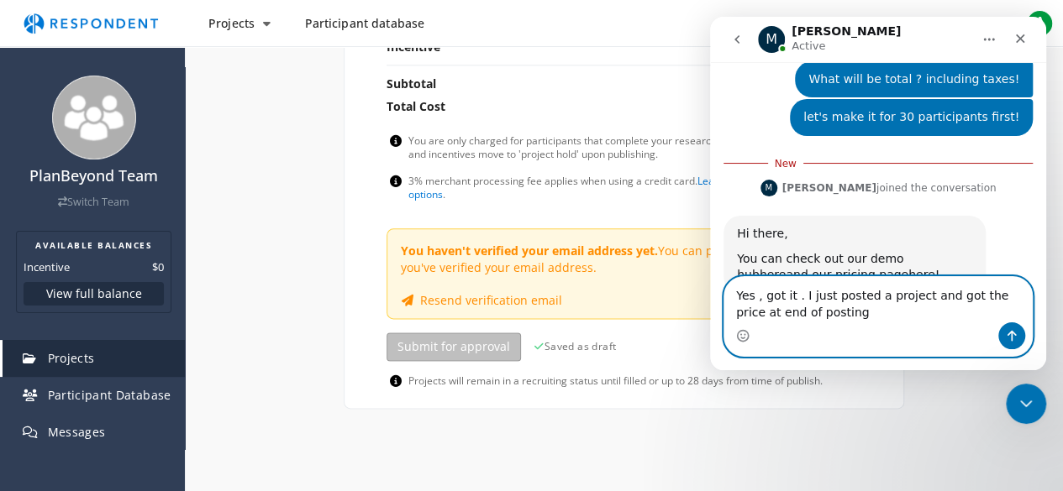
drag, startPoint x: 854, startPoint y: 305, endPoint x: 826, endPoint y: 254, distance: 57.9
click at [826, 254] on div "Ask us anything, or share your feedback. Hey there! 👋 What do you have question…" at bounding box center [878, 216] width 336 height 308
click at [847, 313] on textarea "Yes , got it . I just posted a project and got the price at end of posting" at bounding box center [877, 299] width 307 height 45
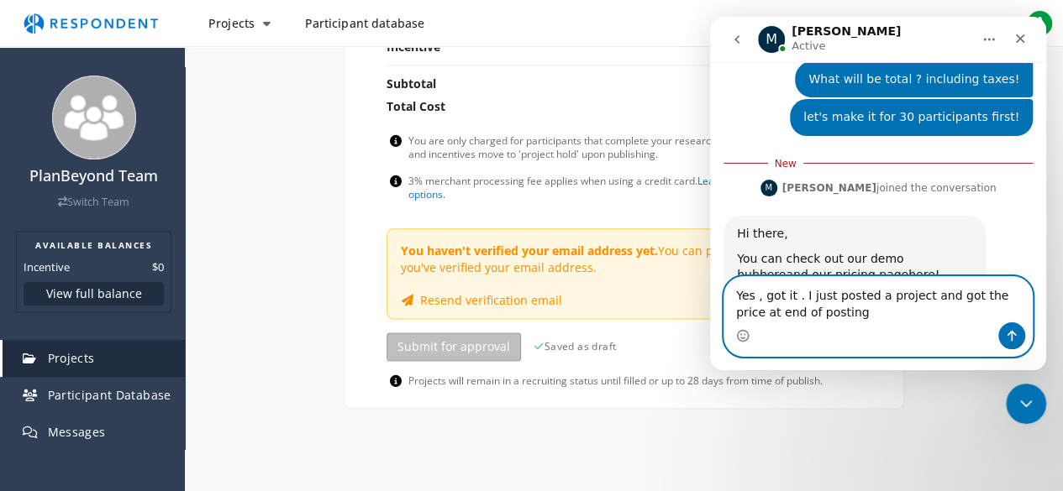
paste textarea "Got it! I was able to see the pricing of the project at the end of the project …"
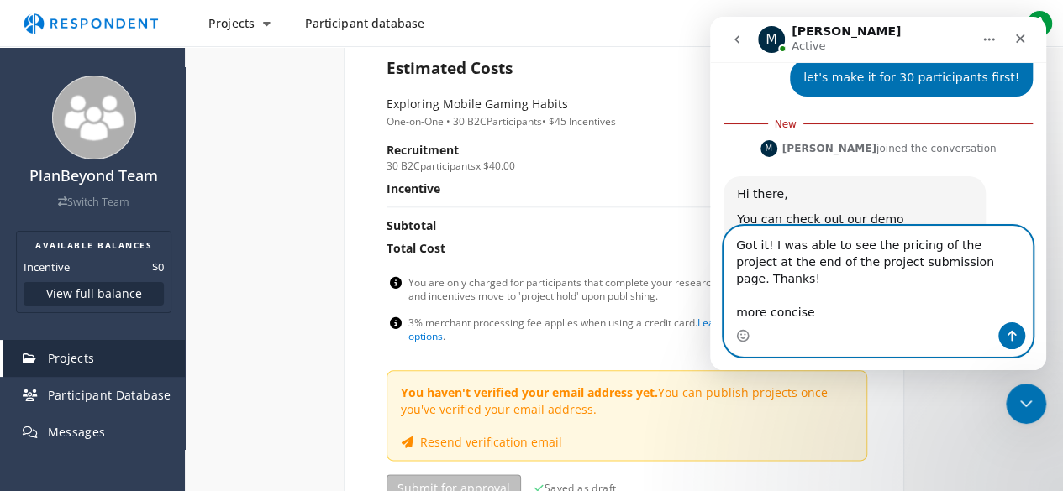
scroll to position [756, 0]
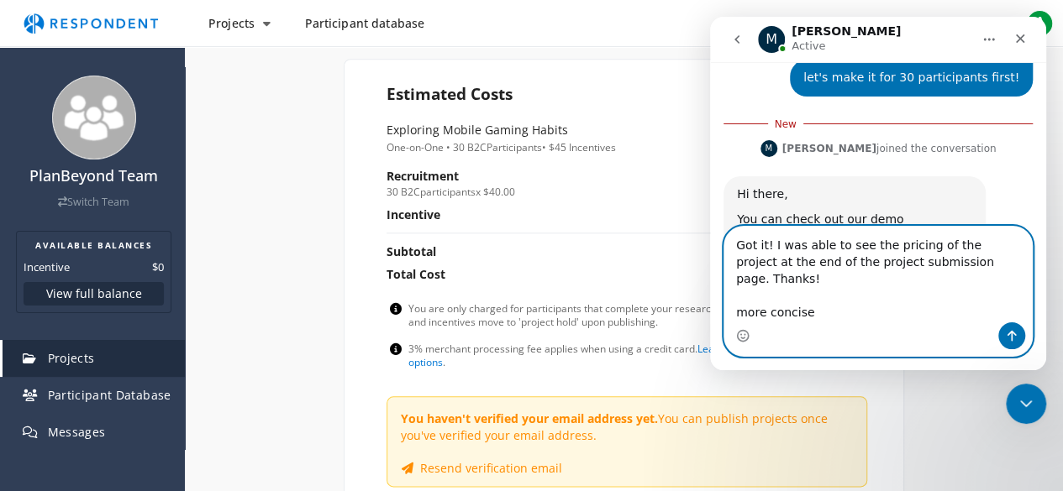
drag, startPoint x: 811, startPoint y: 280, endPoint x: 737, endPoint y: 282, distance: 74.0
click at [737, 282] on textarea "Got it! I was able to see the pricing of the project at the end of the project …" at bounding box center [877, 275] width 307 height 96
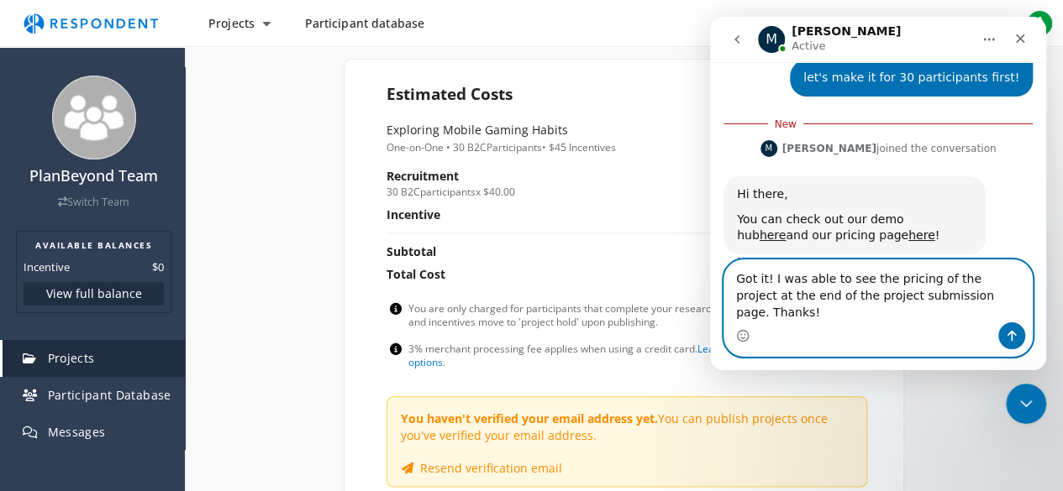
scroll to position [1756, 0]
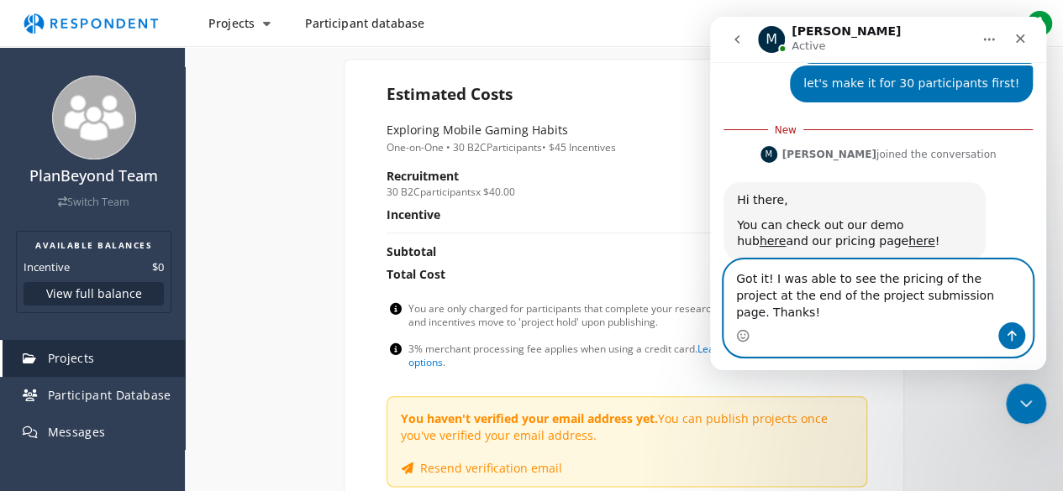
click at [760, 304] on textarea "Got it! I was able to see the pricing of the project at the end of the project …" at bounding box center [877, 291] width 307 height 62
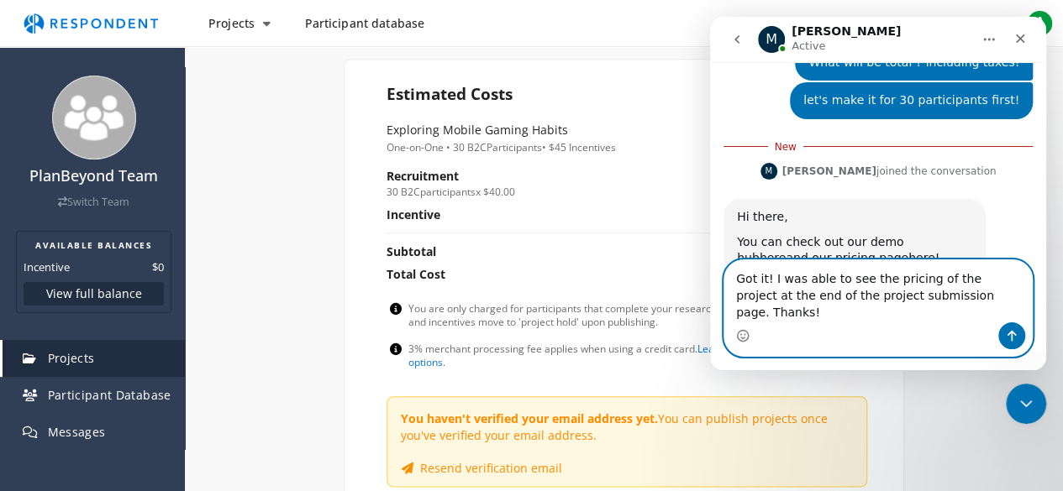
click at [762, 316] on textarea "Got it! I was able to see the pricing of the project at the end of the project …" at bounding box center [877, 291] width 307 height 62
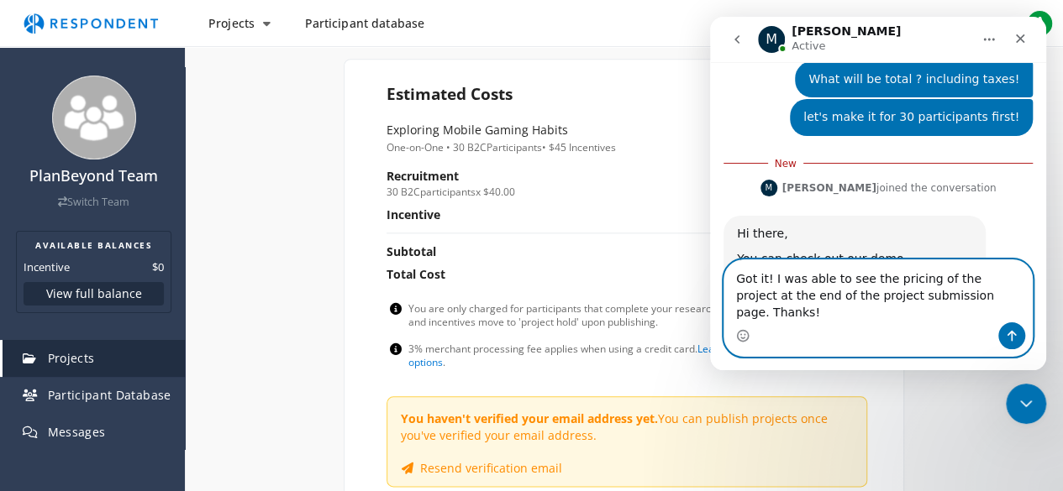
type textarea "Got it! I was able to see the pricing of the project at the end of the project …"
click at [1004, 332] on button "Send a message…" at bounding box center [1011, 336] width 27 height 27
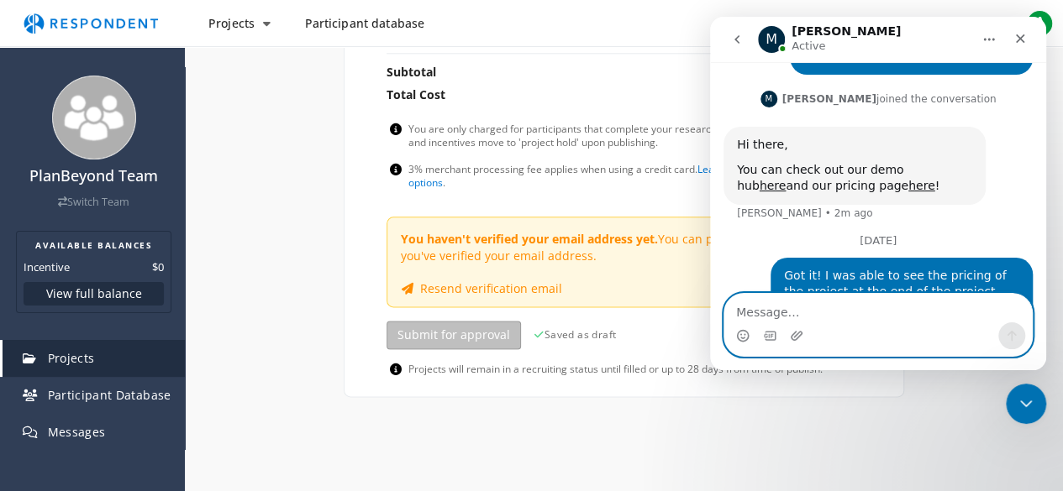
scroll to position [840, 0]
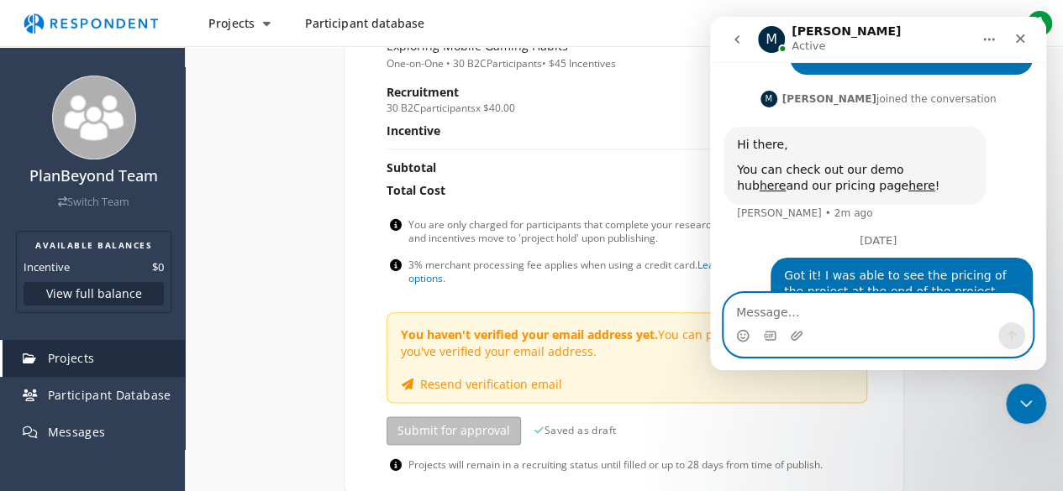
click at [769, 308] on textarea "Message…" at bounding box center [877, 308] width 307 height 29
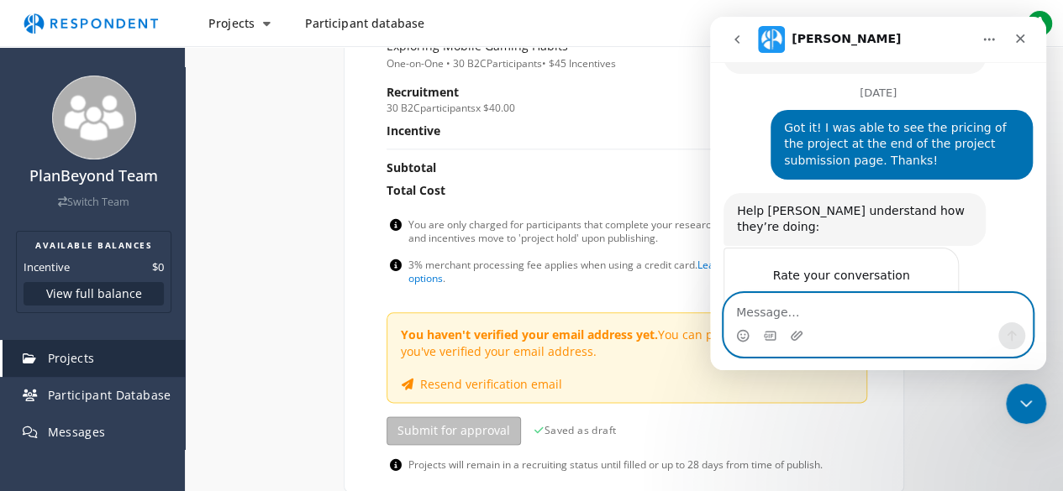
scroll to position [1940, 0]
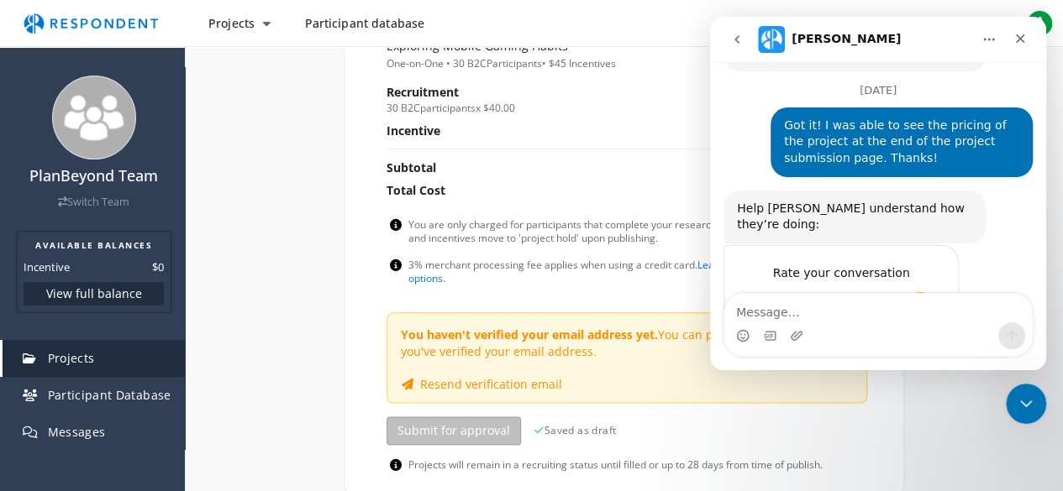
click at [918, 291] on span "Amazing" at bounding box center [920, 306] width 30 height 30
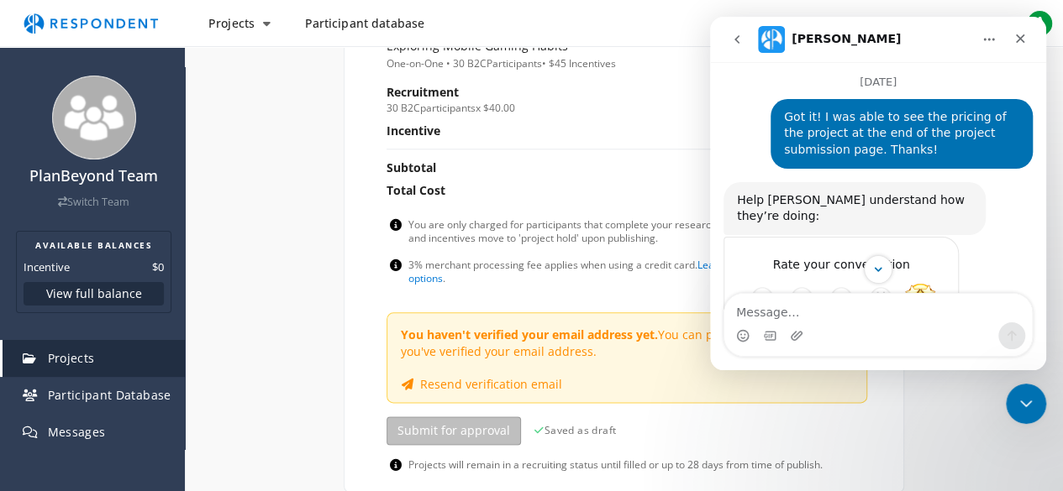
scroll to position [1986, 0]
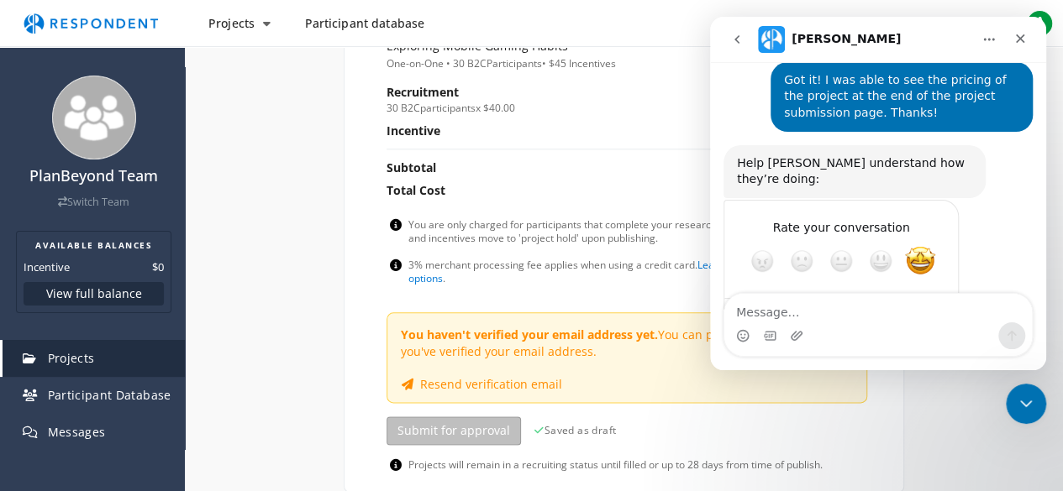
click at [839, 303] on textarea "Tell us more…" at bounding box center [824, 321] width 175 height 36
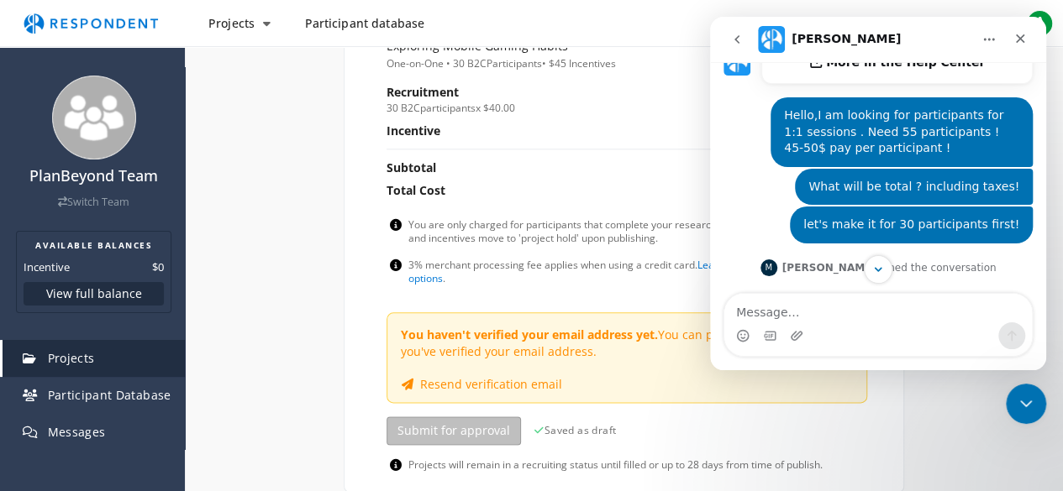
scroll to position [1566, 0]
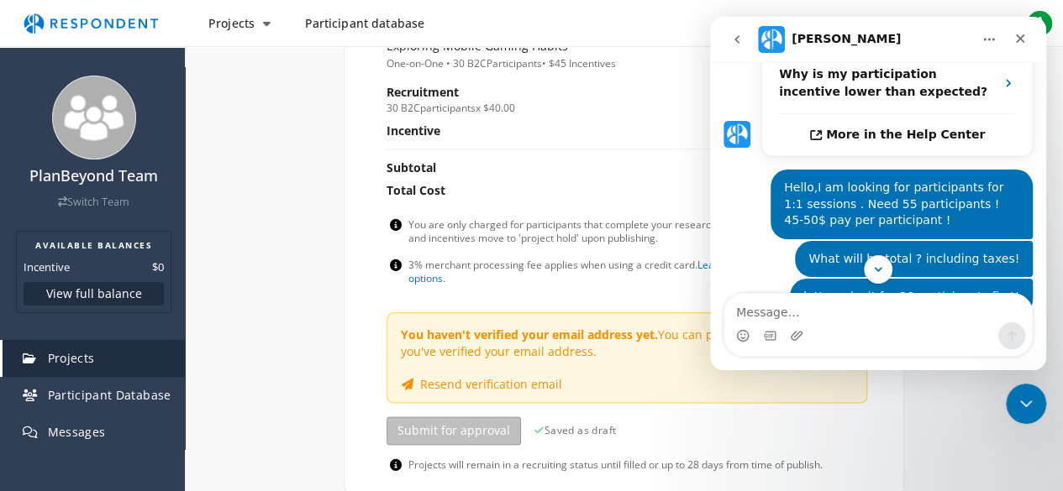
click at [734, 41] on icon "go back" at bounding box center [736, 39] width 13 height 13
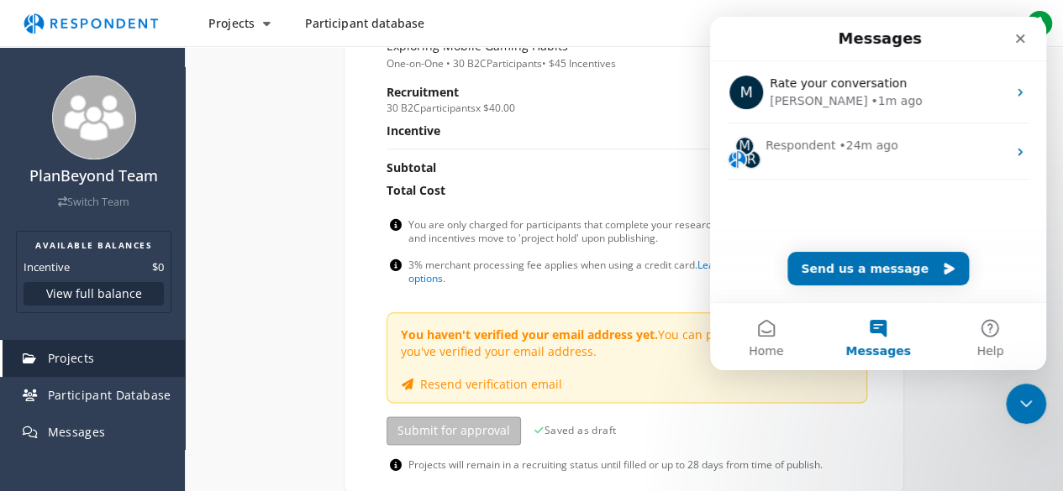
scroll to position [0, 0]
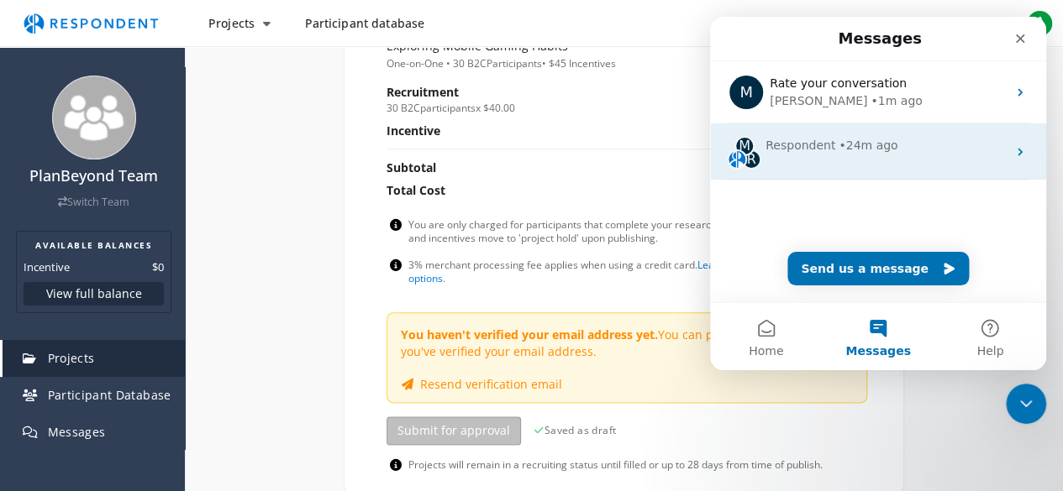
click at [804, 132] on div "M R Respondent • 24m ago" at bounding box center [878, 151] width 336 height 56
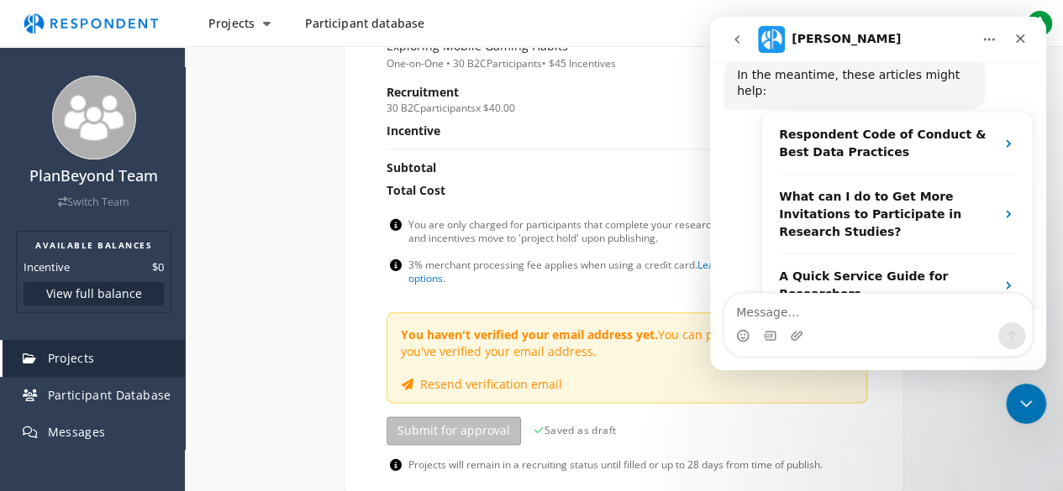
scroll to position [202, 0]
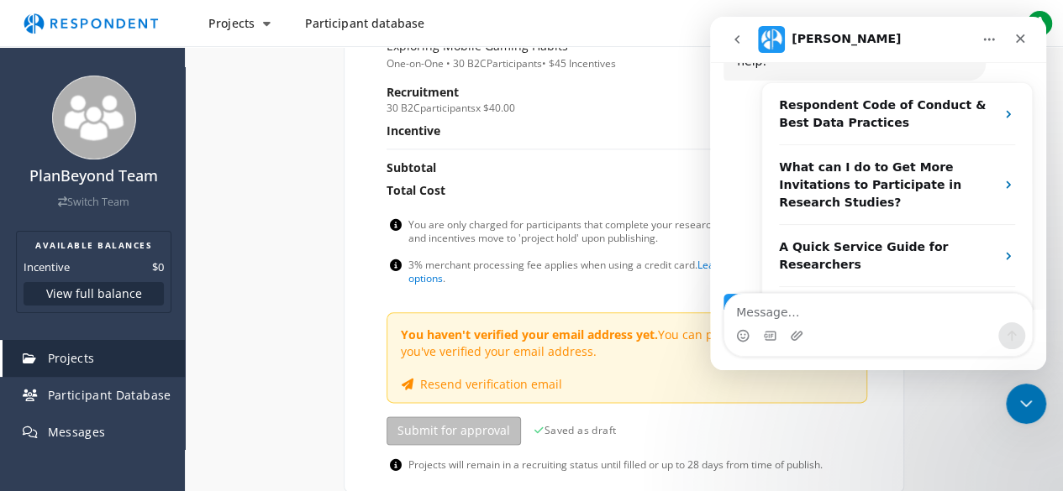
click at [762, 312] on textarea "Message…" at bounding box center [877, 308] width 307 height 29
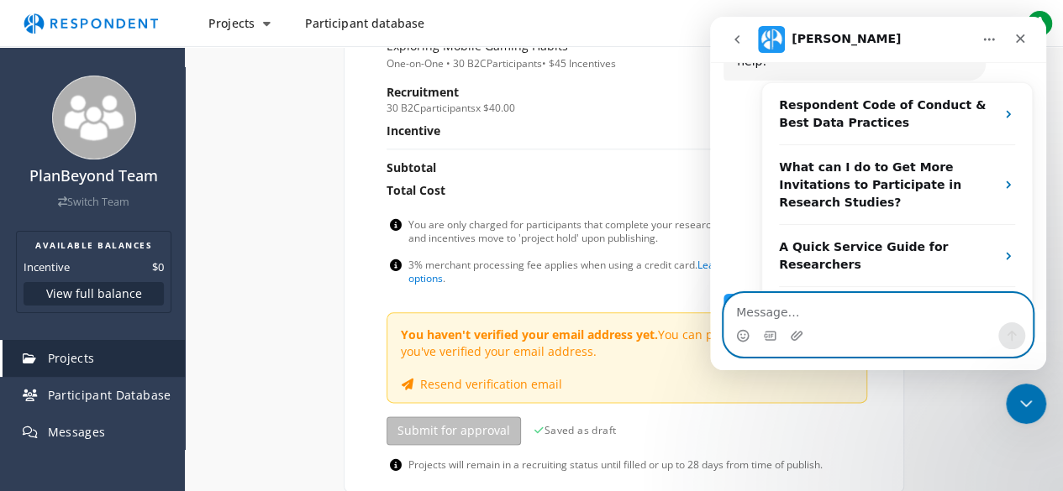
click at [805, 308] on textarea "Message…" at bounding box center [877, 308] width 307 height 29
type textarea "G"
type textarea "Hello"
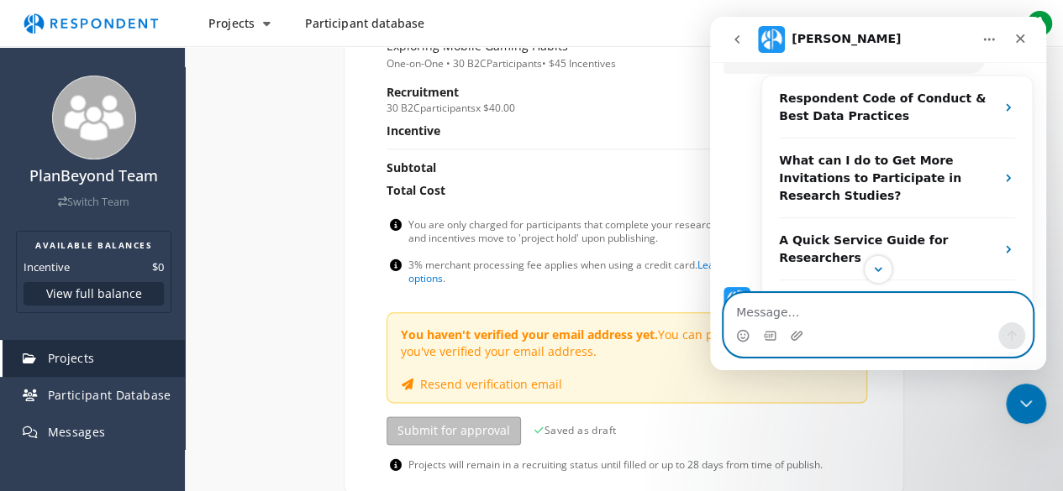
scroll to position [298, 0]
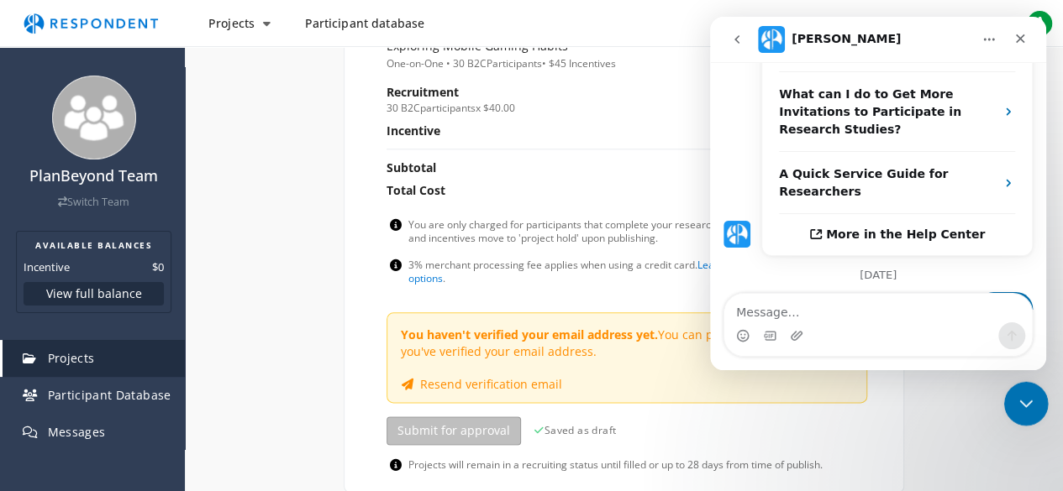
click at [1025, 407] on icon "Close Intercom Messenger" at bounding box center [1023, 401] width 20 height 20
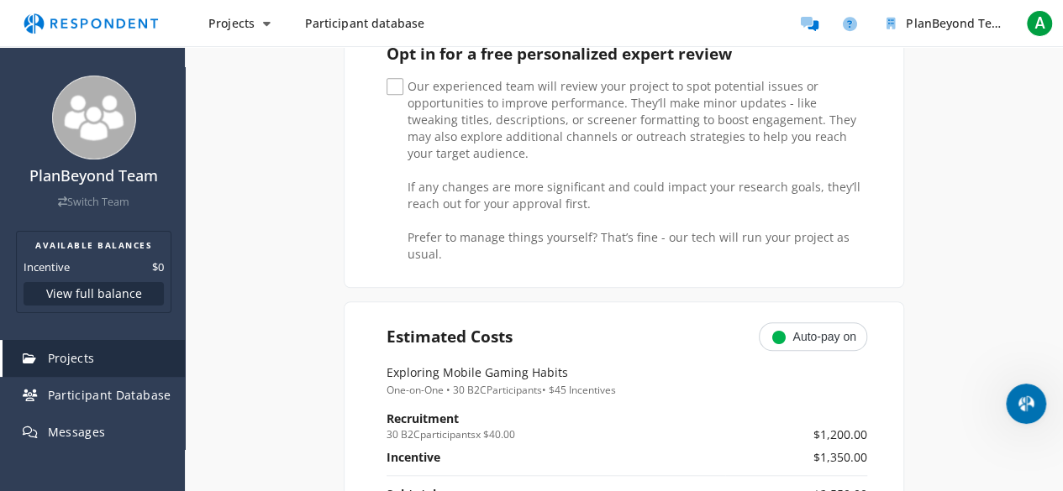
scroll to position [336, 0]
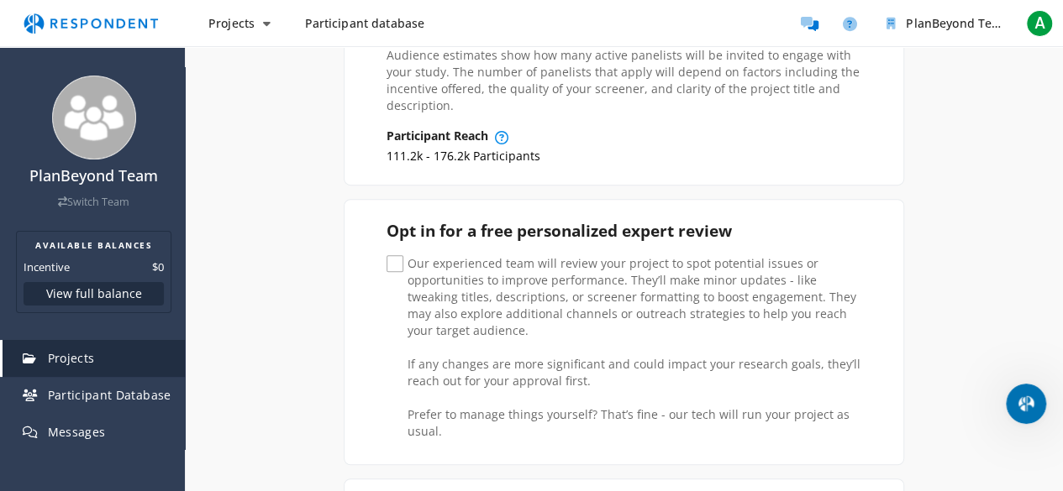
click at [115, 34] on img "Main navigation" at bounding box center [90, 24] width 155 height 32
